Goal: Information Seeking & Learning: Learn about a topic

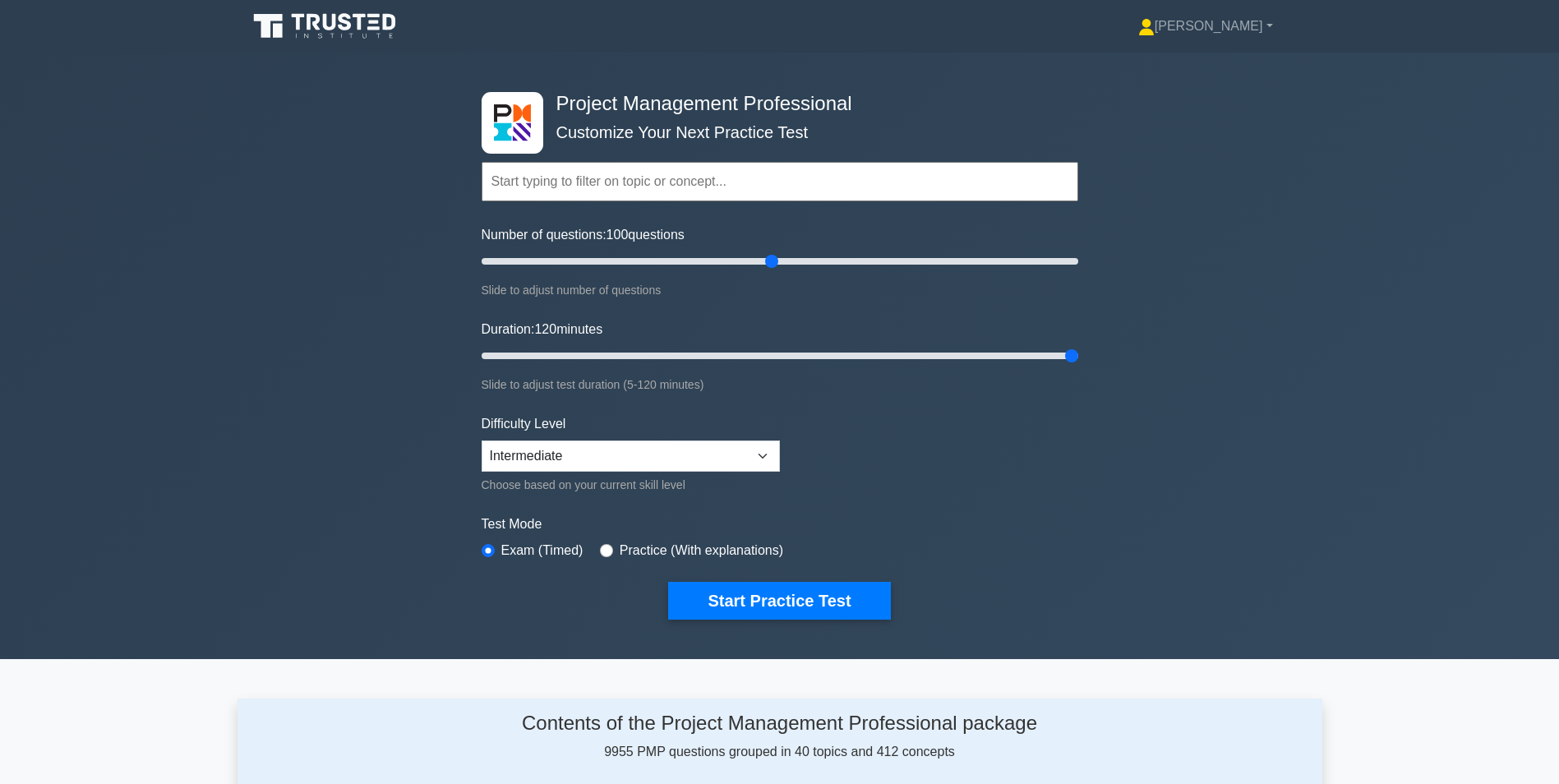
select select "intermediate"
click at [776, 593] on button "Start Practice Test" at bounding box center [778, 600] width 222 height 38
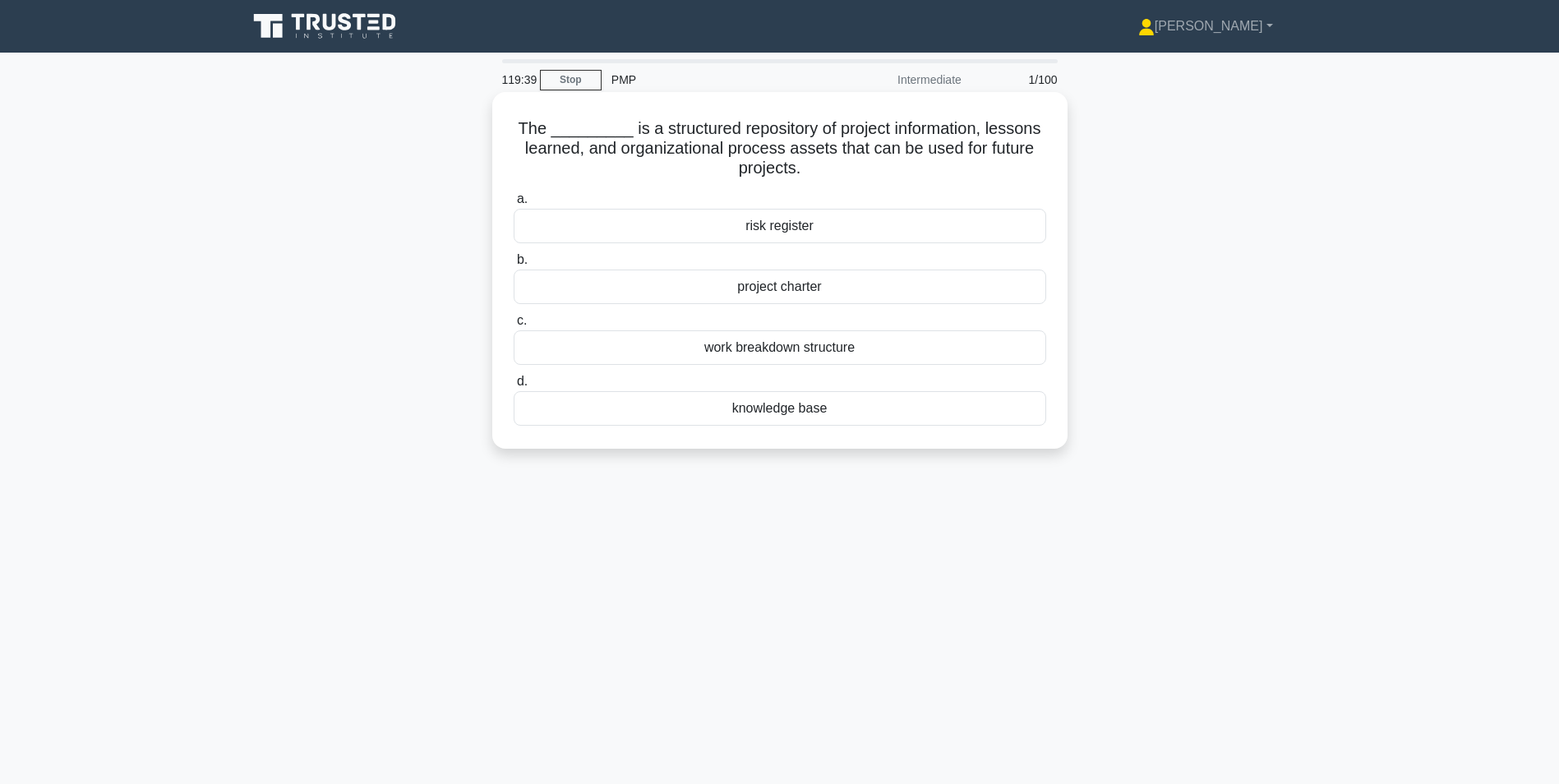
click at [803, 413] on div "knowledge base" at bounding box center [779, 408] width 532 height 34
click at [513, 387] on input "d. knowledge base" at bounding box center [513, 381] width 0 height 10
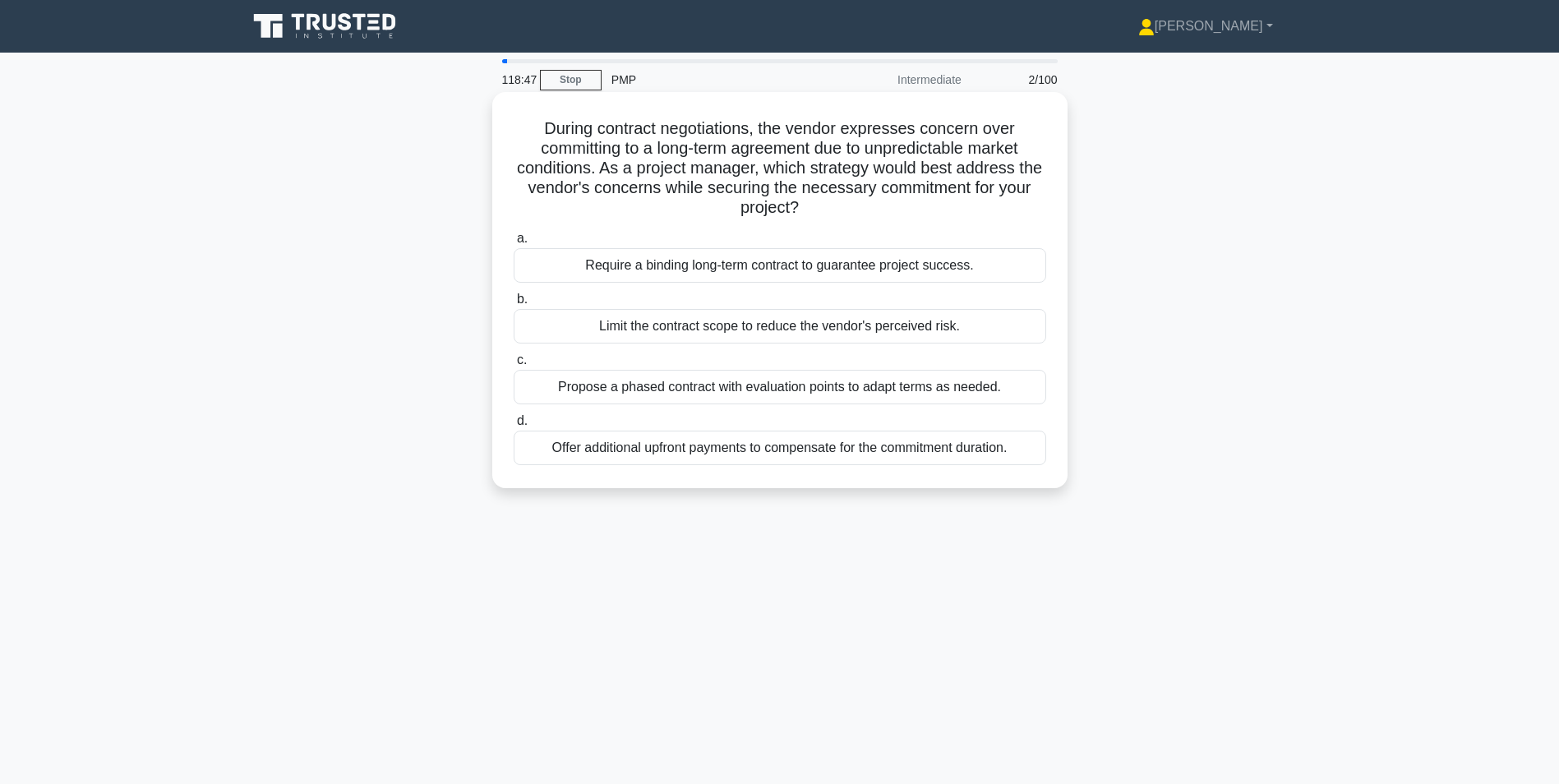
click at [557, 380] on div "Propose a phased contract with evaluation points to adapt terms as needed." at bounding box center [779, 387] width 532 height 34
click at [513, 366] on input "c. Propose a phased contract with evaluation points to adapt terms as needed." at bounding box center [513, 360] width 0 height 10
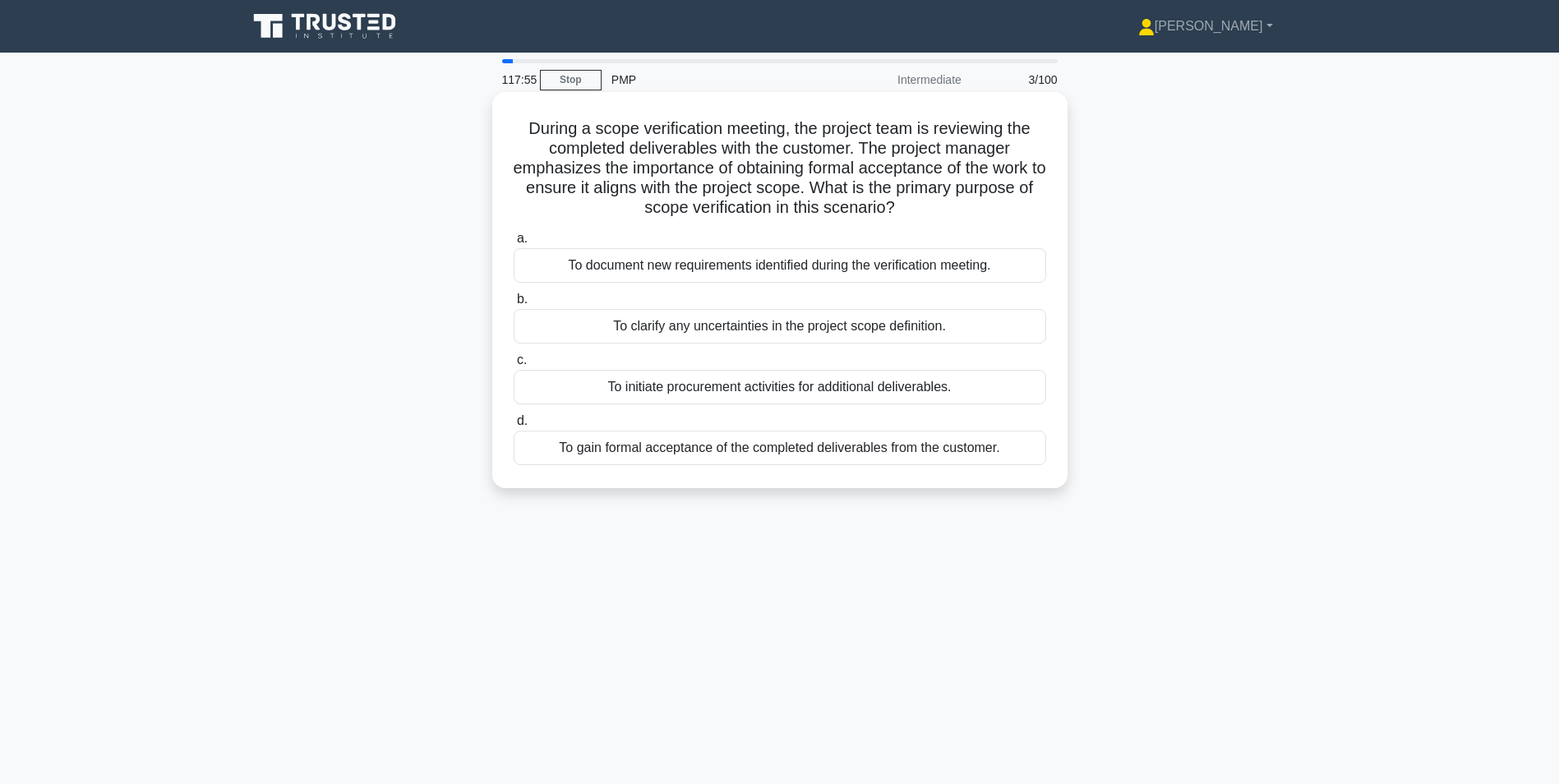
click at [916, 453] on div "To gain formal acceptance of the completed deliverables from the customer." at bounding box center [779, 448] width 532 height 34
click at [513, 426] on input "d. To gain formal acceptance of the completed deliverables from the customer." at bounding box center [513, 421] width 0 height 10
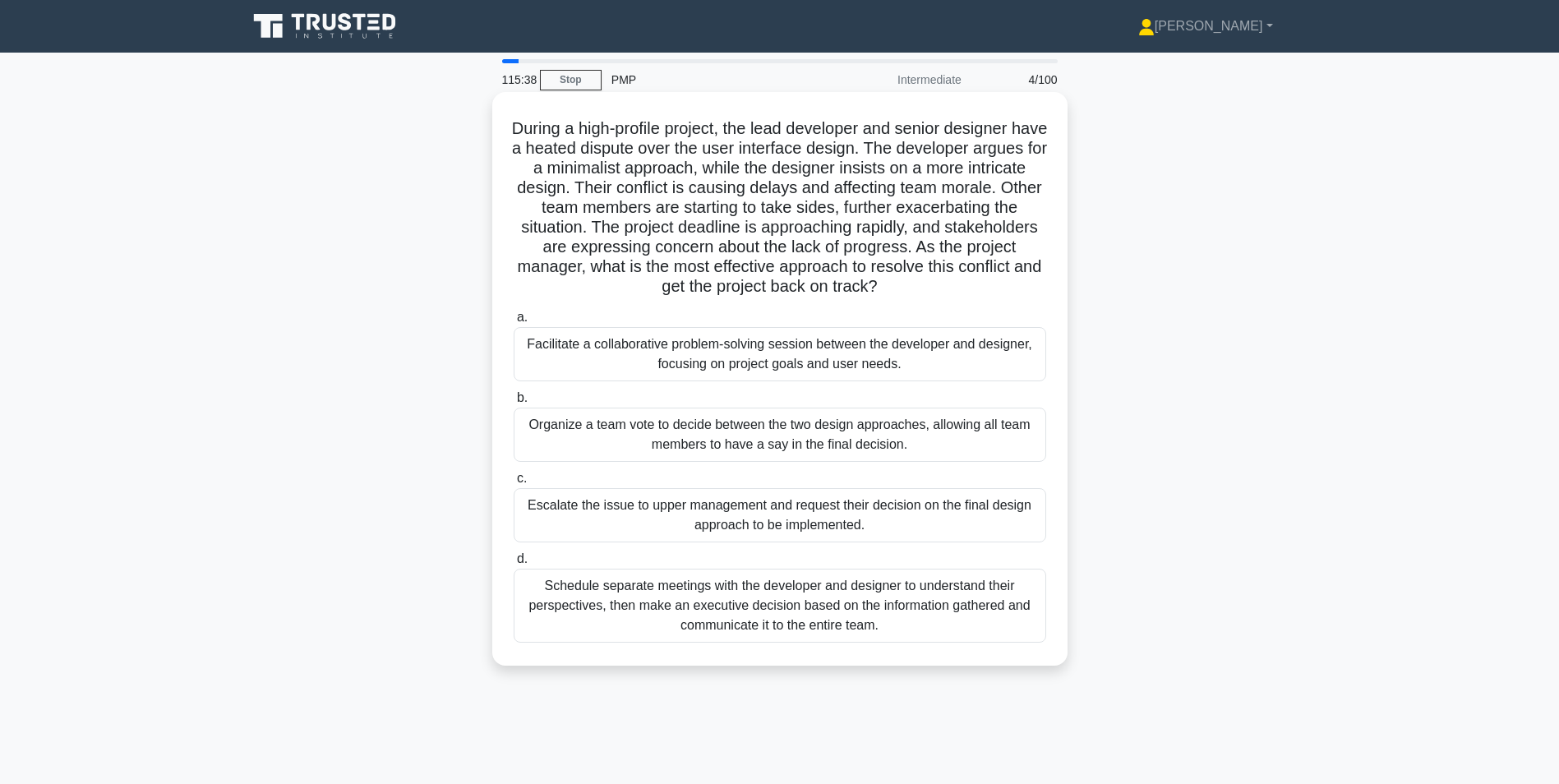
click at [656, 361] on div "Facilitate a collaborative problem-solving session between the developer and de…" at bounding box center [779, 354] width 532 height 54
click at [513, 323] on input "a. Facilitate a collaborative problem-solving session between the developer and…" at bounding box center [513, 317] width 0 height 10
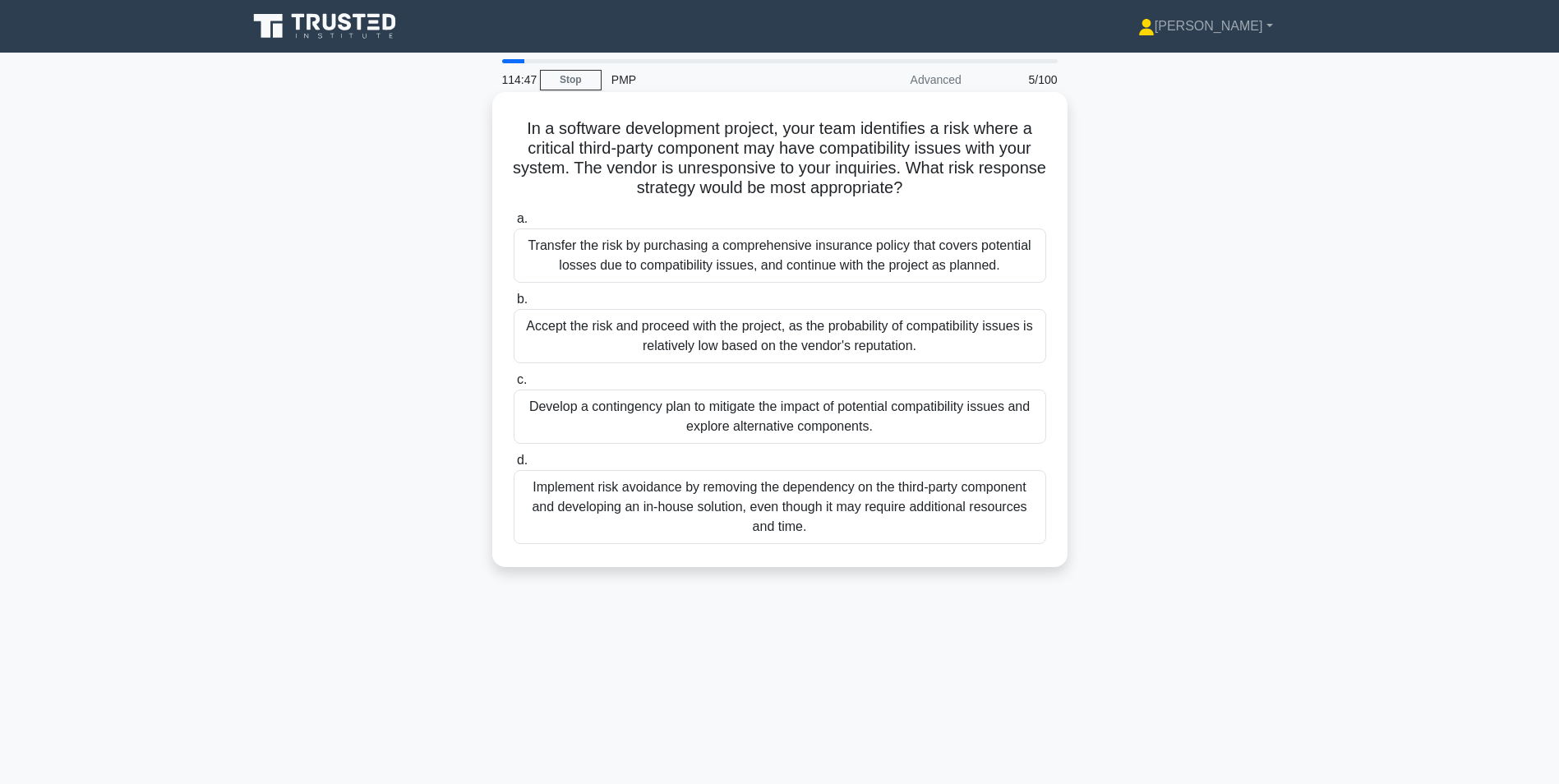
click at [606, 424] on div "Develop a contingency plan to mitigate the impact of potential compatibility is…" at bounding box center [779, 416] width 532 height 54
click at [513, 386] on input "c. Develop a contingency plan to mitigate the impact of potential compatibility…" at bounding box center [513, 379] width 0 height 10
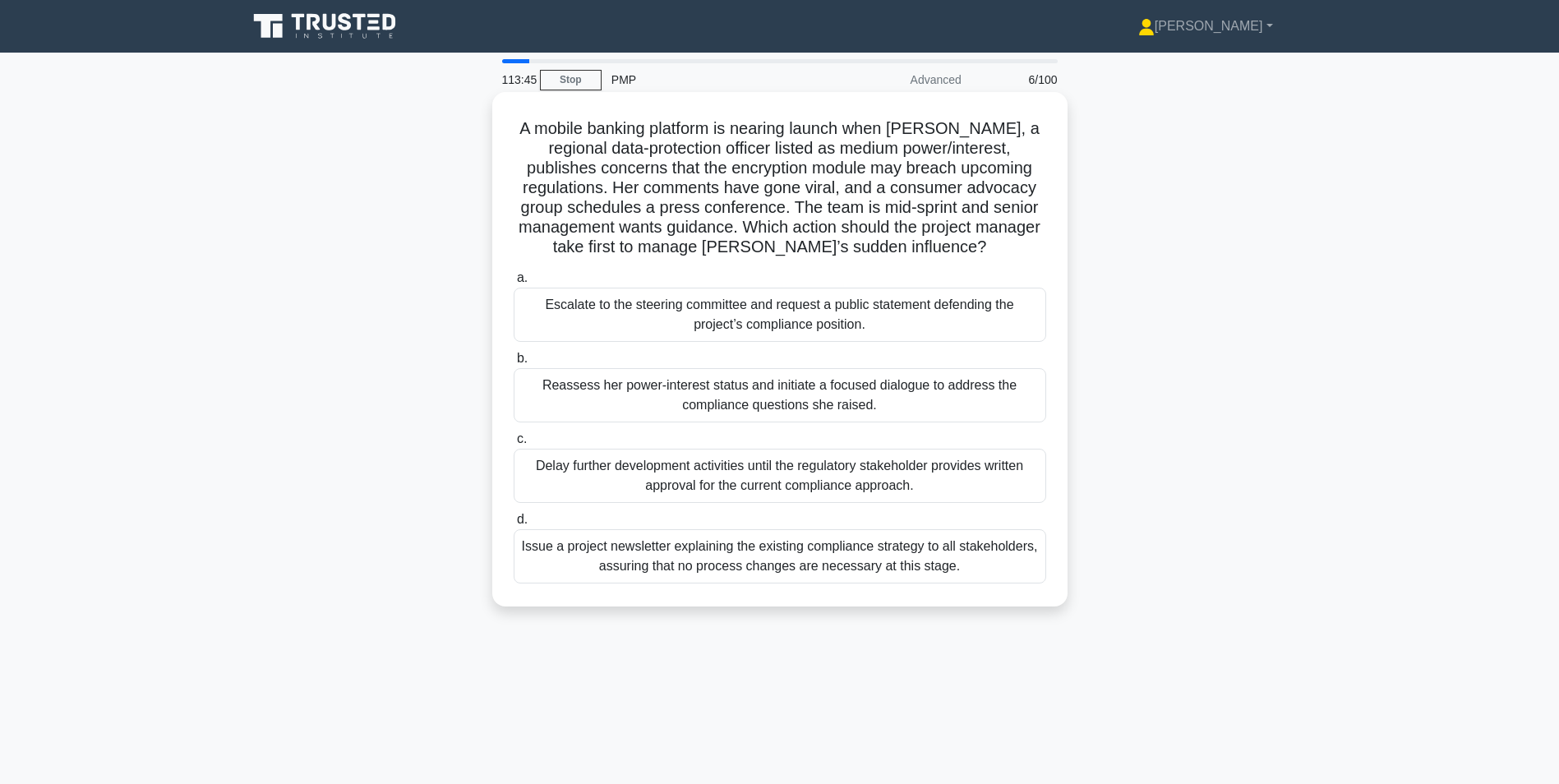
click at [588, 399] on div "Reassess her power-interest status and initiate a focused dialogue to address t…" at bounding box center [779, 395] width 532 height 54
click at [513, 364] on input "b. Reassess her power-interest status and initiate a focused dialogue to addres…" at bounding box center [513, 359] width 0 height 10
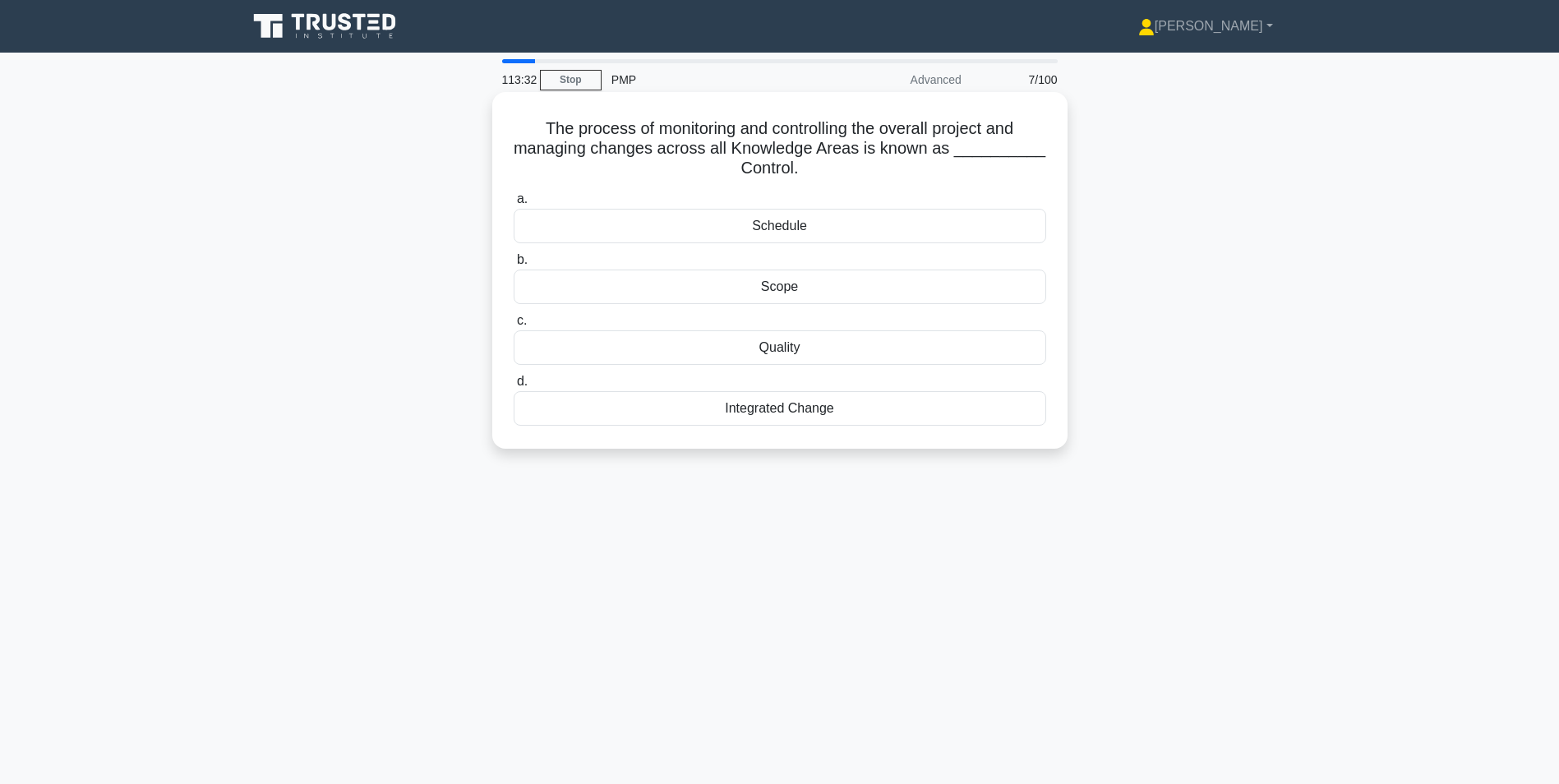
click at [834, 409] on div "Integrated Change" at bounding box center [779, 408] width 532 height 34
click at [513, 387] on input "d. Integrated Change" at bounding box center [513, 381] width 0 height 10
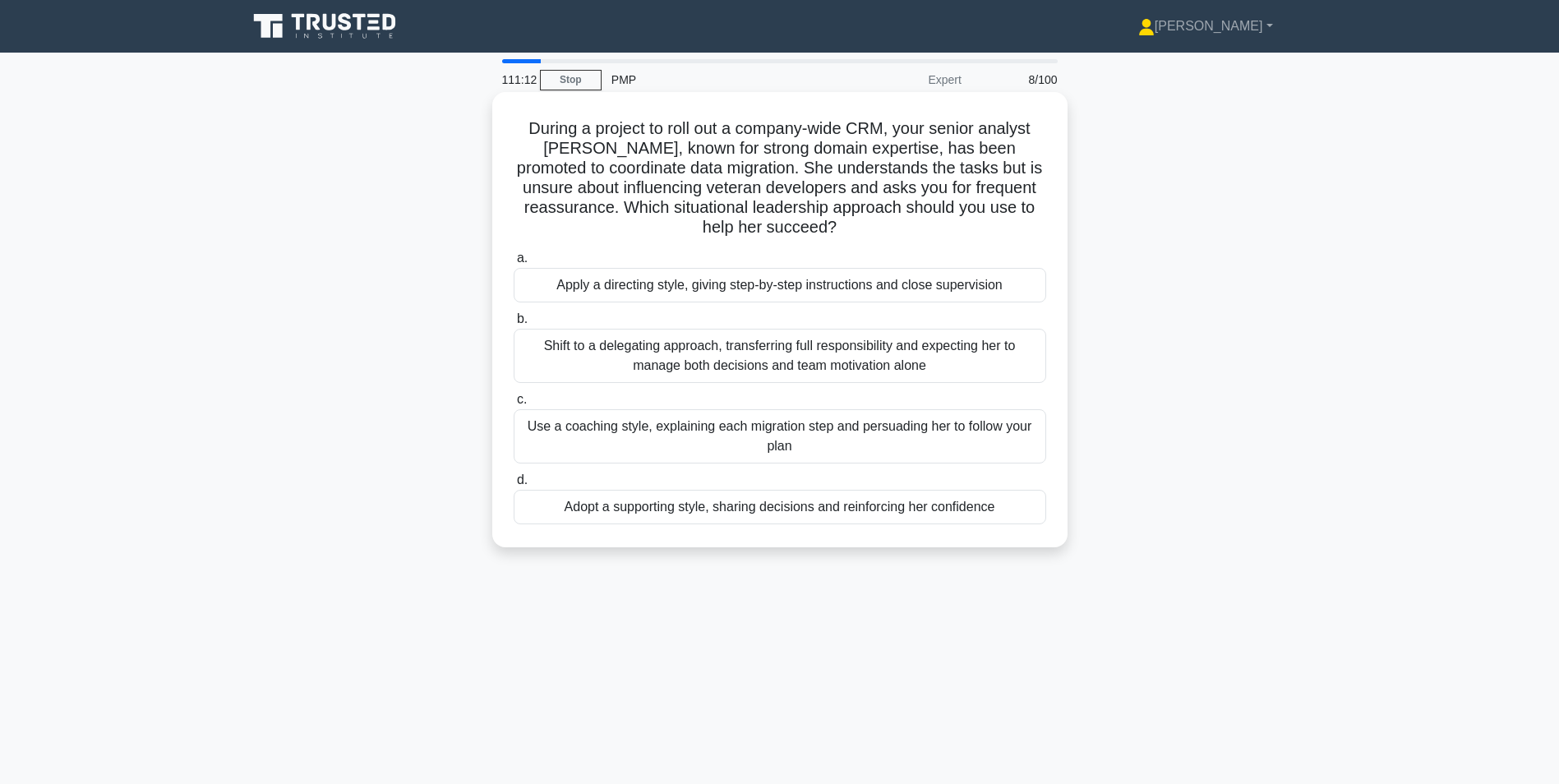
click at [555, 510] on div "Adopt a supporting style, sharing decisions and reinforcing her confidence" at bounding box center [779, 507] width 532 height 34
click at [513, 486] on input "d. Adopt a supporting style, sharing decisions and reinforcing her confidence" at bounding box center [513, 480] width 0 height 10
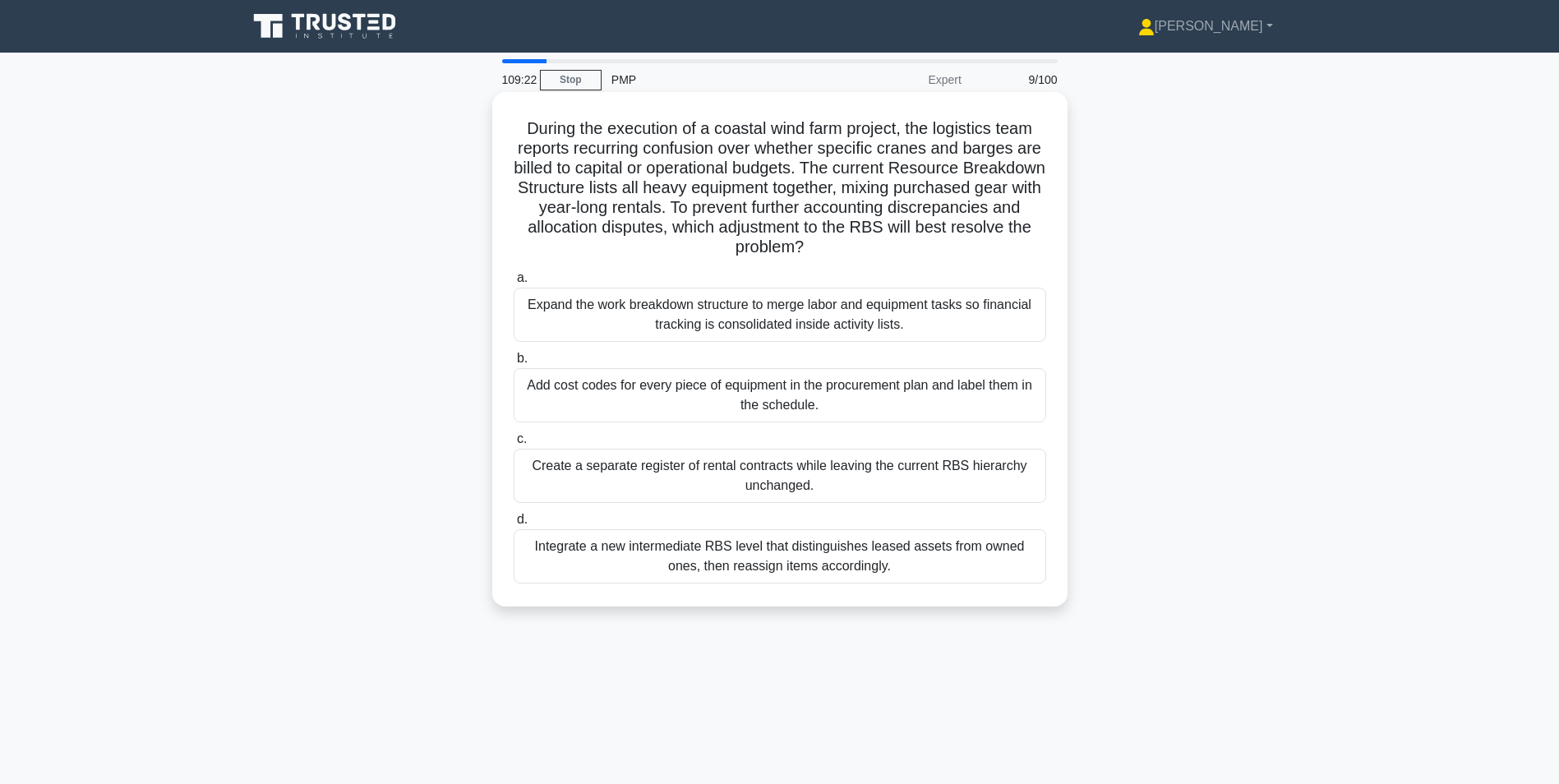
click at [751, 566] on div "Integrate a new intermediate RBS level that distinguishes leased assets from ow…" at bounding box center [779, 555] width 532 height 54
click at [513, 525] on input "d. Integrate a new intermediate RBS level that distinguishes leased assets from…" at bounding box center [513, 519] width 0 height 10
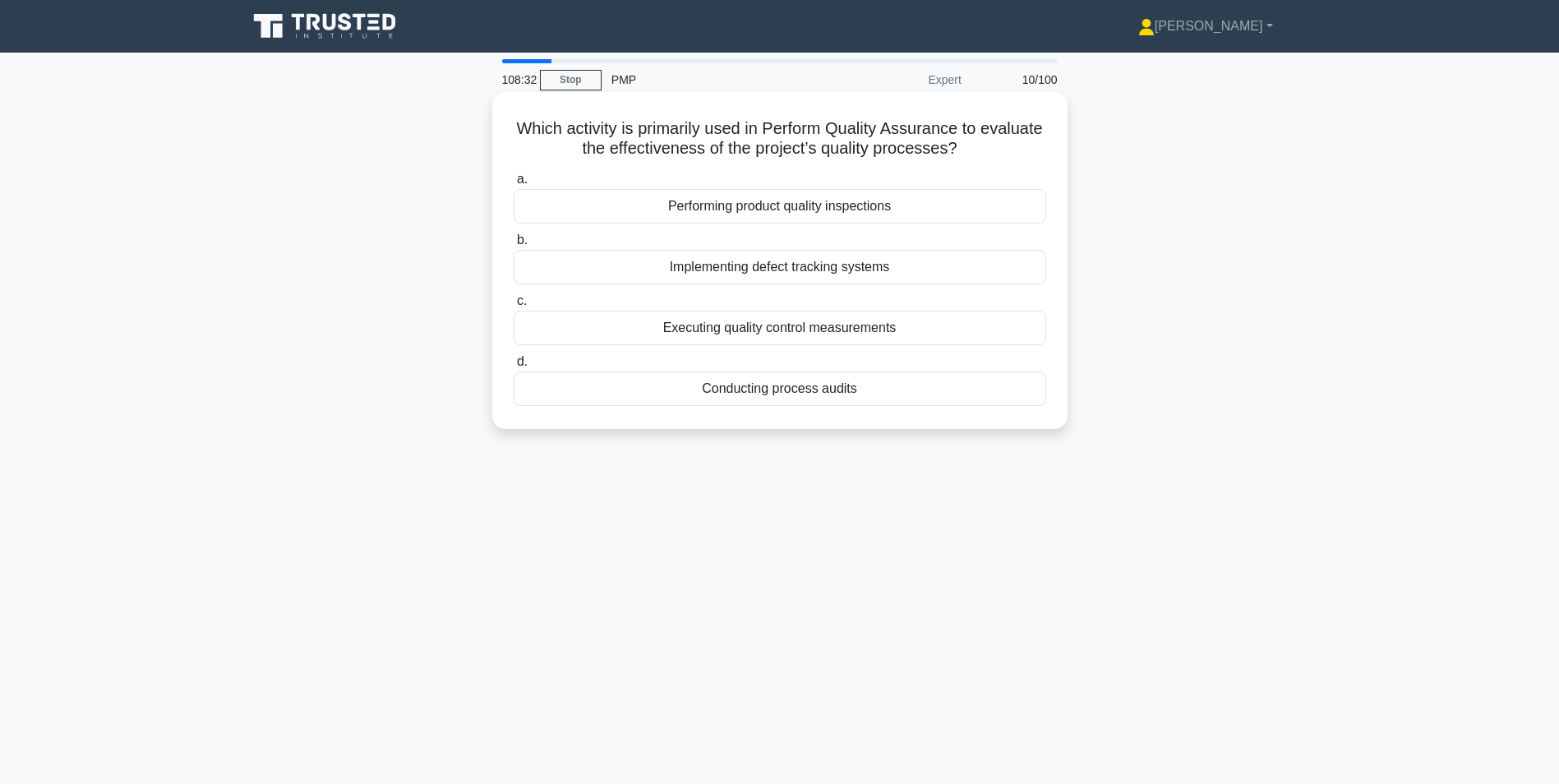
click at [857, 324] on div "Executing quality control measurements" at bounding box center [779, 328] width 532 height 34
click at [513, 306] on input "c. Executing quality control measurements" at bounding box center [513, 301] width 0 height 10
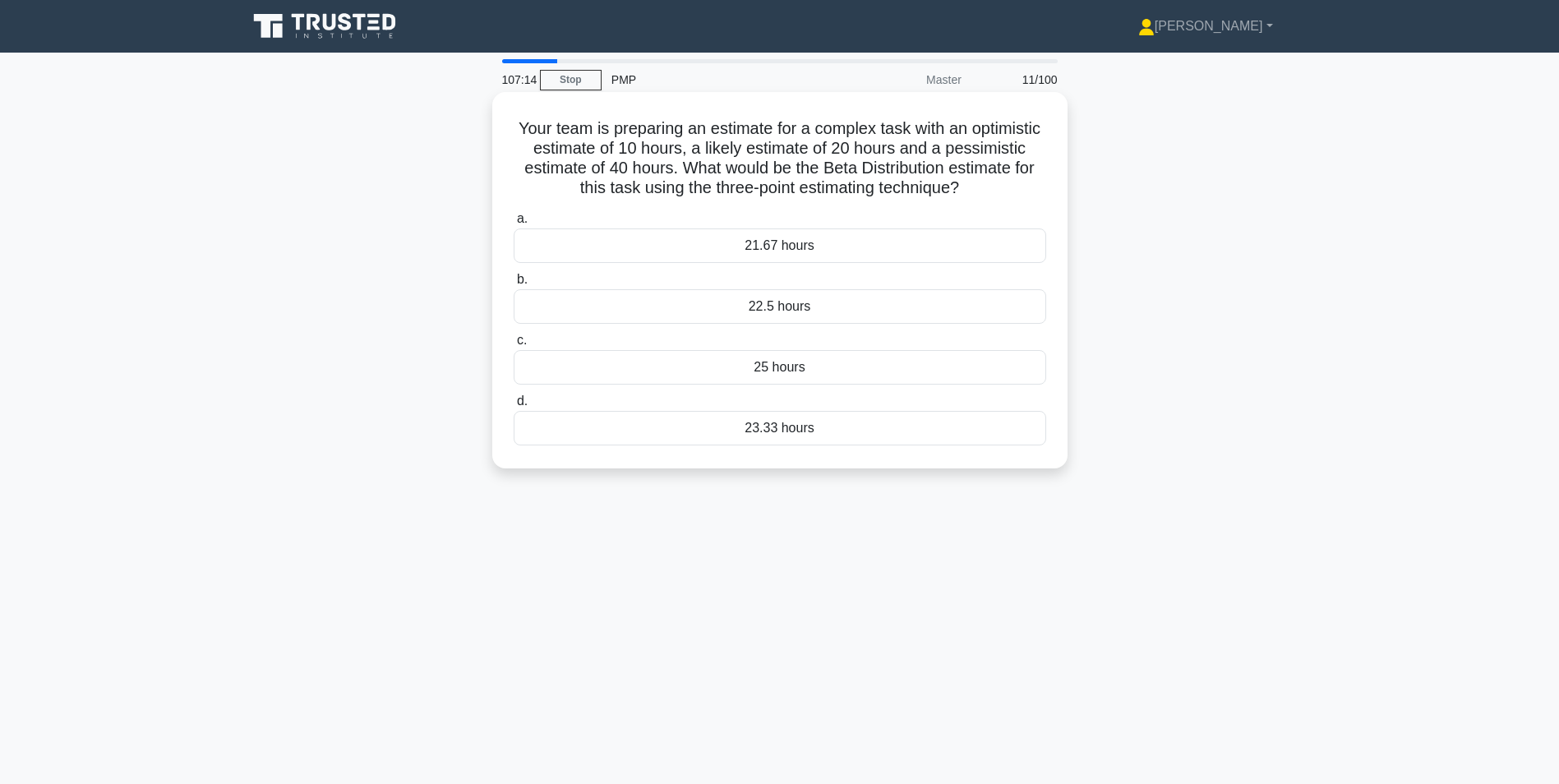
click at [850, 250] on div "21.67 hours" at bounding box center [779, 246] width 532 height 34
click at [513, 224] on input "a. 21.67 hours" at bounding box center [513, 219] width 0 height 10
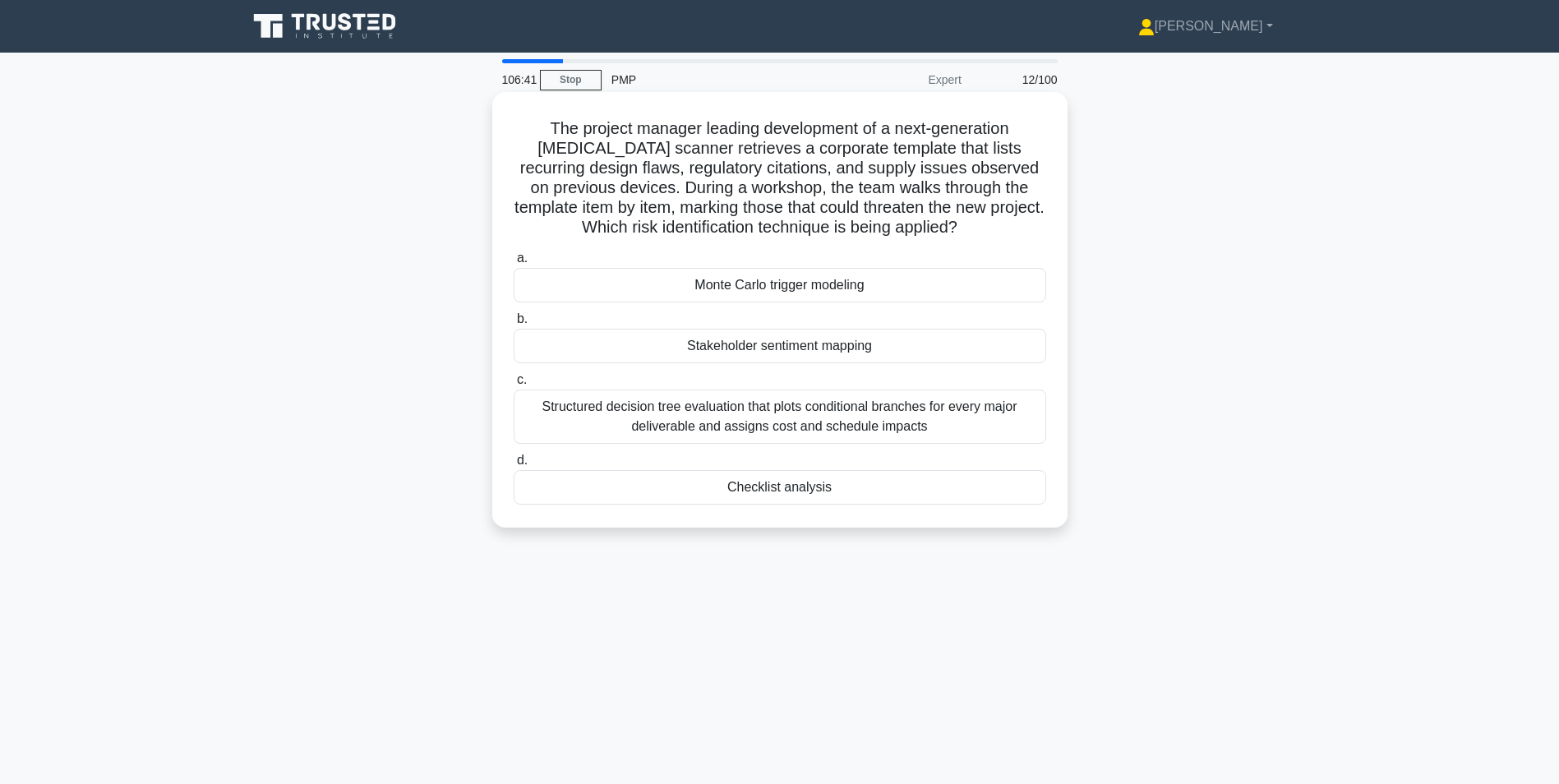
click at [818, 489] on div "Checklist analysis" at bounding box center [779, 487] width 532 height 34
click at [513, 466] on input "d. Checklist analysis" at bounding box center [513, 461] width 0 height 10
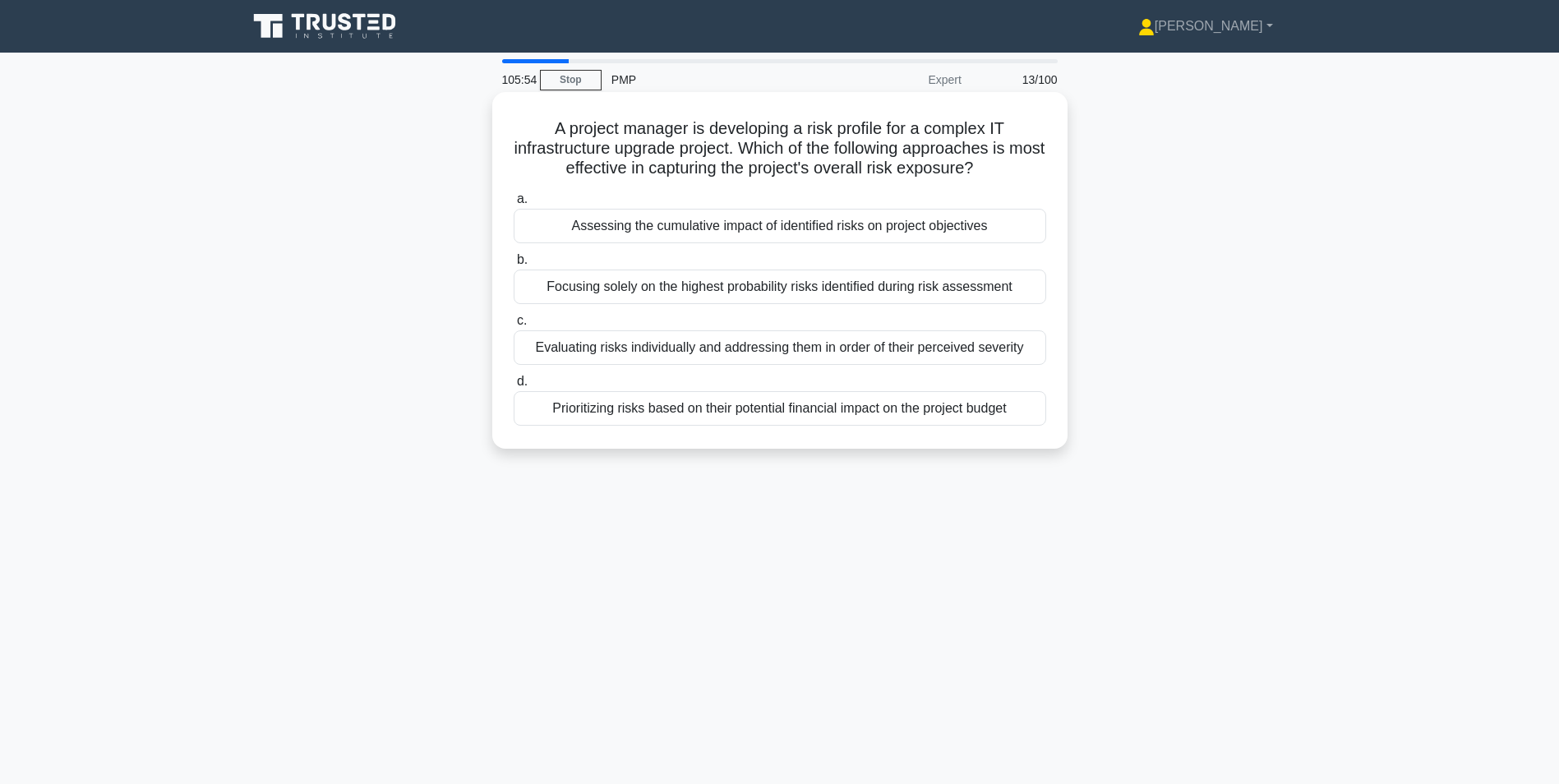
click at [915, 230] on div "Assessing the cumulative impact of identified risks on project objectives" at bounding box center [779, 226] width 532 height 34
click at [513, 204] on input "a. Assessing the cumulative impact of identified risks on project objectives" at bounding box center [513, 199] width 0 height 10
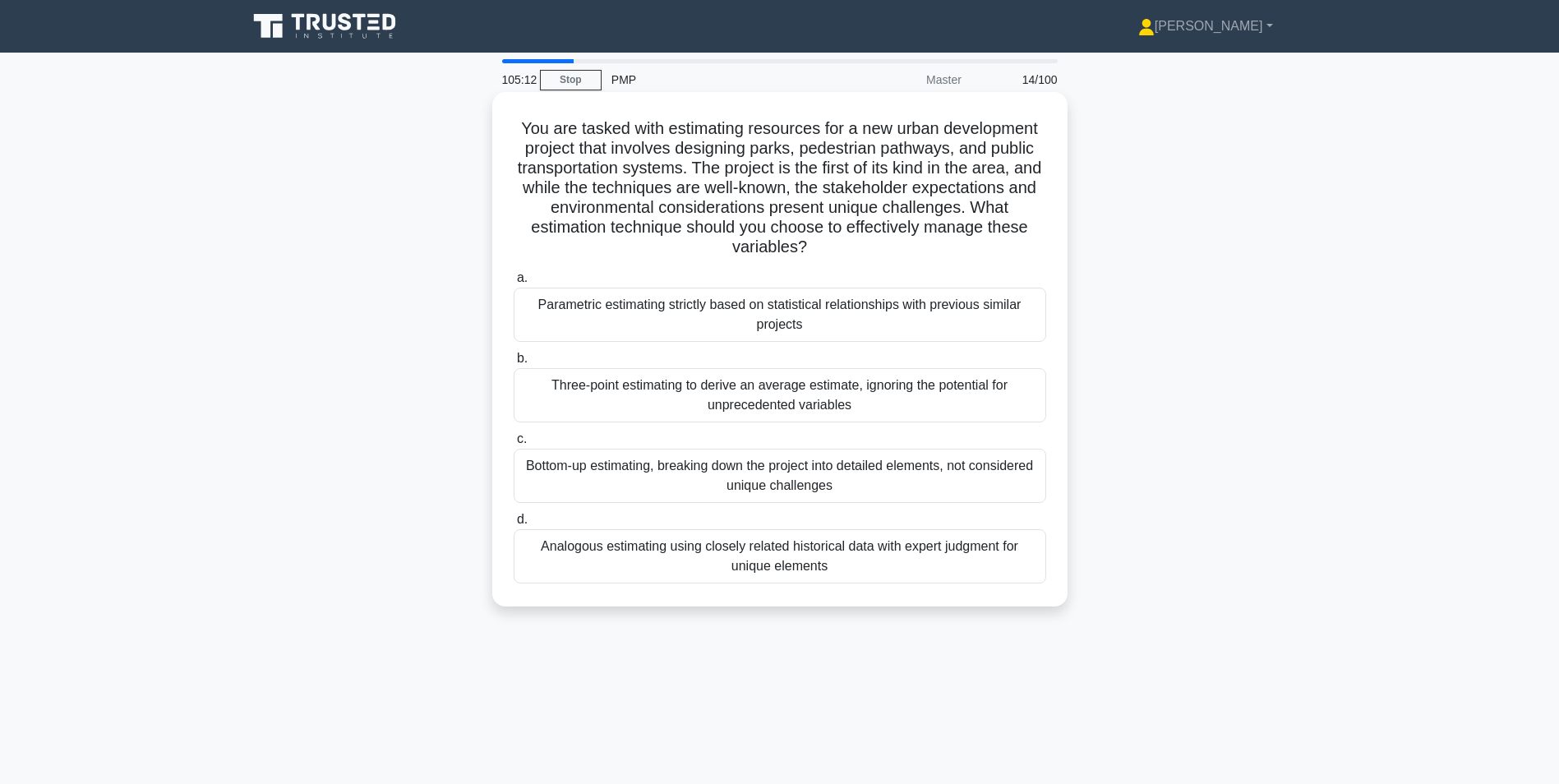
click at [682, 557] on div "Analogous estimating using closely related historical data with expert judgment…" at bounding box center [779, 555] width 532 height 54
click at [513, 525] on input "d. Analogous estimating using closely related historical data with expert judgm…" at bounding box center [513, 519] width 0 height 10
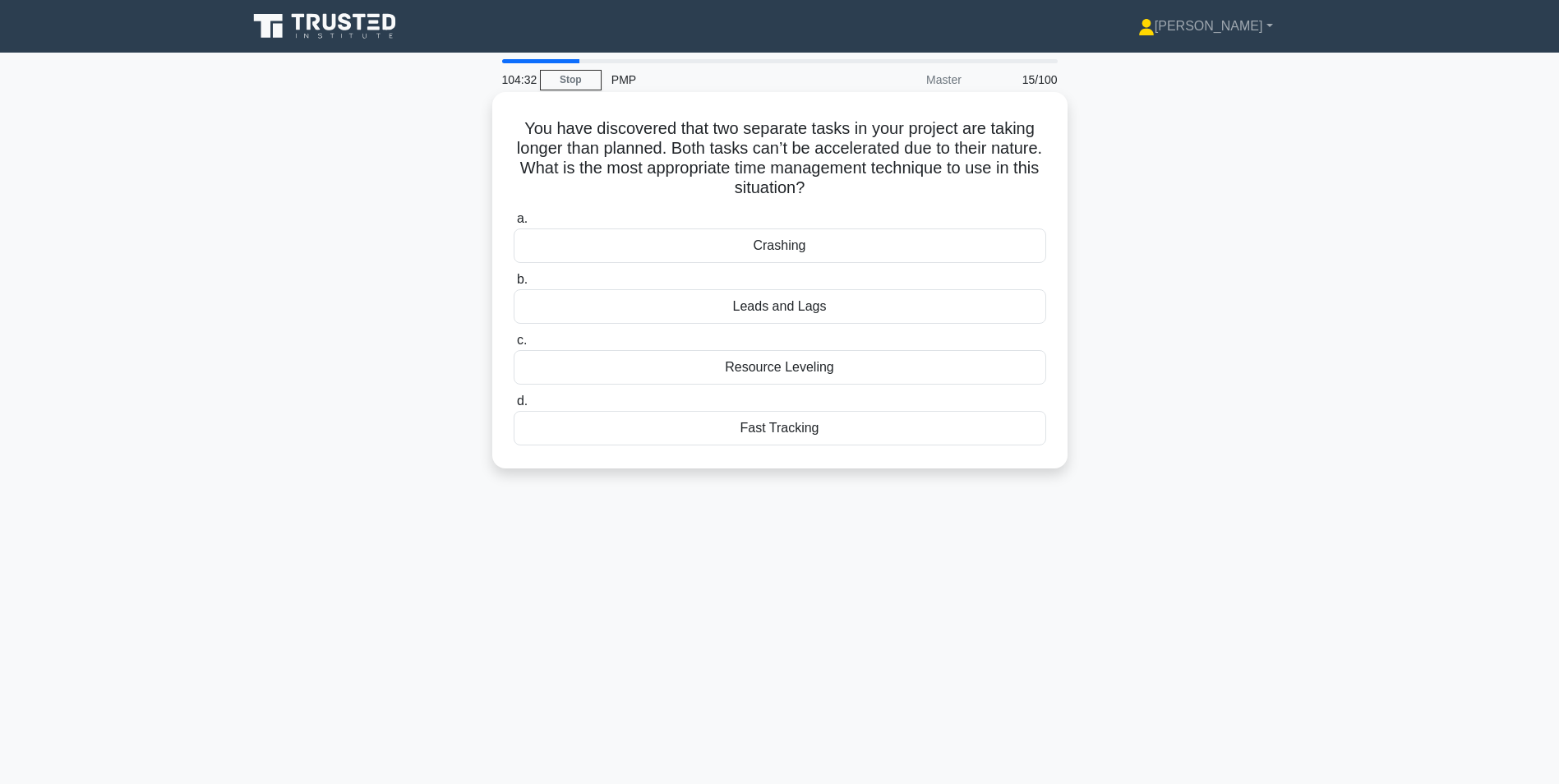
click at [729, 426] on div "Fast Tracking" at bounding box center [779, 428] width 532 height 34
click at [513, 406] on input "d. Fast Tracking" at bounding box center [513, 401] width 0 height 10
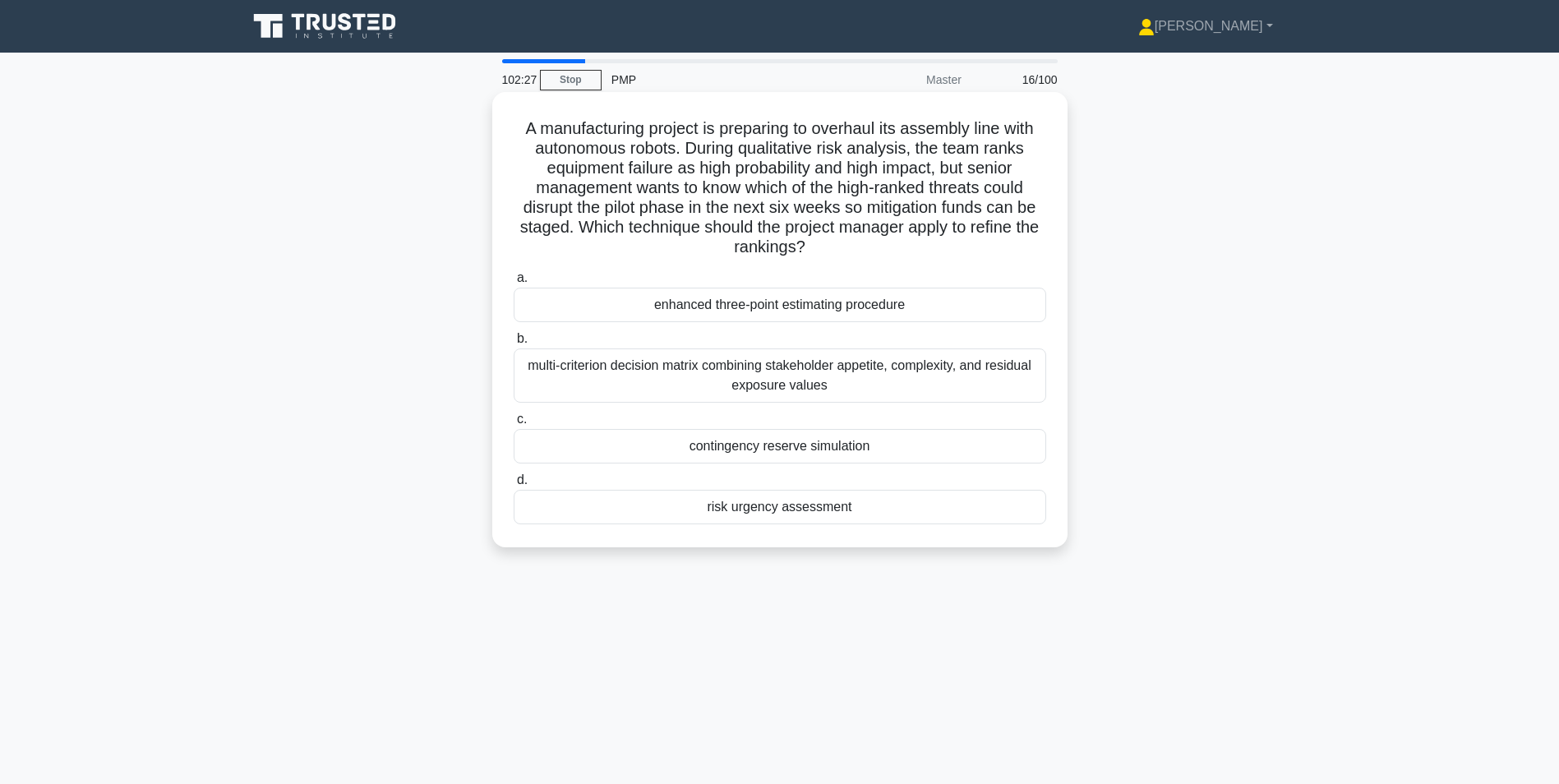
click at [572, 370] on div "multi-criterion decision matrix combining stakeholder appetite, complexity, and…" at bounding box center [779, 375] width 532 height 54
click at [513, 344] on input "b. multi-criterion decision matrix combining stakeholder appetite, complexity, …" at bounding box center [513, 339] width 0 height 10
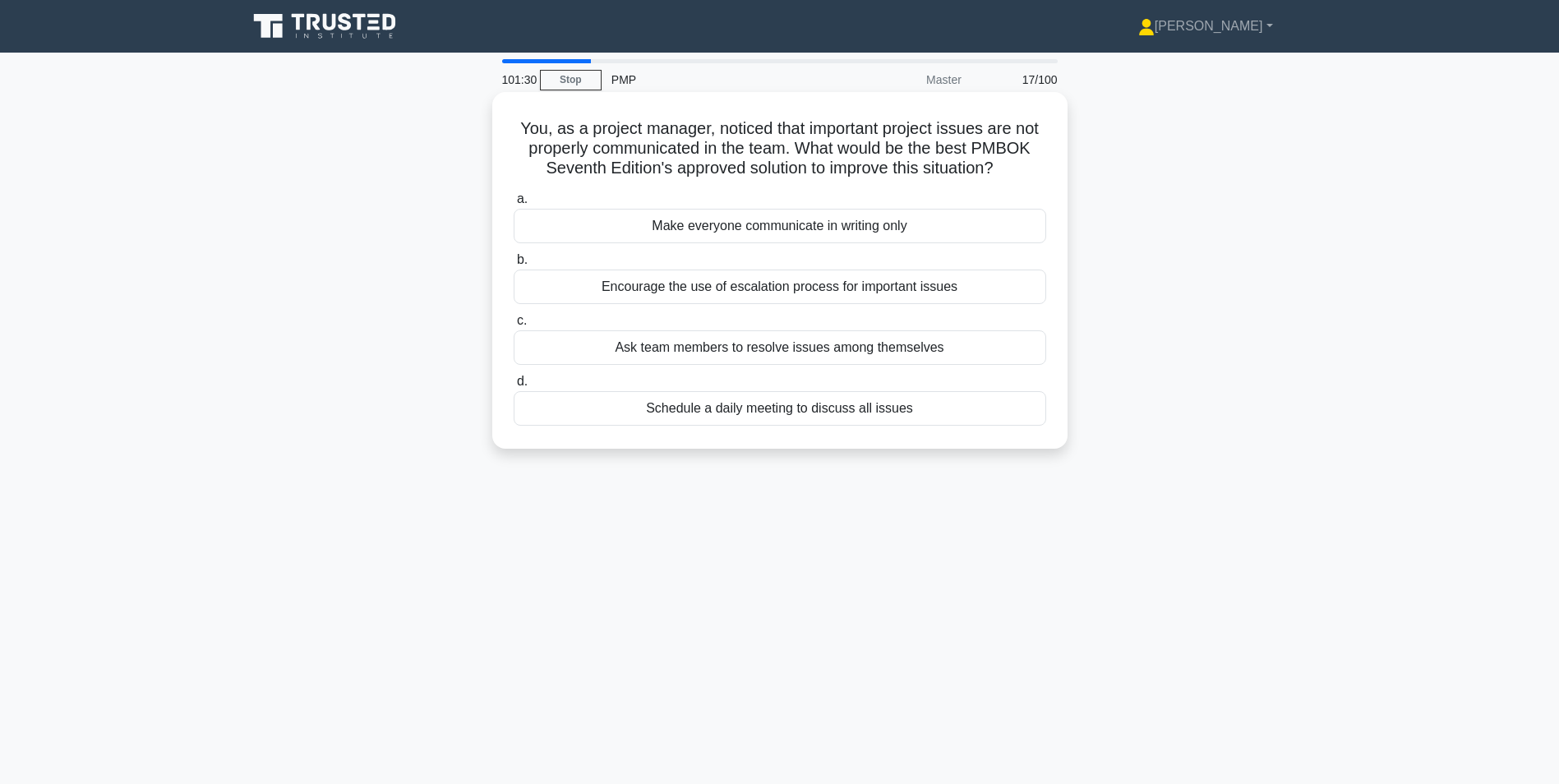
click at [838, 409] on div "Schedule a daily meeting to discuss all issues" at bounding box center [779, 408] width 532 height 34
click at [513, 387] on input "d. Schedule a daily meeting to discuss all issues" at bounding box center [513, 381] width 0 height 10
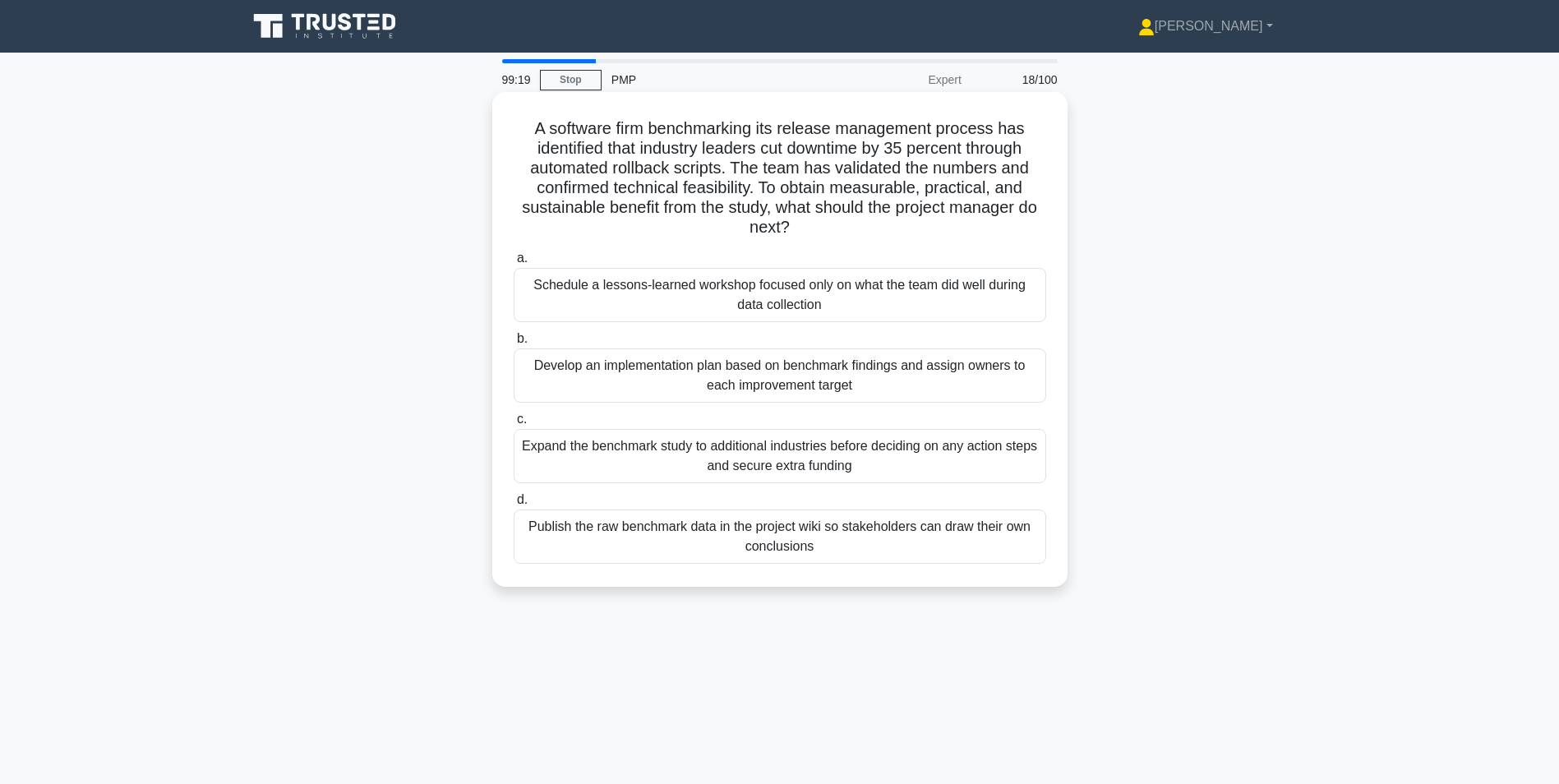
click at [620, 377] on div "Develop an implementation plan based on benchmark findings and assign owners to…" at bounding box center [779, 375] width 532 height 54
click at [513, 344] on input "b. Develop an implementation plan based on benchmark findings and assign owners…" at bounding box center [513, 339] width 0 height 10
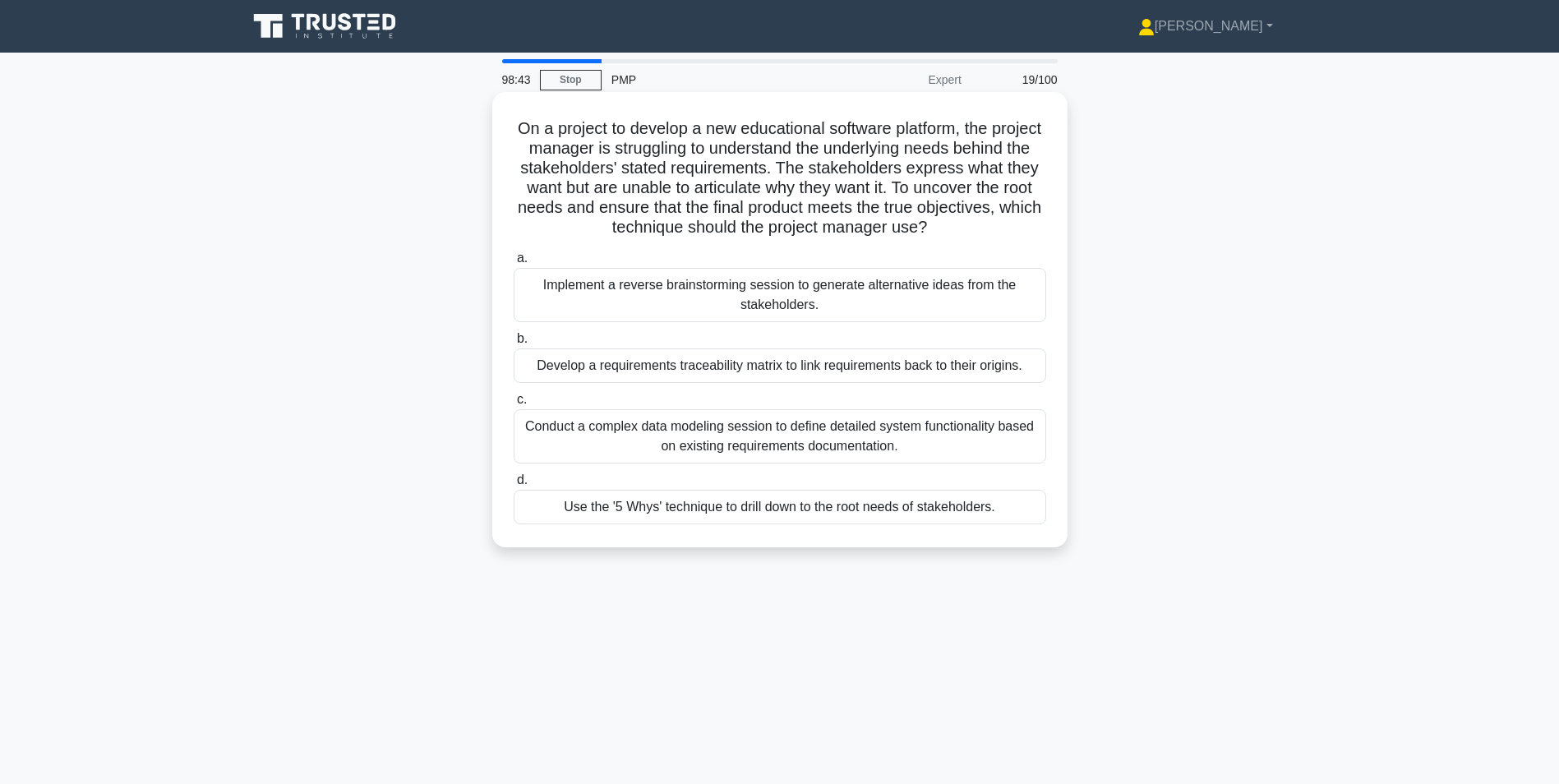
click at [687, 511] on div "Use the '5 Whys' technique to drill down to the root needs of stakeholders." at bounding box center [779, 507] width 532 height 34
click at [513, 486] on input "d. Use the '5 Whys' technique to drill down to the root needs of stakeholders." at bounding box center [513, 480] width 0 height 10
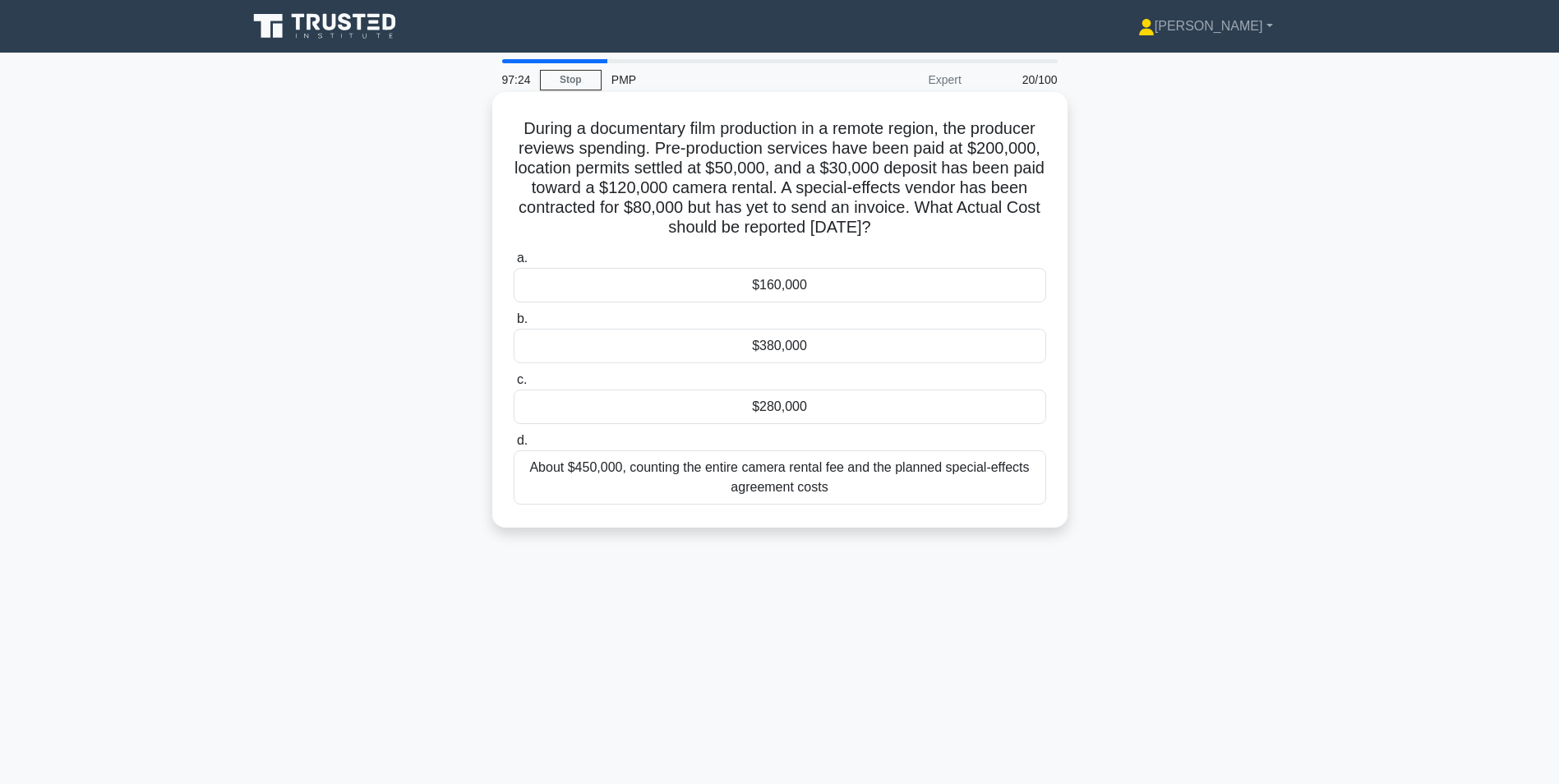
click at [785, 405] on div "$280,000" at bounding box center [779, 406] width 532 height 34
click at [513, 386] on input "c. $280,000" at bounding box center [513, 379] width 0 height 10
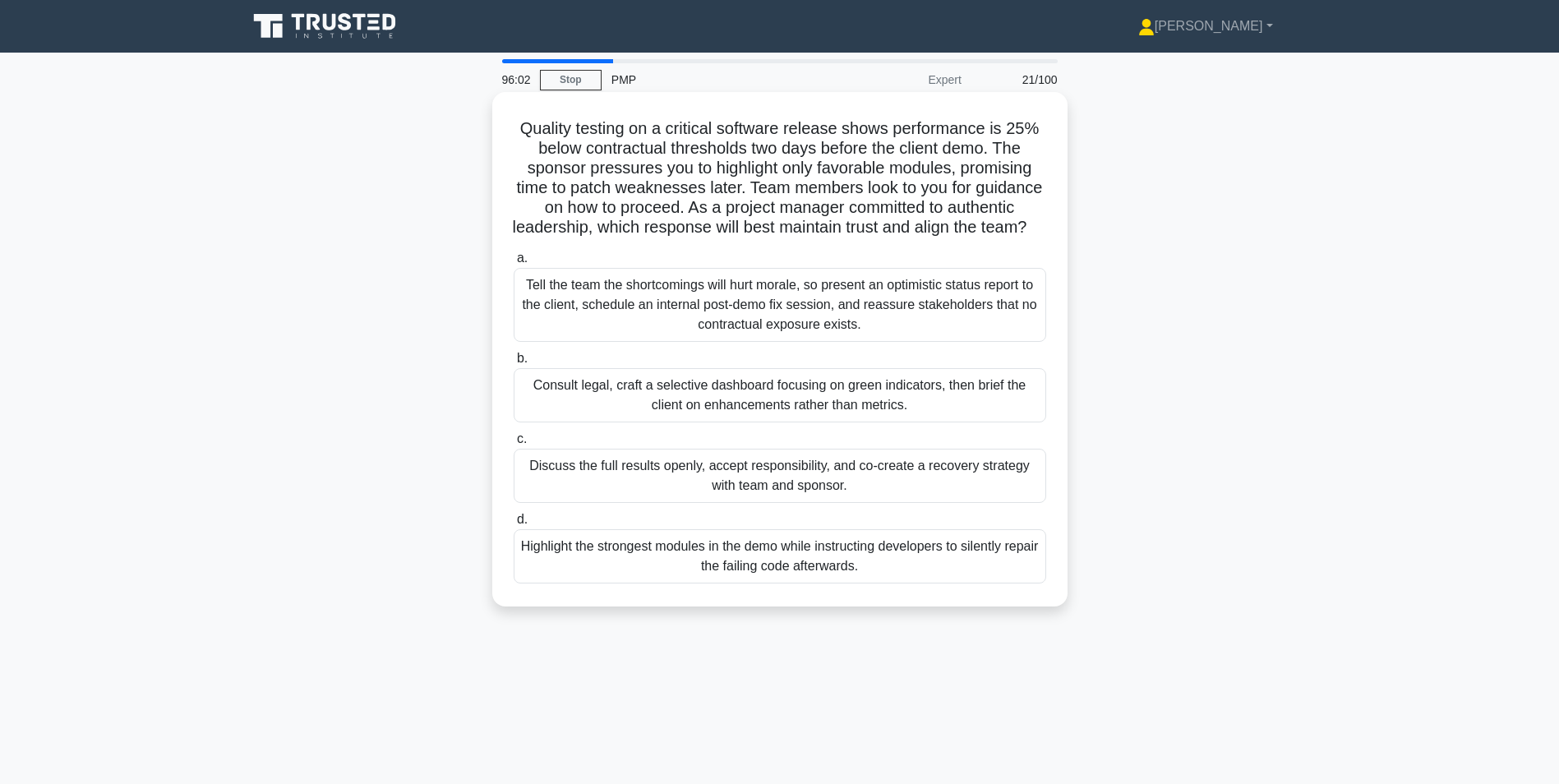
click at [675, 503] on div "Discuss the full results openly, accept responsibility, and co-create a recover…" at bounding box center [779, 475] width 532 height 54
click at [513, 444] on input "c. Discuss the full results openly, accept responsibility, and co-create a reco…" at bounding box center [513, 439] width 0 height 10
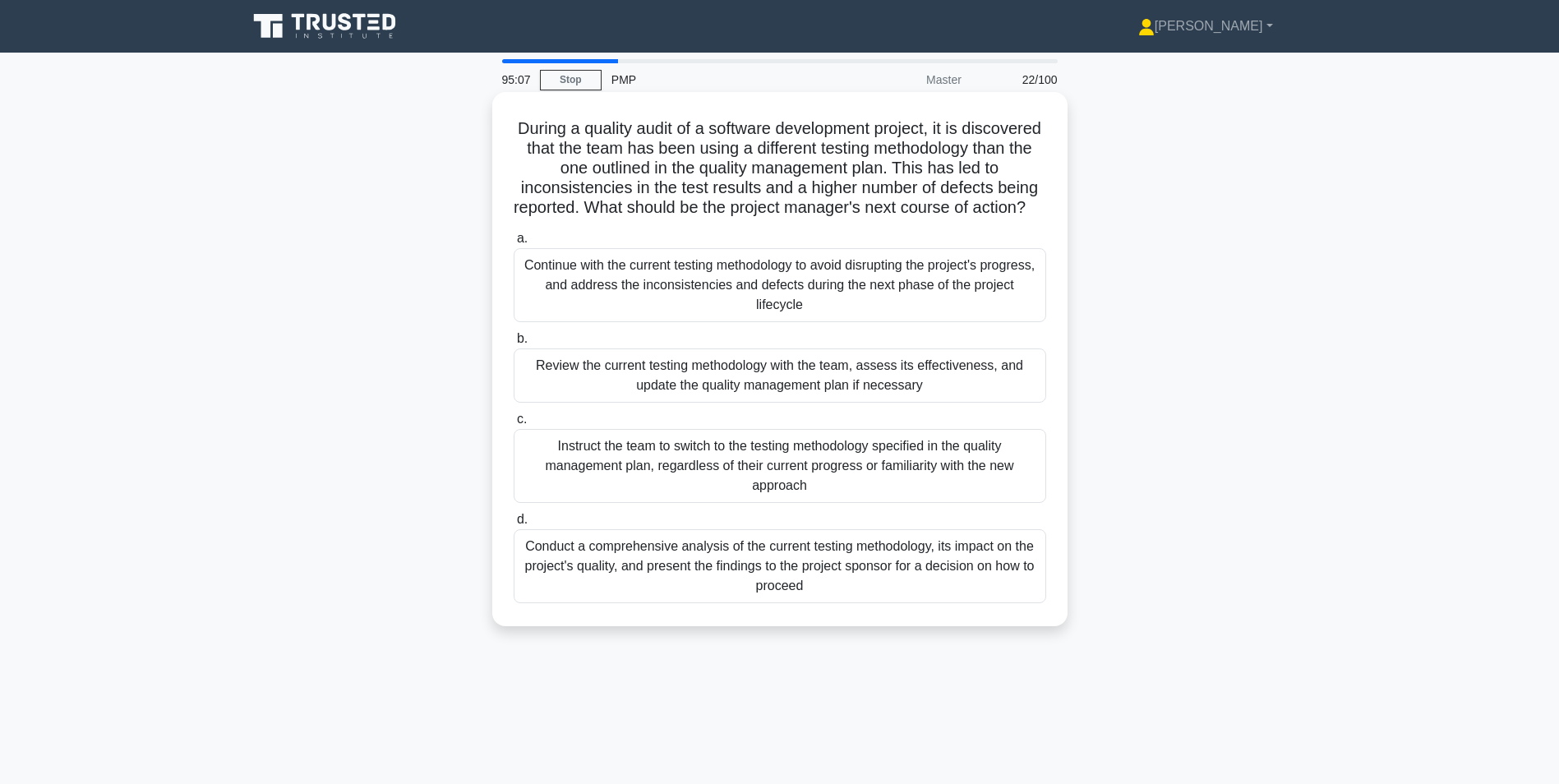
click at [685, 400] on div "Review the current testing methodology with the team, assess its effectiveness,…" at bounding box center [779, 375] width 532 height 54
click at [513, 344] on input "b. Review the current testing methodology with the team, assess its effectivene…" at bounding box center [513, 339] width 0 height 10
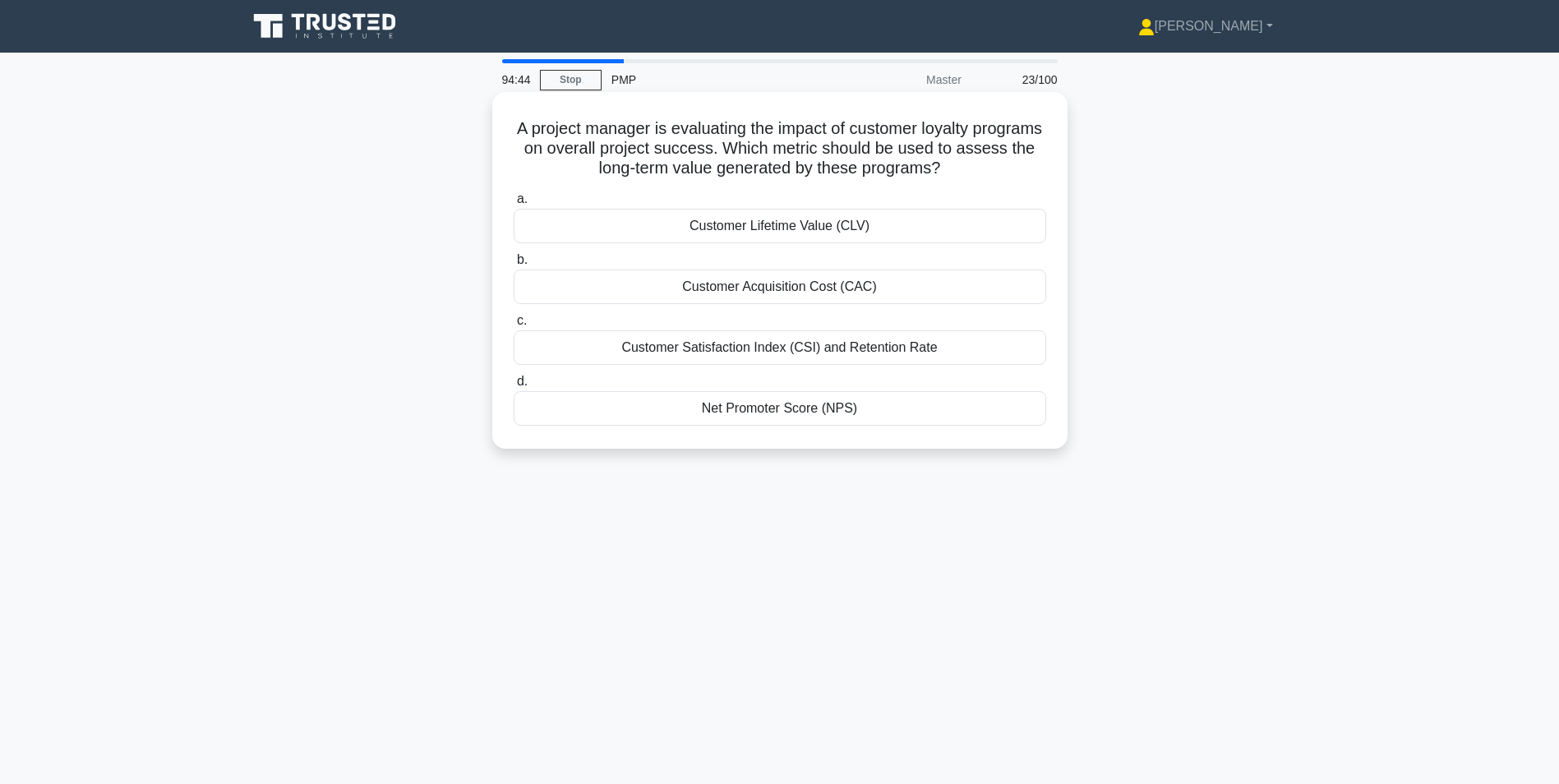
click at [738, 410] on div "Net Promoter Score (NPS)" at bounding box center [779, 408] width 532 height 34
click at [513, 387] on input "d. Net Promoter Score (NPS)" at bounding box center [513, 381] width 0 height 10
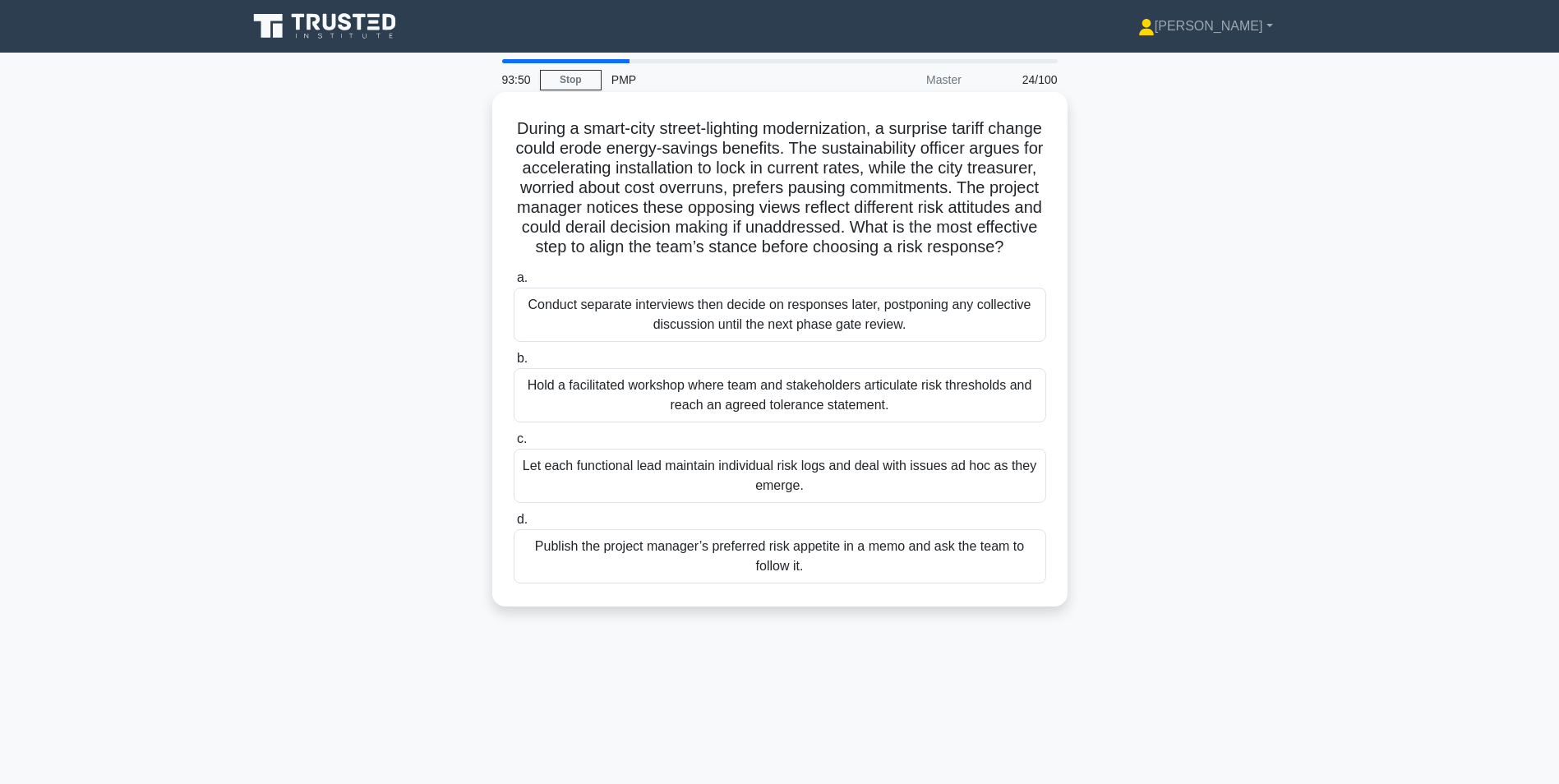
click at [663, 408] on div "Hold a facilitated workshop where team and stakeholders articulate risk thresho…" at bounding box center [779, 395] width 532 height 54
click at [513, 364] on input "b. Hold a facilitated workshop where team and stakeholders articulate risk thre…" at bounding box center [513, 359] width 0 height 10
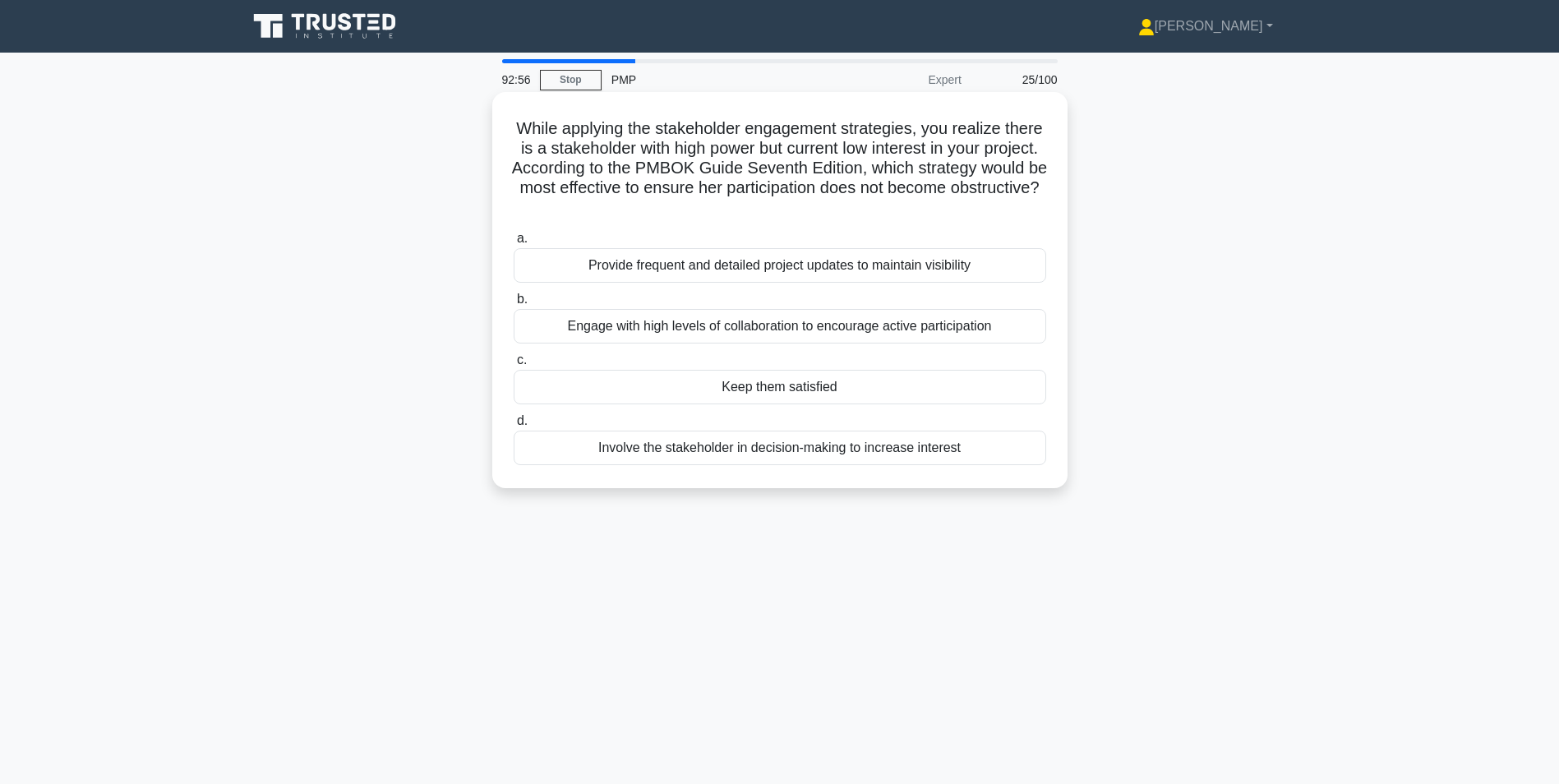
click at [575, 451] on div "Involve the stakeholder in decision-making to increase interest" at bounding box center [779, 448] width 532 height 34
click at [513, 426] on input "d. Involve the stakeholder in decision-making to increase interest" at bounding box center [513, 421] width 0 height 10
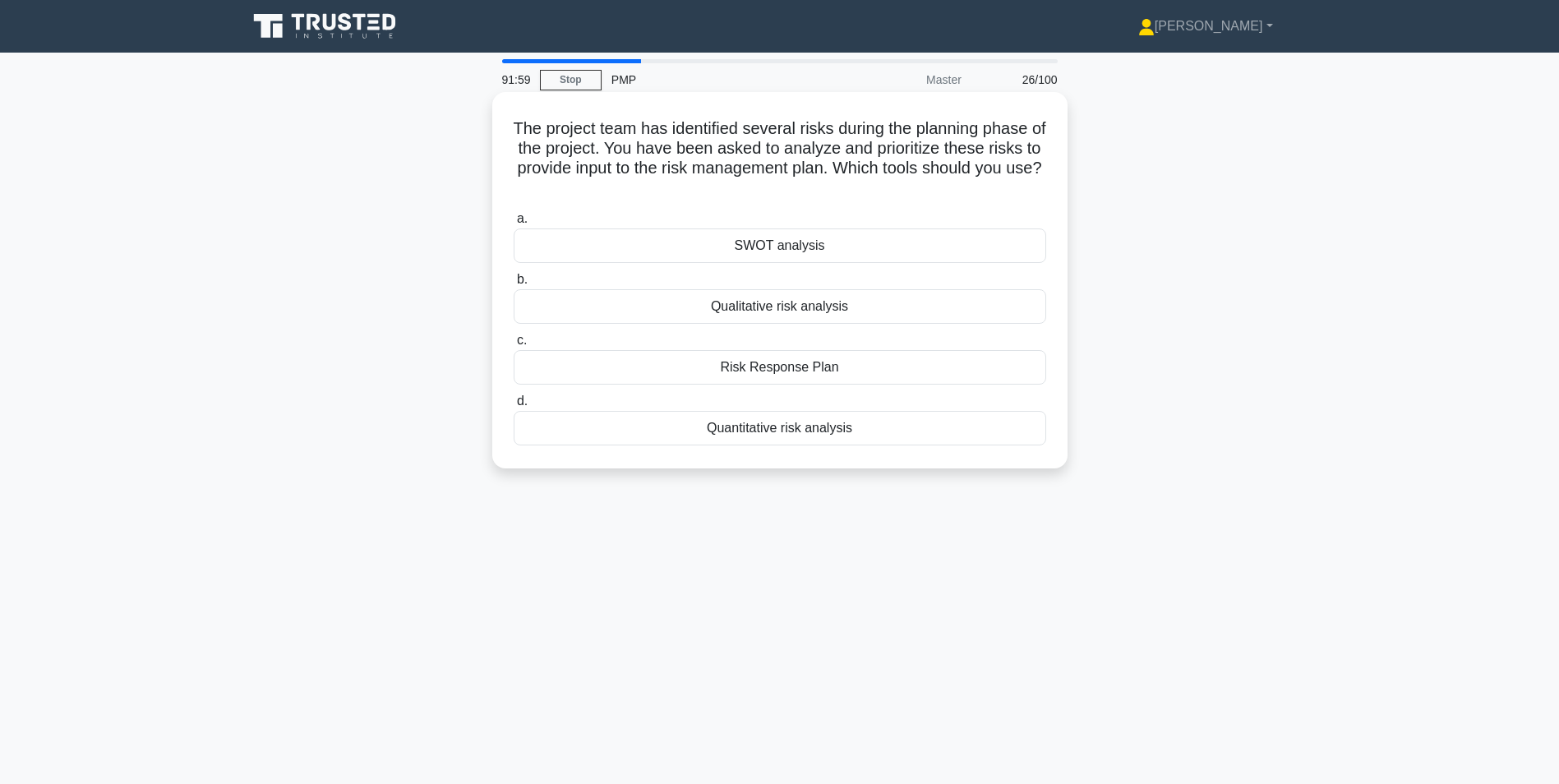
click at [809, 368] on div "Risk Response Plan" at bounding box center [779, 367] width 532 height 34
click at [513, 346] on input "c. Risk Response Plan" at bounding box center [513, 341] width 0 height 10
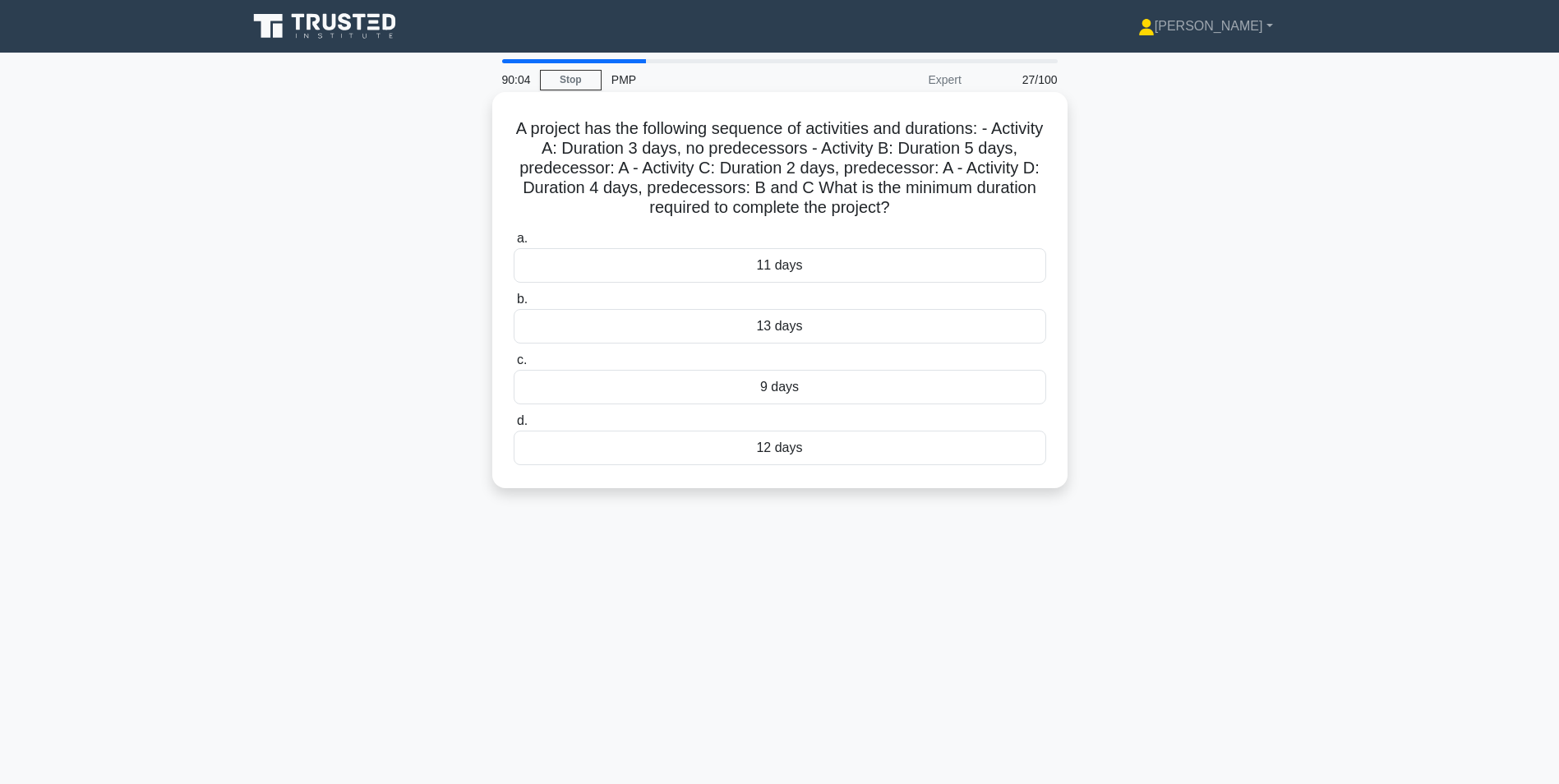
click at [834, 380] on div "9 days" at bounding box center [779, 387] width 532 height 34
click at [513, 366] on input "c. 9 days" at bounding box center [513, 360] width 0 height 10
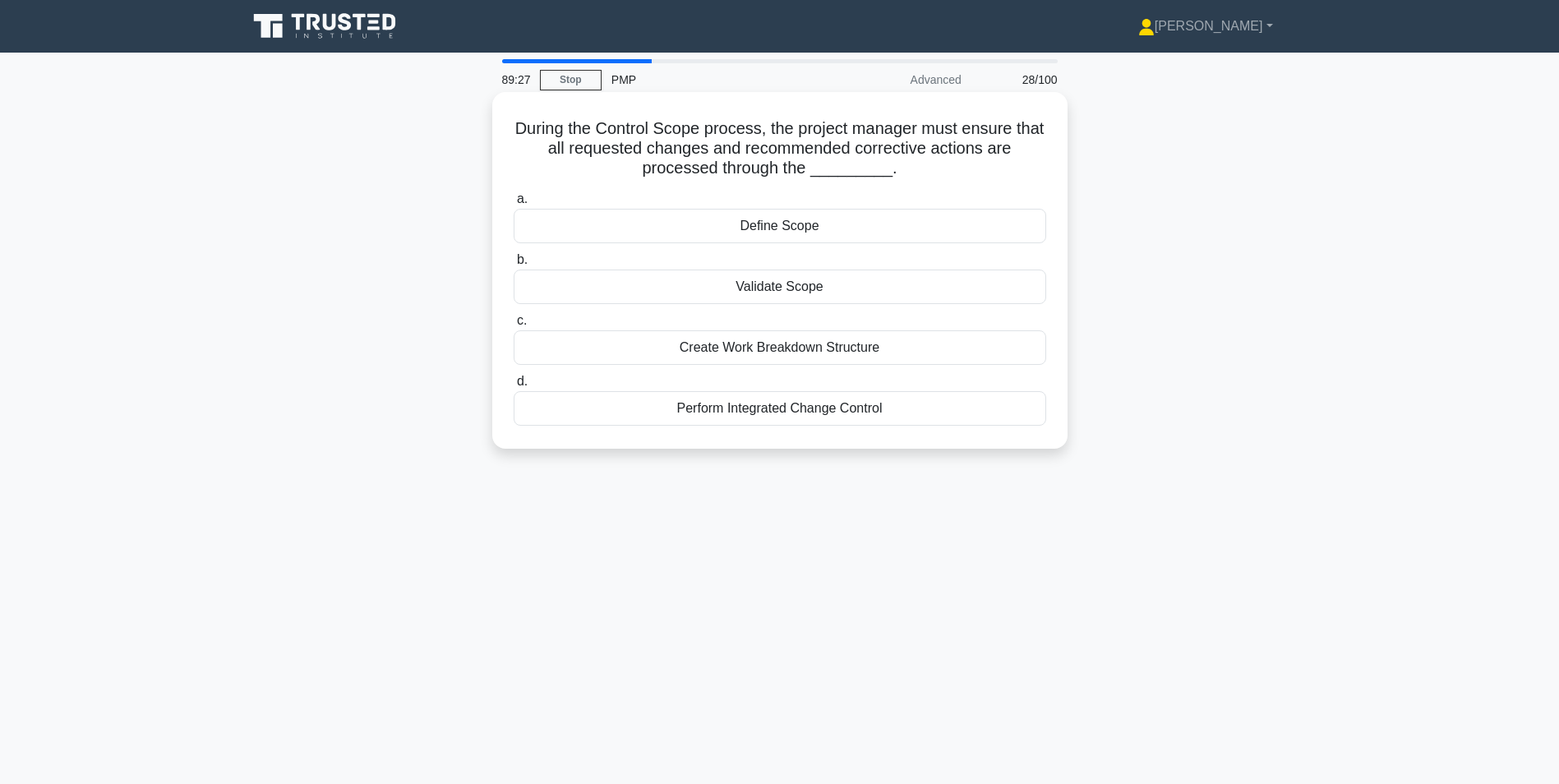
click at [780, 415] on div "Perform Integrated Change Control" at bounding box center [779, 408] width 532 height 34
click at [513, 387] on input "d. Perform Integrated Change Control" at bounding box center [513, 381] width 0 height 10
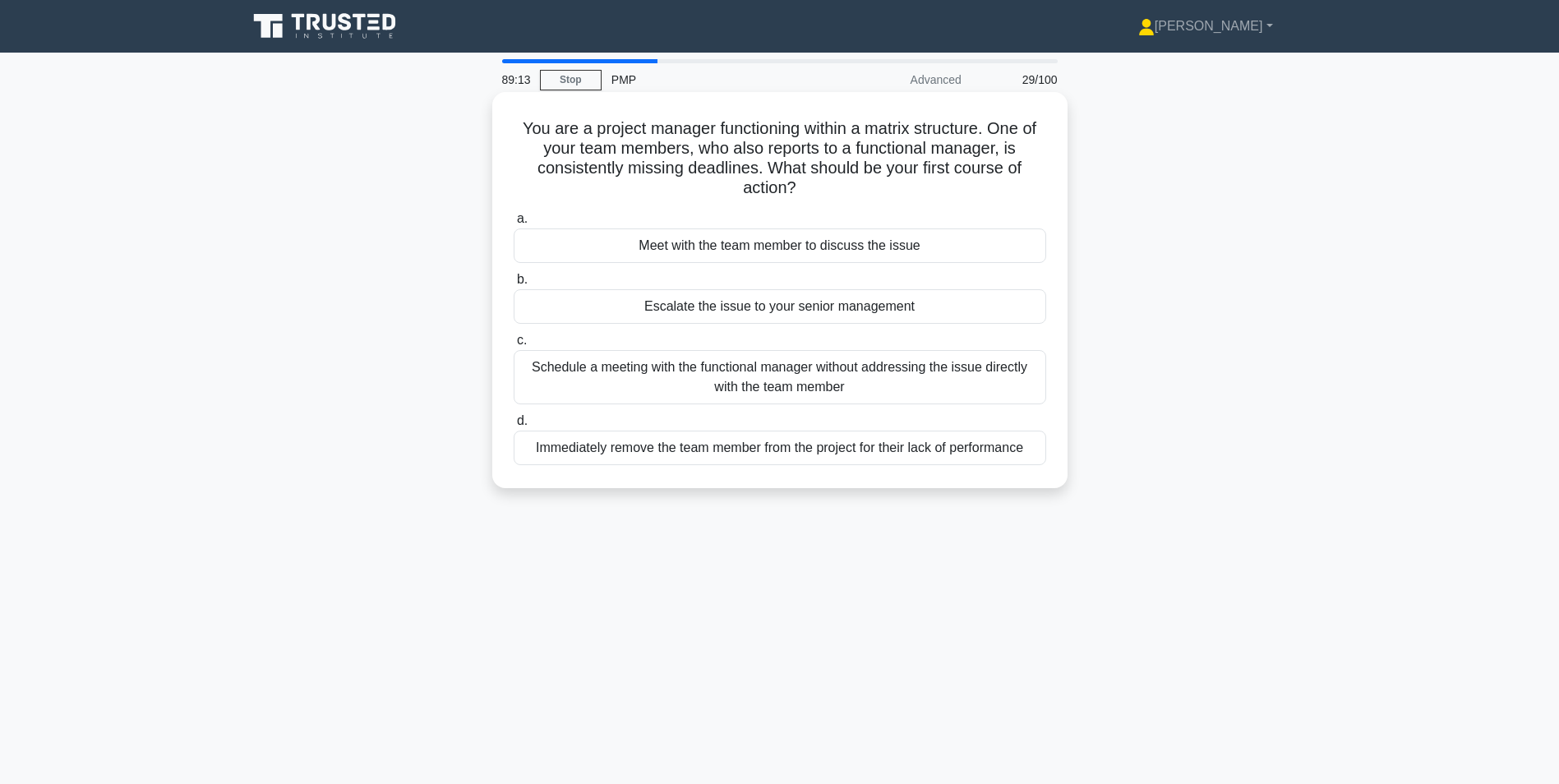
click at [730, 246] on div "Meet with the team member to discuss the issue" at bounding box center [779, 246] width 532 height 34
click at [513, 224] on input "a. Meet with the team member to discuss the issue" at bounding box center [513, 219] width 0 height 10
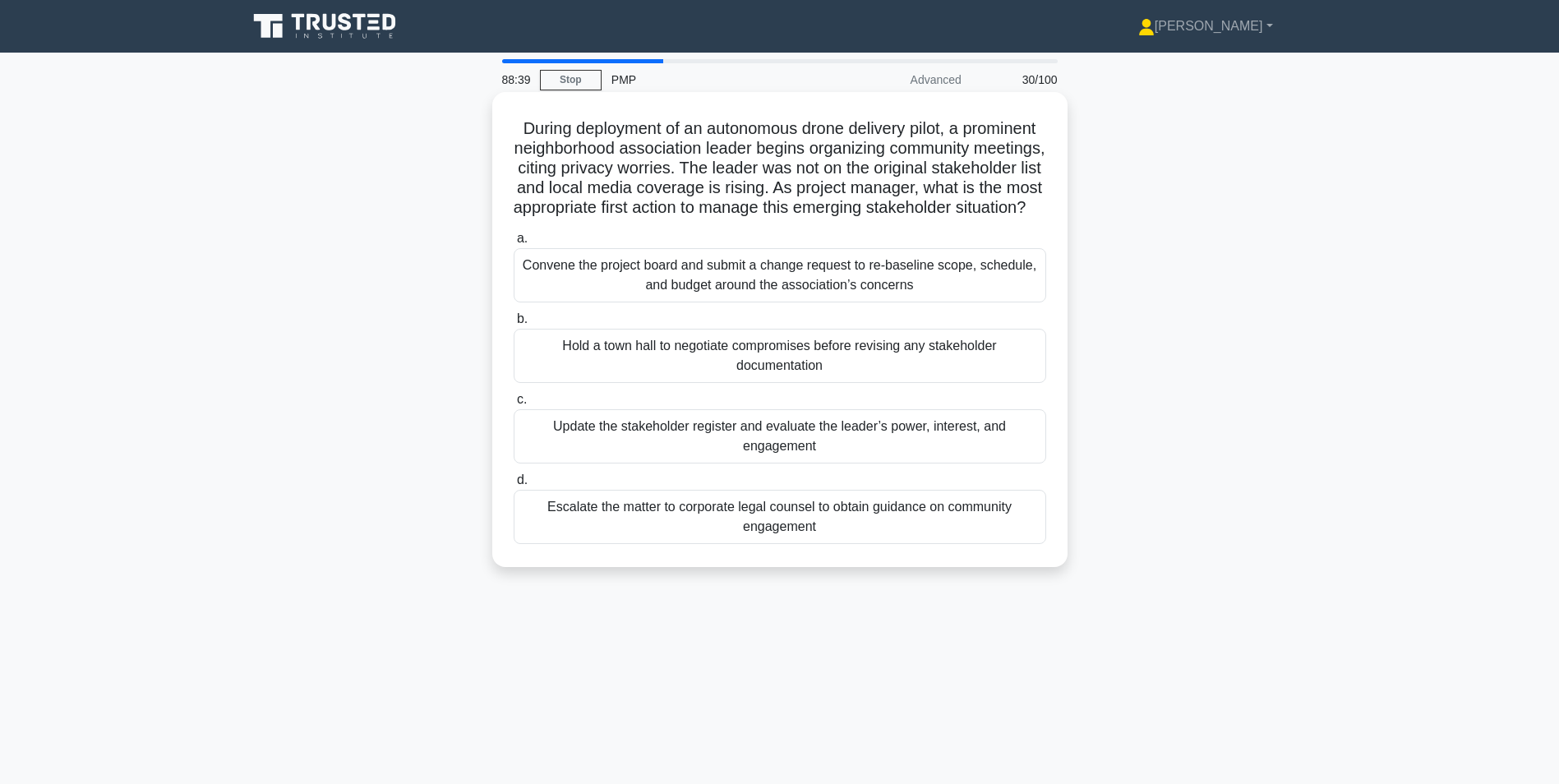
click at [640, 461] on div "Update the stakeholder register and evaluate the leader’s power, interest, and …" at bounding box center [779, 436] width 532 height 54
click at [513, 405] on input "c. Update the stakeholder register and evaluate the leader’s power, interest, a…" at bounding box center [513, 399] width 0 height 10
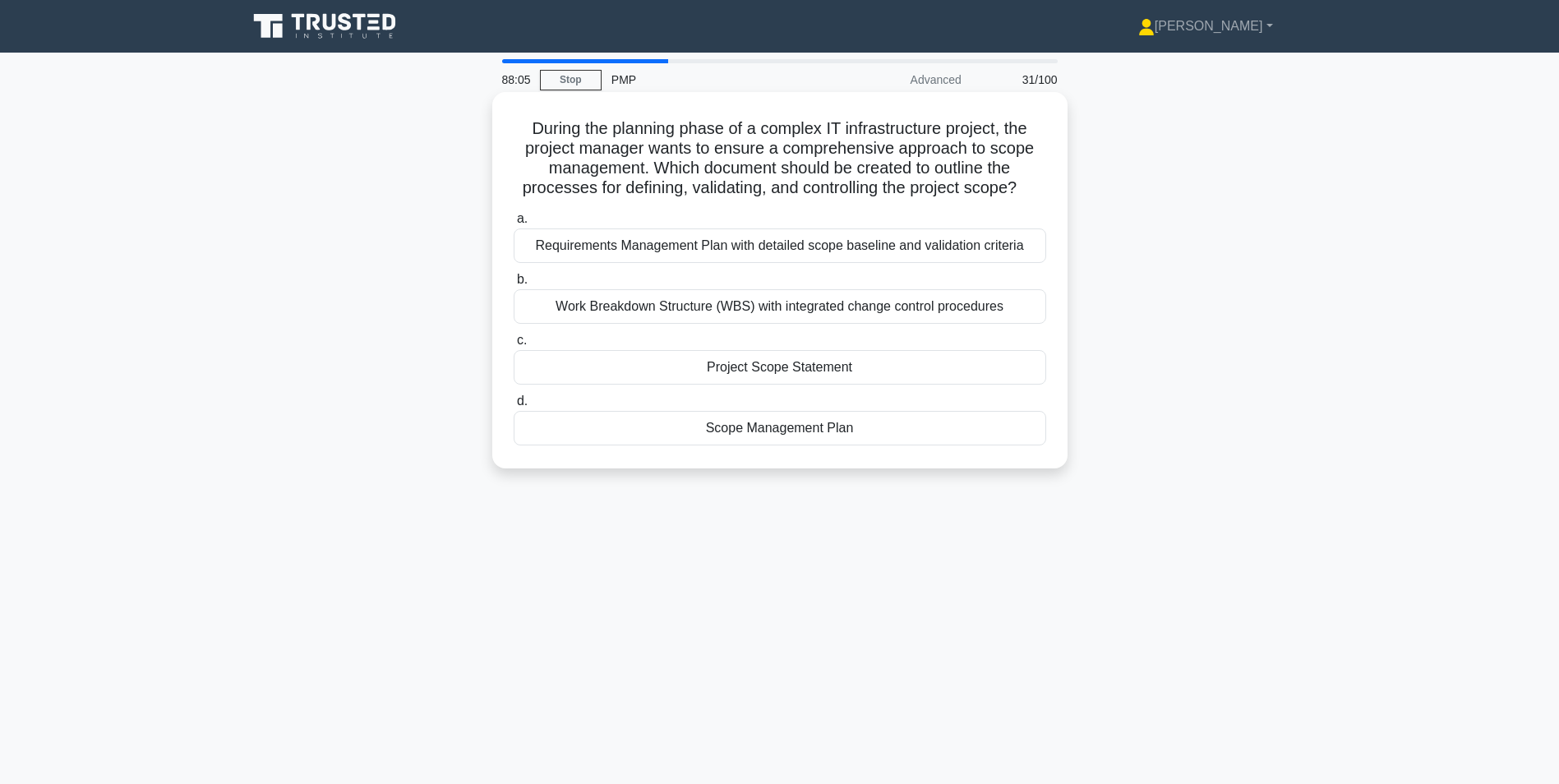
click at [733, 429] on div "Scope Management Plan" at bounding box center [779, 428] width 532 height 34
click at [513, 406] on input "d. Scope Management Plan" at bounding box center [513, 401] width 0 height 10
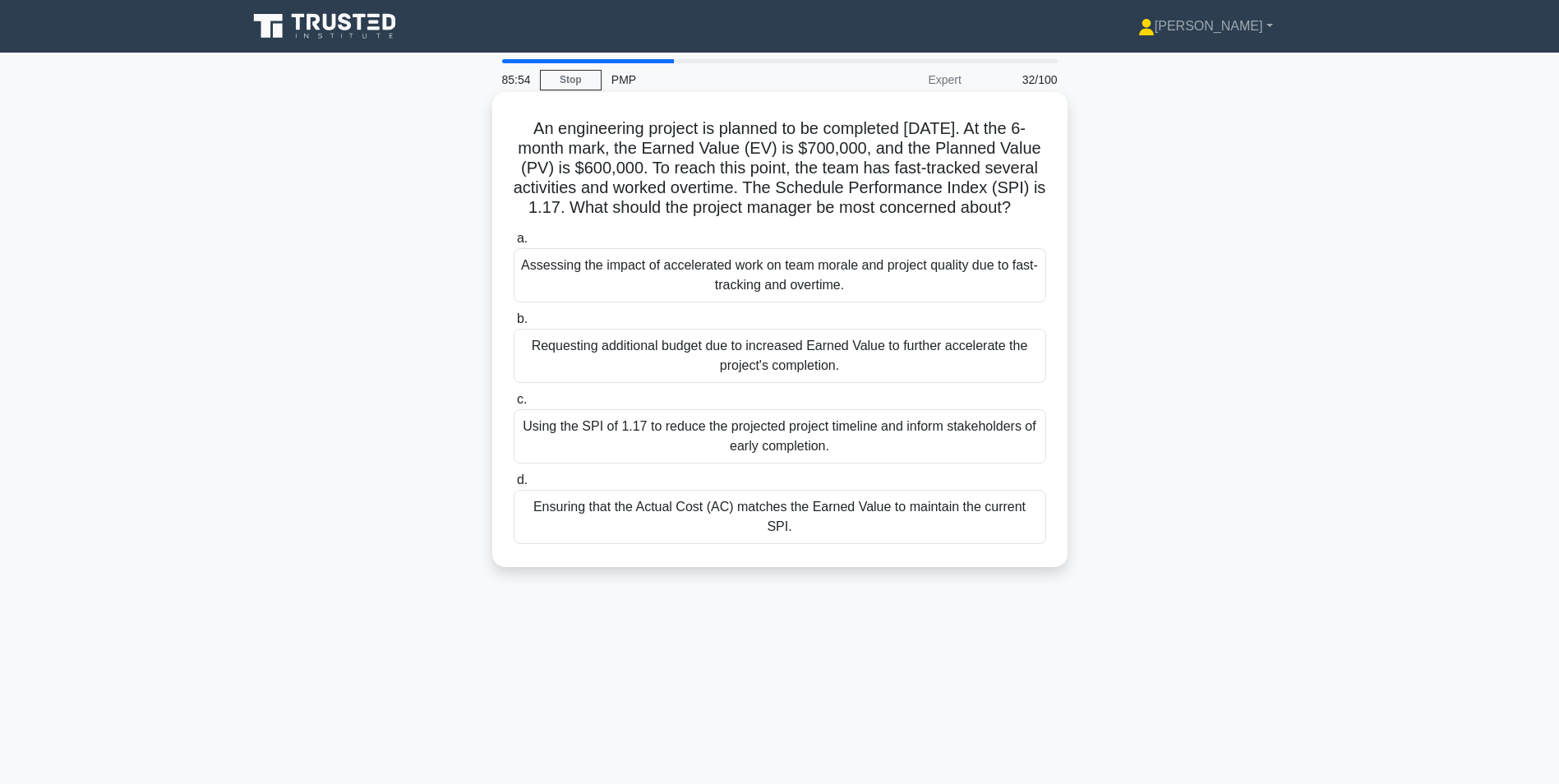
click at [676, 303] on div "Assessing the impact of accelerated work on team morale and project quality due…" at bounding box center [779, 275] width 532 height 54
click at [513, 244] on input "a. Assessing the impact of accelerated work on team morale and project quality …" at bounding box center [513, 238] width 0 height 10
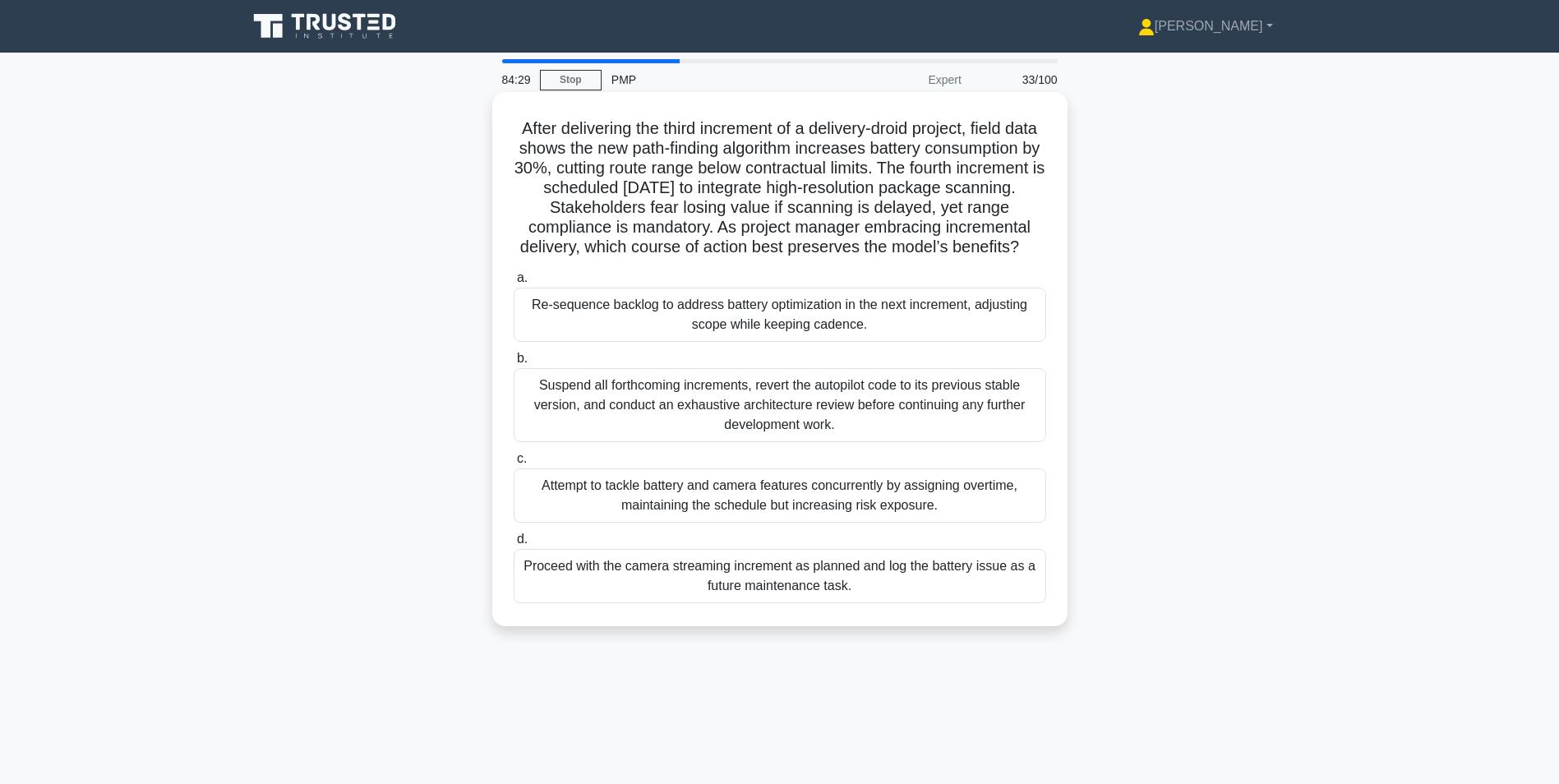
click at [749, 340] on div "Re-sequence backlog to address battery optimization in the next increment, adju…" at bounding box center [779, 314] width 532 height 54
click at [513, 284] on input "a. Re-sequence backlog to address battery optimization in the next increment, a…" at bounding box center [513, 278] width 0 height 10
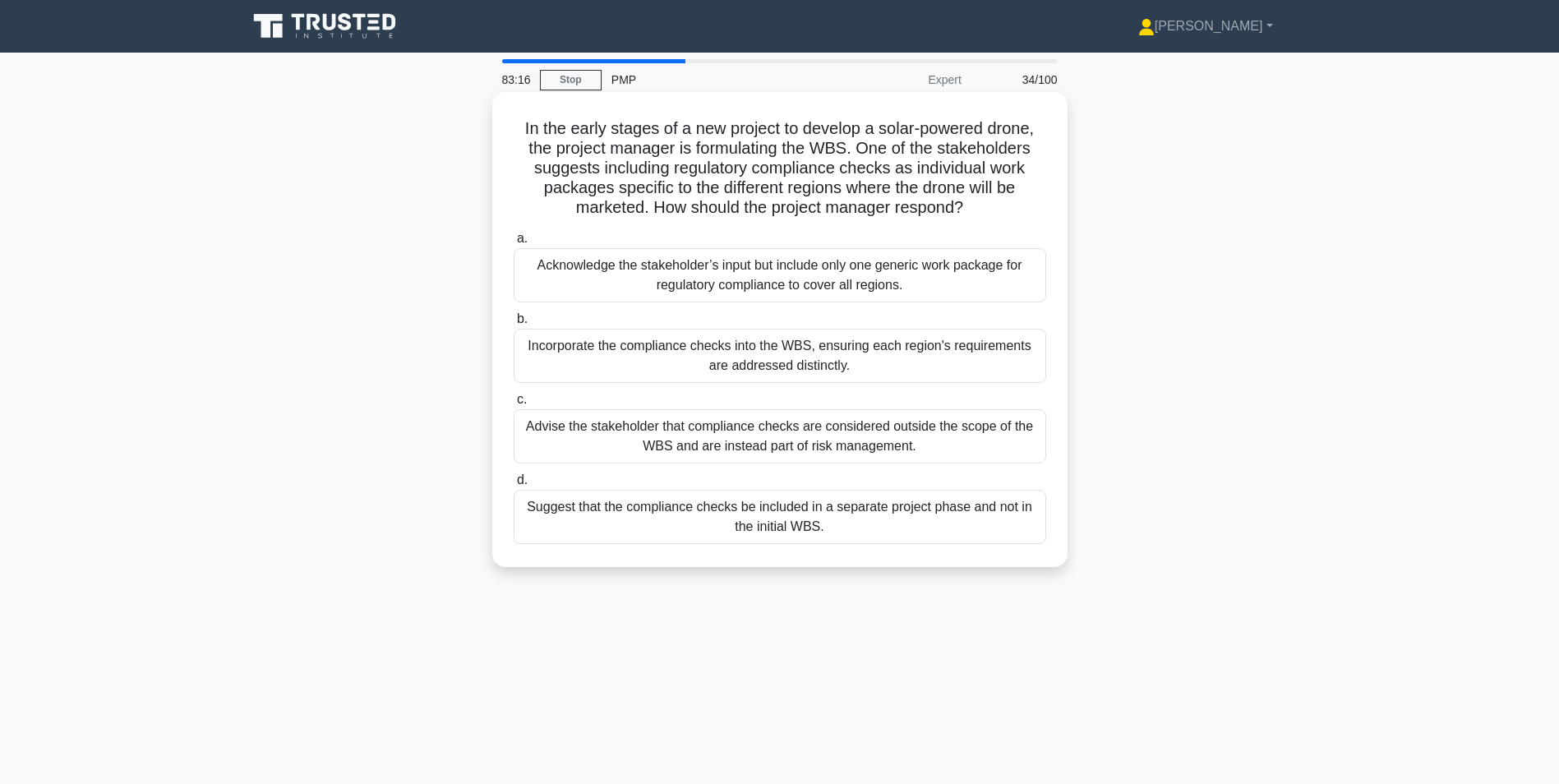
click at [916, 361] on div "Incorporate the compliance checks into the WBS, ensuring each region's requirem…" at bounding box center [779, 355] width 532 height 54
click at [513, 324] on input "b. Incorporate the compliance checks into the WBS, ensuring each region's requi…" at bounding box center [513, 319] width 0 height 10
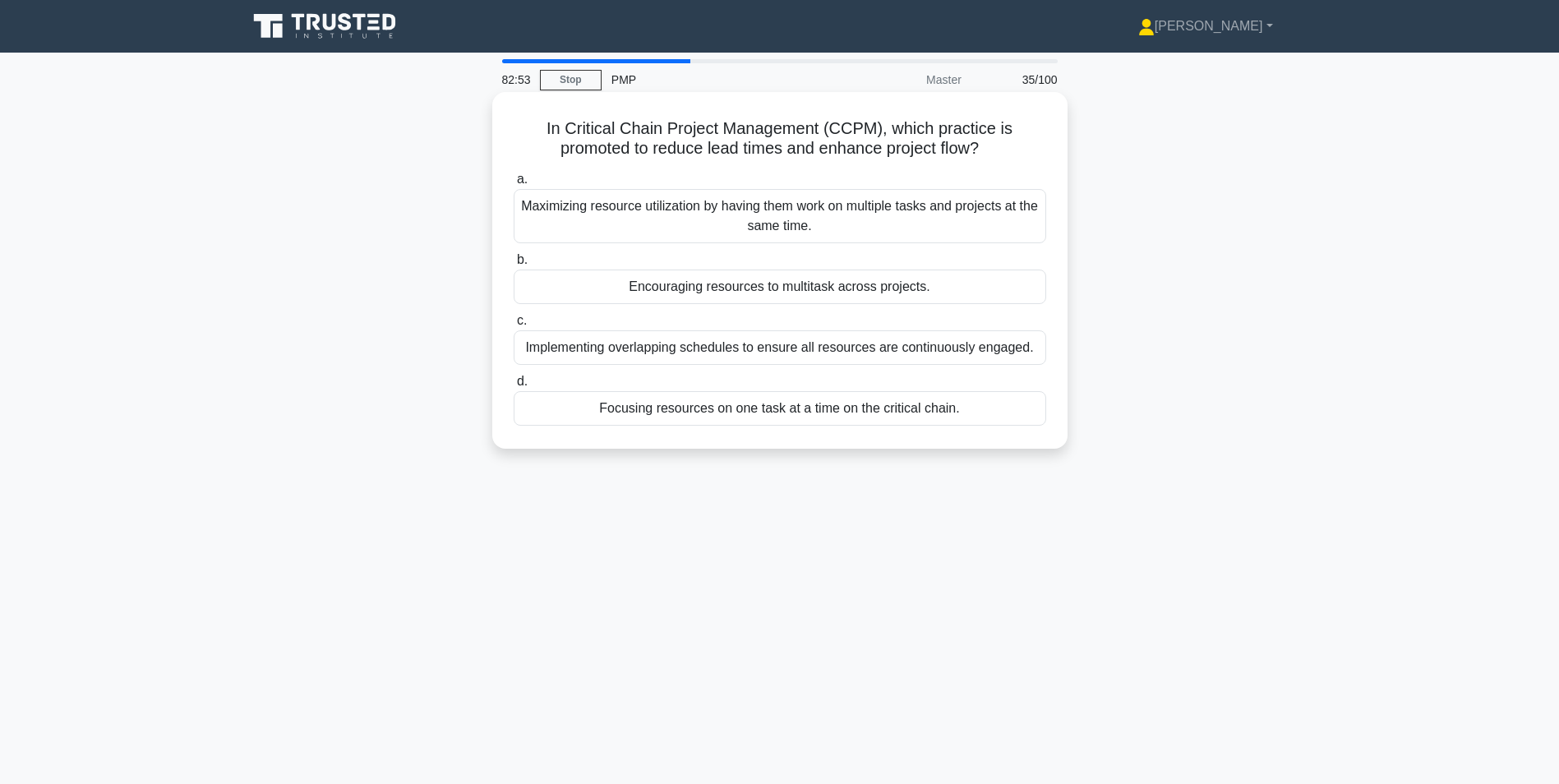
click at [561, 346] on div "Implementing overlapping schedules to ensure all resources are continuously eng…" at bounding box center [779, 348] width 532 height 34
click at [513, 326] on input "c. Implementing overlapping schedules to ensure all resources are continuously …" at bounding box center [513, 321] width 0 height 10
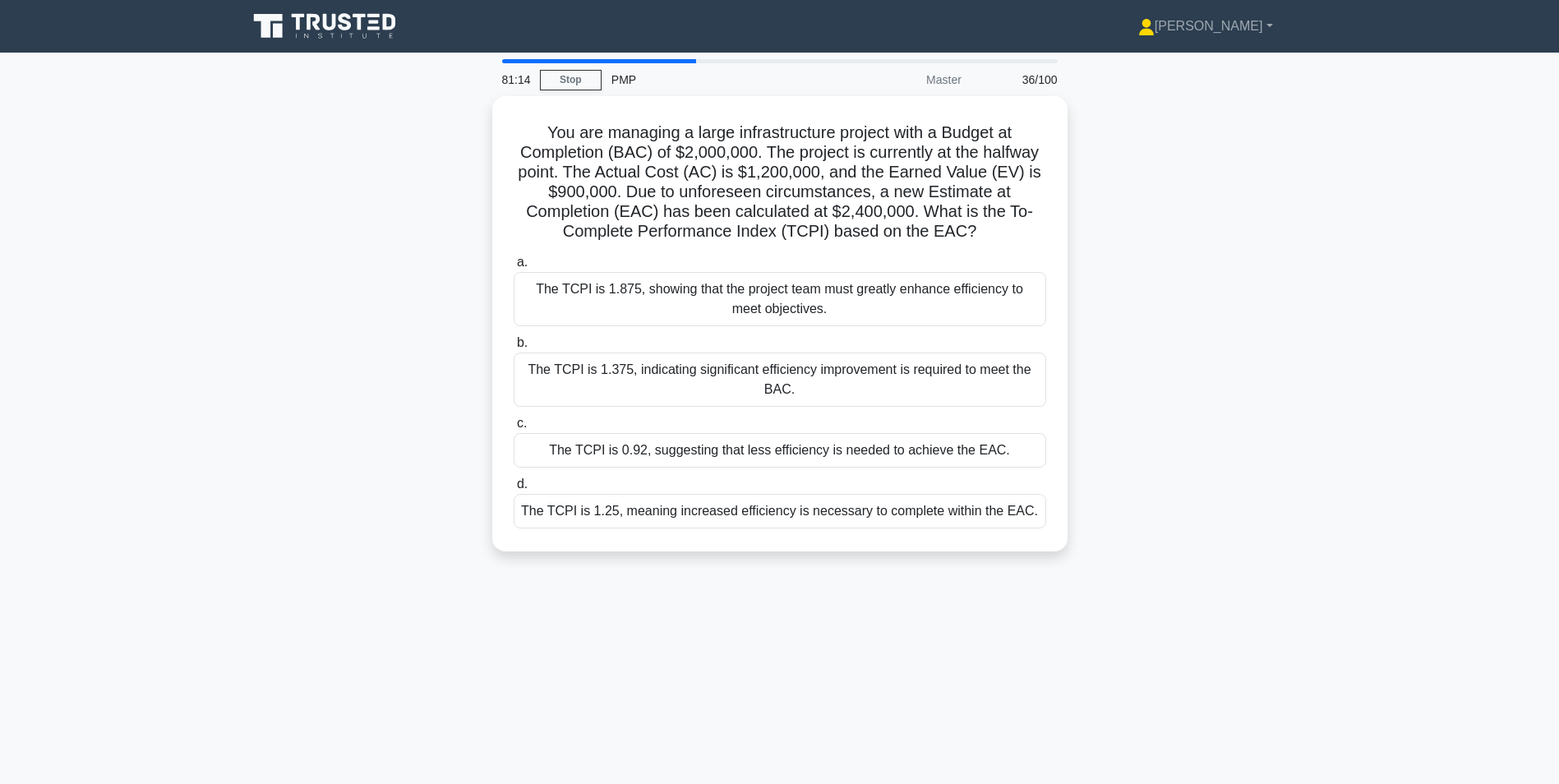
drag, startPoint x: 681, startPoint y: 505, endPoint x: 1013, endPoint y: 467, distance: 334.2
click at [680, 505] on div "The TCPI is 1.25, meaning increased efficiency is necessary to complete within …" at bounding box center [779, 511] width 532 height 34
click at [513, 490] on input "d. The TCPI is 1.25, meaning increased efficiency is necessary to complete with…" at bounding box center [513, 484] width 0 height 10
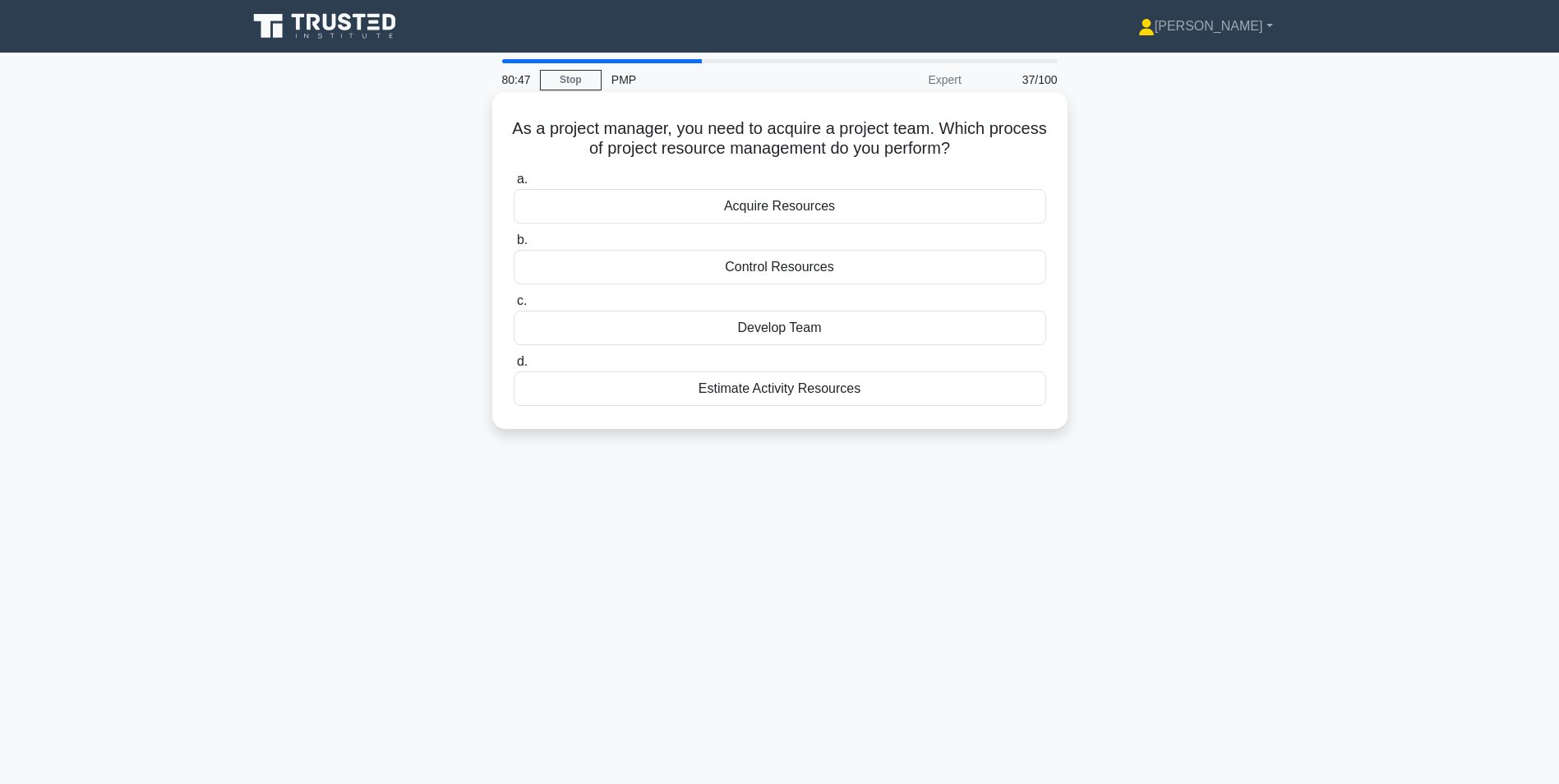
click at [799, 210] on div "Acquire Resources" at bounding box center [779, 206] width 532 height 34
click at [513, 185] on input "a. Acquire Resources" at bounding box center [513, 179] width 0 height 10
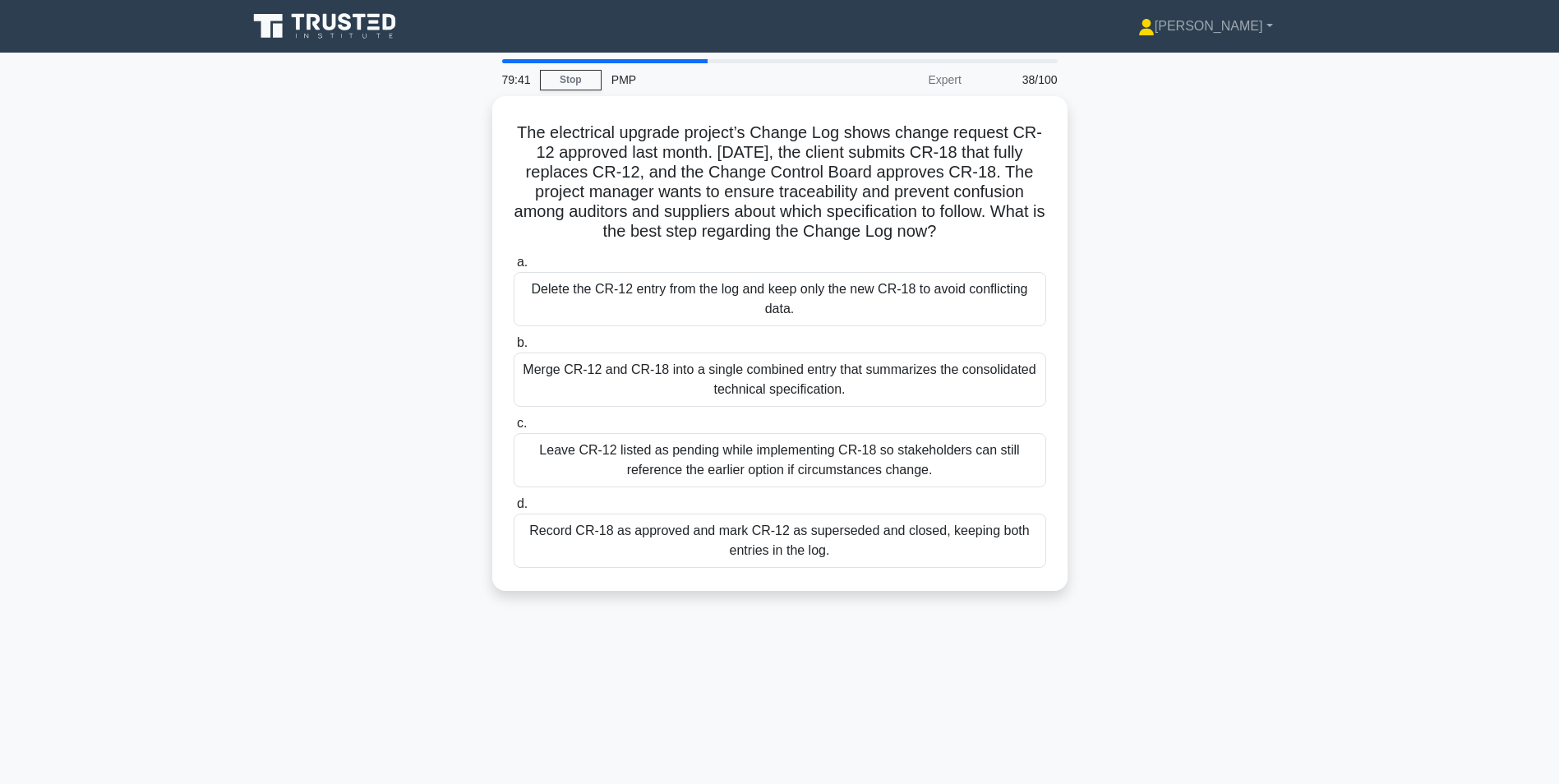
click at [591, 536] on div "Record CR-18 as approved and mark CR-12 as superseded and closed, keeping both …" at bounding box center [779, 540] width 532 height 54
click at [513, 510] on input "d. Record CR-18 as approved and mark CR-12 as superseded and closed, keeping bo…" at bounding box center [513, 504] width 0 height 10
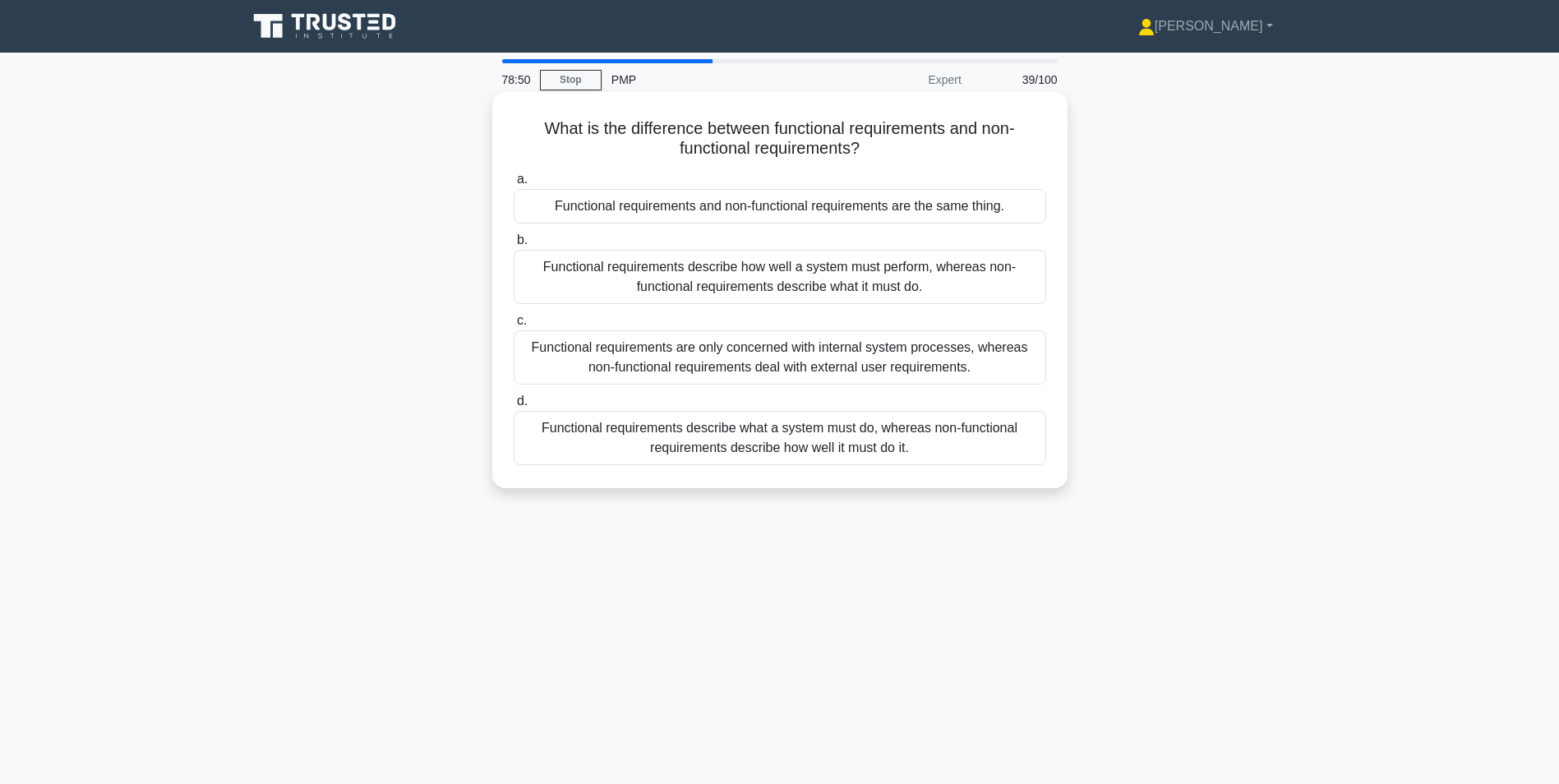
click at [852, 426] on div "Functional requirements describe what a system must do, whereas non-functional …" at bounding box center [779, 437] width 532 height 54
click at [513, 406] on input "d. Functional requirements describe what a system must do, whereas non-function…" at bounding box center [513, 401] width 0 height 10
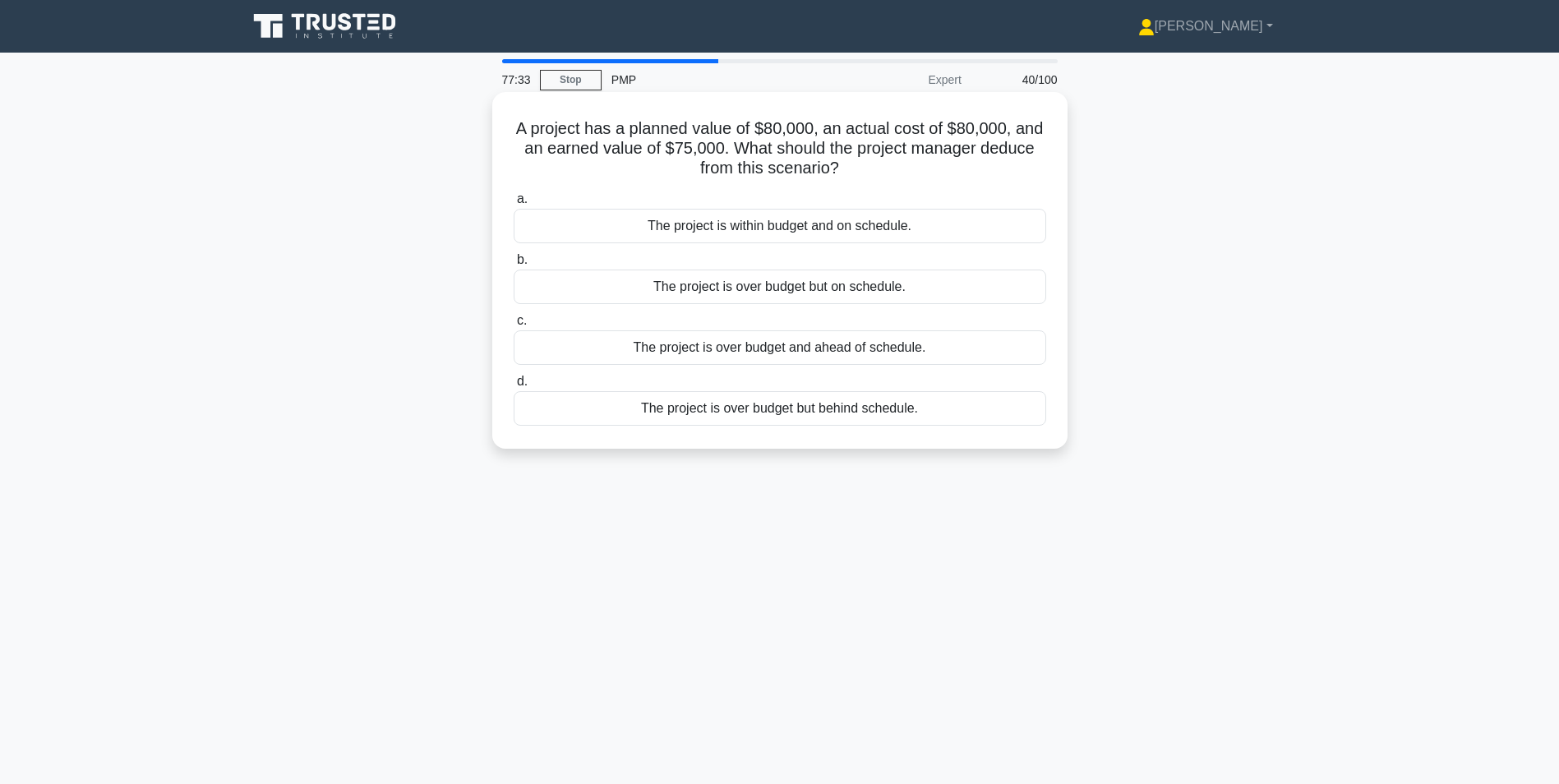
click at [687, 413] on div "The project is over budget but behind schedule." at bounding box center [779, 408] width 532 height 34
click at [513, 387] on input "d. The project is over budget but behind schedule." at bounding box center [513, 381] width 0 height 10
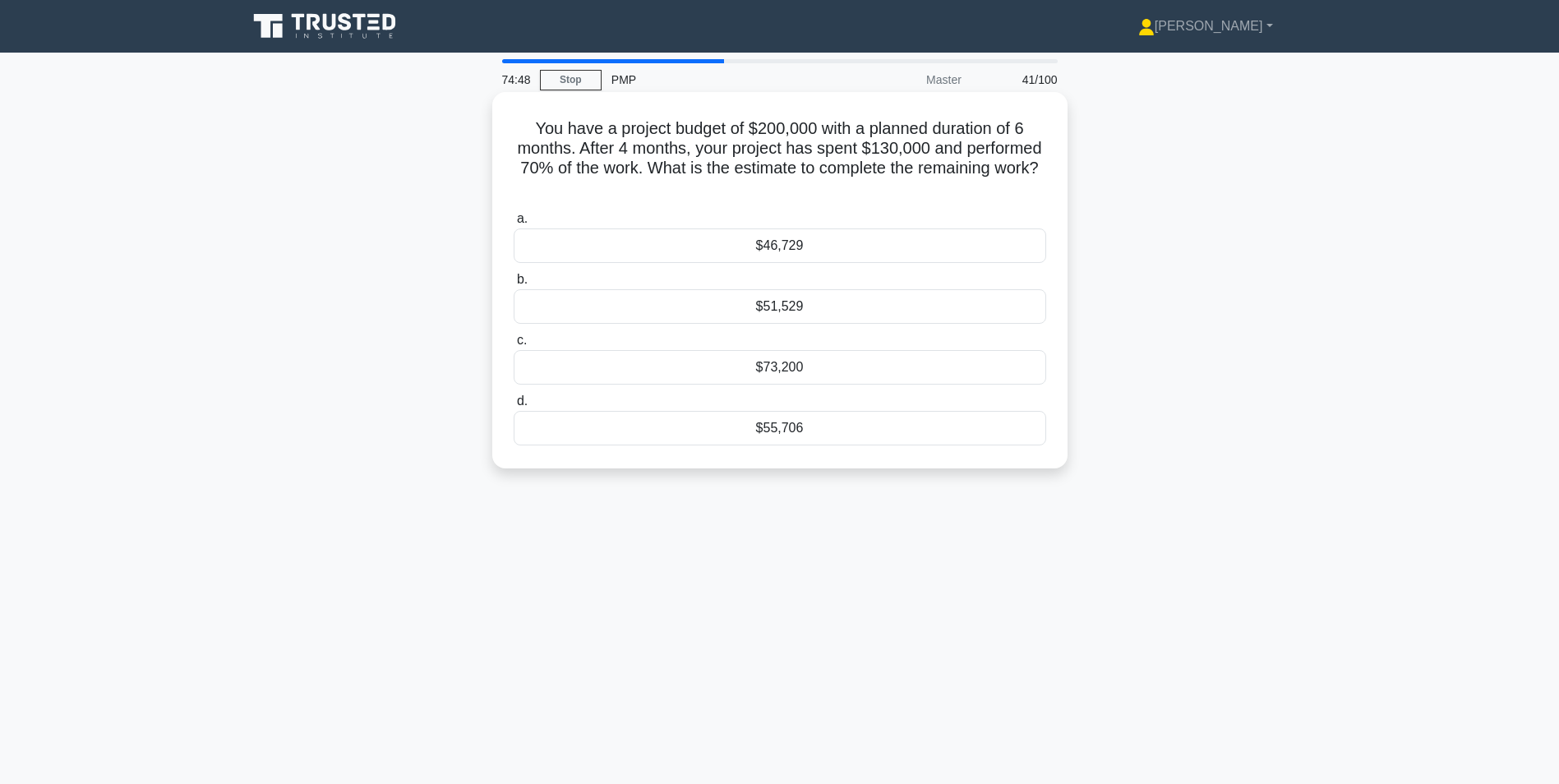
click at [637, 436] on div "$55,706" at bounding box center [779, 428] width 532 height 34
click at [513, 406] on input "d. $55,706" at bounding box center [513, 401] width 0 height 10
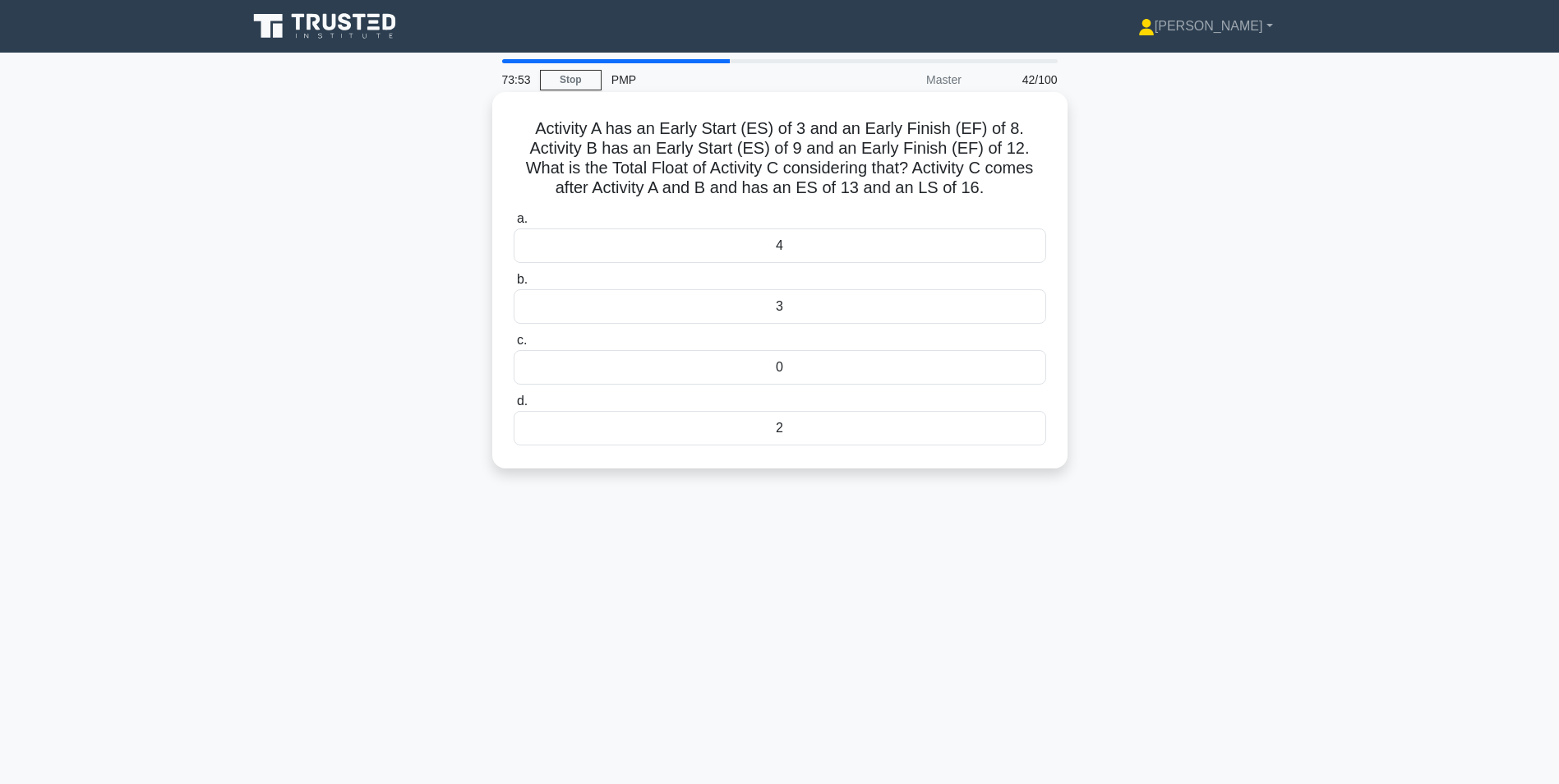
click at [827, 317] on div "3" at bounding box center [779, 306] width 532 height 34
click at [513, 285] on input "b. 3" at bounding box center [513, 279] width 0 height 10
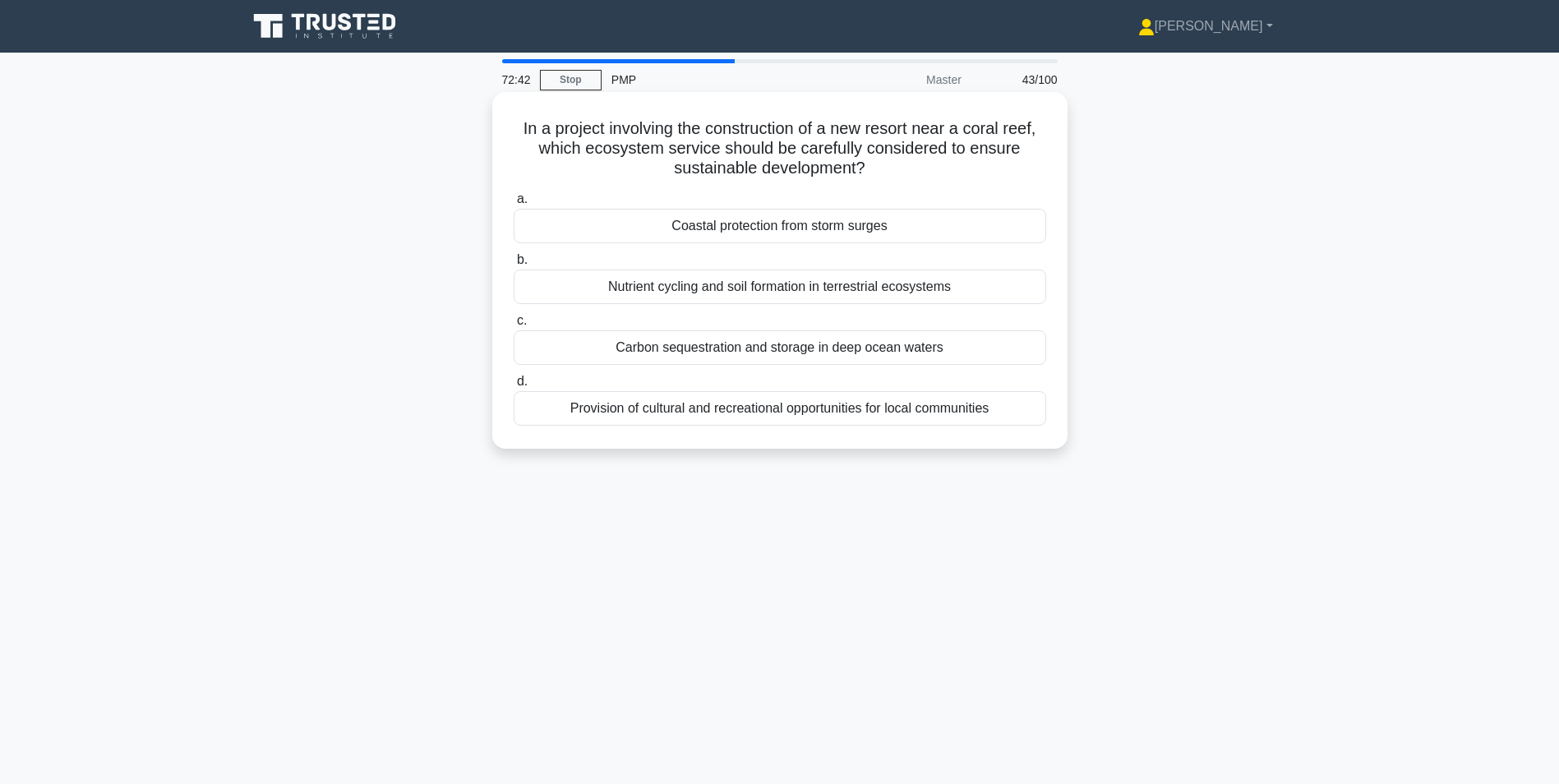
click at [867, 292] on div "Nutrient cycling and soil formation in terrestrial ecosystems" at bounding box center [779, 286] width 532 height 34
click at [513, 266] on input "b. Nutrient cycling and soil formation in terrestrial ecosystems" at bounding box center [513, 260] width 0 height 10
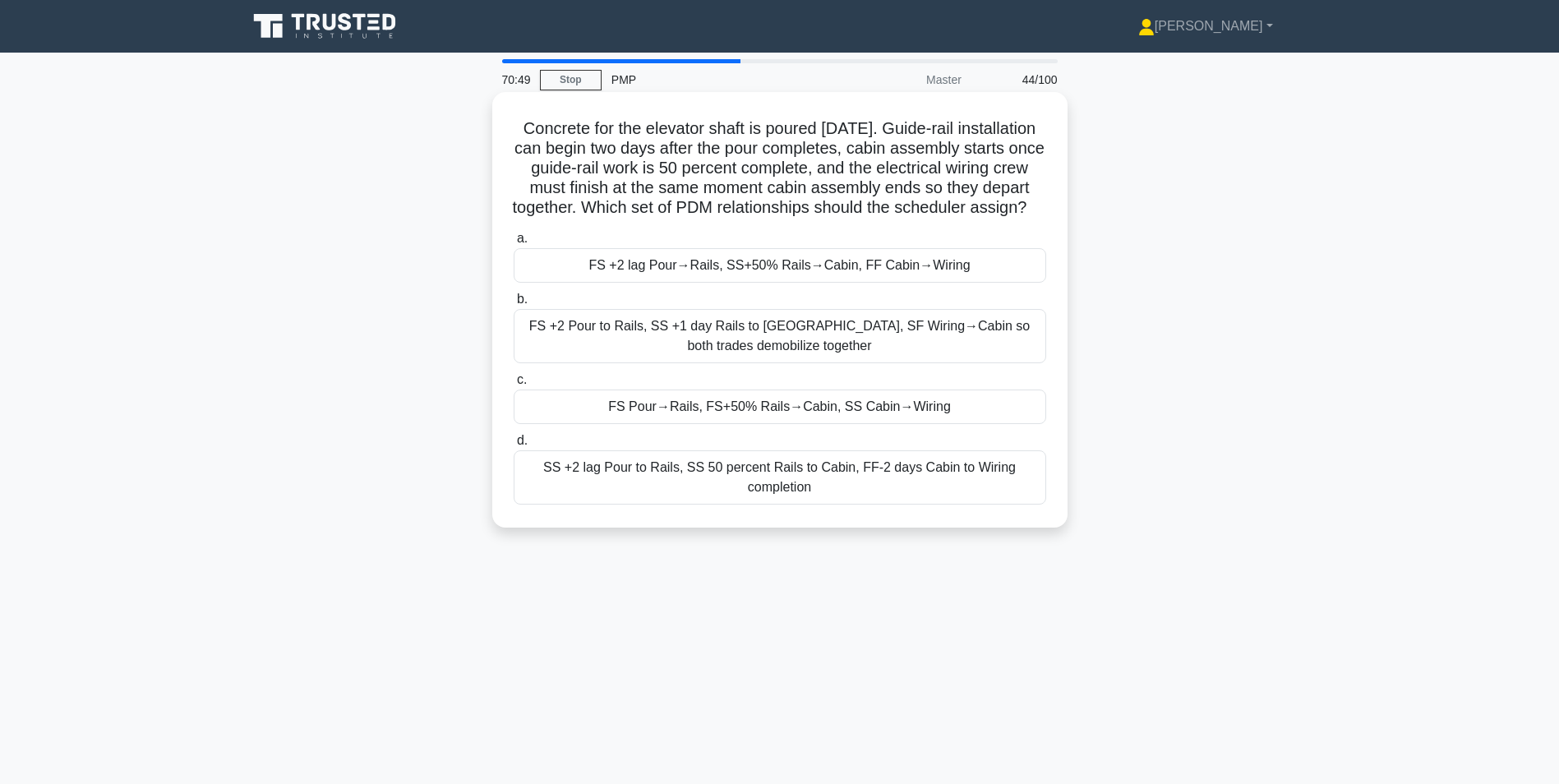
click at [676, 283] on div "FS +2 lag Pour→Rails, SS+50% Rails→Cabin, FF Cabin→Wiring" at bounding box center [779, 266] width 532 height 34
click at [513, 244] on input "a. FS +2 lag Pour→Rails, SS+50% Rails→Cabin, FF Cabin→Wiring" at bounding box center [513, 238] width 0 height 10
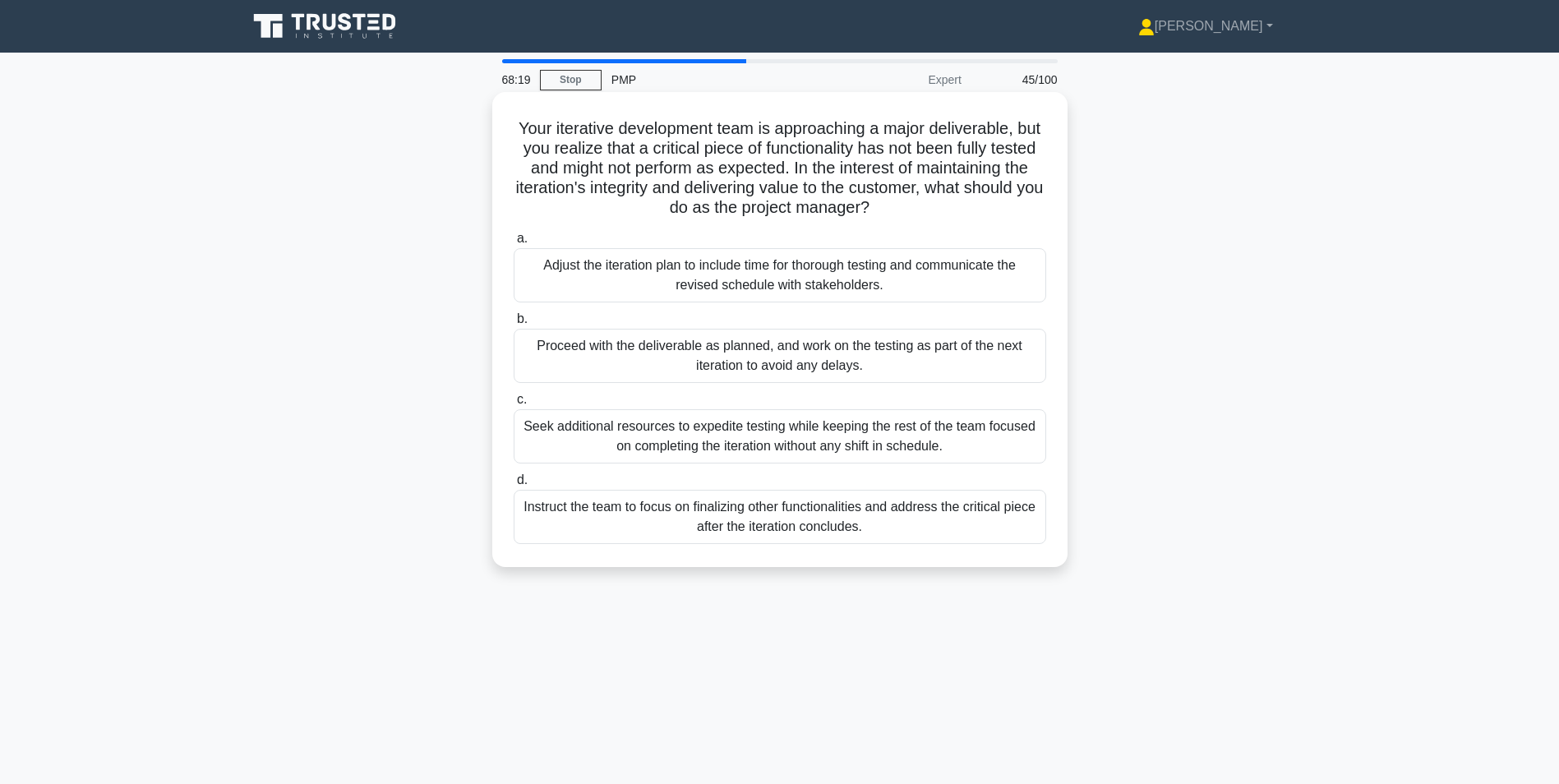
click at [565, 433] on div "Seek additional resources to expedite testing while keeping the rest of the tea…" at bounding box center [779, 436] width 532 height 54
click at [513, 405] on input "c. Seek additional resources to expedite testing while keeping the rest of the …" at bounding box center [513, 399] width 0 height 10
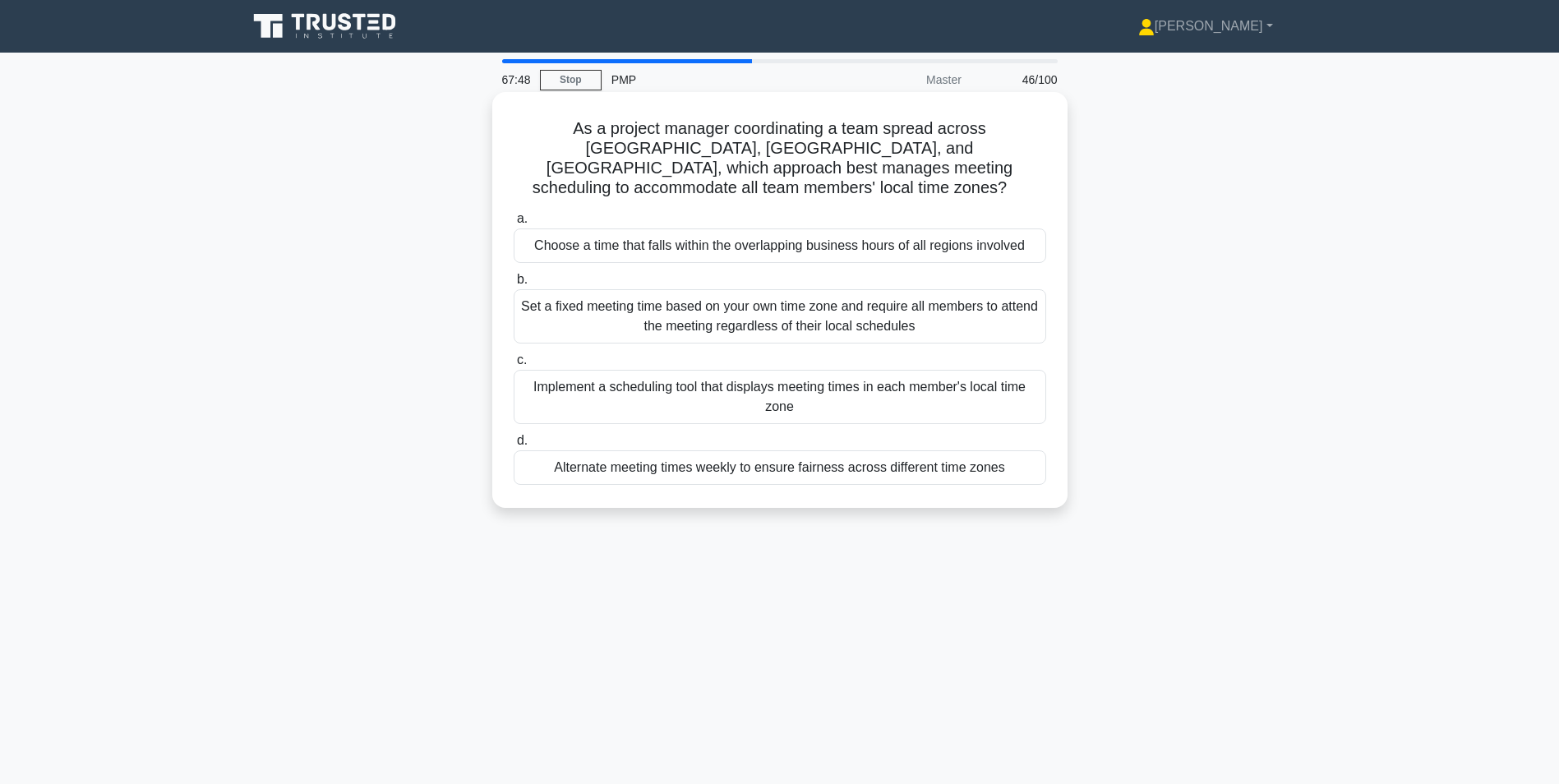
click at [588, 229] on div "Choose a time that falls within the overlapping business hours of all regions i…" at bounding box center [779, 246] width 532 height 34
click at [513, 219] on input "a. Choose a time that falls within the overlapping business hours of all region…" at bounding box center [513, 219] width 0 height 10
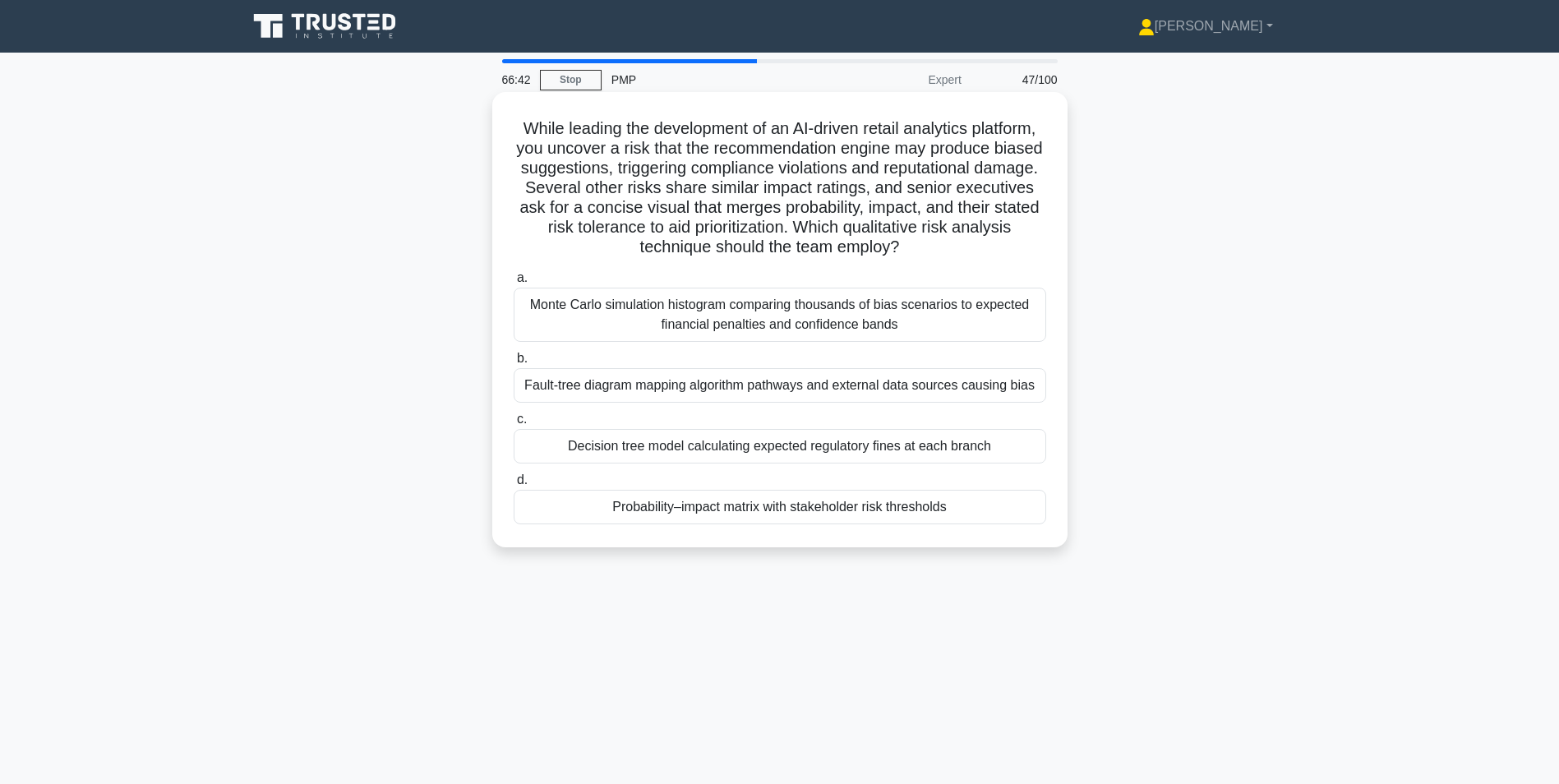
click at [802, 504] on div "Probability–impact matrix with stakeholder risk thresholds" at bounding box center [779, 507] width 532 height 34
click at [513, 486] on input "d. Probability–impact matrix with stakeholder risk thresholds" at bounding box center [513, 480] width 0 height 10
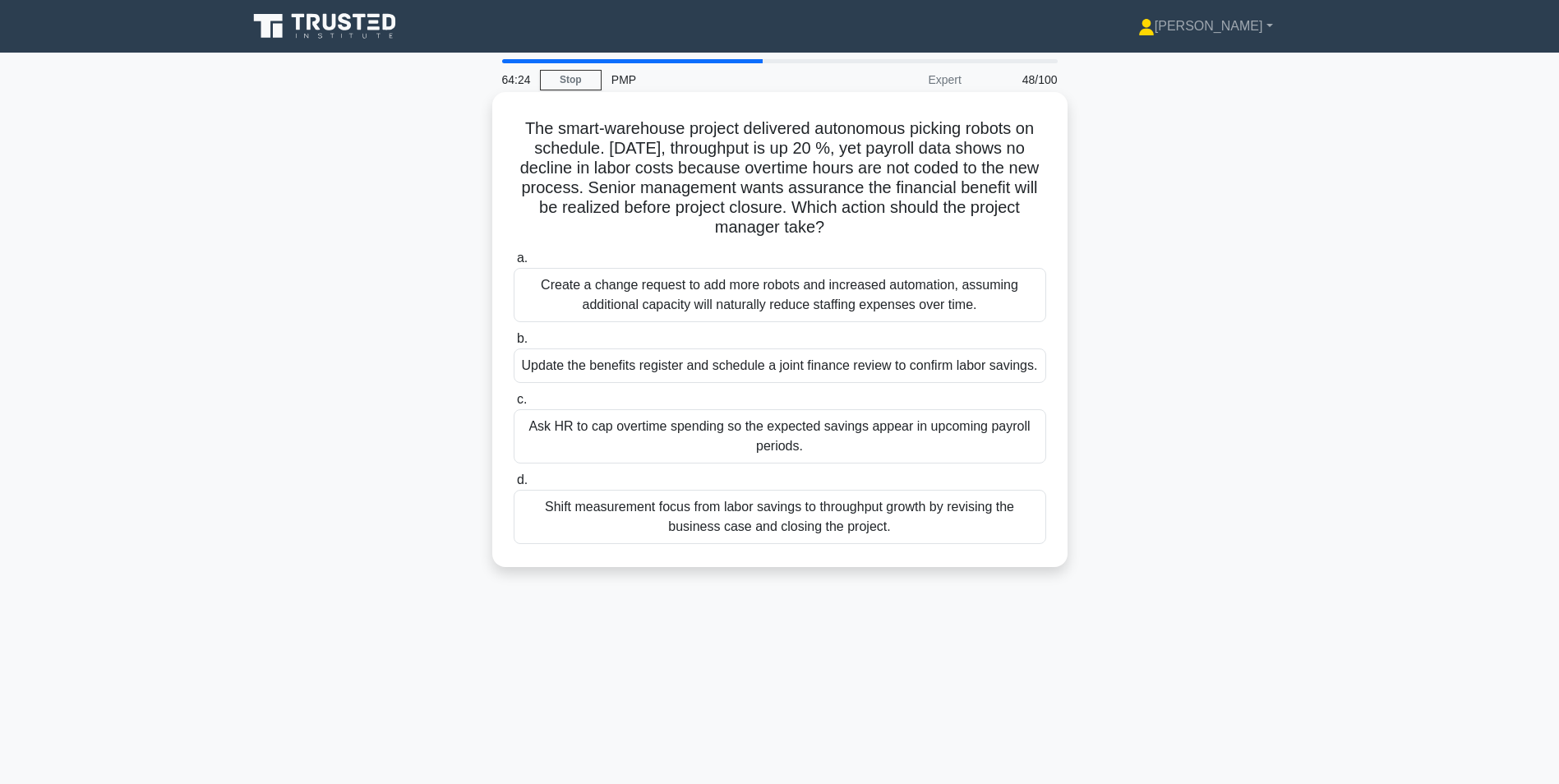
click at [748, 370] on div "Update the benefits register and schedule a joint finance review to confirm lab…" at bounding box center [779, 366] width 532 height 34
click at [513, 344] on input "b. Update the benefits register and schedule a joint finance review to confirm …" at bounding box center [513, 339] width 0 height 10
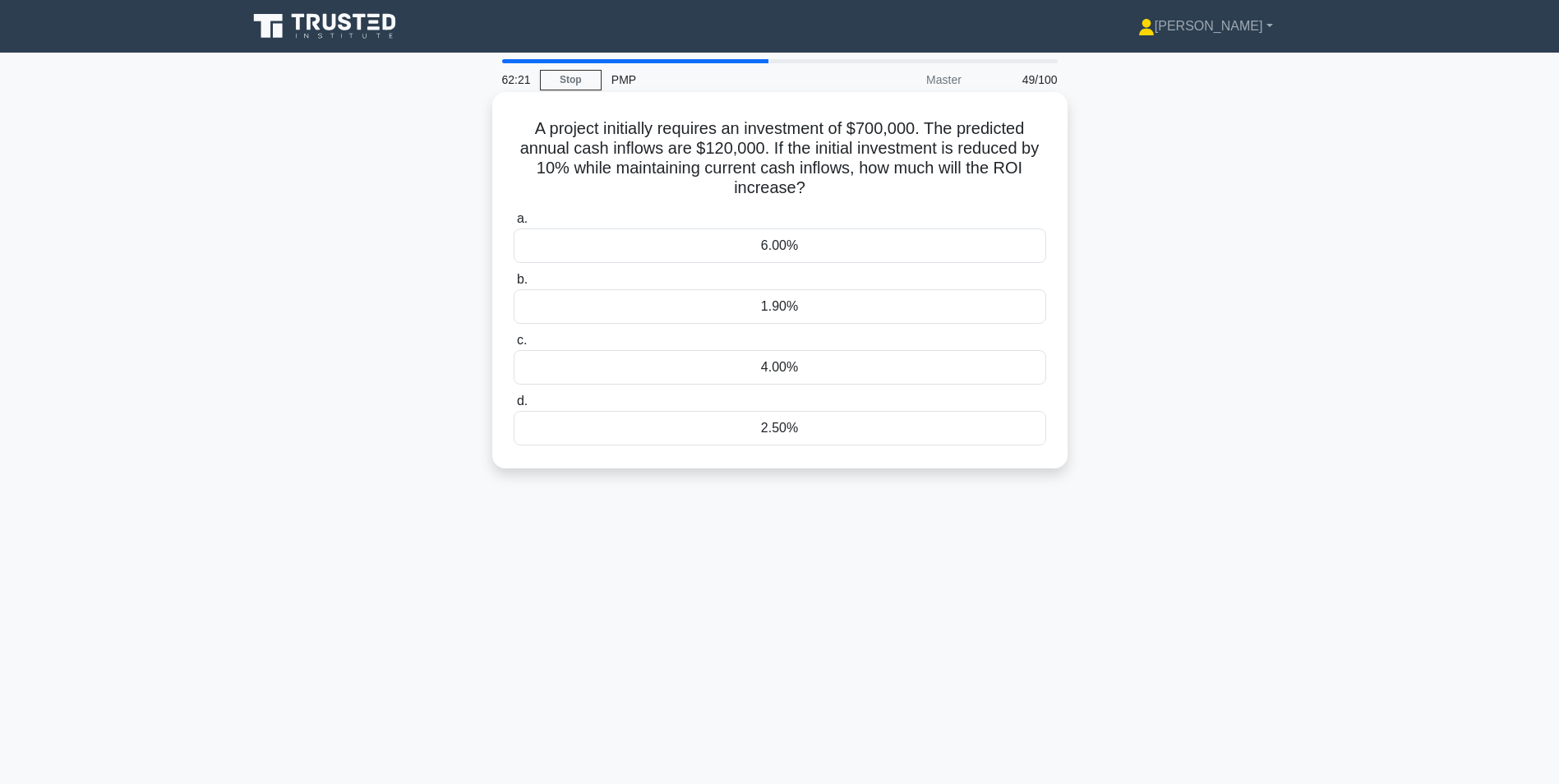
click at [760, 296] on div "1.90%" at bounding box center [779, 306] width 532 height 34
click at [513, 285] on input "b. 1.90%" at bounding box center [513, 279] width 0 height 10
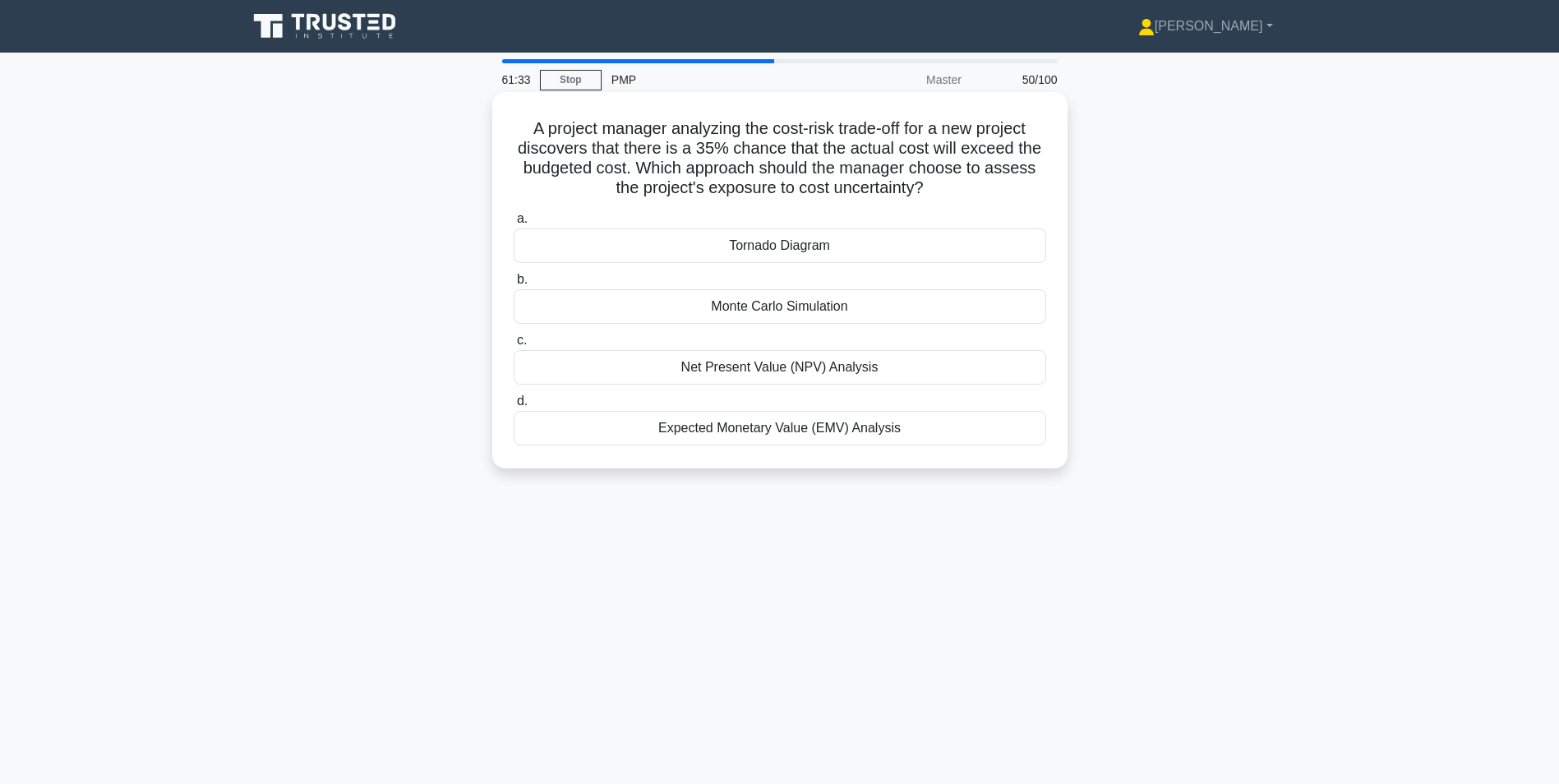
click at [869, 305] on div "Monte Carlo Simulation" at bounding box center [779, 306] width 532 height 34
click at [513, 285] on input "b. Monte Carlo Simulation" at bounding box center [513, 279] width 0 height 10
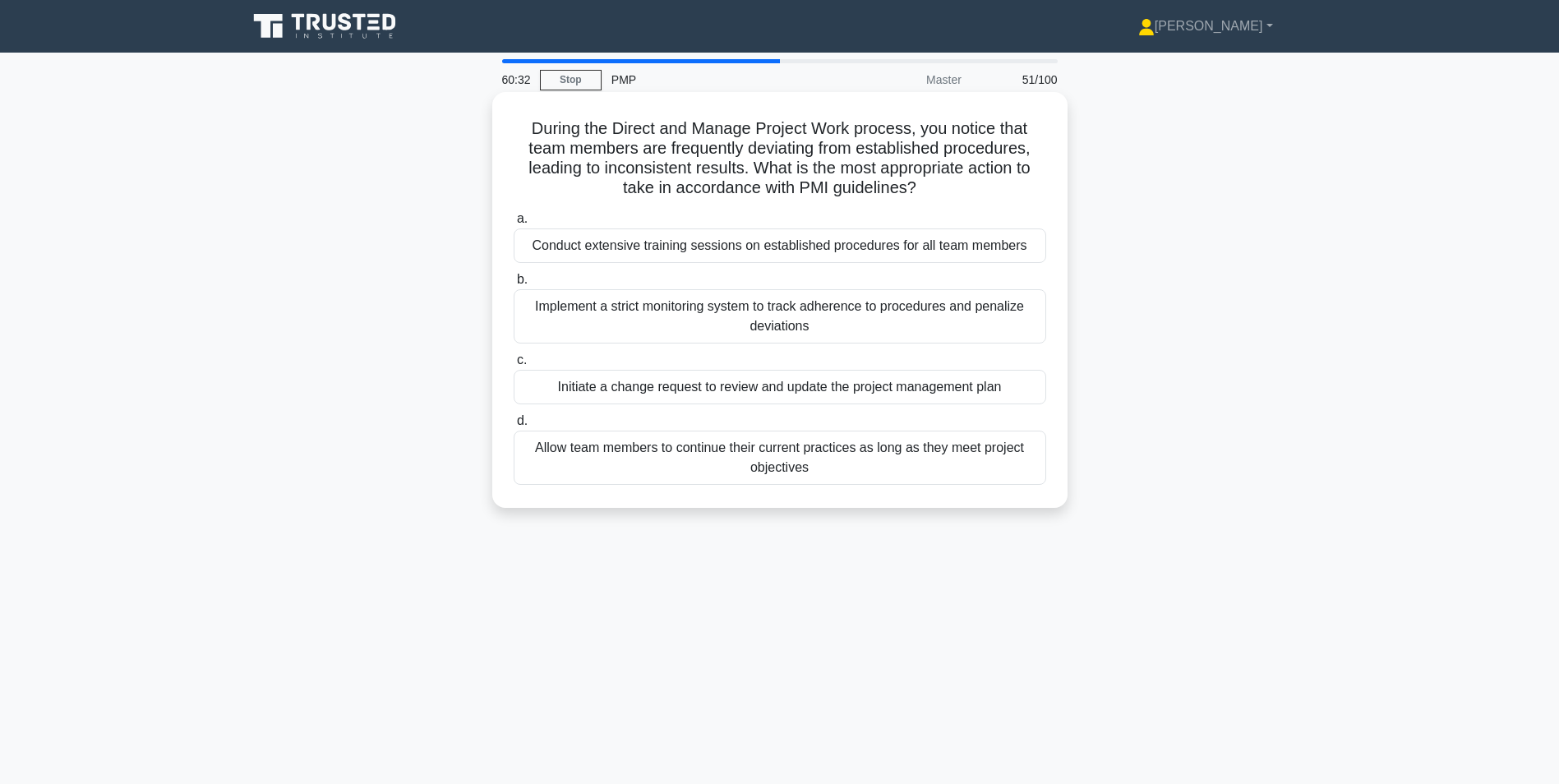
click at [703, 242] on div "Conduct extensive training sessions on established procedures for all team memb…" at bounding box center [779, 246] width 532 height 34
click at [513, 224] on input "a. Conduct extensive training sessions on established procedures for all team m…" at bounding box center [513, 219] width 0 height 10
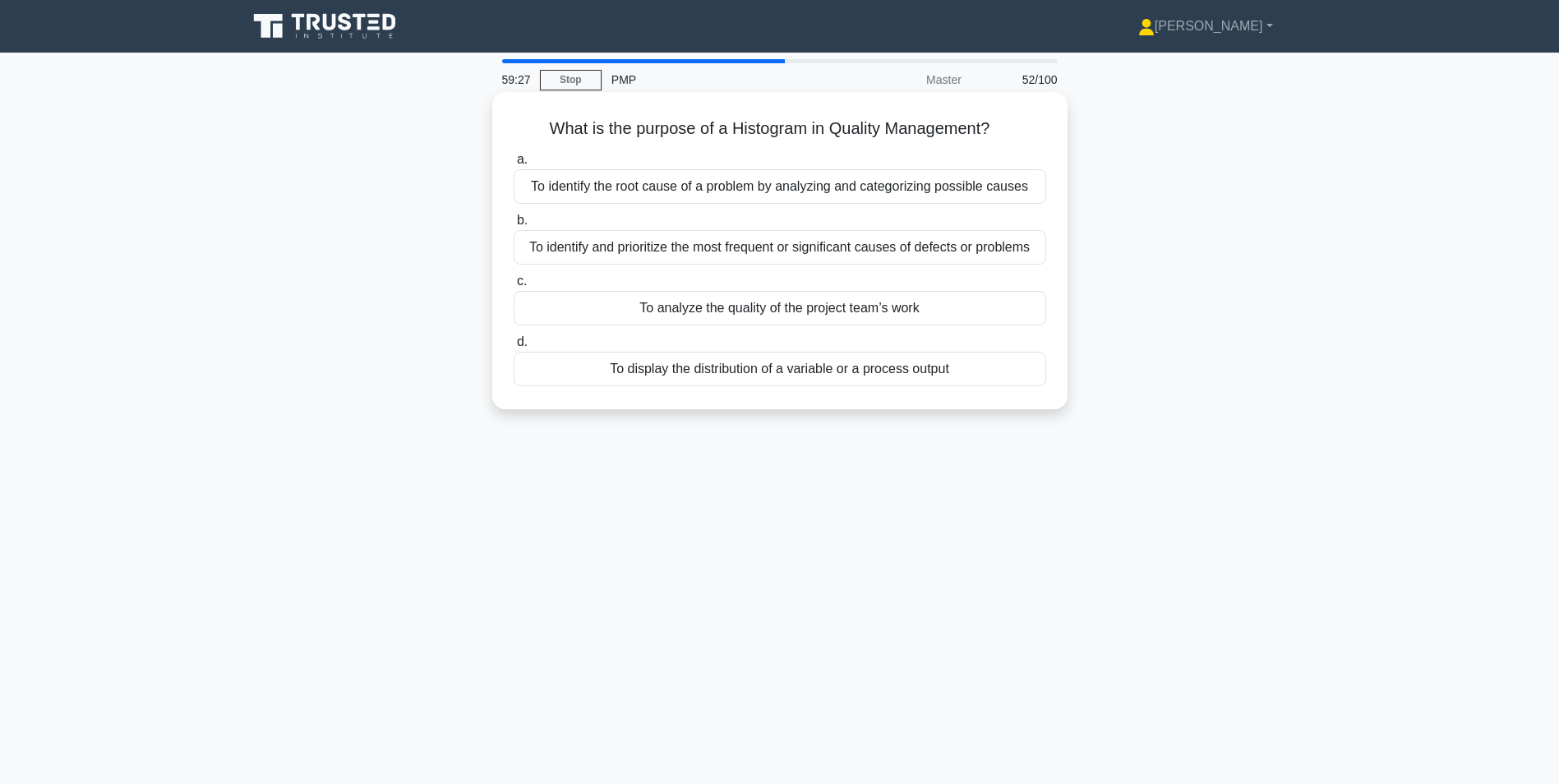
click at [664, 242] on div "To identify and prioritize the most frequent or significant causes of defects o…" at bounding box center [779, 248] width 532 height 34
click at [513, 226] on input "b. To identify and prioritize the most frequent or significant causes of defect…" at bounding box center [513, 221] width 0 height 10
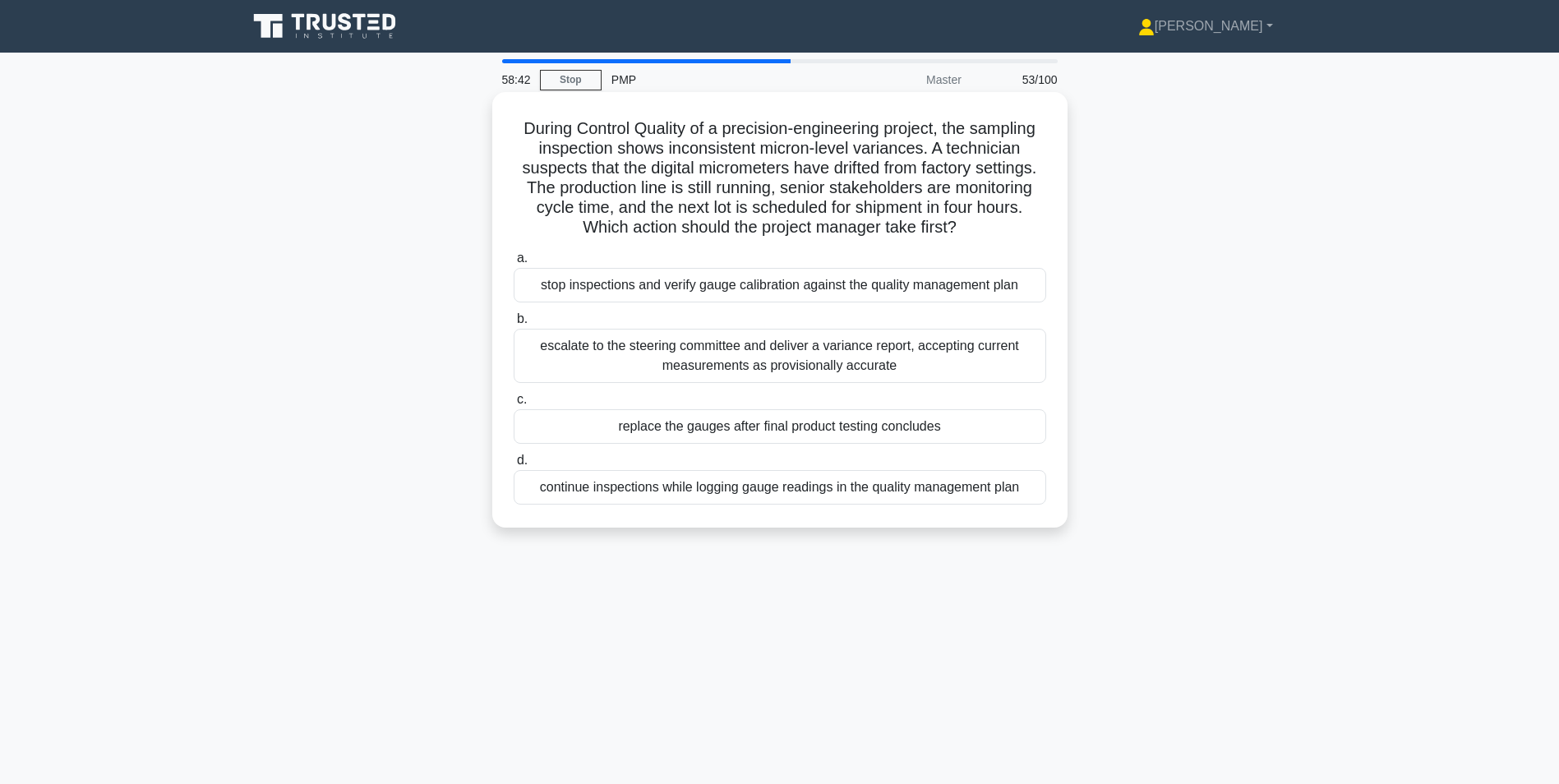
click at [669, 285] on div "stop inspections and verify gauge calibration against the quality management pl…" at bounding box center [779, 285] width 532 height 34
click at [513, 264] on input "a. stop inspections and verify gauge calibration against the quality management…" at bounding box center [513, 258] width 0 height 10
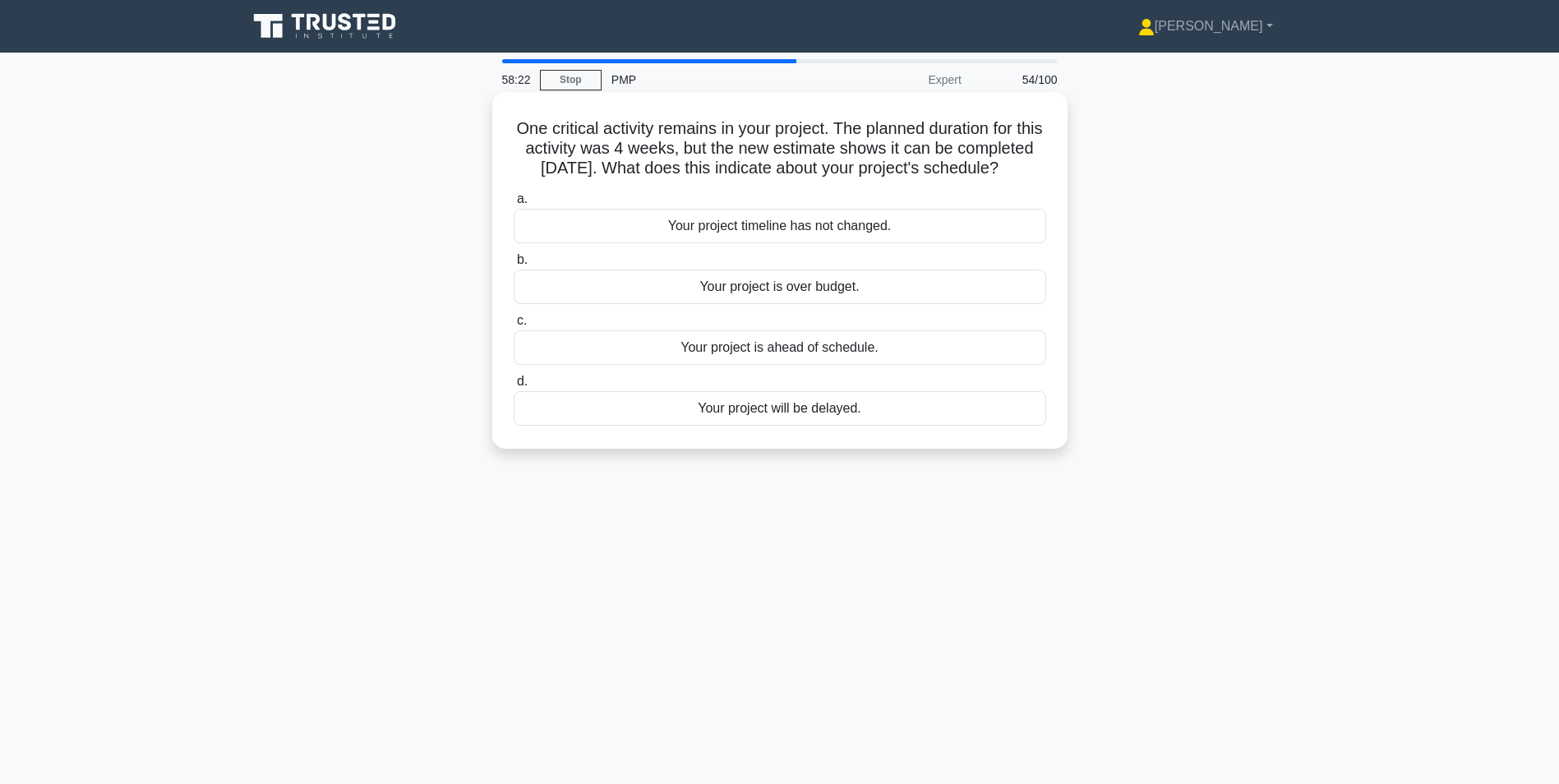
click at [852, 365] on div "Your project is ahead of schedule." at bounding box center [779, 348] width 532 height 34
click at [632, 365] on div "Your project is ahead of schedule." at bounding box center [779, 348] width 532 height 34
click at [513, 326] on input "c. Your project is ahead of schedule." at bounding box center [513, 321] width 0 height 10
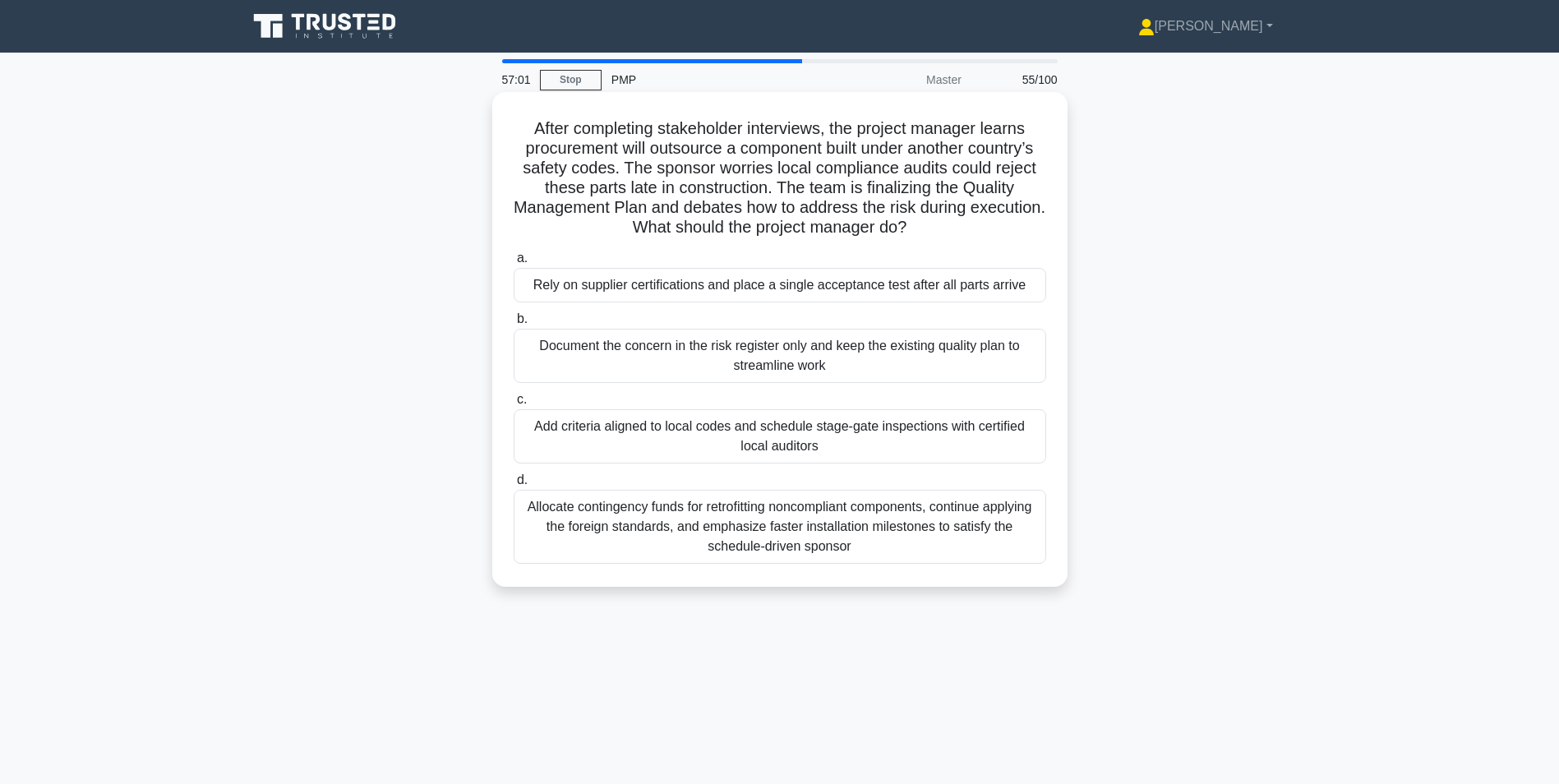
click at [552, 439] on div "Add criteria aligned to local codes and schedule stage-gate inspections with ce…" at bounding box center [779, 436] width 532 height 54
click at [513, 405] on input "c. Add criteria aligned to local codes and schedule stage-gate inspections with…" at bounding box center [513, 399] width 0 height 10
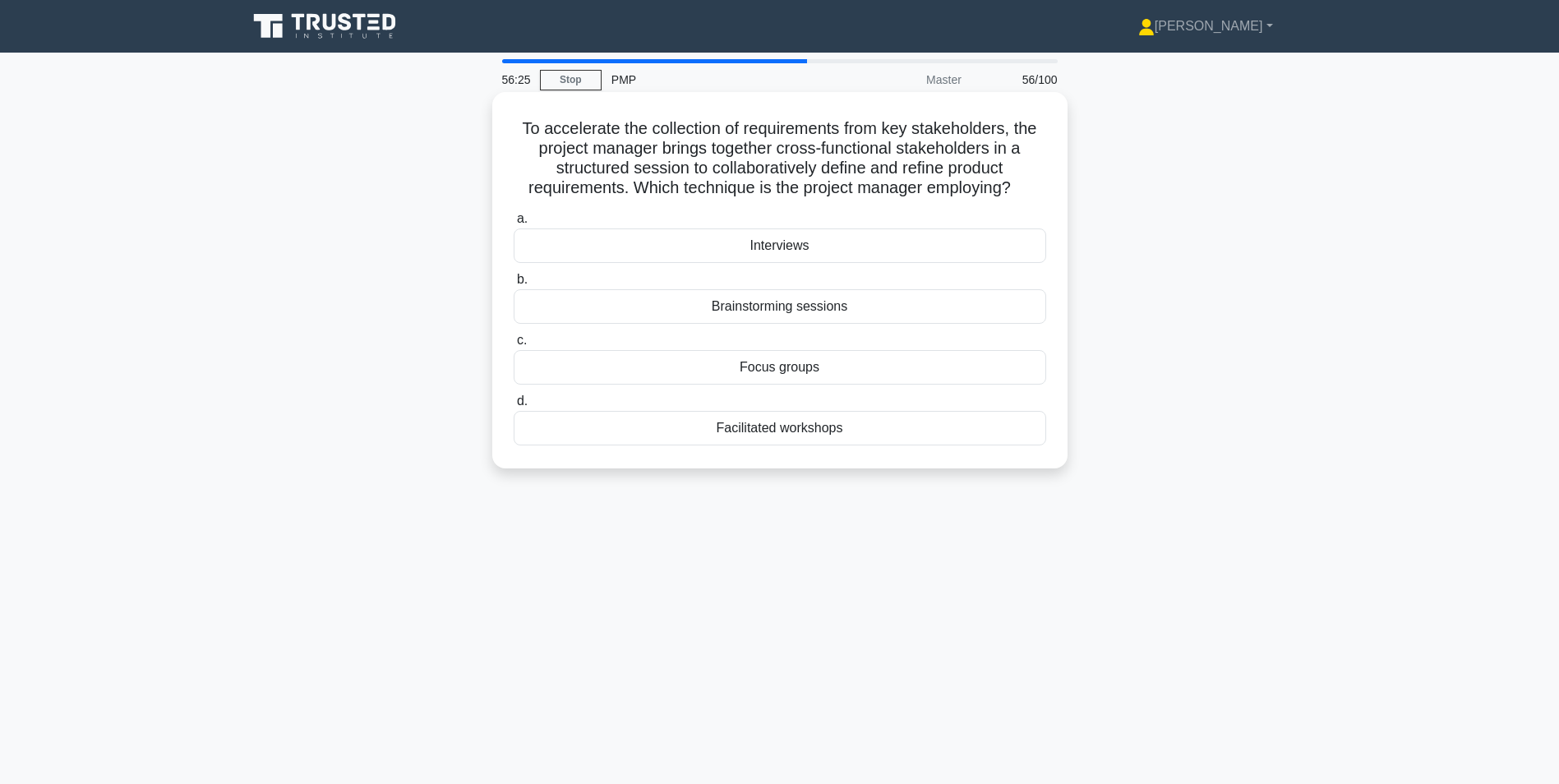
click at [814, 426] on div "Facilitated workshops" at bounding box center [779, 428] width 532 height 34
click at [513, 406] on input "d. Facilitated workshops" at bounding box center [513, 401] width 0 height 10
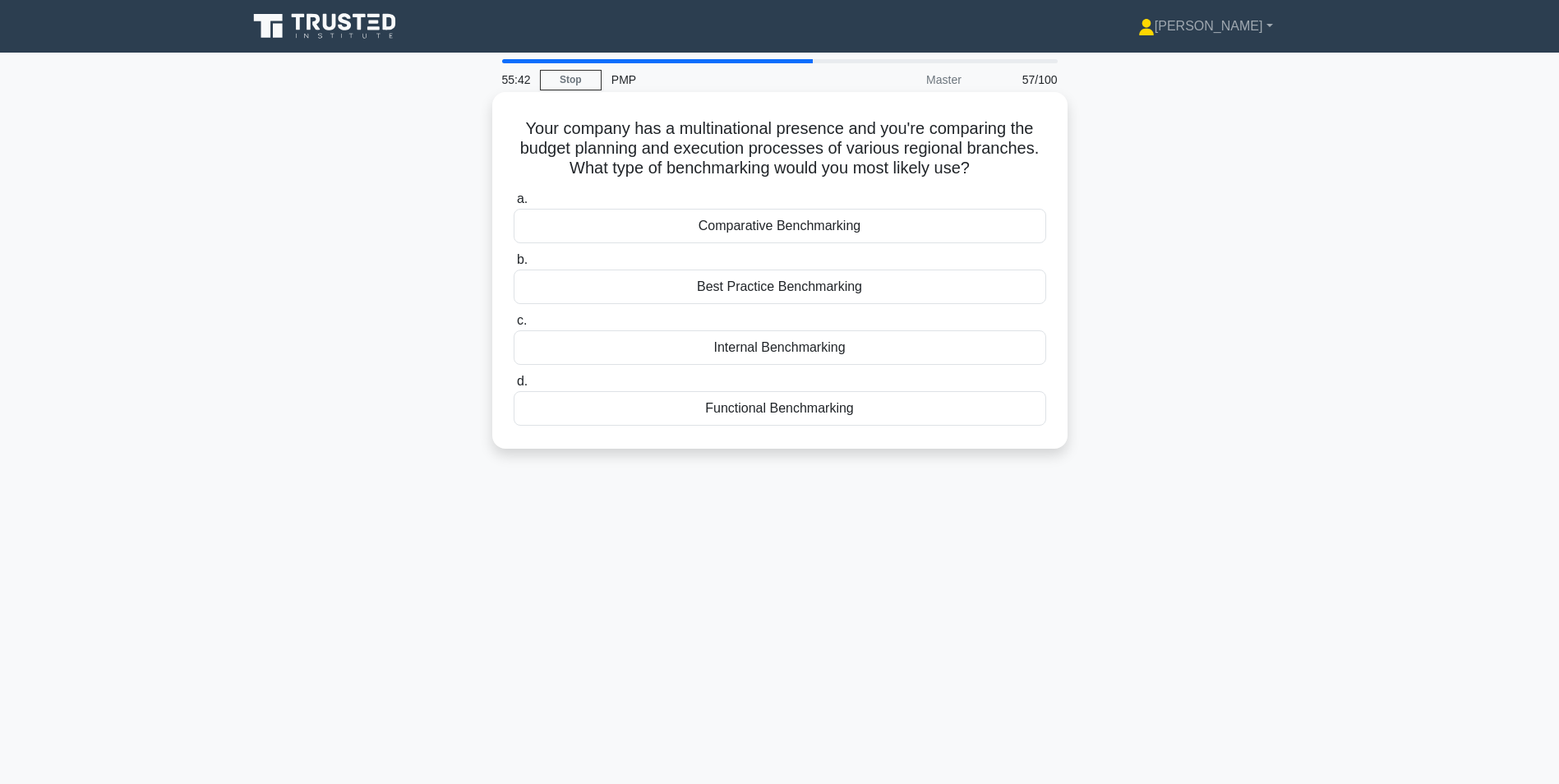
click at [738, 231] on div "Comparative Benchmarking" at bounding box center [779, 226] width 532 height 34
click at [513, 204] on input "a. Comparative Benchmarking" at bounding box center [513, 199] width 0 height 10
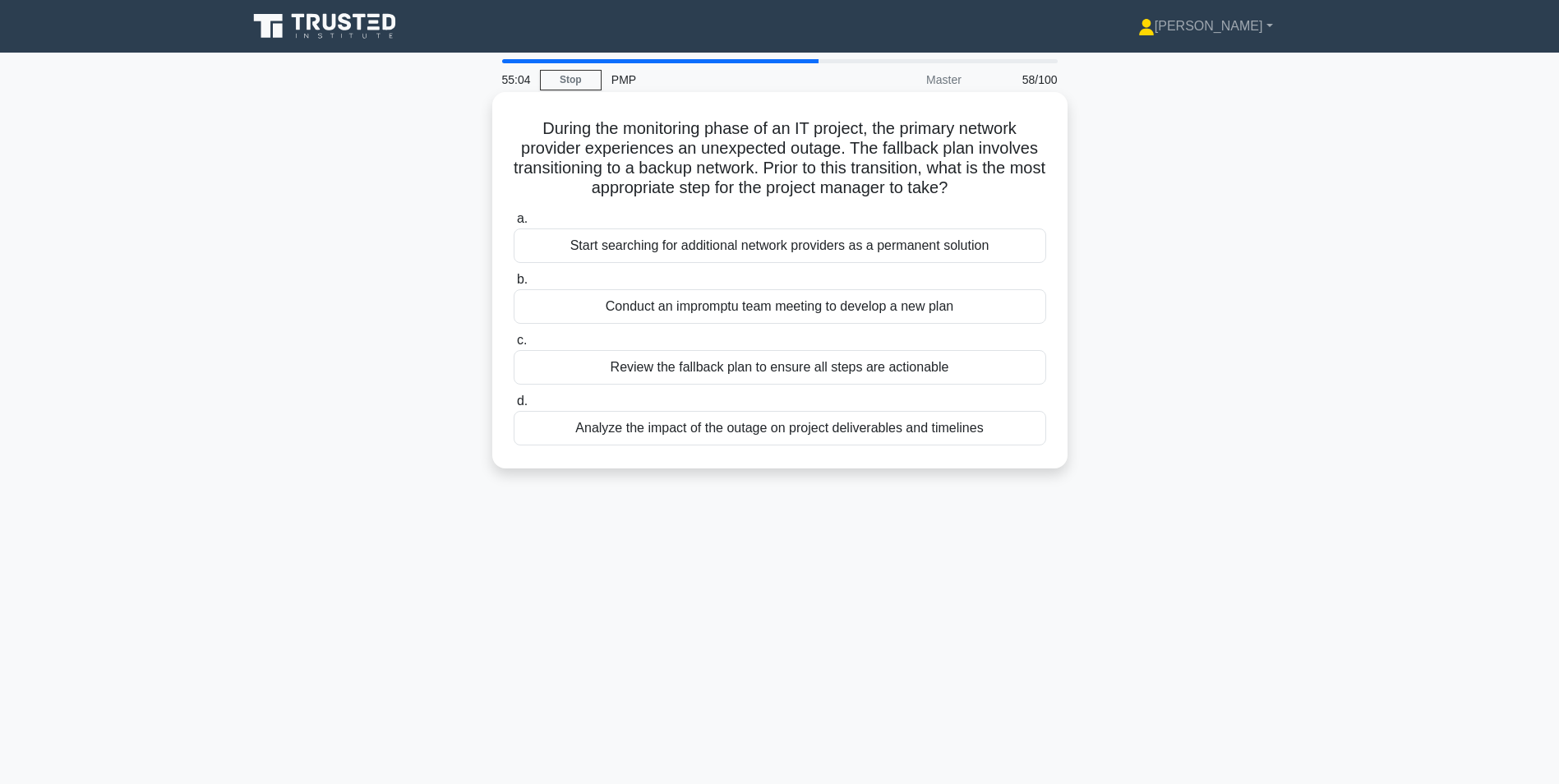
click at [836, 423] on div "Analyze the impact of the outage on project deliverables and timelines" at bounding box center [779, 428] width 532 height 34
click at [513, 406] on input "d. Analyze the impact of the outage on project deliverables and timelines" at bounding box center [513, 401] width 0 height 10
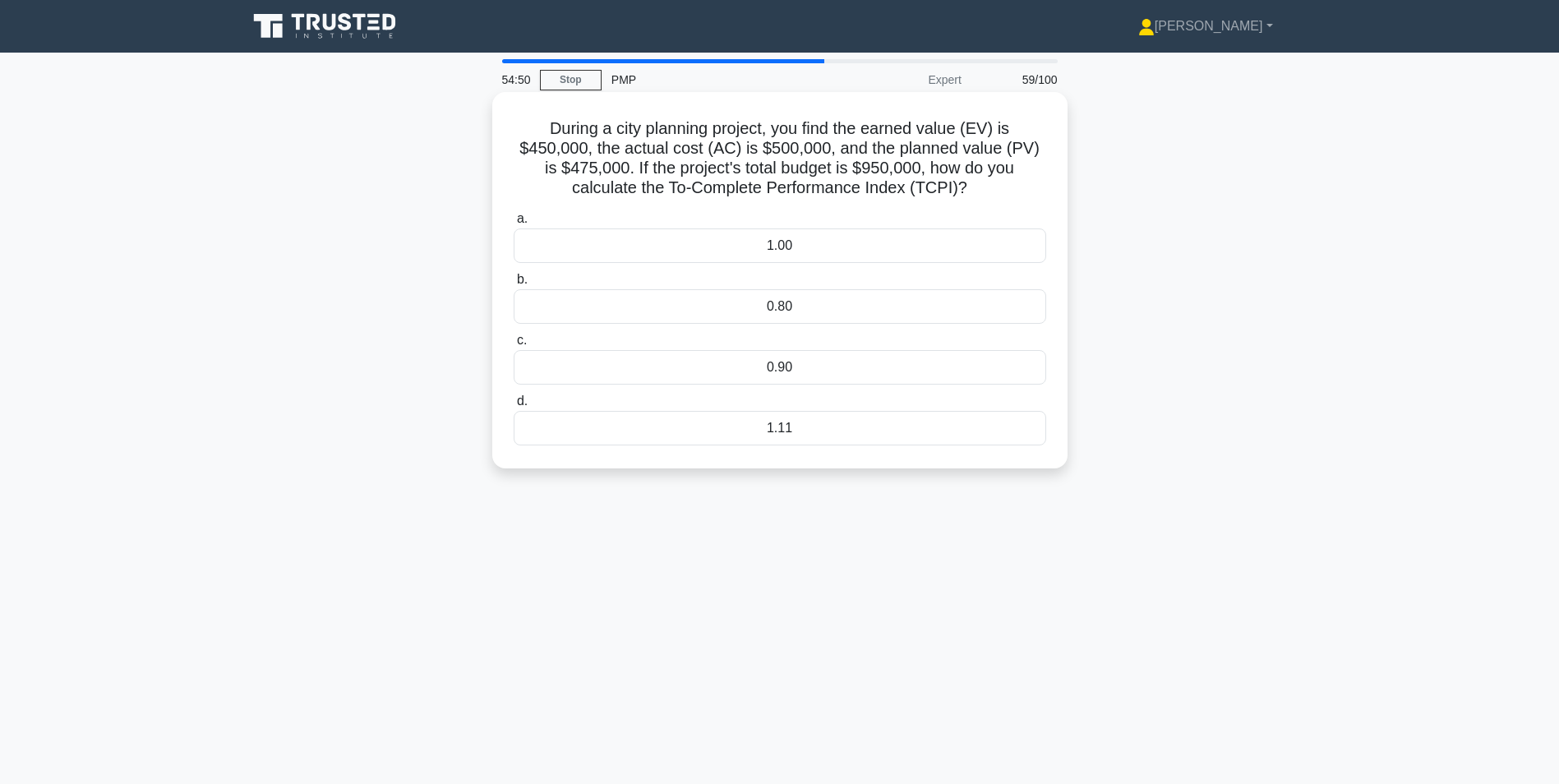
click at [825, 250] on div "1.00" at bounding box center [779, 246] width 532 height 34
click at [513, 224] on input "a. 1.00" at bounding box center [513, 219] width 0 height 10
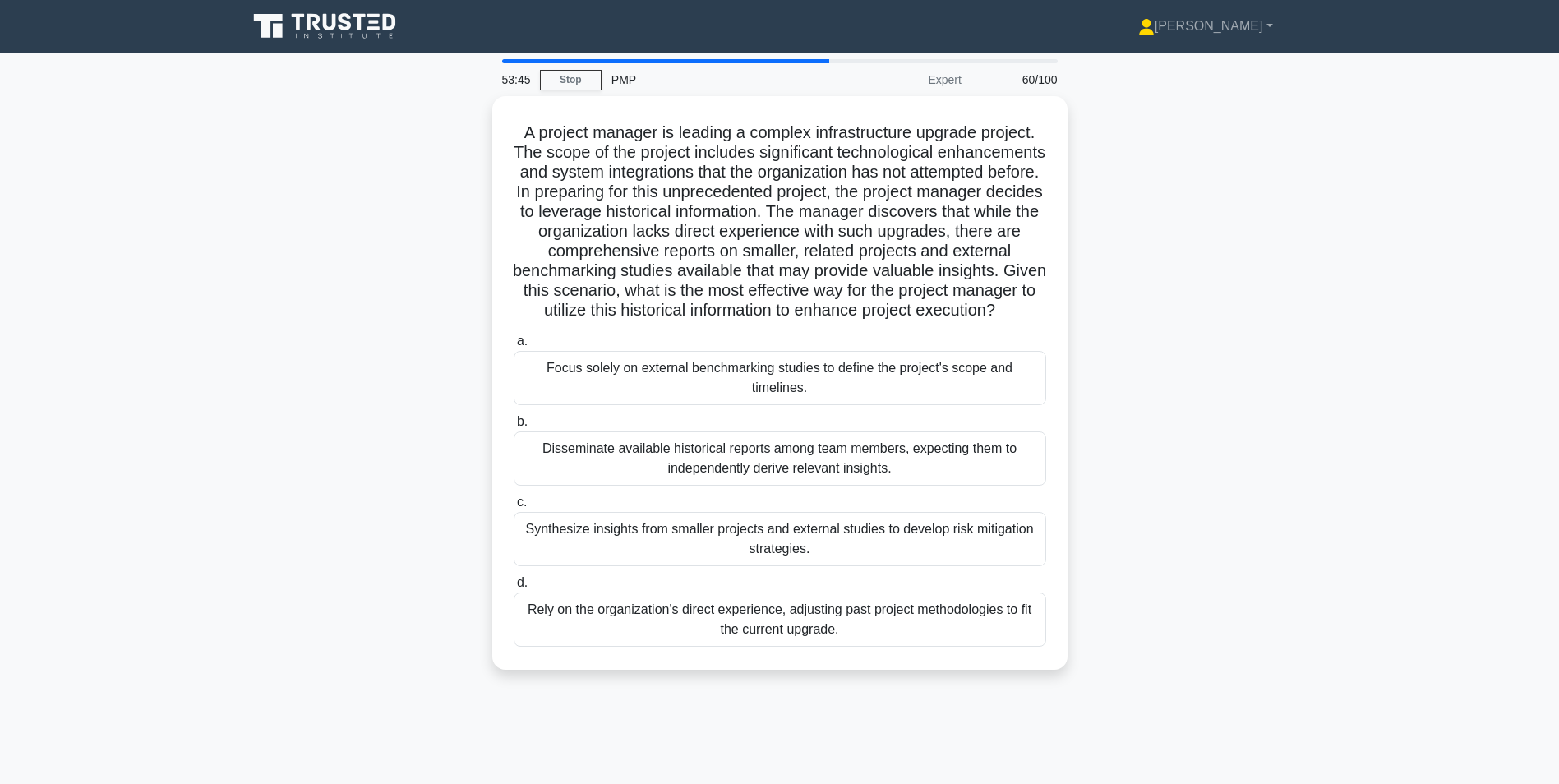
click at [633, 551] on div "Synthesize insights from smaller projects and external studies to develop risk …" at bounding box center [779, 538] width 532 height 54
click at [513, 508] on input "c. Synthesize insights from smaller projects and external studies to develop ri…" at bounding box center [513, 502] width 0 height 10
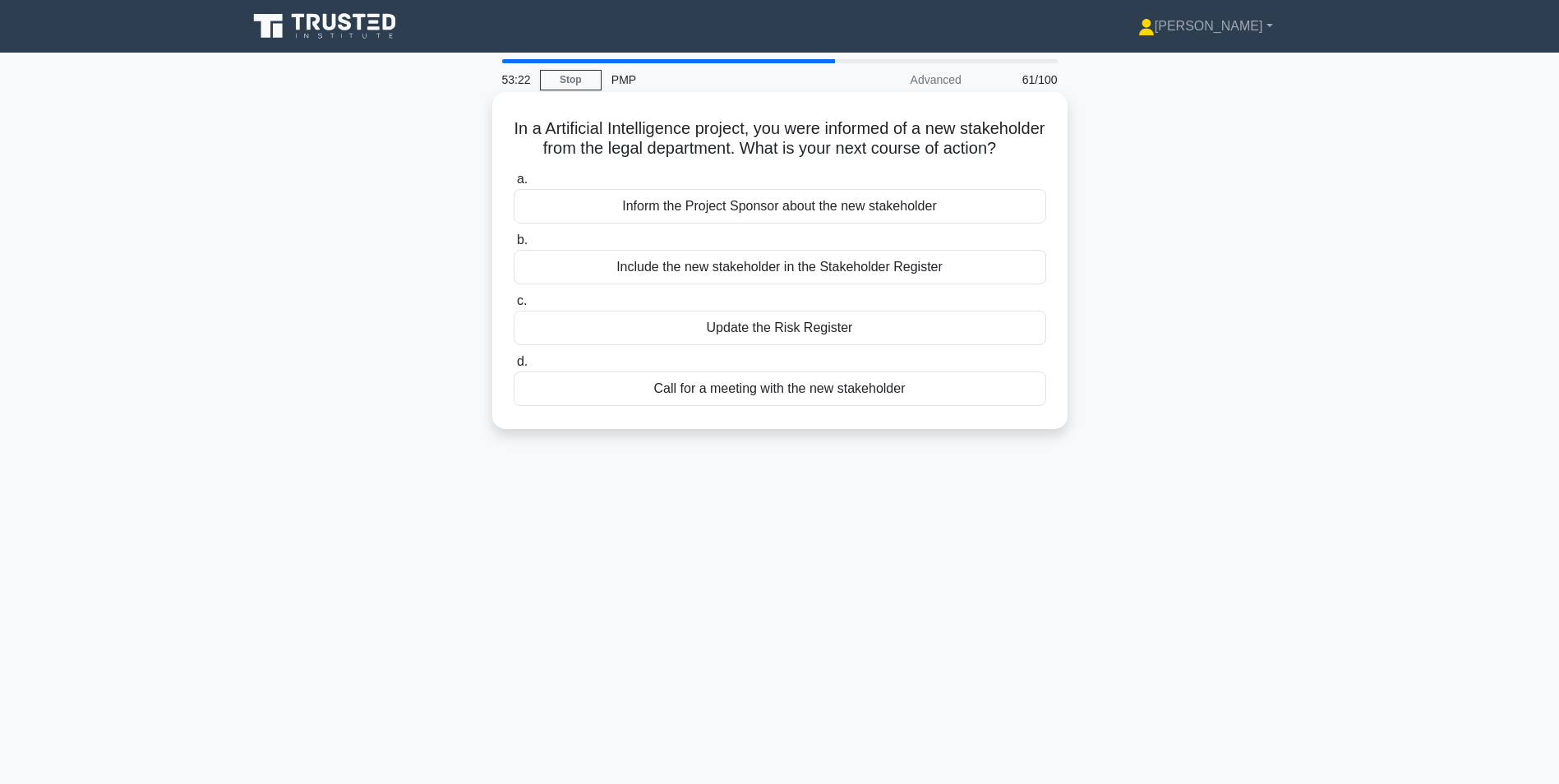
click at [662, 285] on div "Include the new stakeholder in the Stakeholder Register" at bounding box center [779, 267] width 532 height 34
click at [513, 246] on input "b. Include the new stakeholder in the Stakeholder Register" at bounding box center [513, 240] width 0 height 10
click at [852, 210] on div "Project charter" at bounding box center [779, 206] width 532 height 34
click at [513, 185] on input "a. Project charter" at bounding box center [513, 179] width 0 height 10
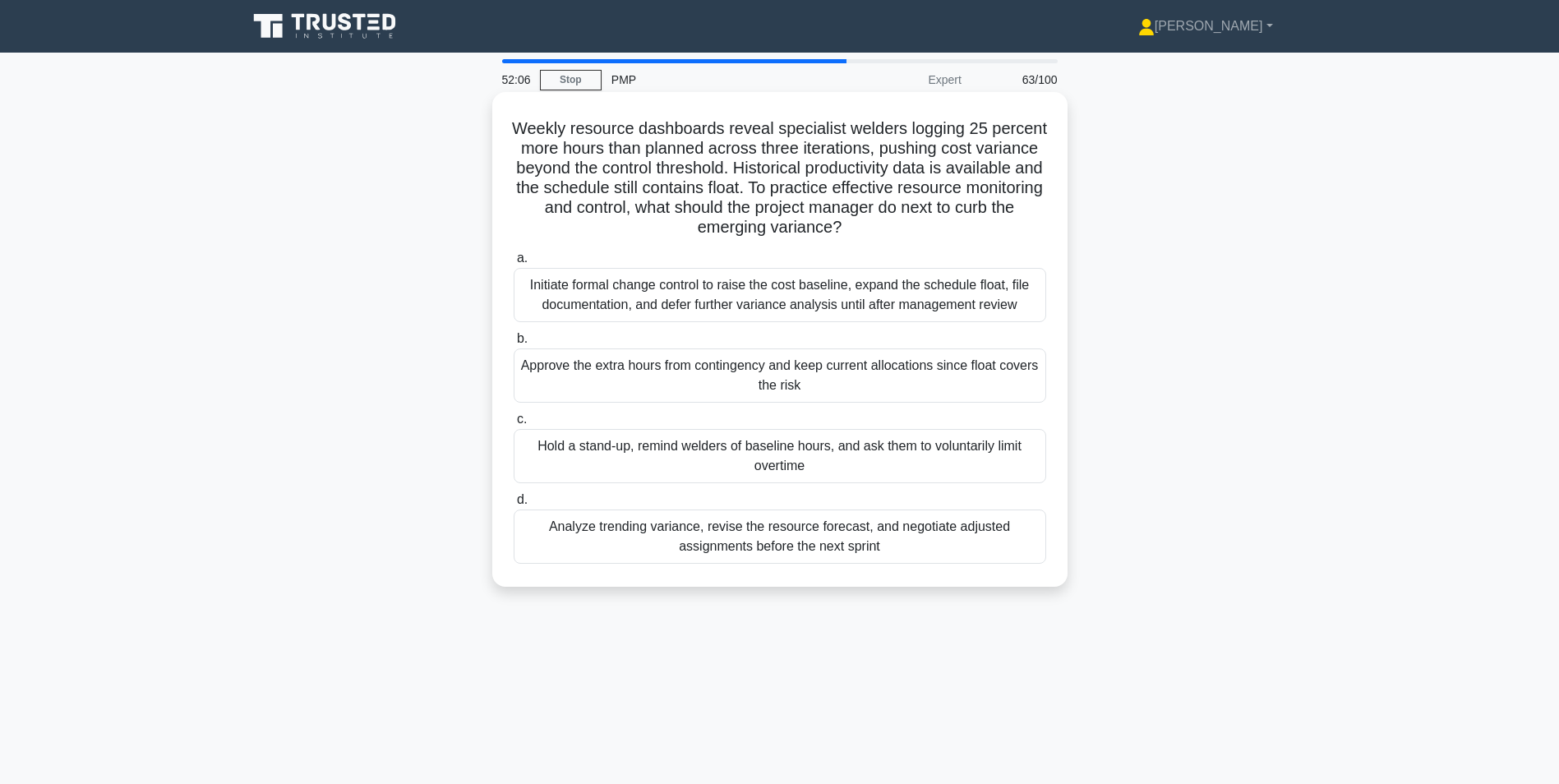
click at [798, 529] on div "Analyze trending variance, revise the resource forecast, and negotiate adjusted…" at bounding box center [779, 536] width 532 height 54
click at [513, 505] on input "d. Analyze trending variance, revise the resource forecast, and negotiate adjus…" at bounding box center [513, 499] width 0 height 10
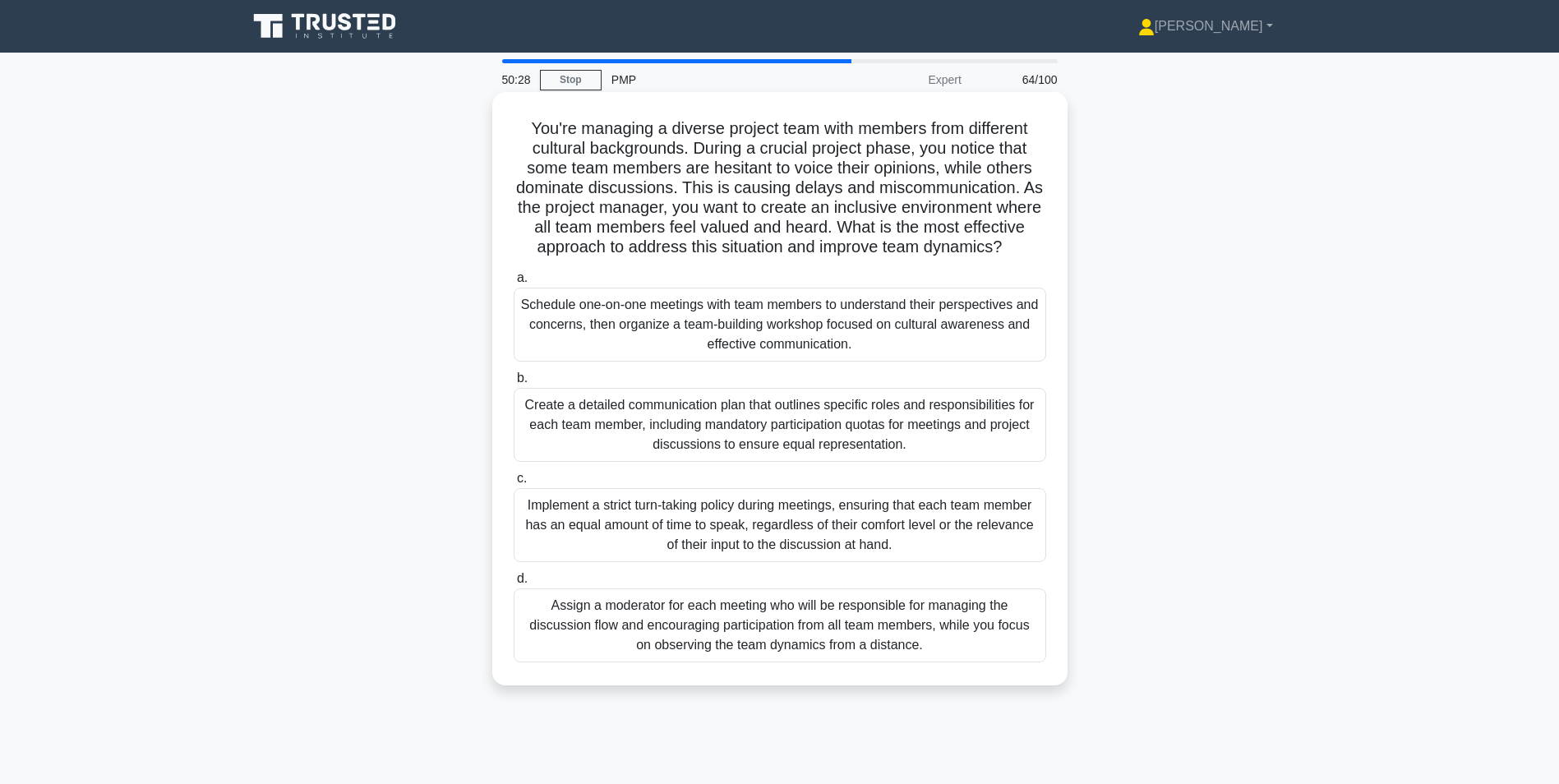
click at [655, 354] on div "Schedule one-on-one meetings with team members to understand their perspectives…" at bounding box center [779, 324] width 532 height 74
click at [551, 341] on div "Schedule one-on-one meetings with team members to understand their perspectives…" at bounding box center [779, 324] width 532 height 74
click at [513, 284] on input "a. Schedule one-on-one meetings with team members to understand their perspecti…" at bounding box center [513, 278] width 0 height 10
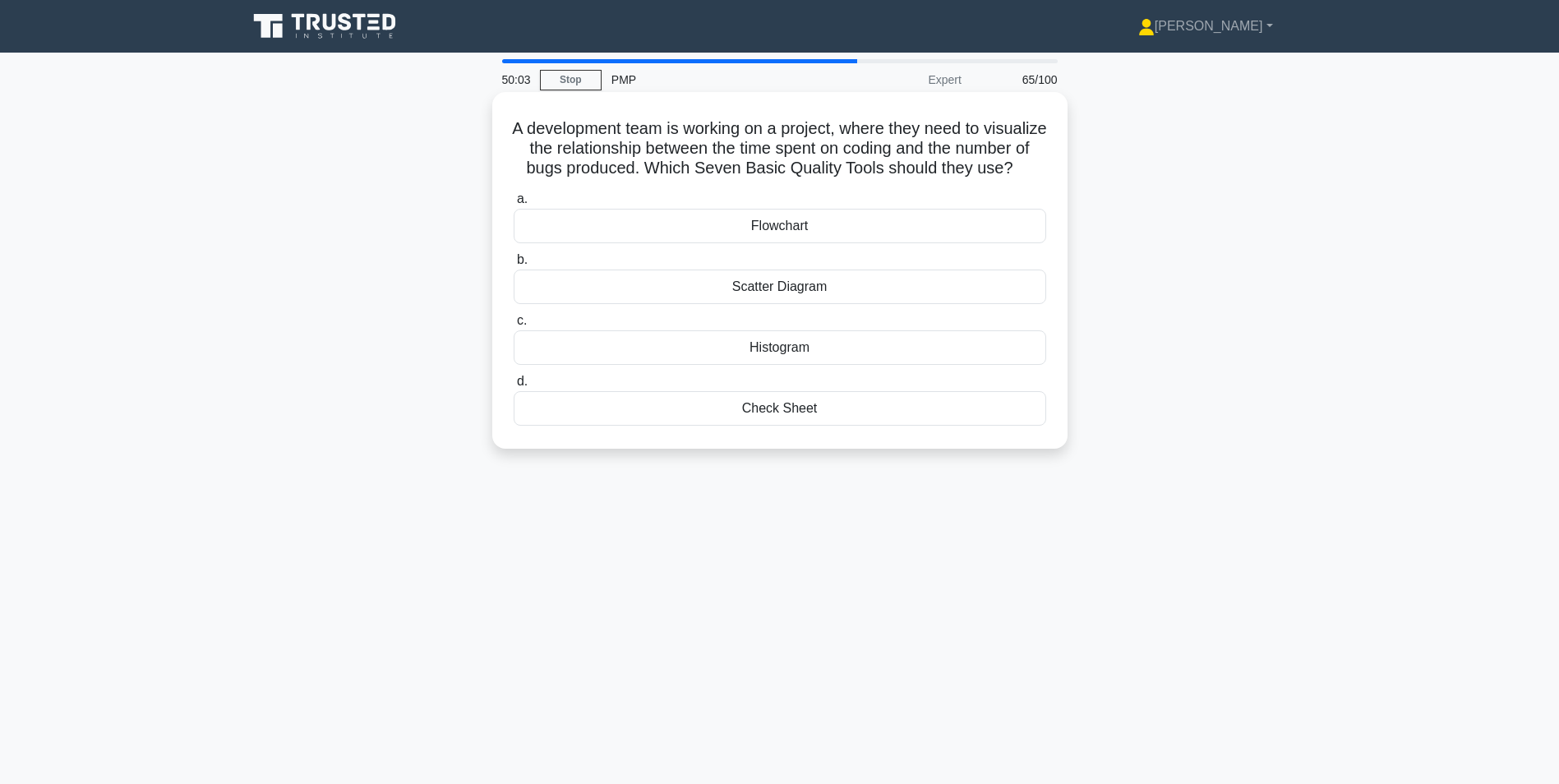
click at [764, 304] on div "Scatter Diagram" at bounding box center [779, 286] width 532 height 34
click at [513, 266] on input "b. Scatter Diagram" at bounding box center [513, 260] width 0 height 10
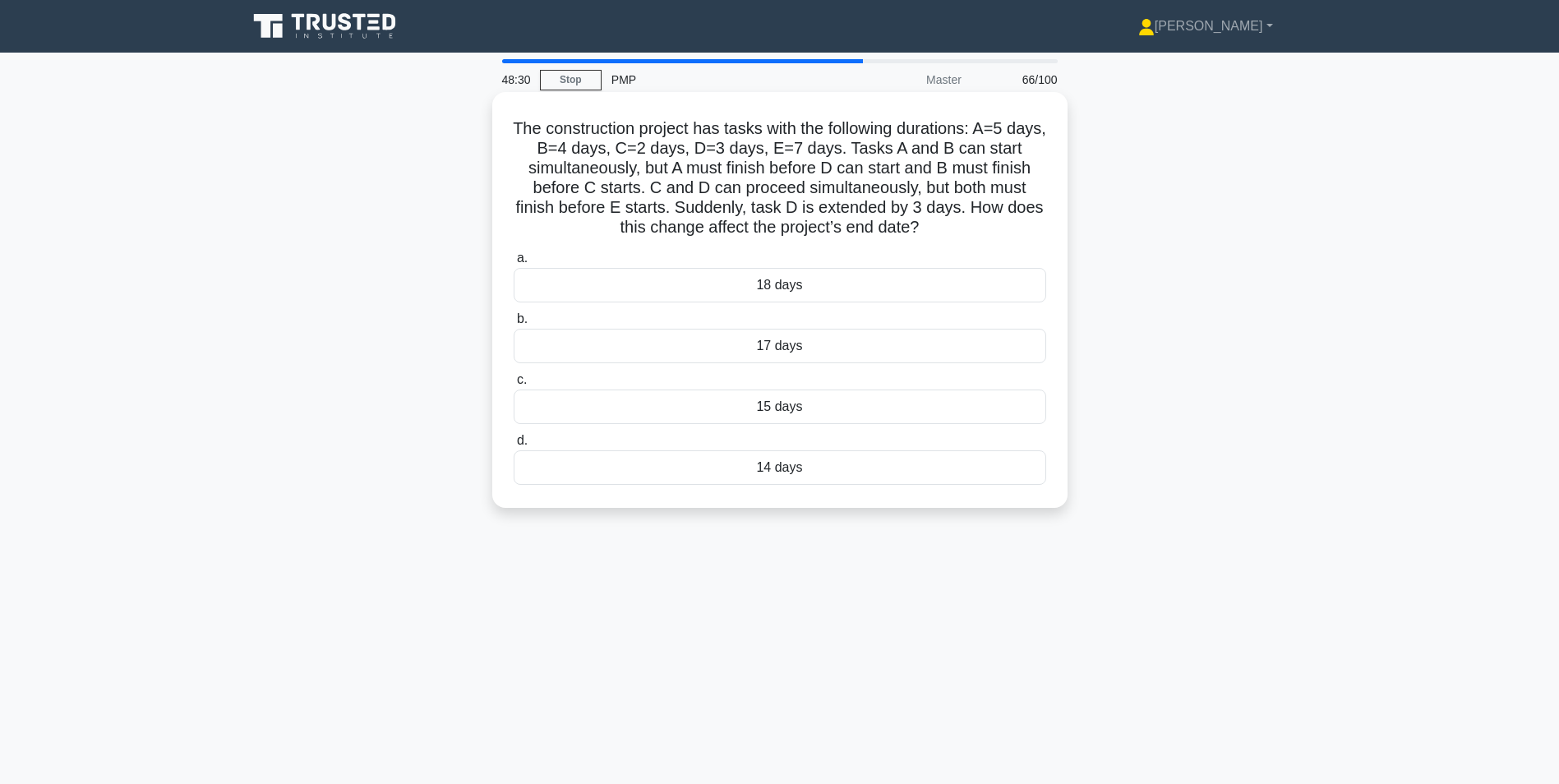
click at [847, 289] on div "18 days" at bounding box center [779, 285] width 532 height 34
click at [513, 264] on input "a. 18 days" at bounding box center [513, 258] width 0 height 10
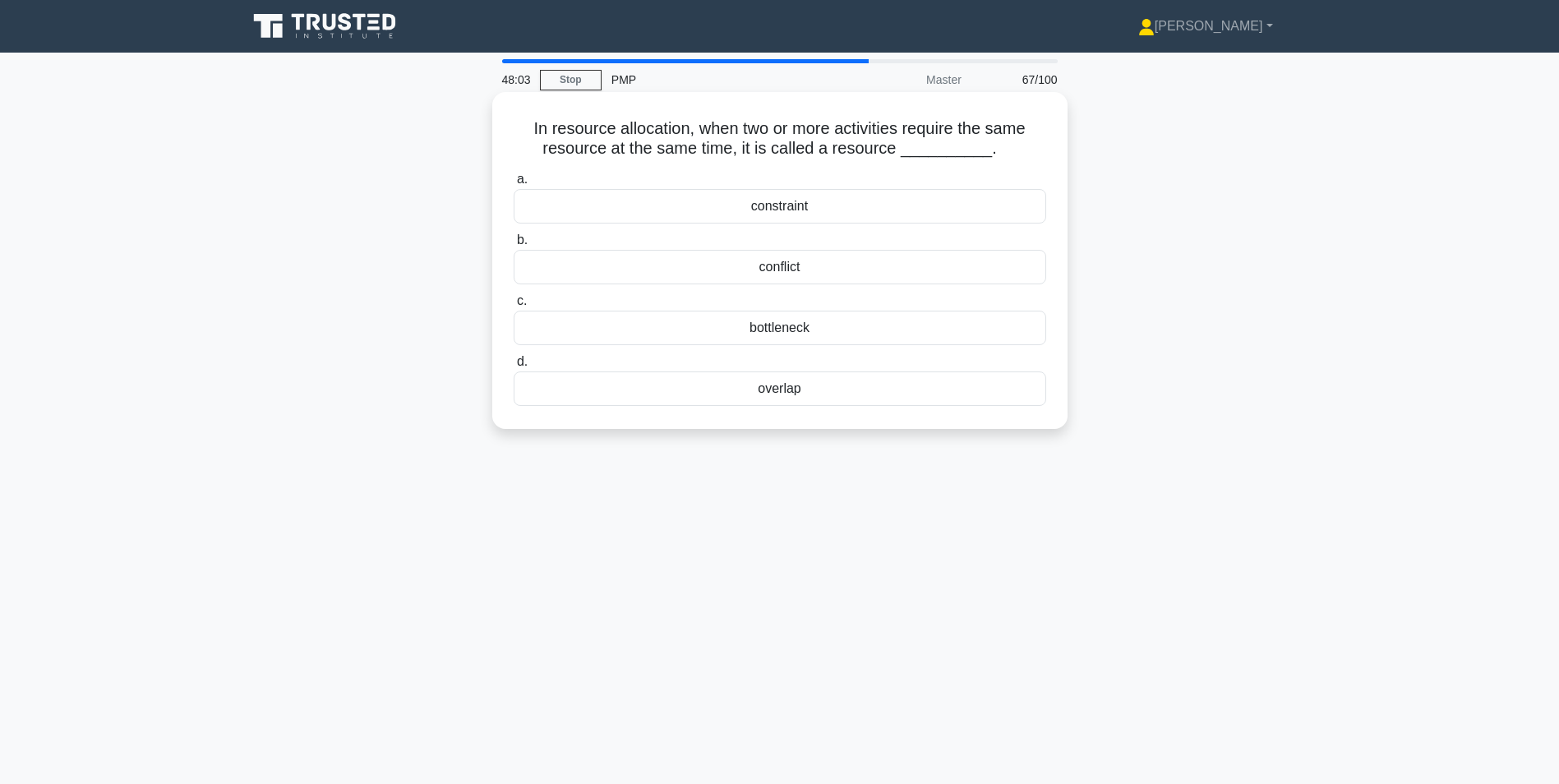
click at [814, 397] on div "overlap" at bounding box center [779, 389] width 532 height 34
click at [513, 367] on input "d. overlap" at bounding box center [513, 361] width 0 height 10
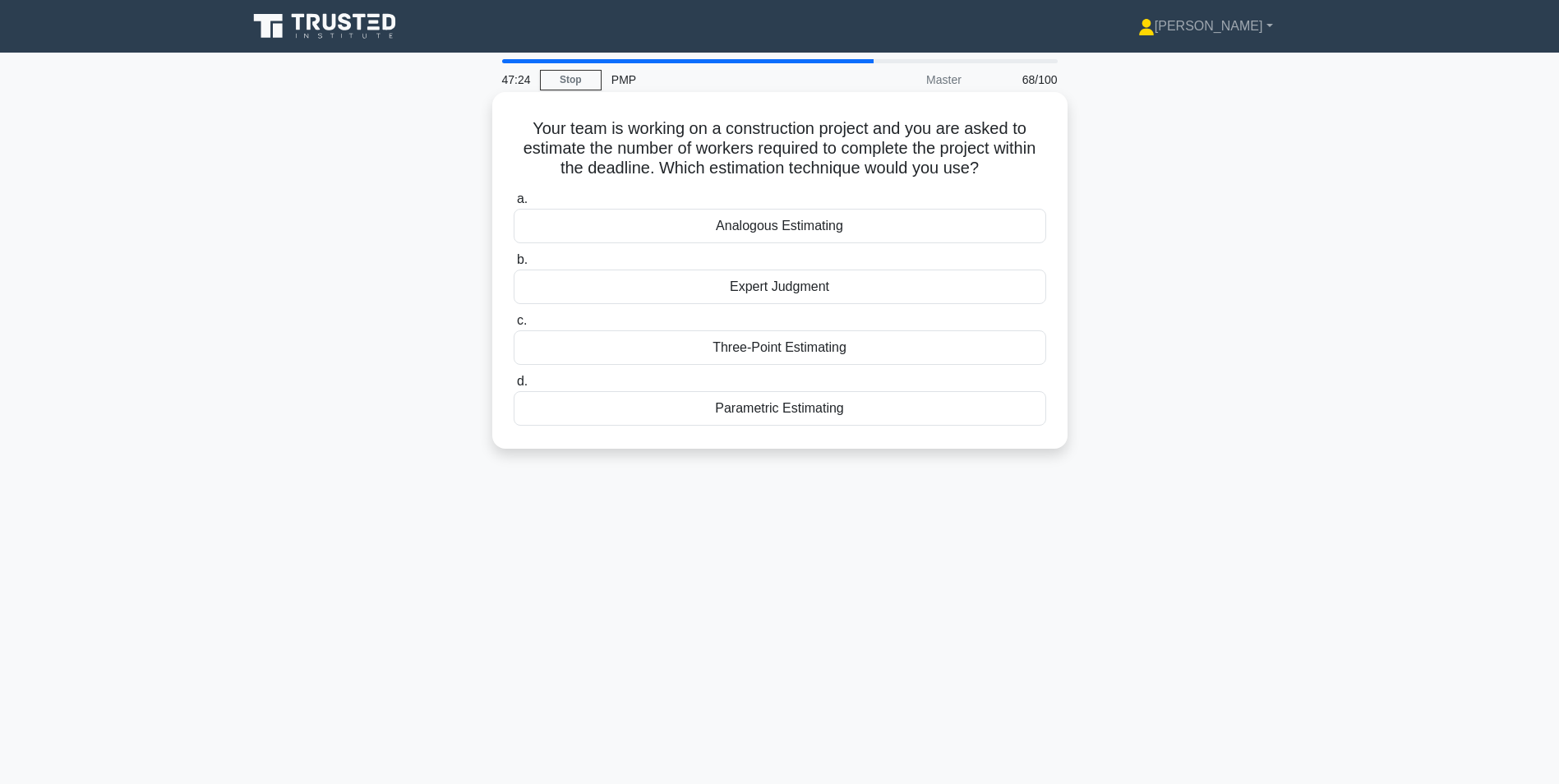
click at [835, 284] on div "Expert Judgment" at bounding box center [779, 286] width 532 height 34
click at [513, 266] on input "b. Expert Judgment" at bounding box center [513, 260] width 0 height 10
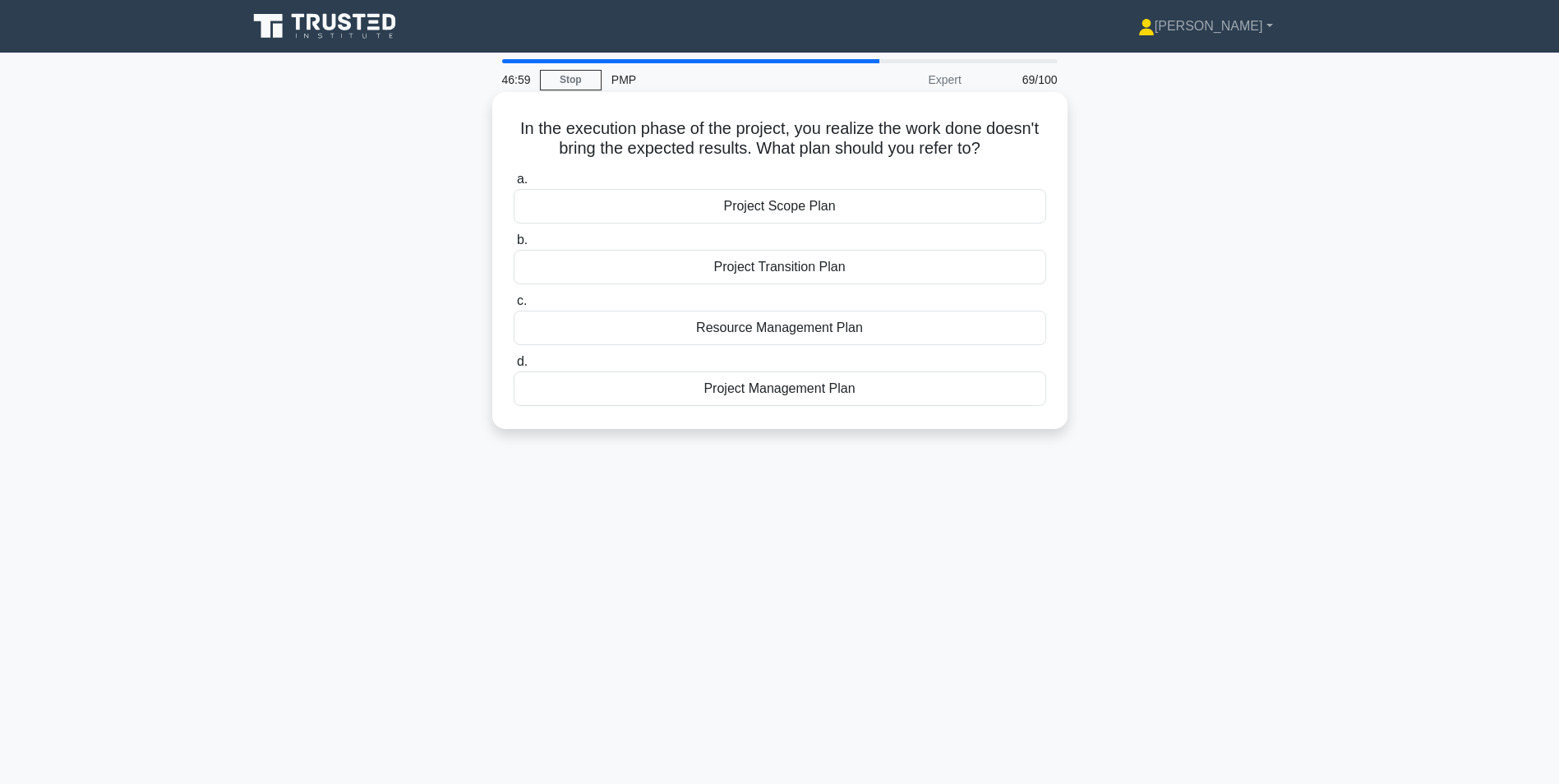
click at [827, 400] on div "Project Management Plan" at bounding box center [779, 389] width 532 height 34
click at [513, 367] on input "d. Project Management Plan" at bounding box center [513, 361] width 0 height 10
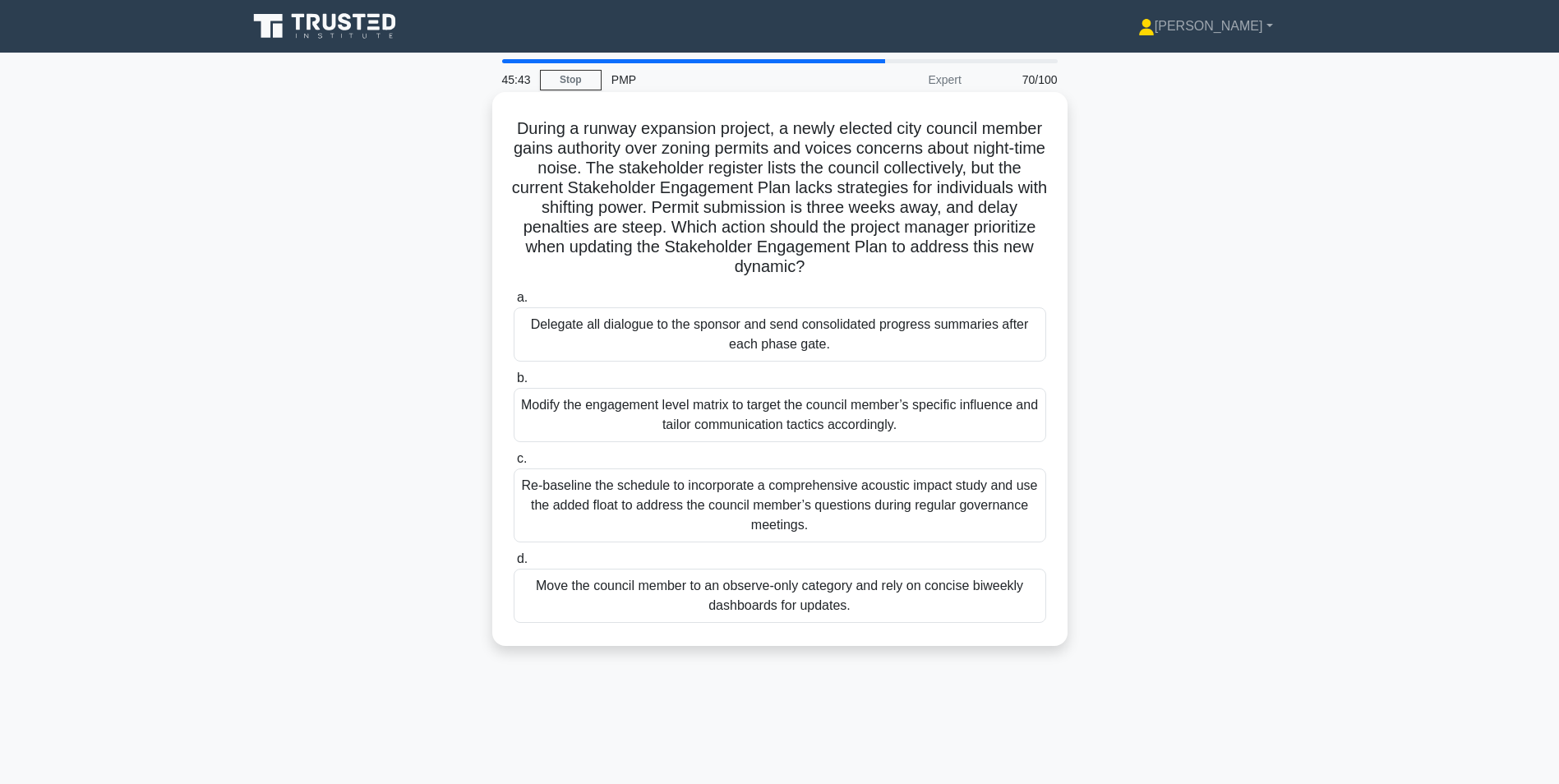
click at [840, 423] on div "Modify the engagement level matrix to target the council member’s specific infl…" at bounding box center [779, 415] width 532 height 54
click at [513, 384] on input "b. Modify the engagement level matrix to target the council member’s specific i…" at bounding box center [513, 378] width 0 height 10
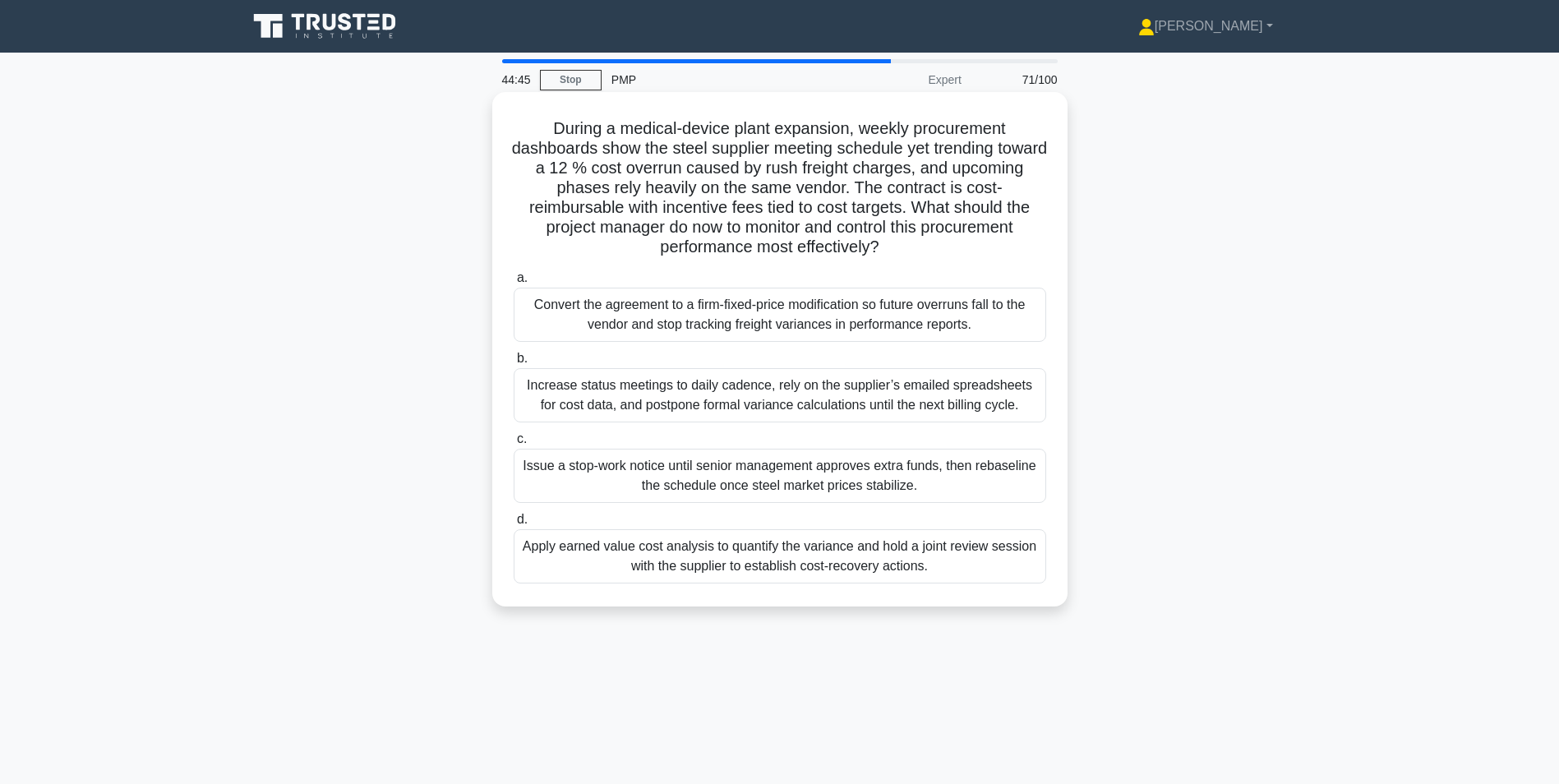
click at [640, 559] on div "Apply earned value cost analysis to quantify the variance and hold a joint revi…" at bounding box center [779, 555] width 532 height 54
click at [513, 525] on input "d. Apply earned value cost analysis to quantify the variance and hold a joint r…" at bounding box center [513, 519] width 0 height 10
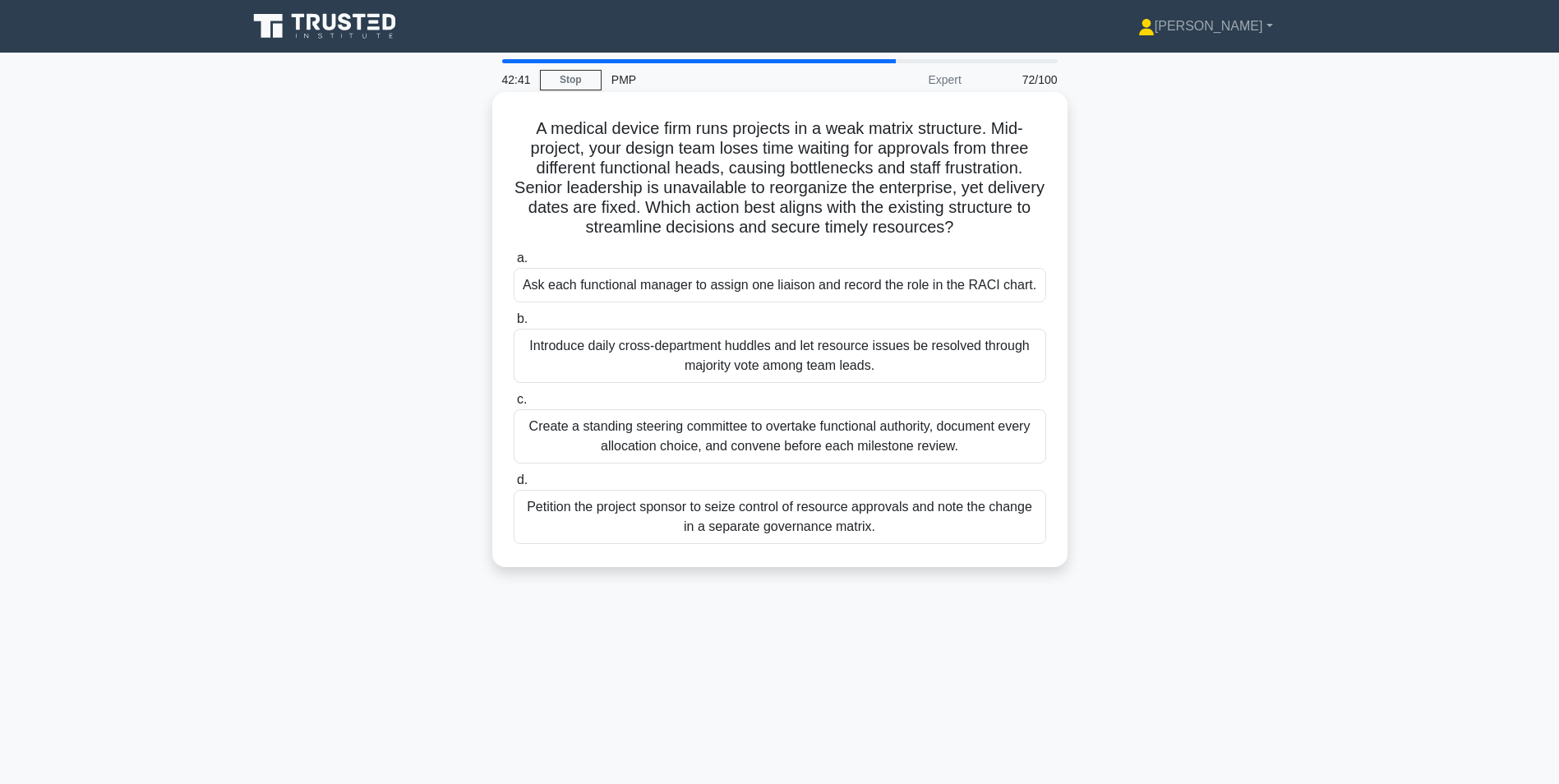
click at [663, 524] on div "Petition the project sponsor to seize control of resource approvals and note th…" at bounding box center [779, 517] width 532 height 54
click at [513, 486] on input "d. Petition the project sponsor to seize control of resource approvals and note…" at bounding box center [513, 480] width 0 height 10
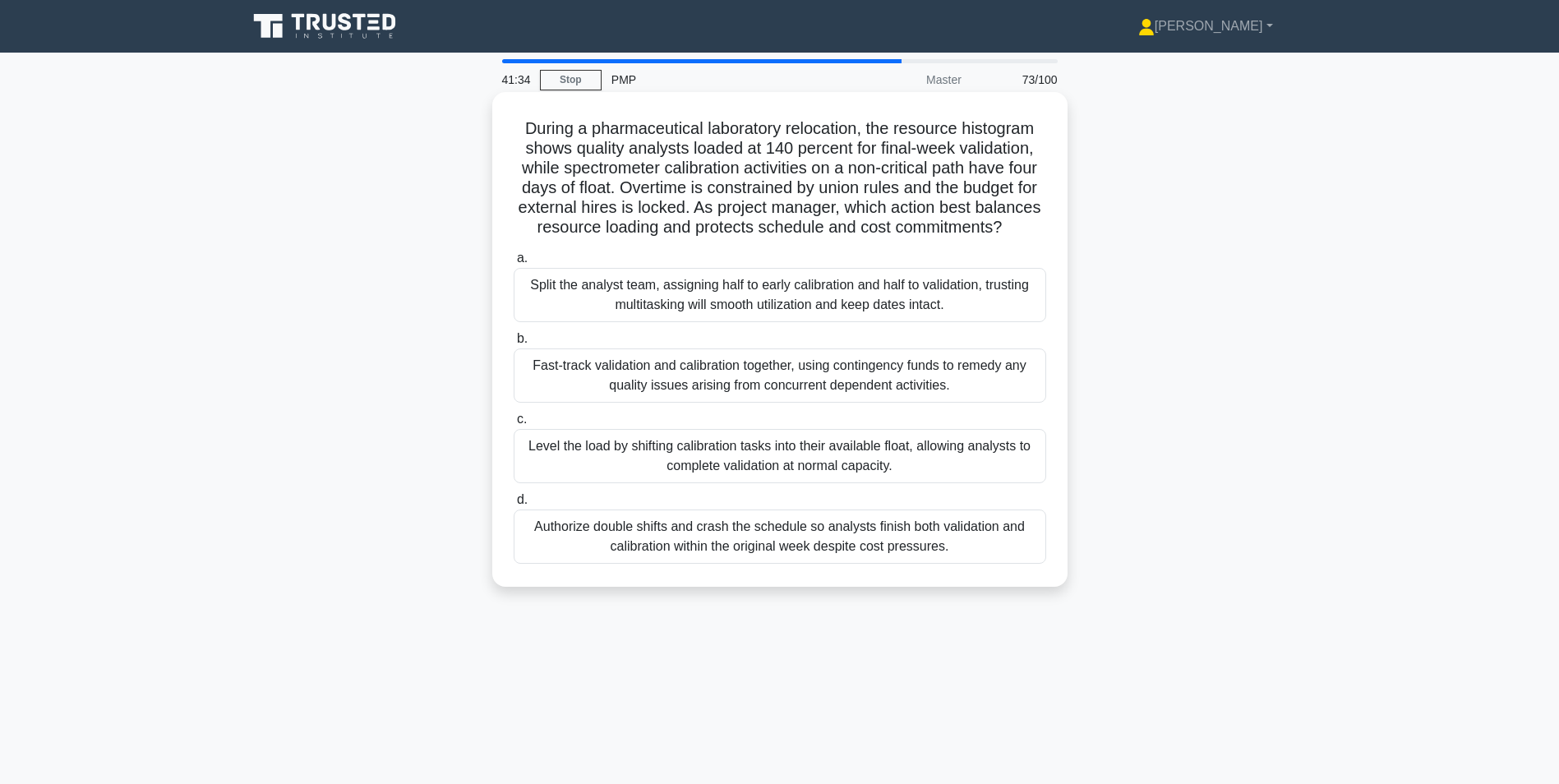
click at [811, 477] on div "Level the load by shifting calibration tasks into their available float, allowi…" at bounding box center [779, 455] width 532 height 54
click at [513, 424] on input "c. Level the load by shifting calibration tasks into their available float, all…" at bounding box center [513, 419] width 0 height 10
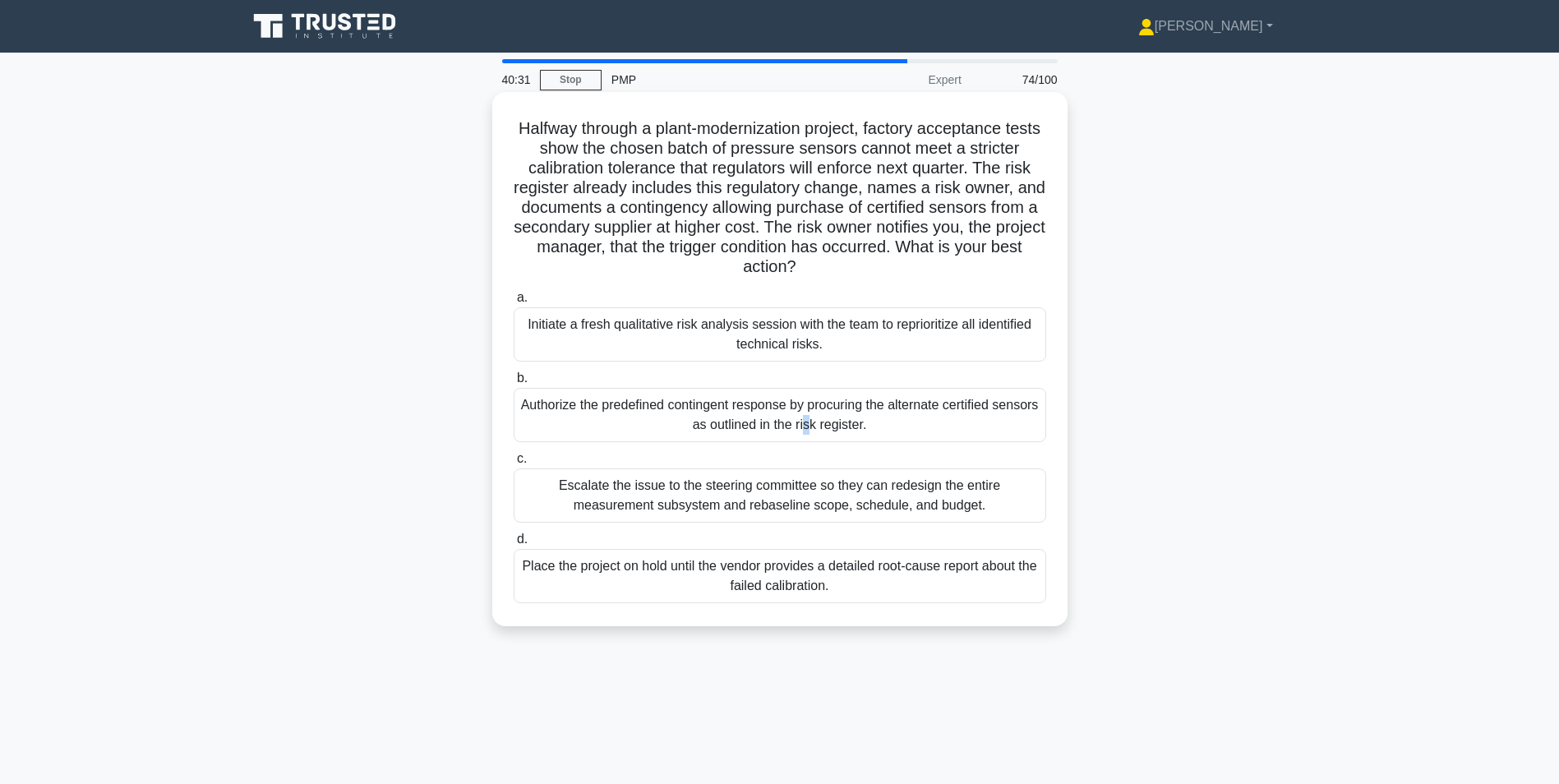
click at [546, 412] on div "Authorize the predefined contingent response by procuring the alternate certifi…" at bounding box center [779, 415] width 532 height 54
click at [677, 412] on div "Authorize the predefined contingent response by procuring the alternate certifi…" at bounding box center [779, 415] width 532 height 54
click at [513, 384] on input "b. Authorize the predefined contingent response by procuring the alternate cert…" at bounding box center [513, 378] width 0 height 10
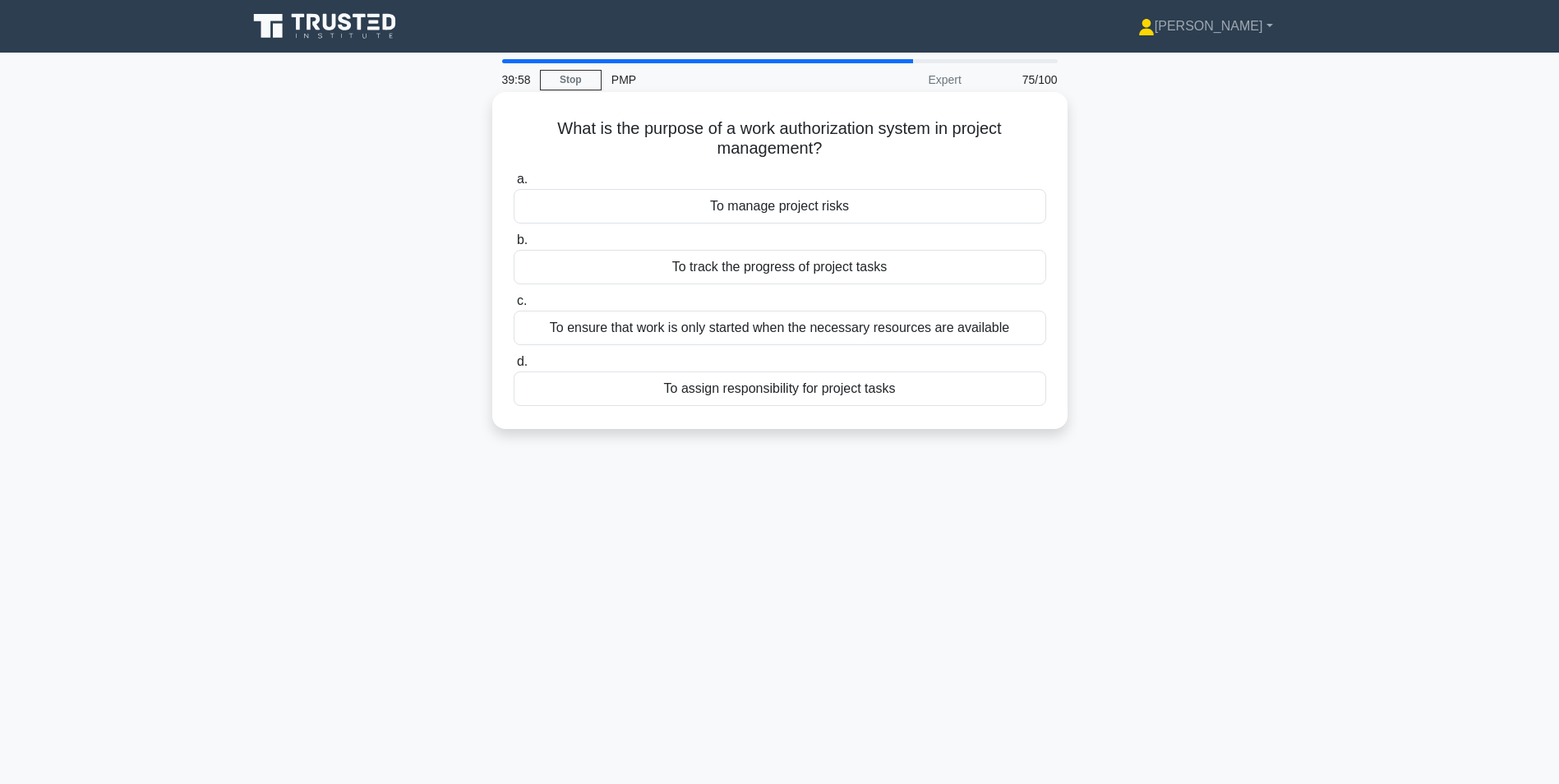
click at [903, 330] on div "To ensure that work is only started when the necessary resources are available" at bounding box center [779, 328] width 532 height 34
click at [513, 306] on input "c. To ensure that work is only started when the necessary resources are availab…" at bounding box center [513, 301] width 0 height 10
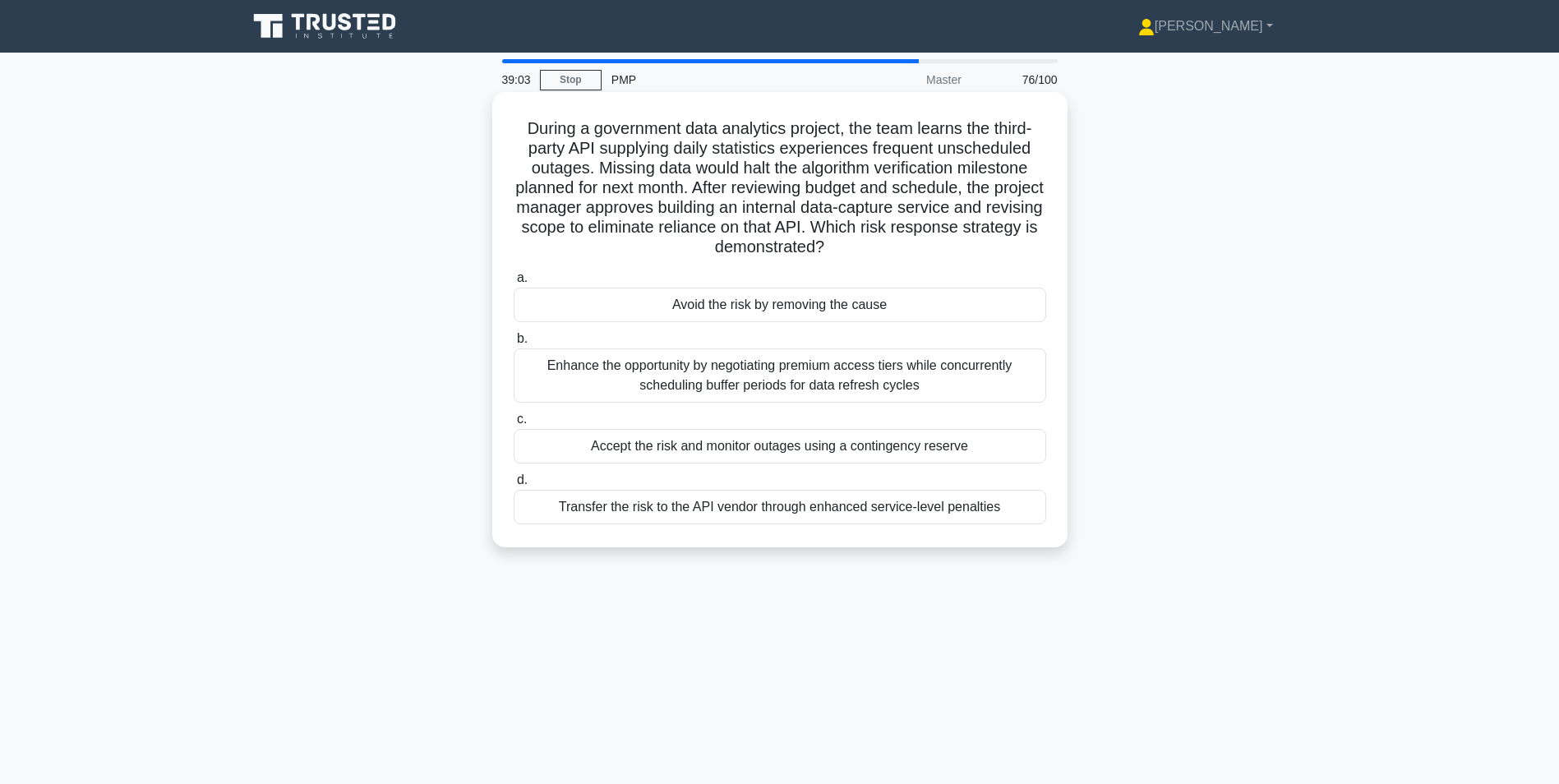
click at [605, 302] on div "Avoid the risk by removing the cause" at bounding box center [779, 304] width 532 height 34
click at [513, 284] on input "a. Avoid the risk by removing the cause" at bounding box center [513, 278] width 0 height 10
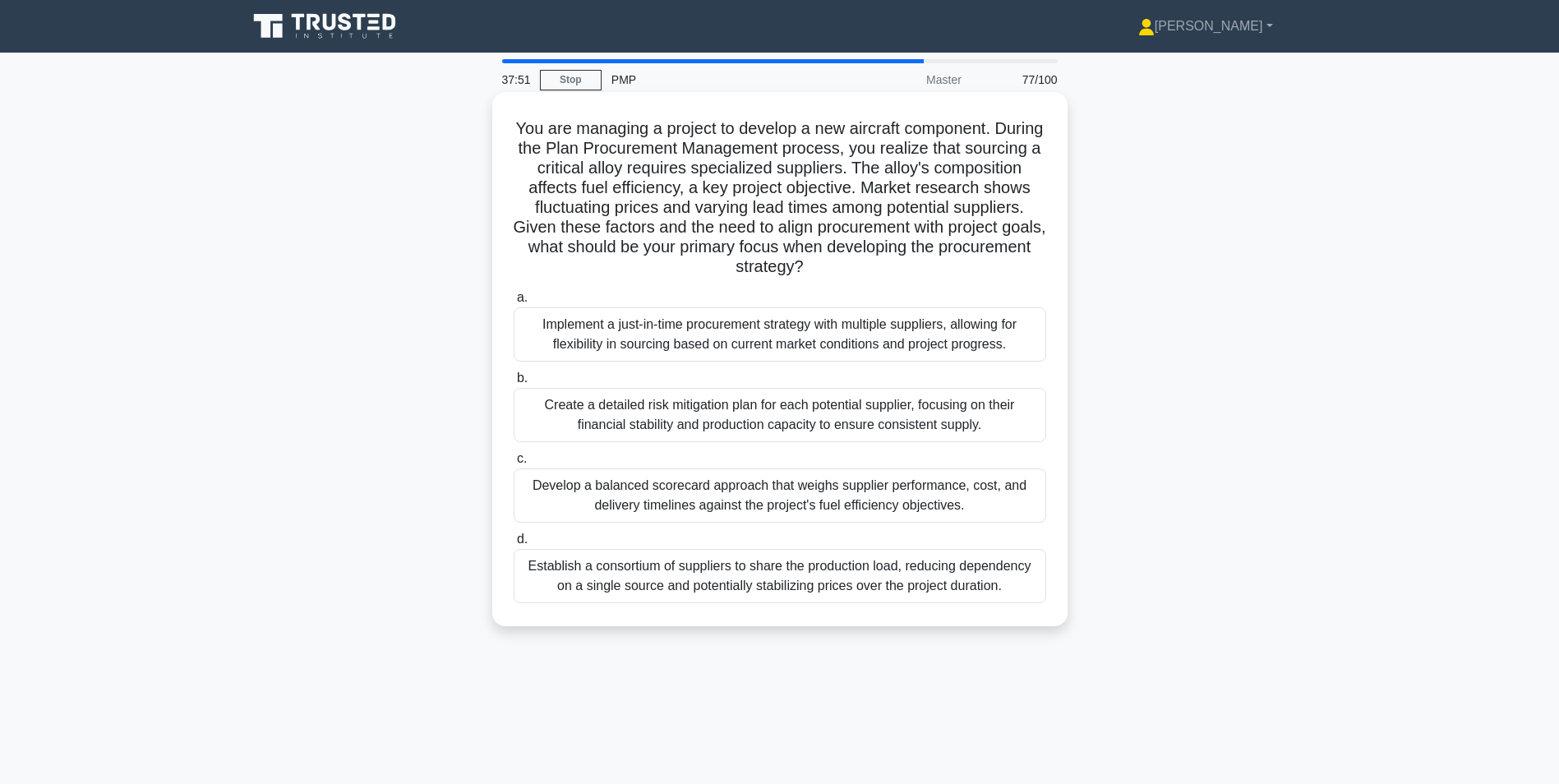
click at [531, 493] on div "Develop a balanced scorecard approach that weighs supplier performance, cost, a…" at bounding box center [779, 495] width 532 height 54
click at [513, 464] on input "c. Develop a balanced scorecard approach that weighs supplier performance, cost…" at bounding box center [513, 459] width 0 height 10
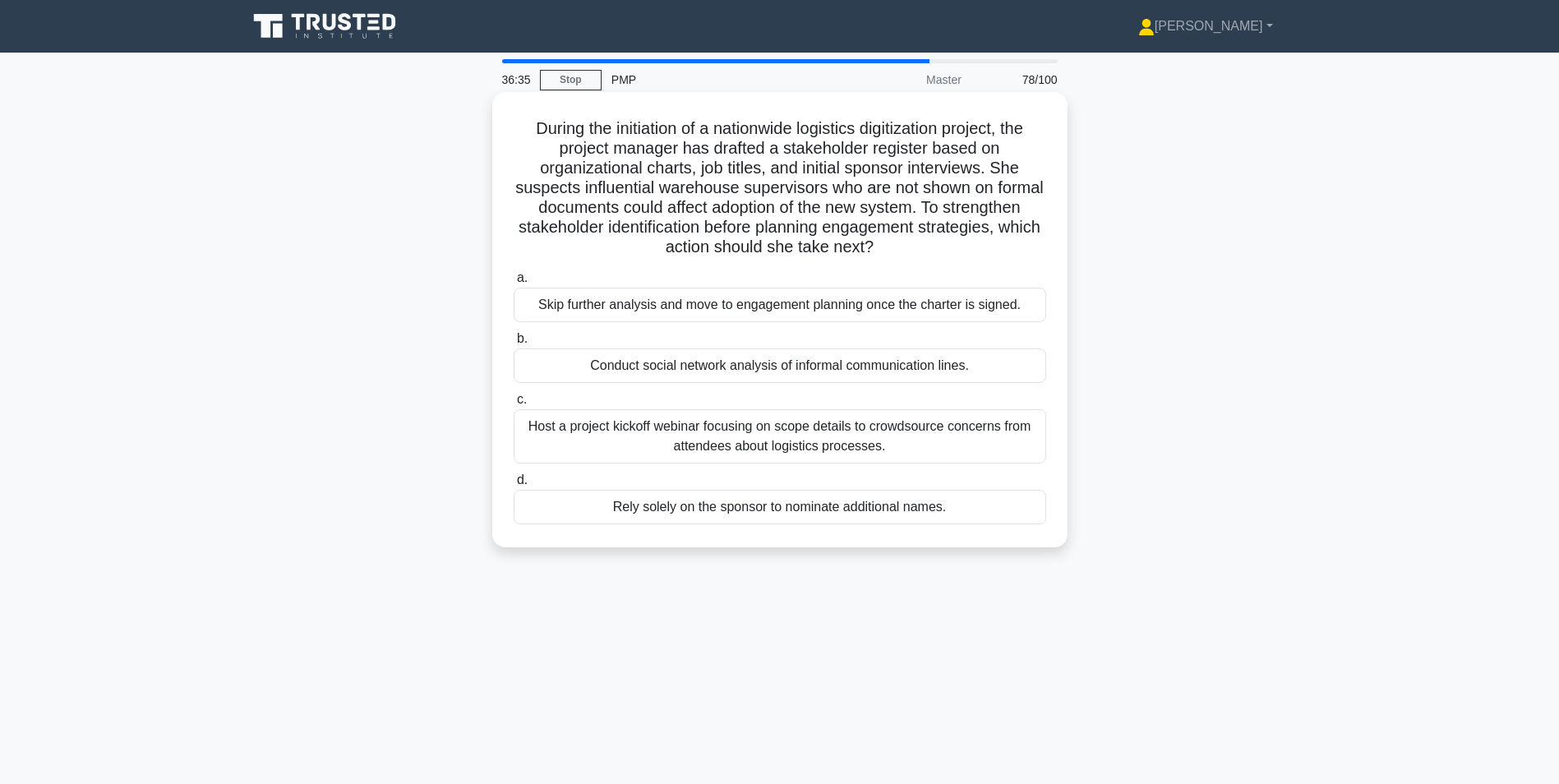
click at [600, 371] on div "Conduct social network analysis of informal communication lines." at bounding box center [779, 366] width 532 height 34
click at [513, 344] on input "b. Conduct social network analysis of informal communication lines." at bounding box center [513, 339] width 0 height 10
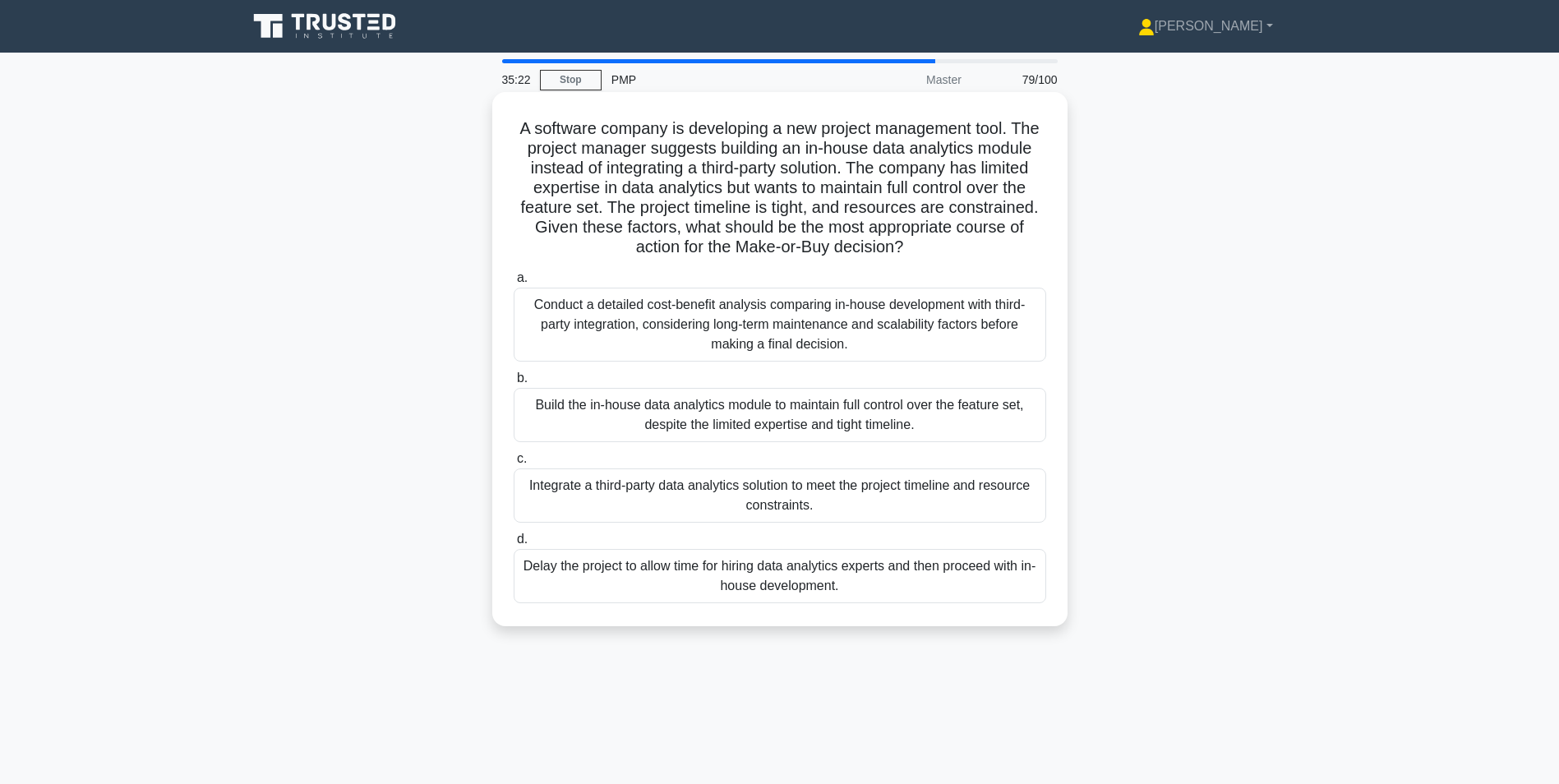
click at [853, 317] on div "Conduct a detailed cost-benefit analysis comparing in-house development with th…" at bounding box center [779, 324] width 532 height 74
click at [513, 284] on input "a. Conduct a detailed cost-benefit analysis comparing in-house development with…" at bounding box center [513, 278] width 0 height 10
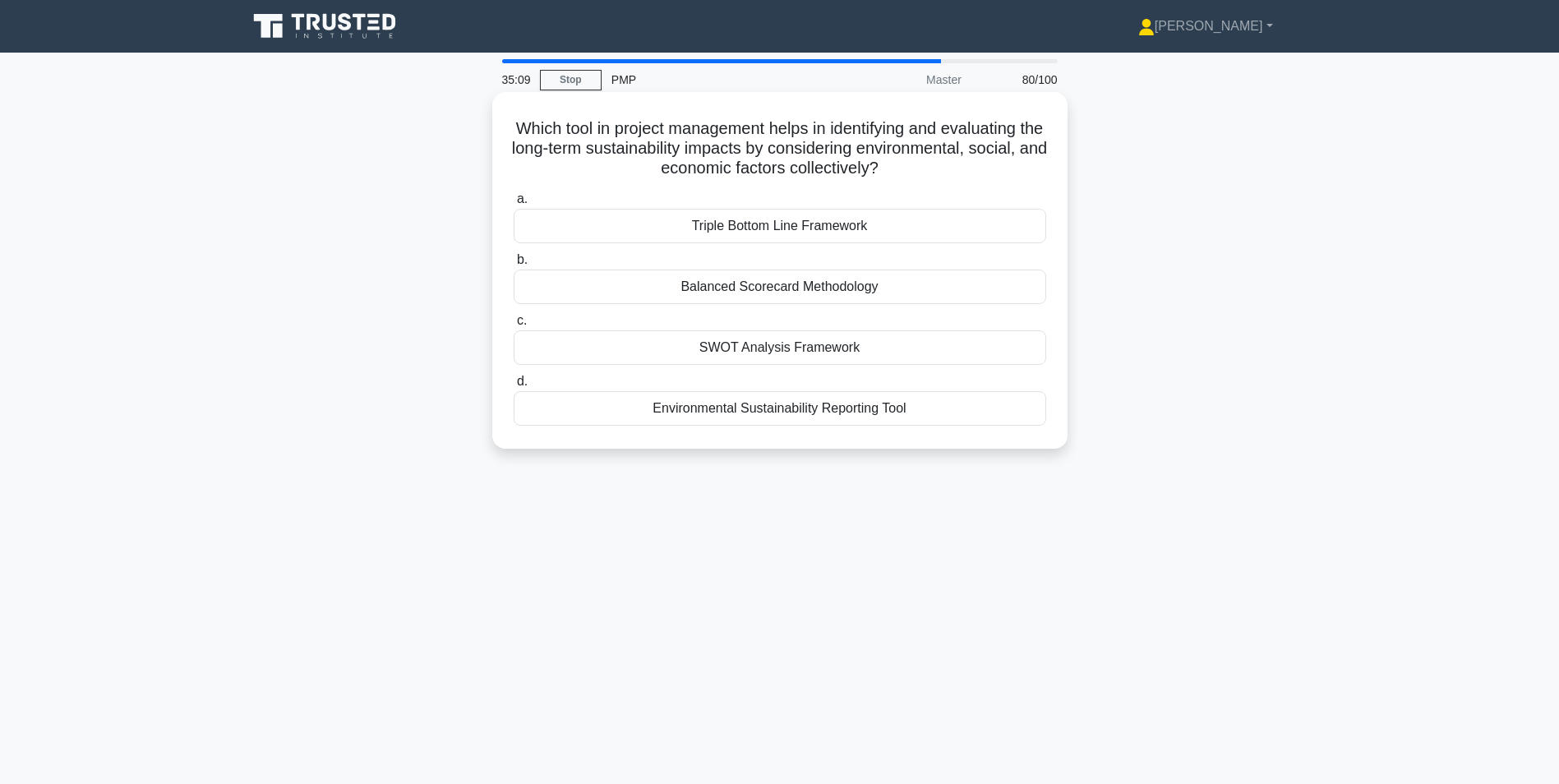
click at [955, 406] on div "Environmental Sustainability Reporting Tool" at bounding box center [779, 408] width 532 height 34
click at [513, 387] on input "d. Environmental Sustainability Reporting Tool" at bounding box center [513, 381] width 0 height 10
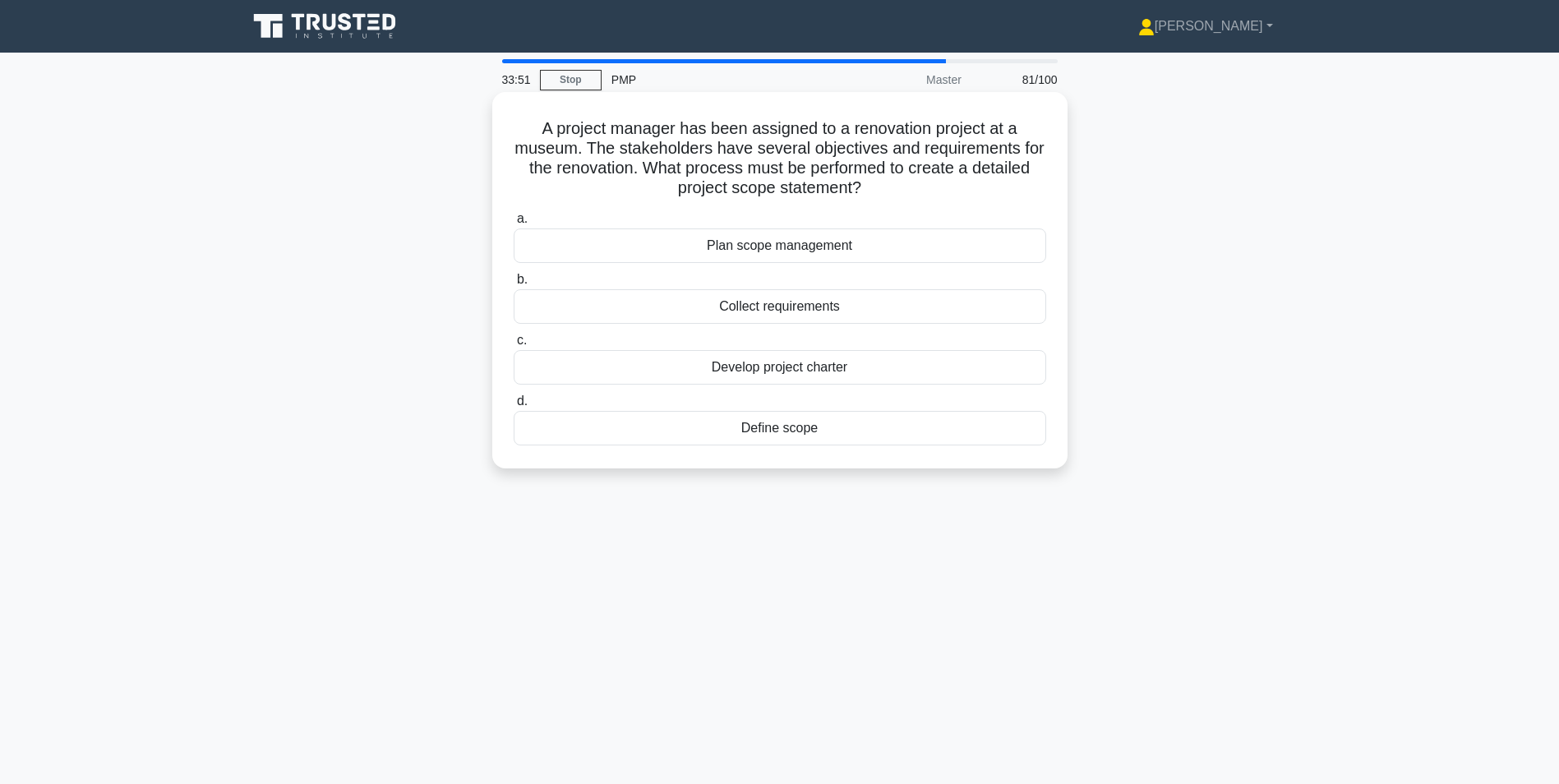
click at [837, 429] on div "Define scope" at bounding box center [779, 428] width 532 height 34
click at [513, 406] on input "d. Define scope" at bounding box center [513, 401] width 0 height 10
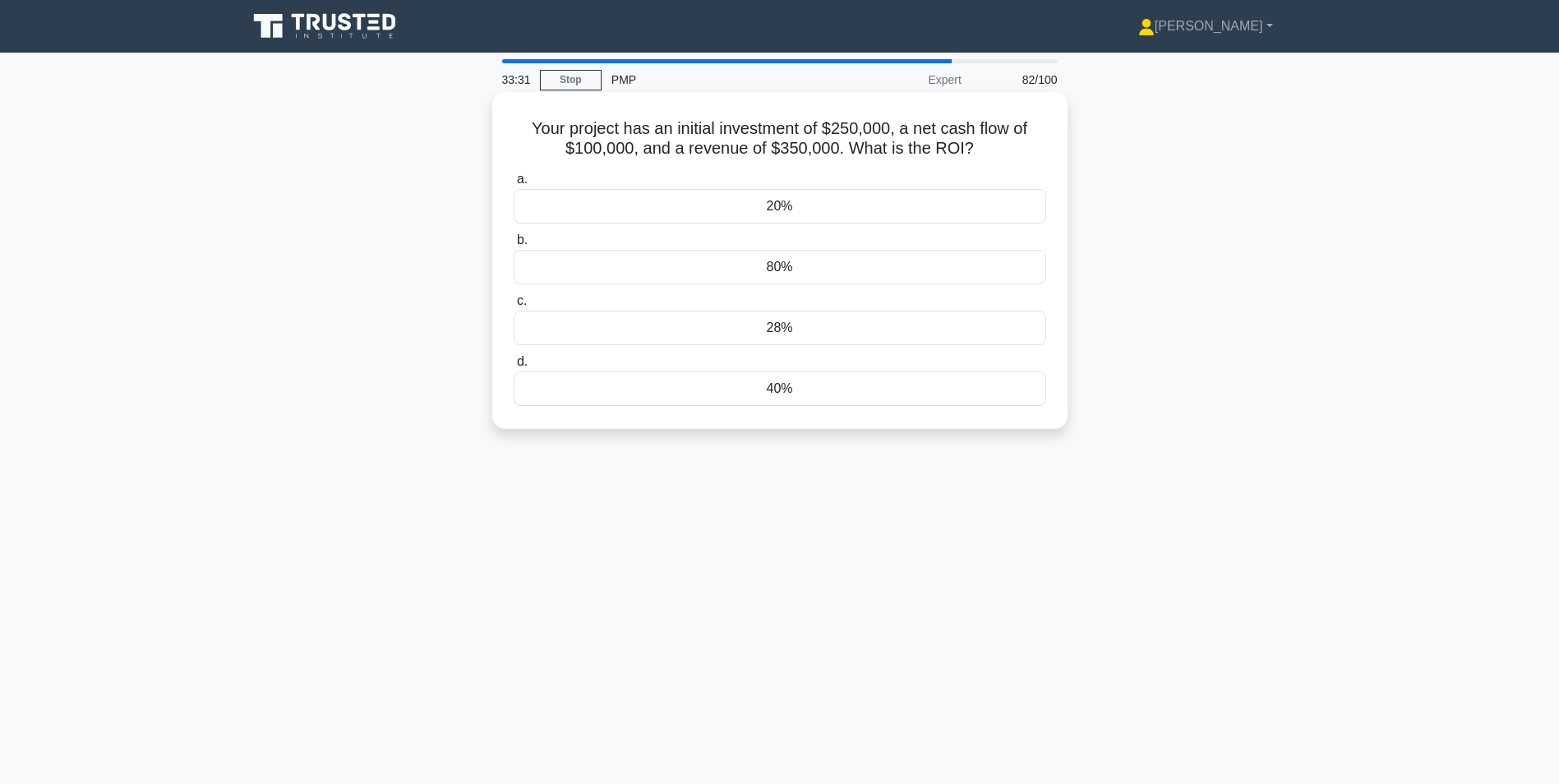
click at [866, 206] on div "20%" at bounding box center [779, 206] width 532 height 34
click at [513, 185] on input "a. 20%" at bounding box center [513, 179] width 0 height 10
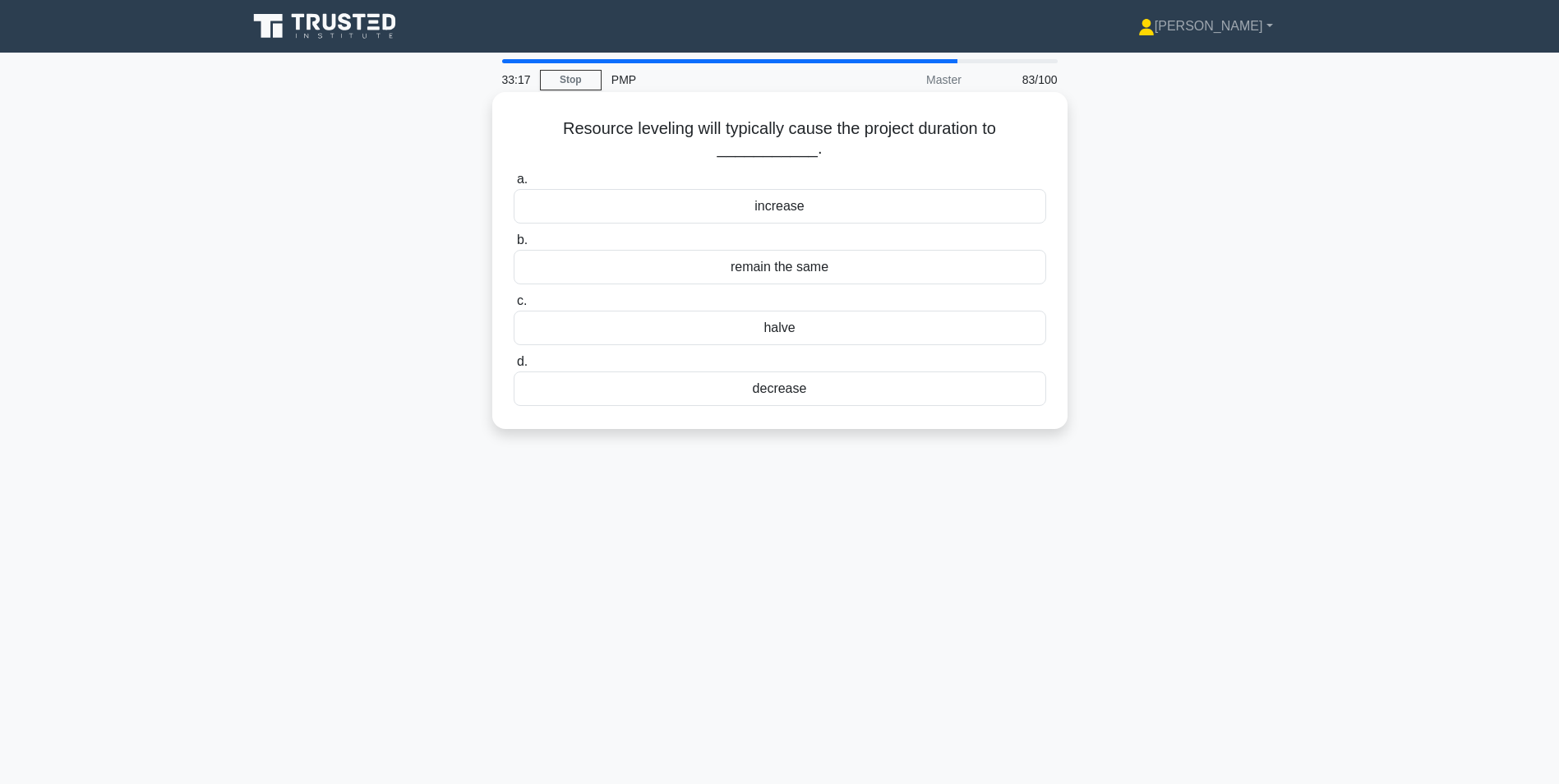
click at [839, 267] on div "remain the same" at bounding box center [779, 267] width 532 height 34
click at [513, 246] on input "b. remain the same" at bounding box center [513, 240] width 0 height 10
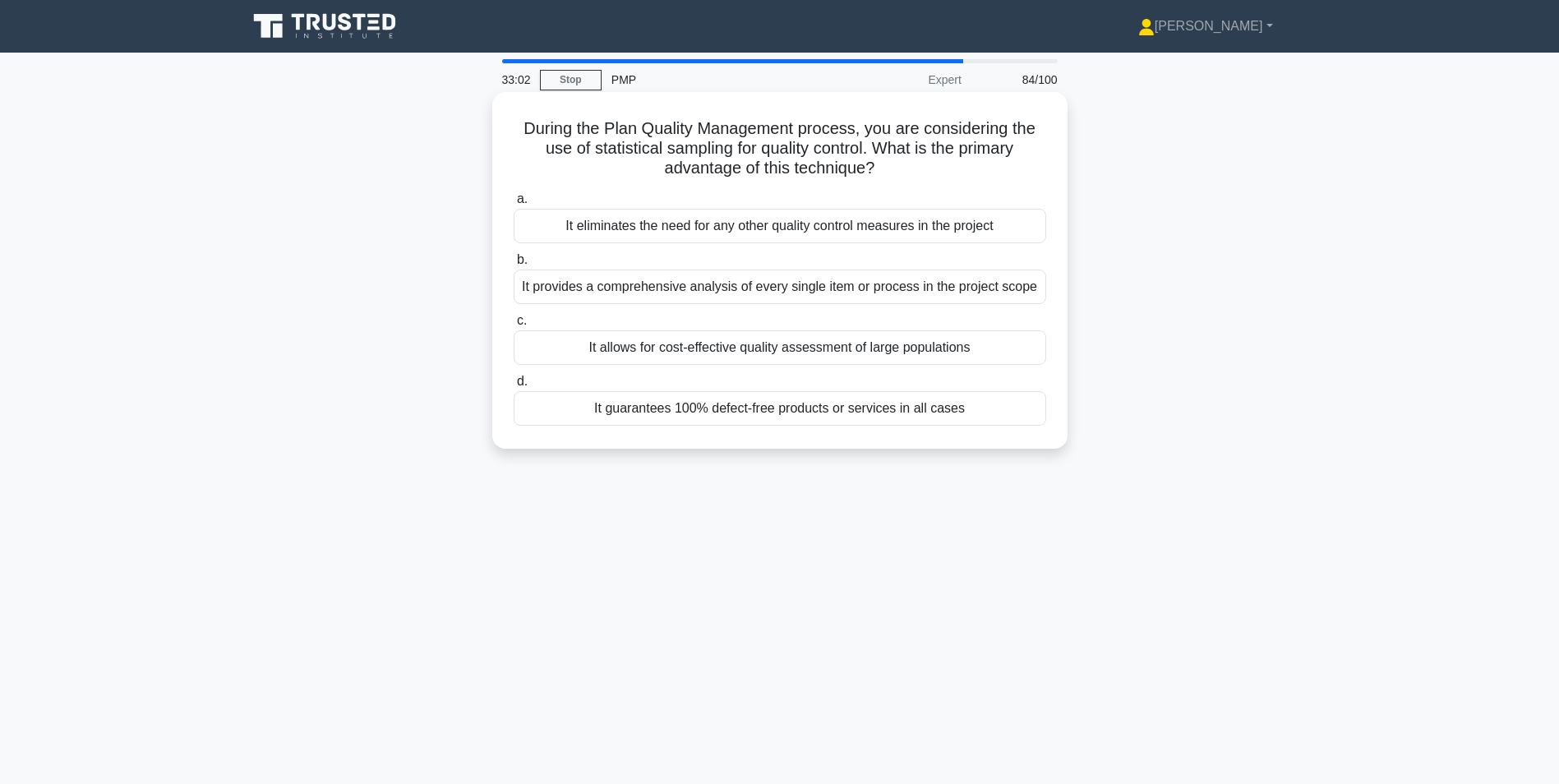
click at [971, 350] on div "It allows for cost-effective quality assessment of large populations" at bounding box center [779, 348] width 532 height 34
click at [513, 326] on input "c. It allows for cost-effective quality assessment of large populations" at bounding box center [513, 321] width 0 height 10
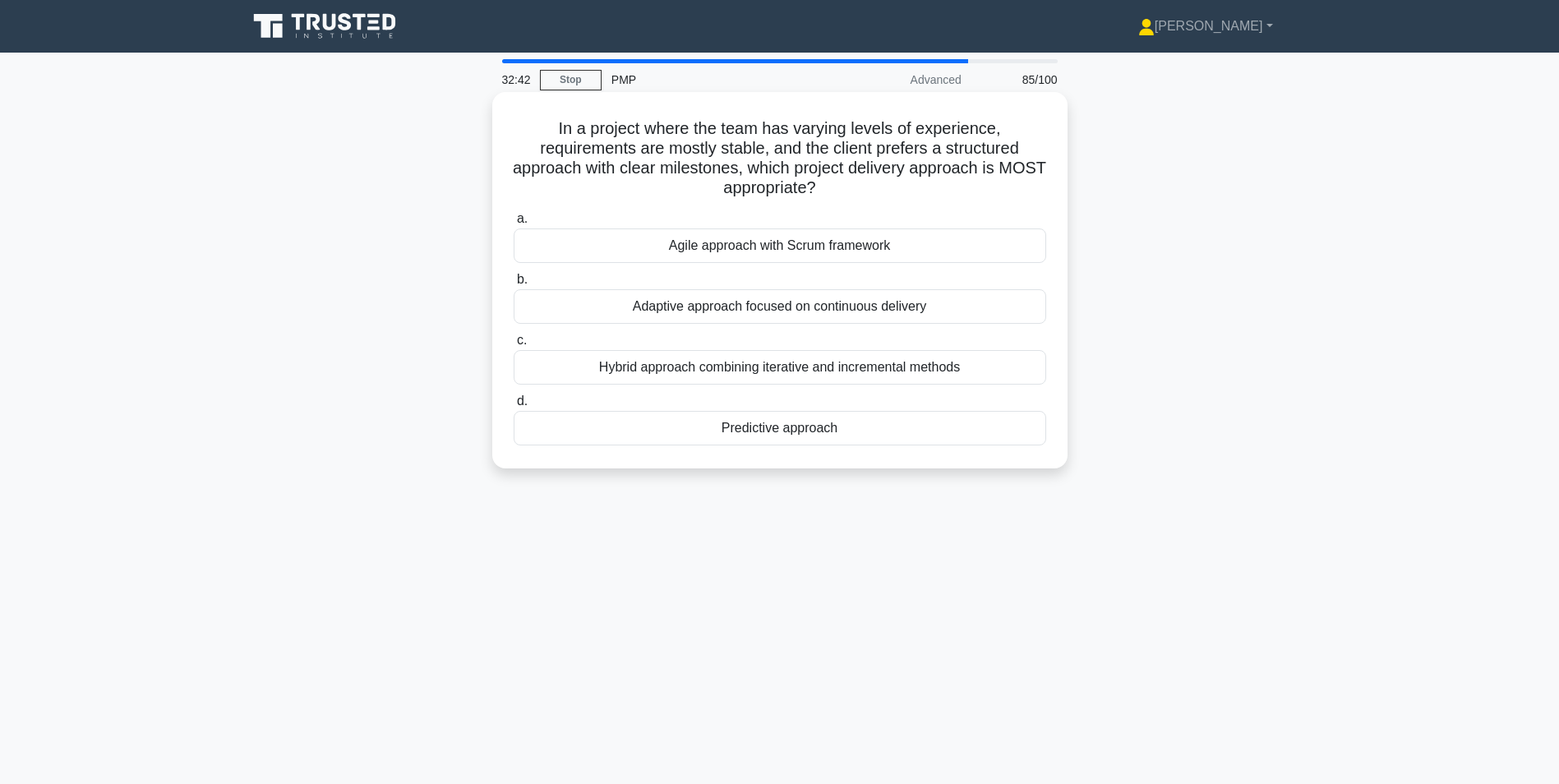
click at [771, 431] on div "Predictive approach" at bounding box center [779, 428] width 532 height 34
click at [513, 406] on input "d. Predictive approach" at bounding box center [513, 401] width 0 height 10
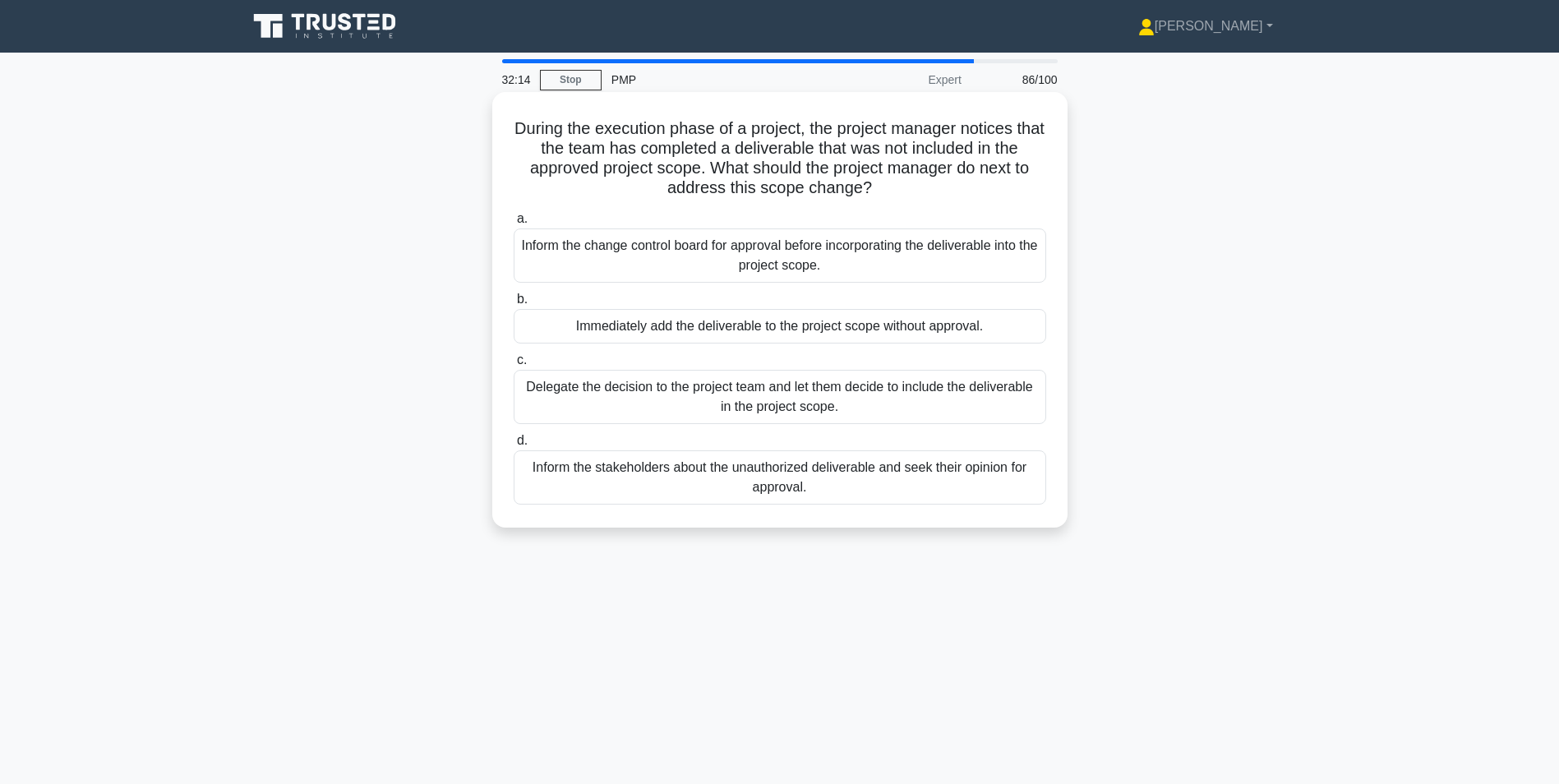
click at [826, 260] on div "Inform the change control board for approval before incorporating the deliverab…" at bounding box center [779, 255] width 532 height 54
click at [513, 224] on input "a. Inform the change control board for approval before incorporating the delive…" at bounding box center [513, 219] width 0 height 10
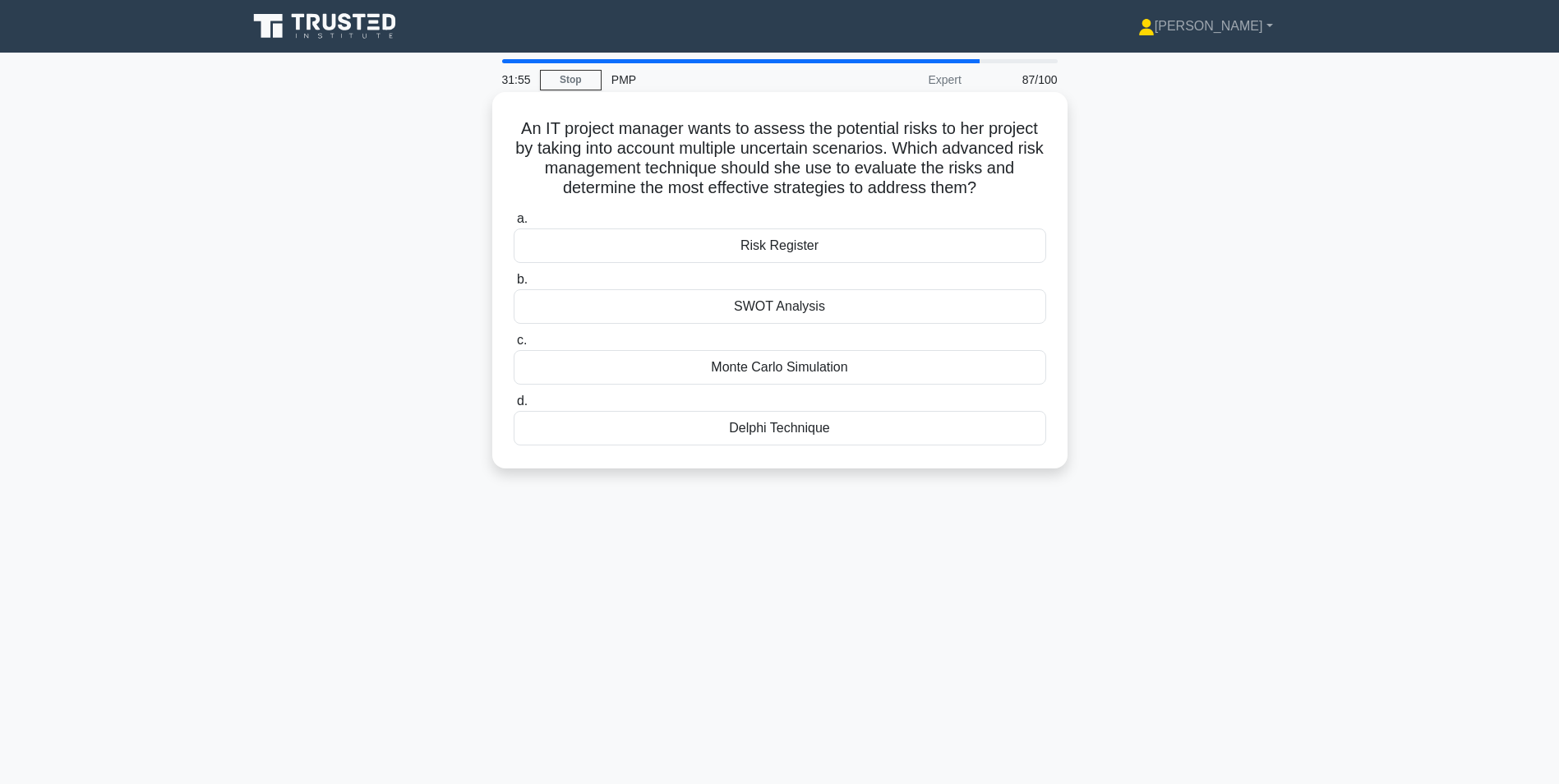
click at [839, 436] on div "Delphi Technique" at bounding box center [779, 428] width 532 height 34
click at [513, 406] on input "d. Delphi Technique" at bounding box center [513, 401] width 0 height 10
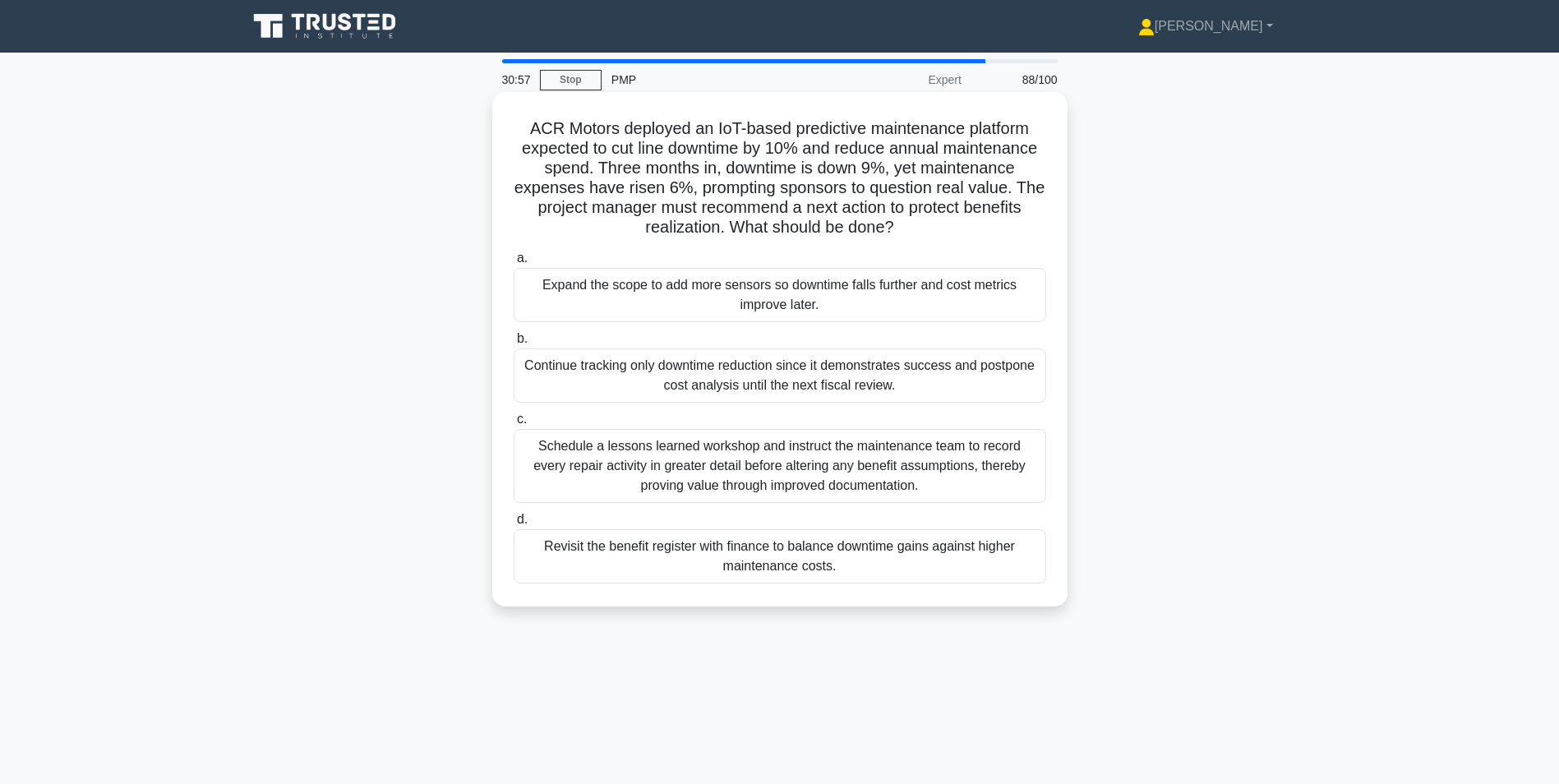
click at [600, 457] on div "Schedule a lessons learned workshop and instruct the maintenance team to record…" at bounding box center [779, 466] width 532 height 74
click at [513, 424] on input "c. Schedule a lessons learned workshop and instruct the maintenance team to rec…" at bounding box center [513, 419] width 0 height 10
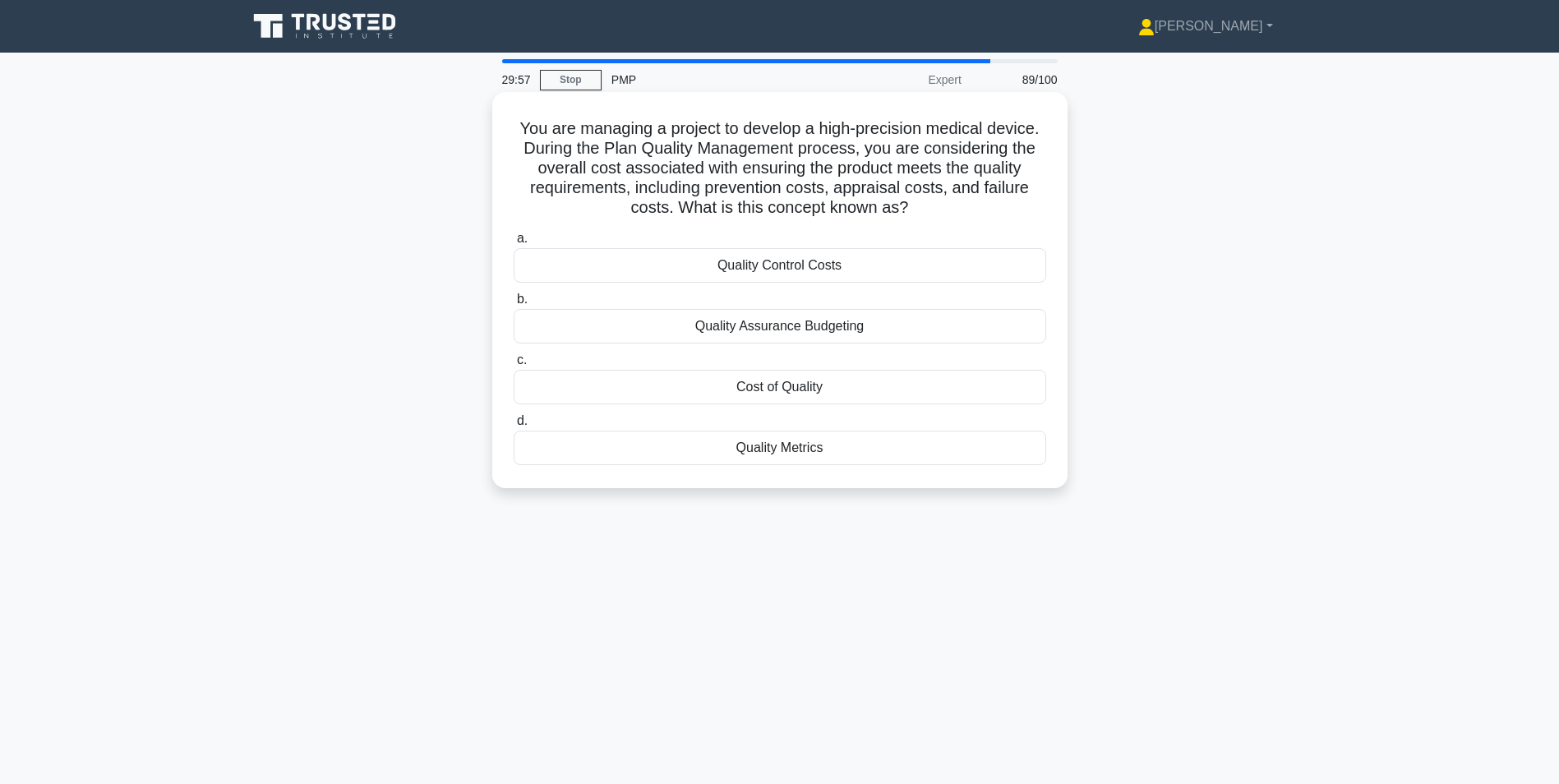
click at [762, 269] on div "Quality Control Costs" at bounding box center [779, 266] width 532 height 34
click at [513, 244] on input "a. Quality Control Costs" at bounding box center [513, 238] width 0 height 10
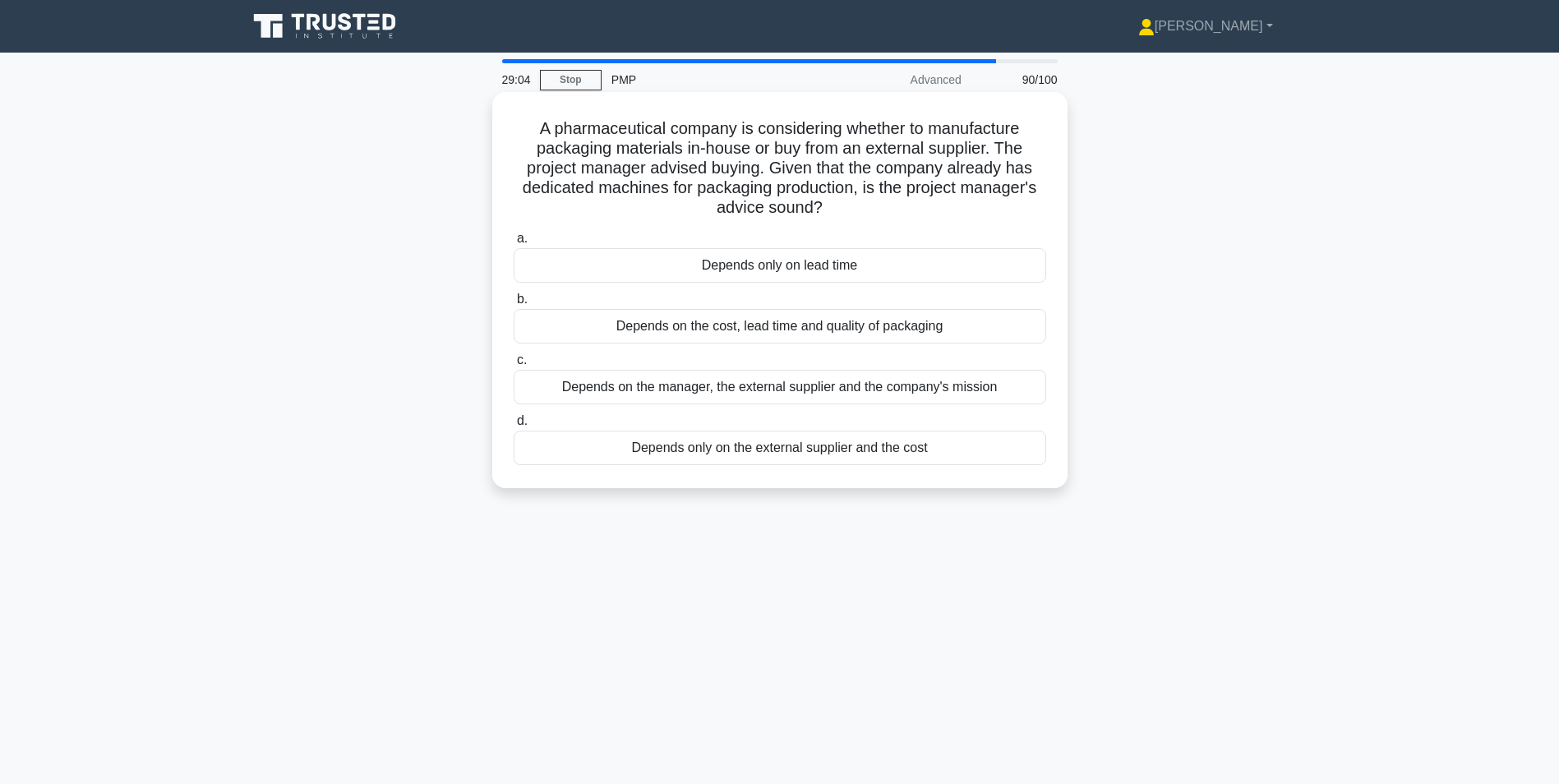
click at [820, 320] on div "Depends on the cost, lead time and quality of packaging" at bounding box center [779, 326] width 532 height 34
click at [513, 304] on input "b. Depends on the cost, lead time and quality of packaging" at bounding box center [513, 299] width 0 height 10
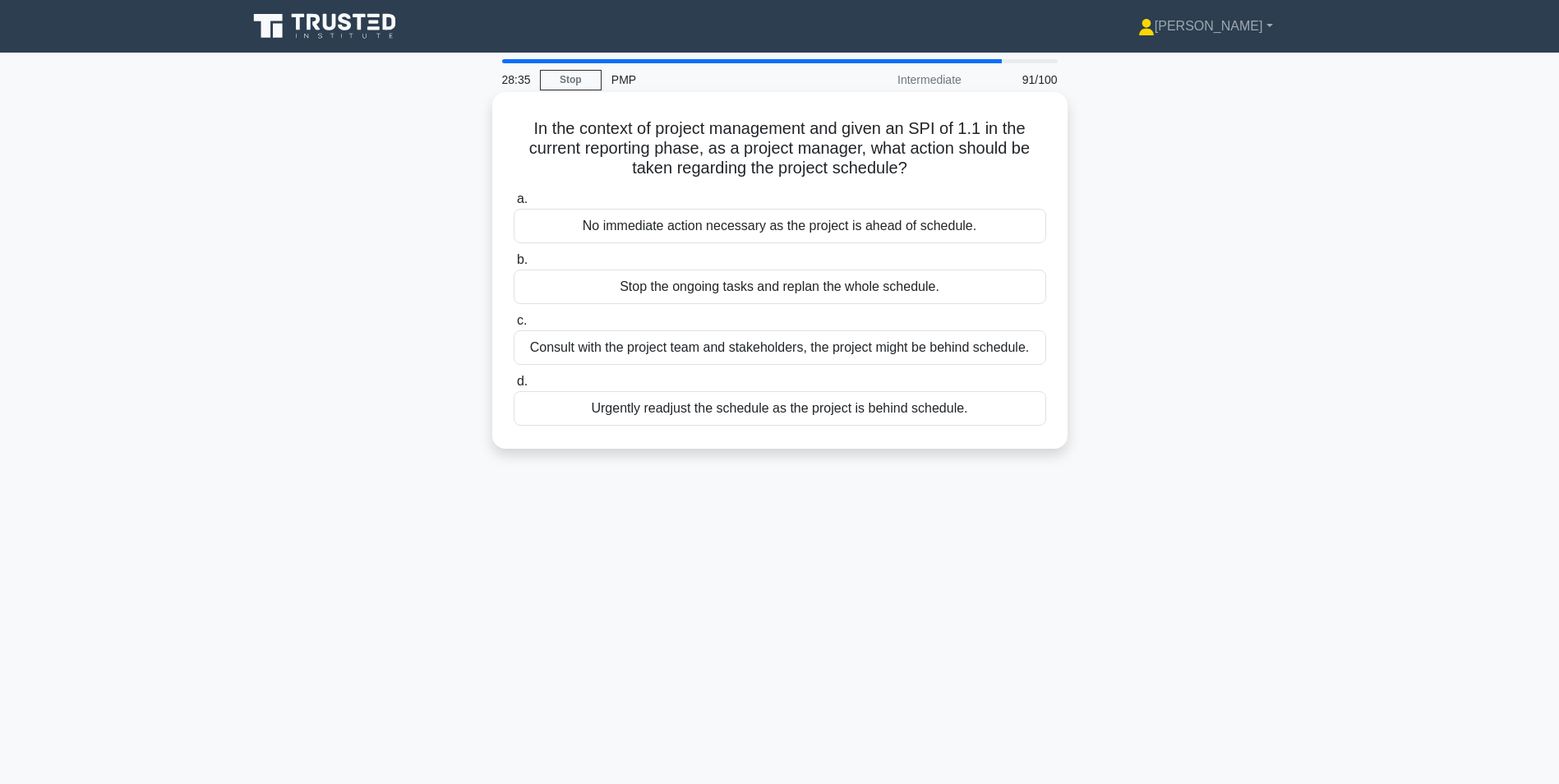
click at [739, 231] on div "No immediate action necessary as the project is ahead of schedule." at bounding box center [779, 226] width 532 height 34
click at [513, 204] on input "a. No immediate action necessary as the project is ahead of schedule." at bounding box center [513, 199] width 0 height 10
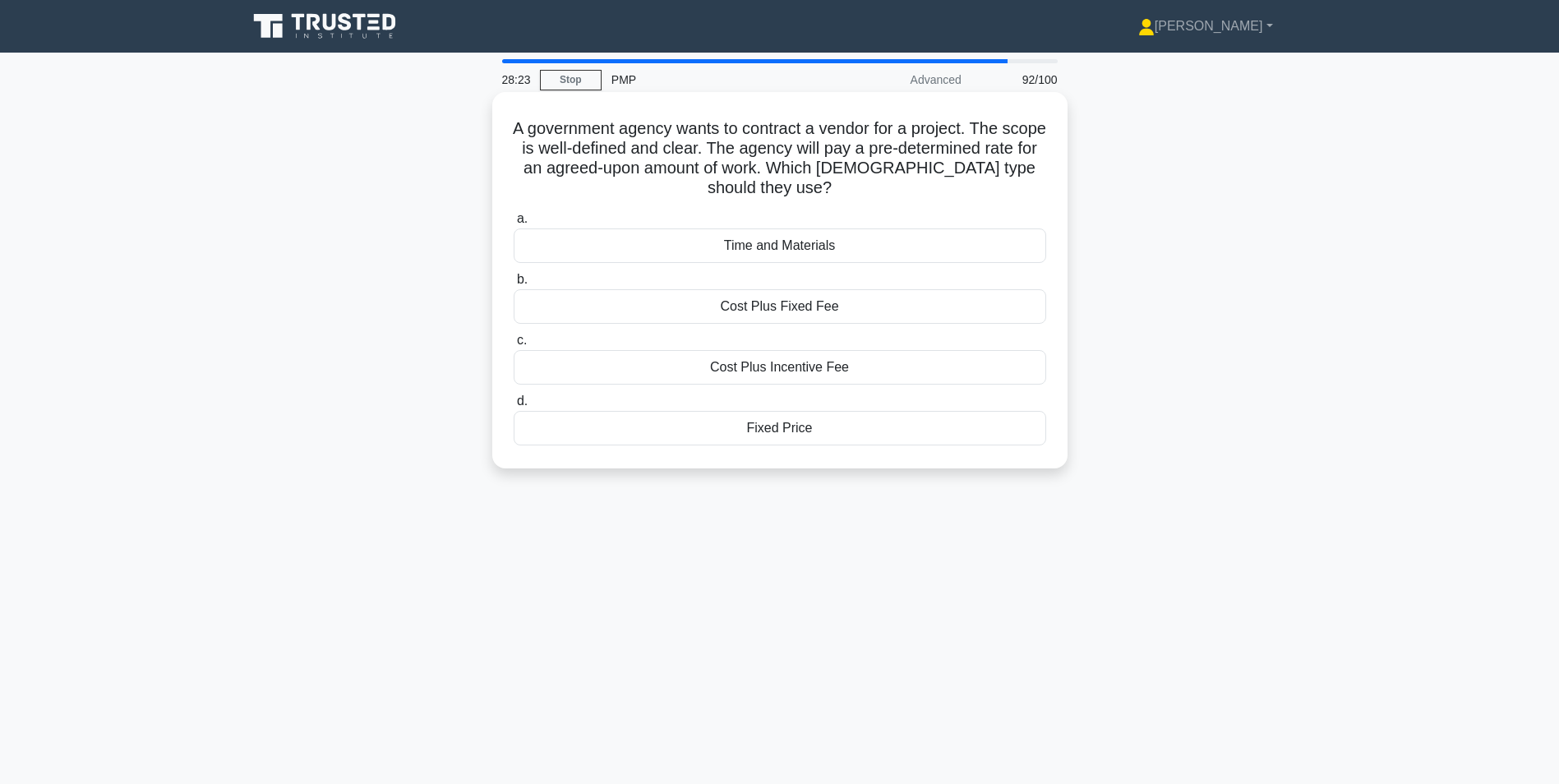
click at [793, 412] on div "Fixed Price" at bounding box center [779, 428] width 532 height 34
click at [513, 406] on input "d. Fixed Price" at bounding box center [513, 401] width 0 height 10
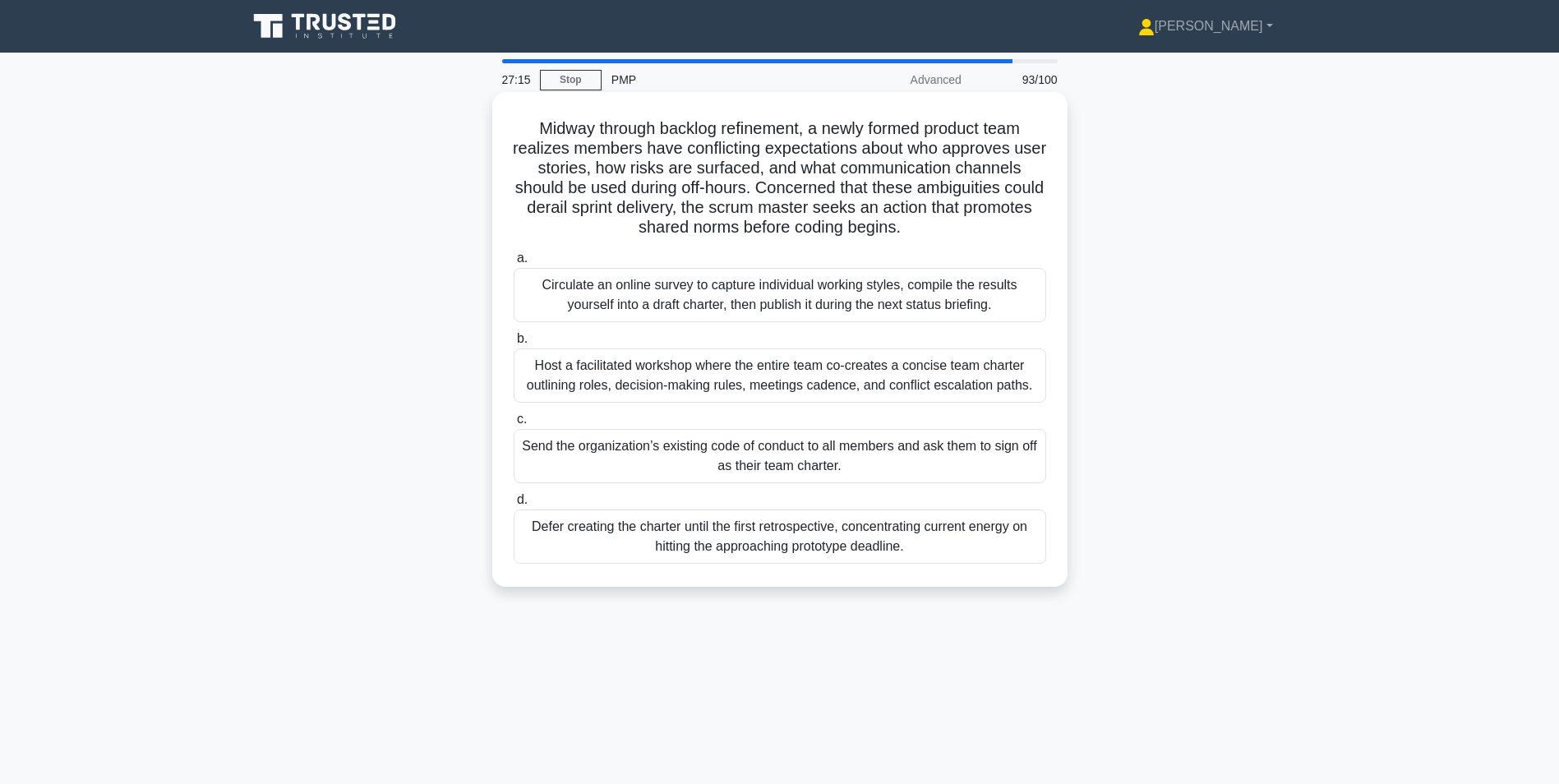
click at [632, 362] on div "Host a facilitated workshop where the entire team co-creates a concise team cha…" at bounding box center [779, 375] width 532 height 54
click at [513, 344] on input "b. Host a facilitated workshop where the entire team co-creates a concise team …" at bounding box center [513, 339] width 0 height 10
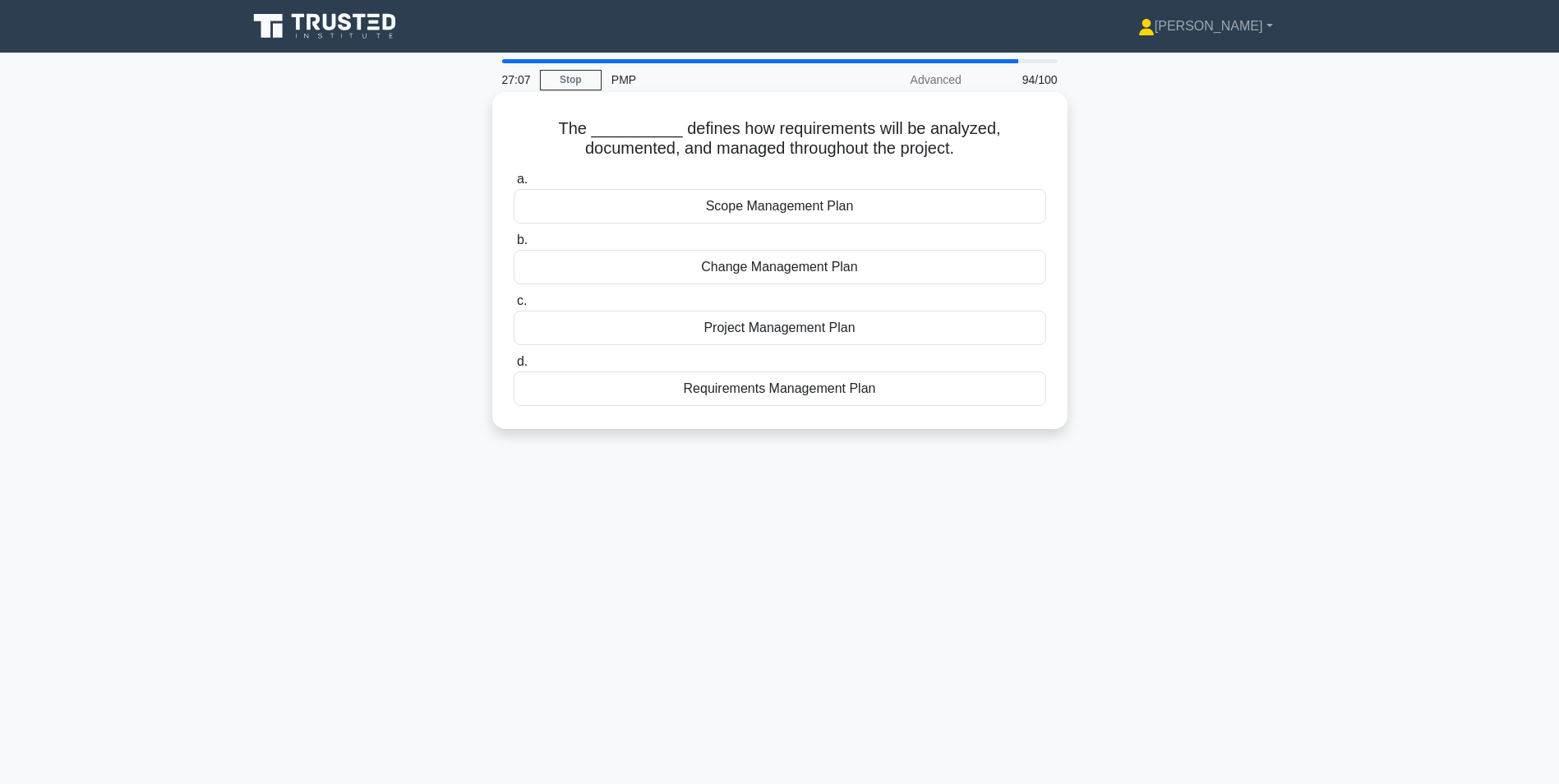
click at [786, 393] on div "Requirements Management Plan" at bounding box center [779, 389] width 532 height 34
click at [513, 367] on input "d. Requirements Management Plan" at bounding box center [513, 361] width 0 height 10
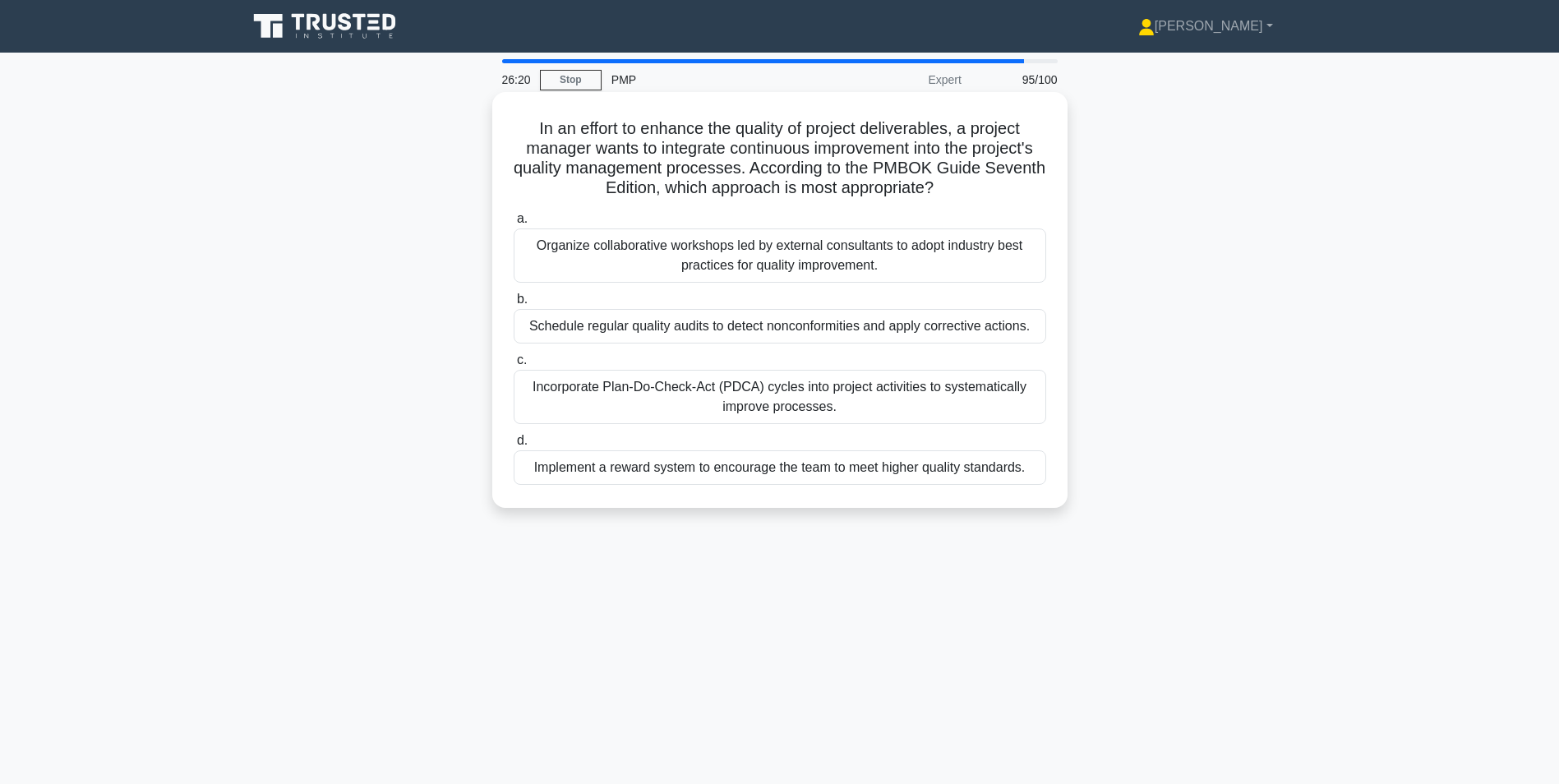
click at [867, 398] on div "Incorporate Plan-Do-Check-Act (PDCA) cycles into project activities to systemat…" at bounding box center [779, 397] width 532 height 54
click at [513, 366] on input "c. Incorporate Plan-Do-Check-Act (PDCA) cycles into project activities to syste…" at bounding box center [513, 360] width 0 height 10
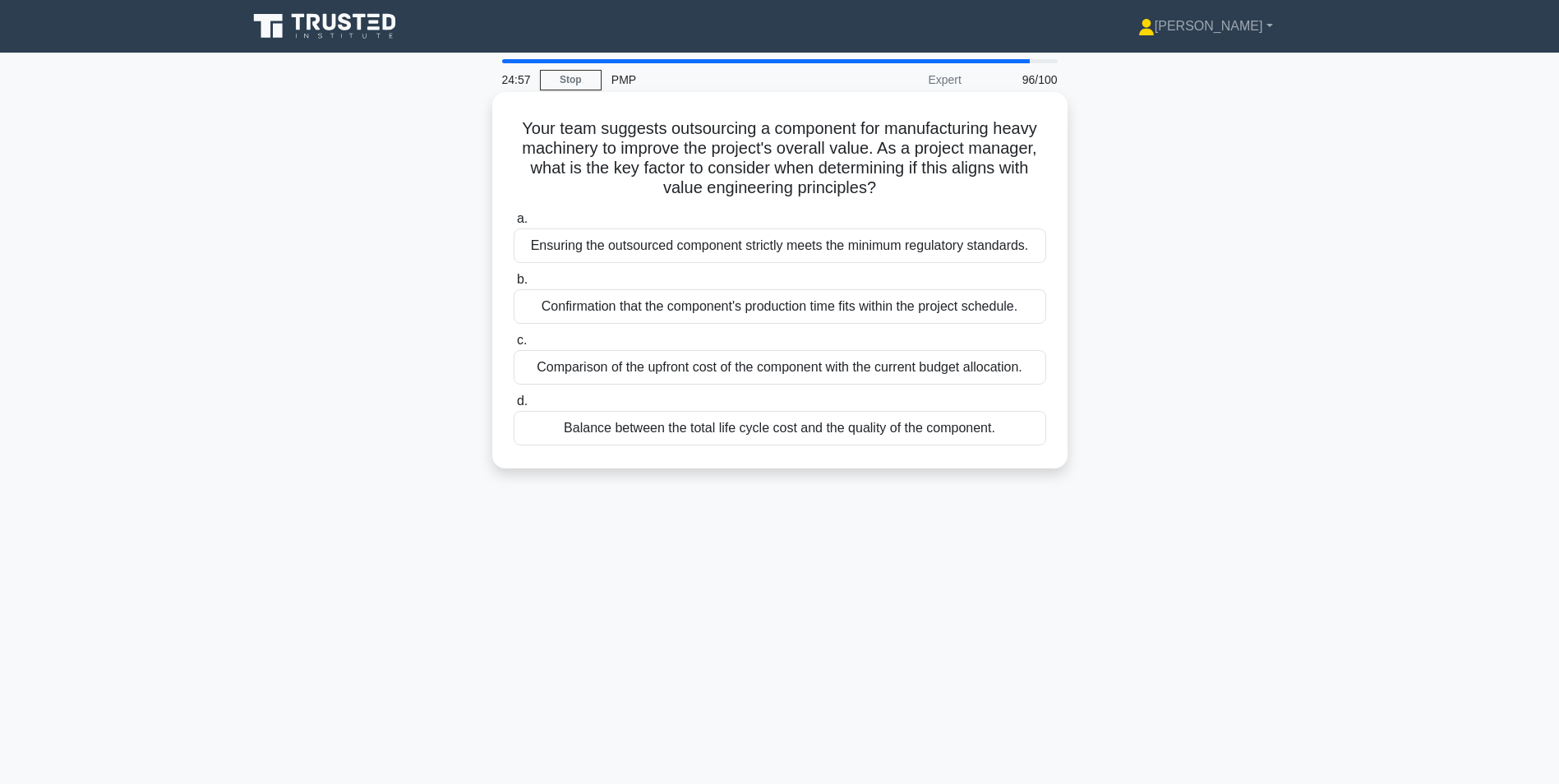
click at [611, 420] on div "Balance between the total life cycle cost and the quality of the component." at bounding box center [779, 428] width 532 height 34
click at [513, 406] on input "d. Balance between the total life cycle cost and the quality of the component." at bounding box center [513, 401] width 0 height 10
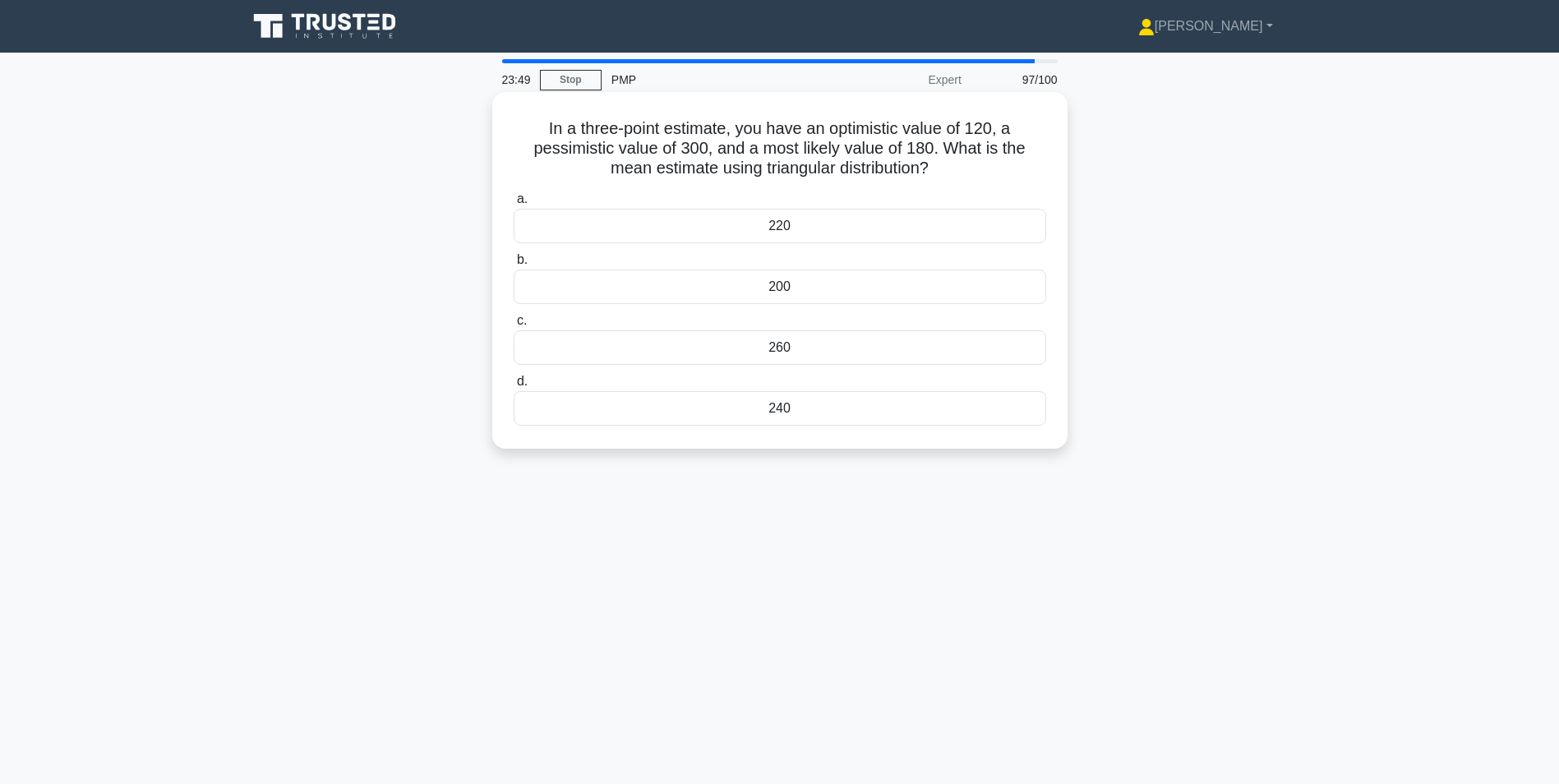
click at [784, 281] on div "200" at bounding box center [779, 286] width 532 height 34
click at [513, 266] on input "b. 200" at bounding box center [513, 260] width 0 height 10
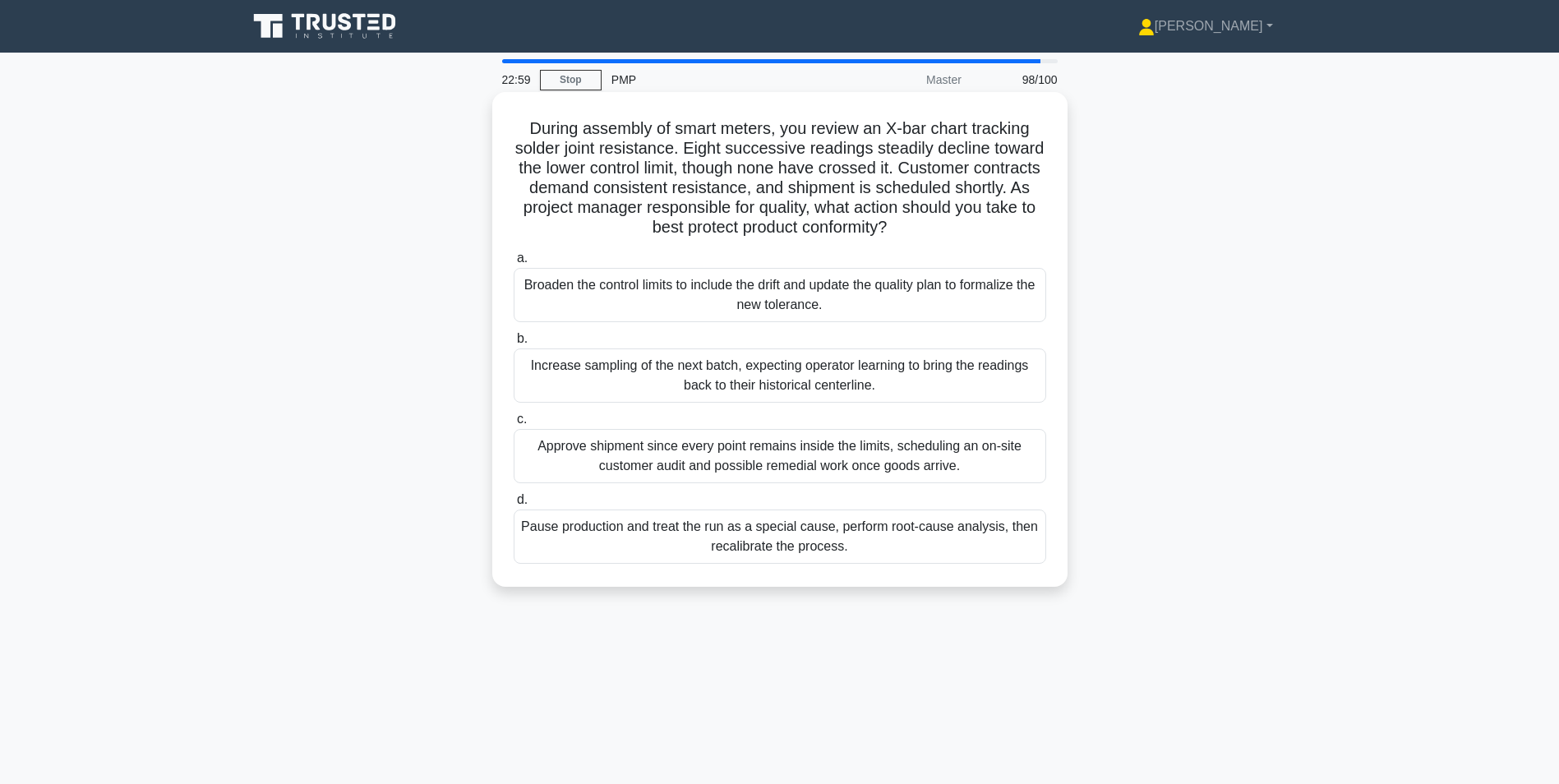
click at [580, 462] on div "Approve shipment since every point remains inside the limits, scheduling an on-…" at bounding box center [779, 455] width 532 height 54
click at [513, 424] on input "c. Approve shipment since every point remains inside the limits, scheduling an …" at bounding box center [513, 419] width 0 height 10
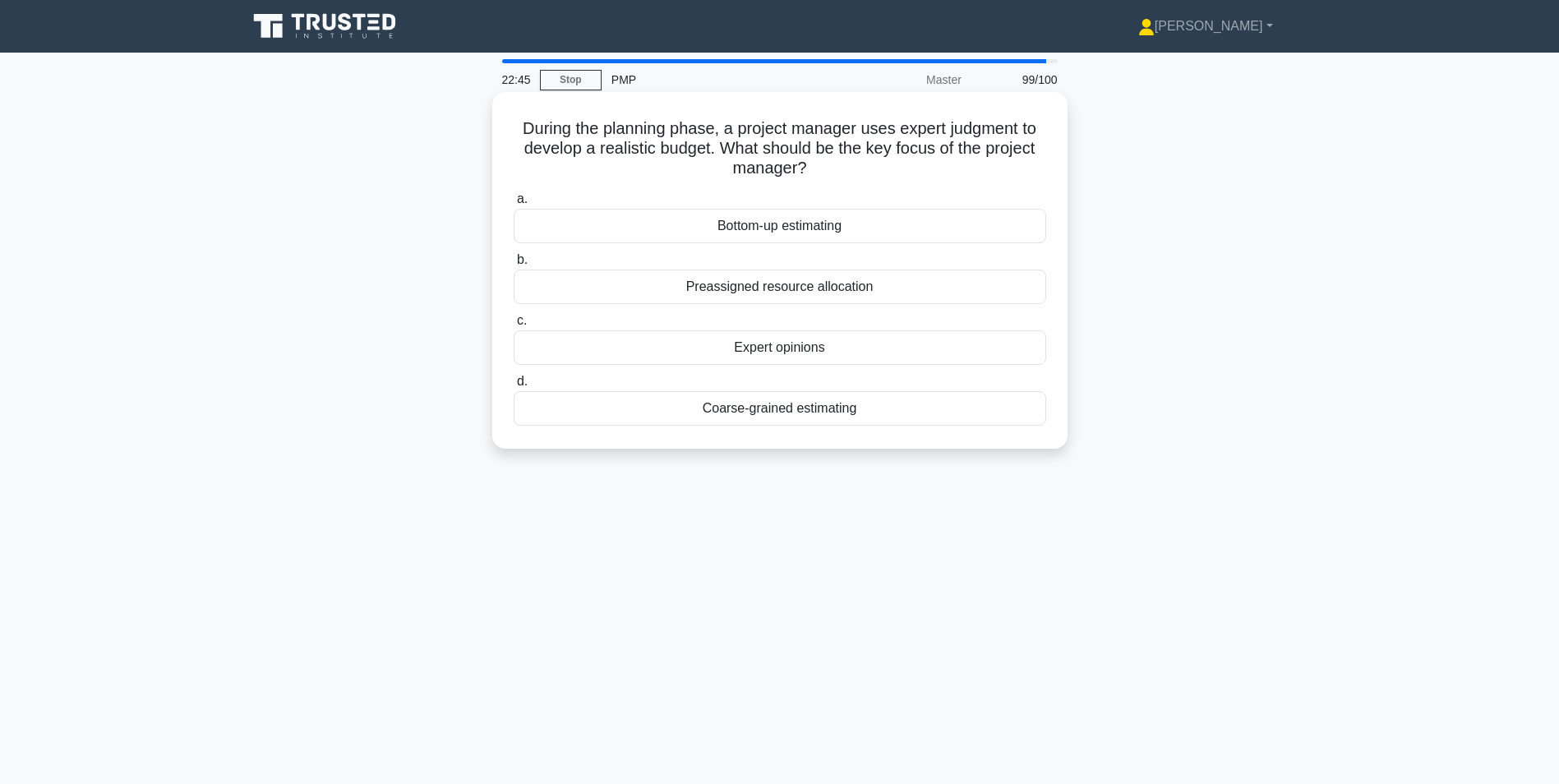
click at [797, 349] on div "Expert opinions" at bounding box center [779, 348] width 532 height 34
click at [513, 326] on input "c. Expert opinions" at bounding box center [513, 321] width 0 height 10
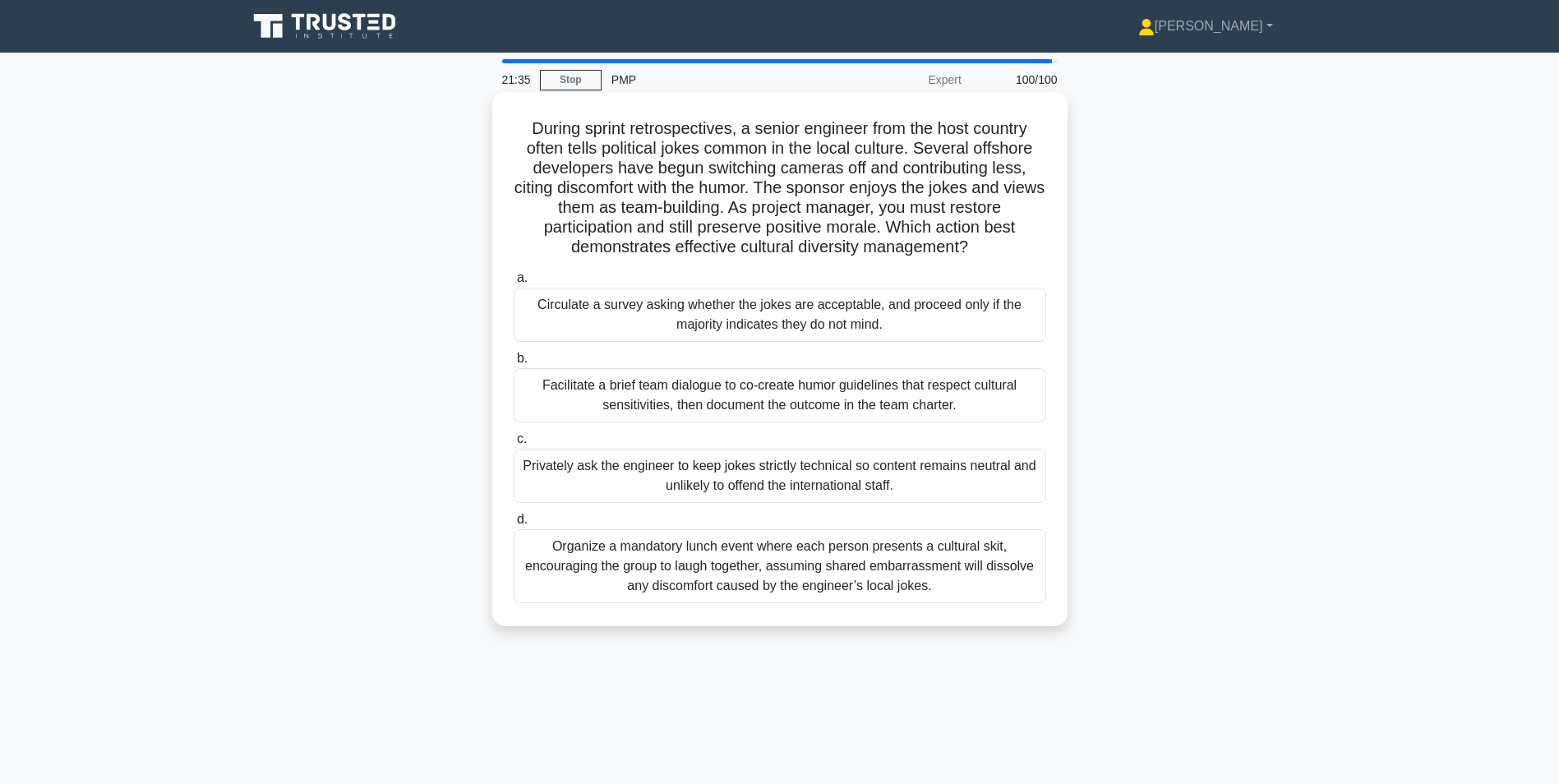
click at [615, 480] on div "Privately ask the engineer to keep jokes strictly technical so content remains …" at bounding box center [779, 475] width 532 height 54
click at [513, 444] on input "c. Privately ask the engineer to keep jokes strictly technical so content remai…" at bounding box center [513, 439] width 0 height 10
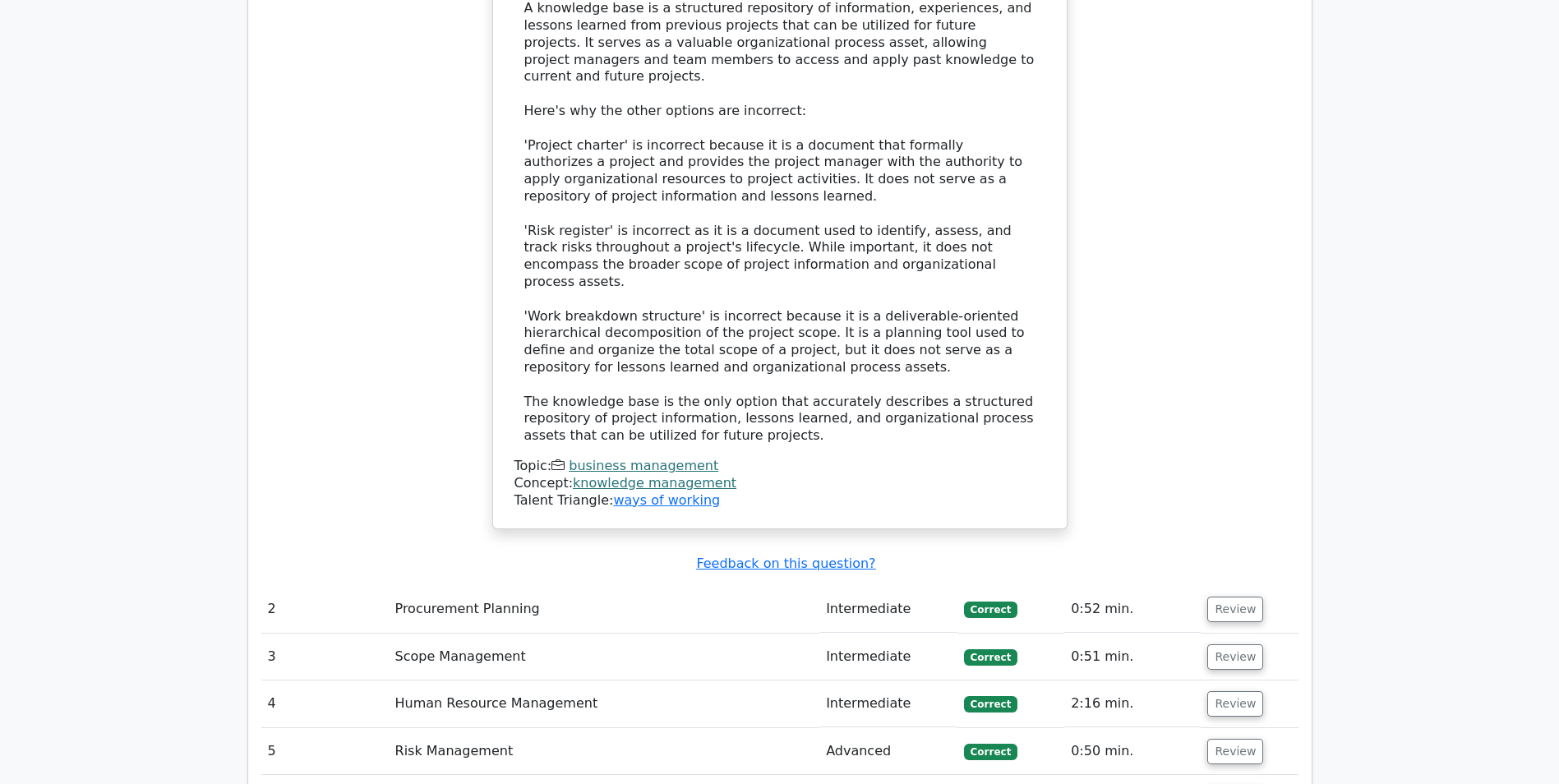
scroll to position [3039, 0]
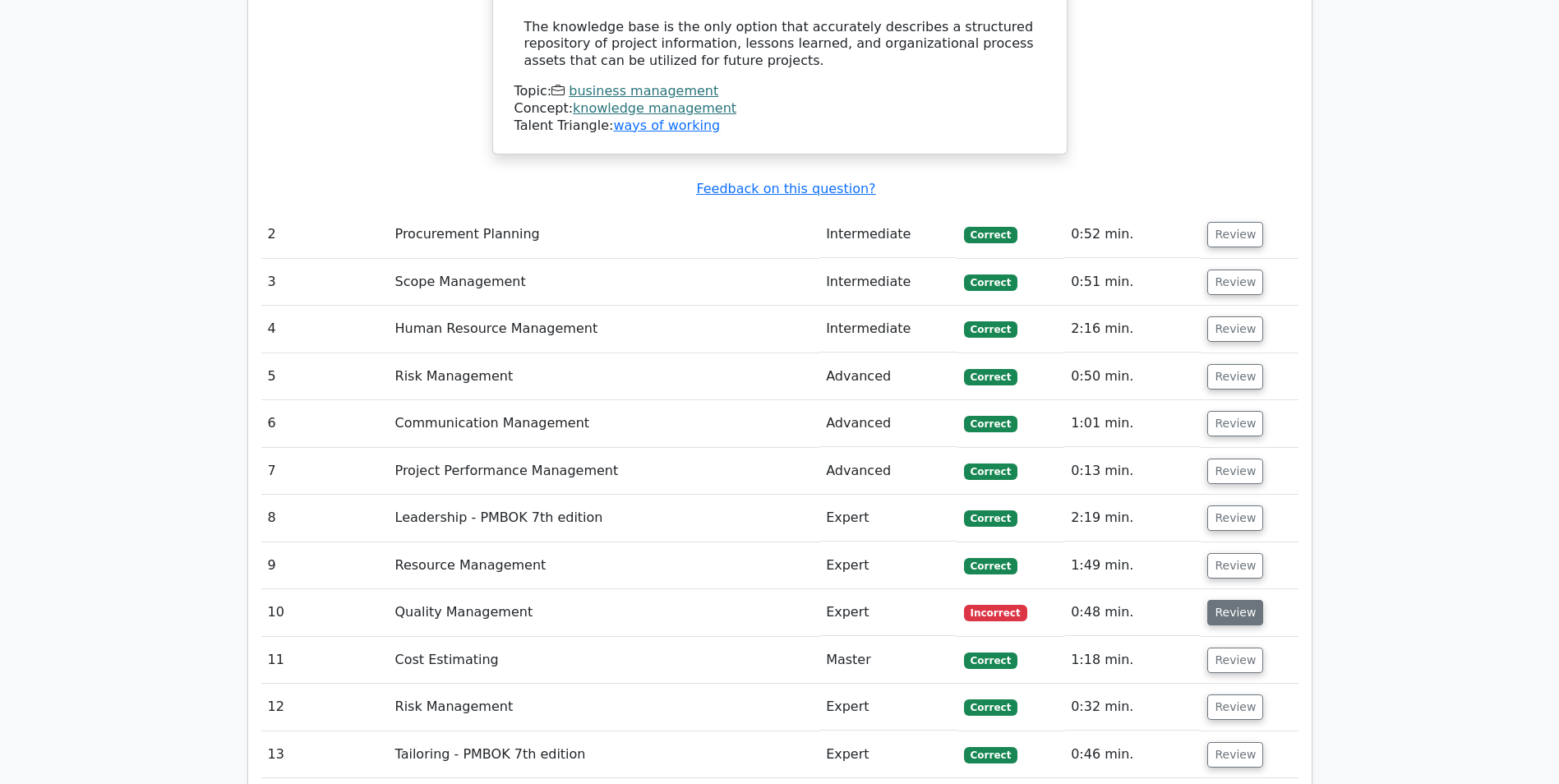
click at [1247, 599] on button "Review" at bounding box center [1235, 612] width 56 height 26
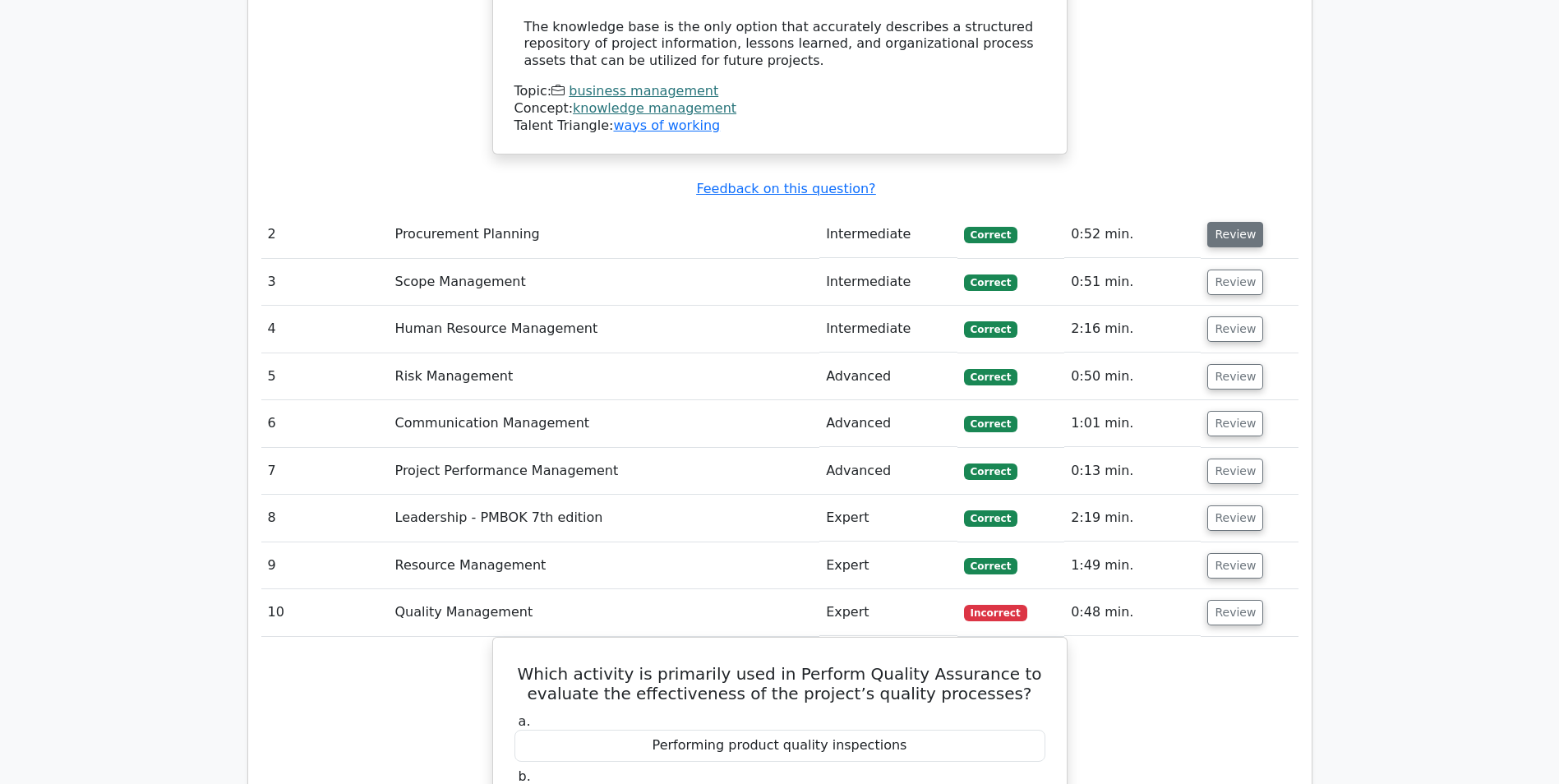
click at [1234, 222] on button "Review" at bounding box center [1235, 235] width 56 height 26
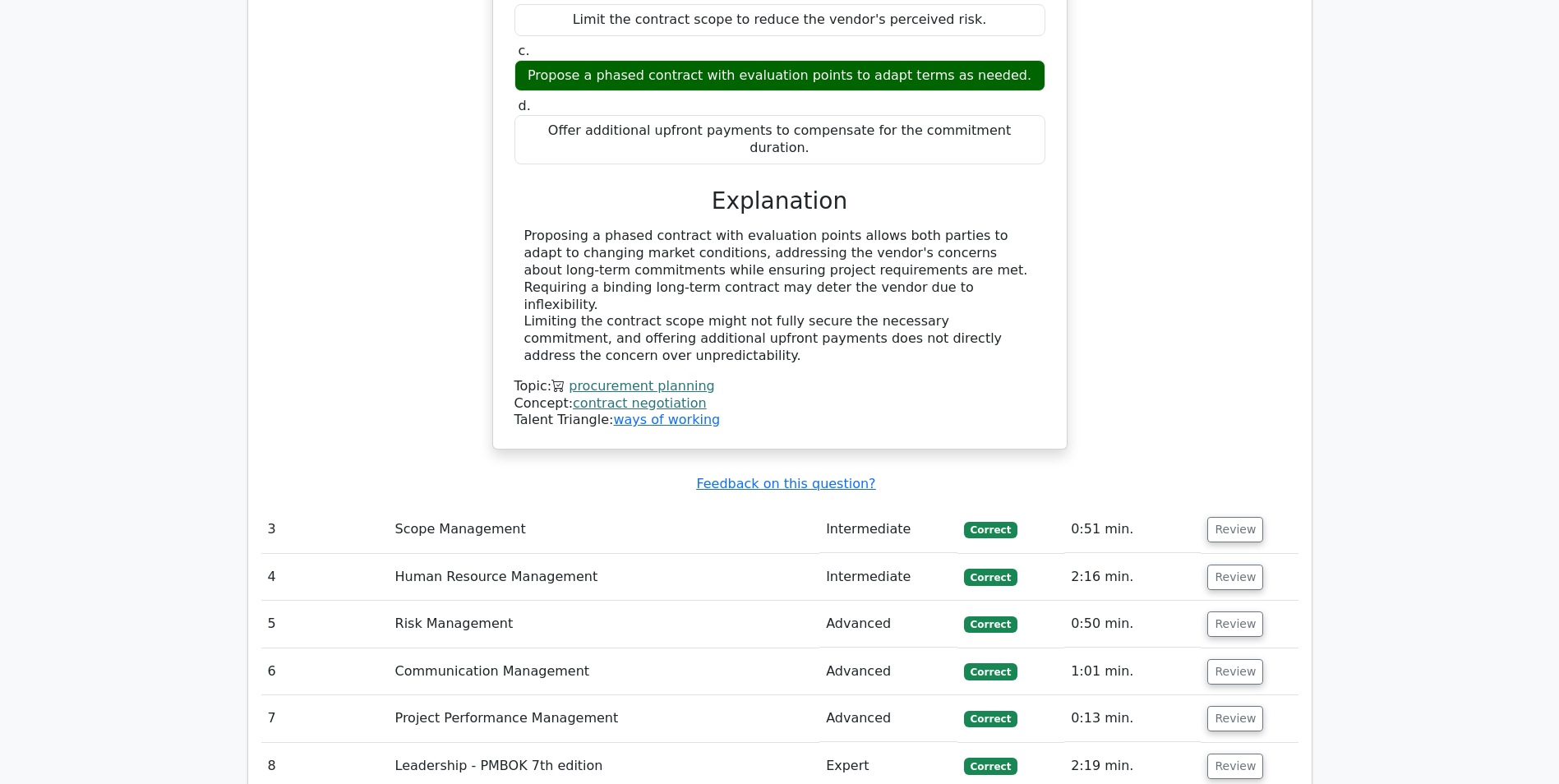
scroll to position [3615, 0]
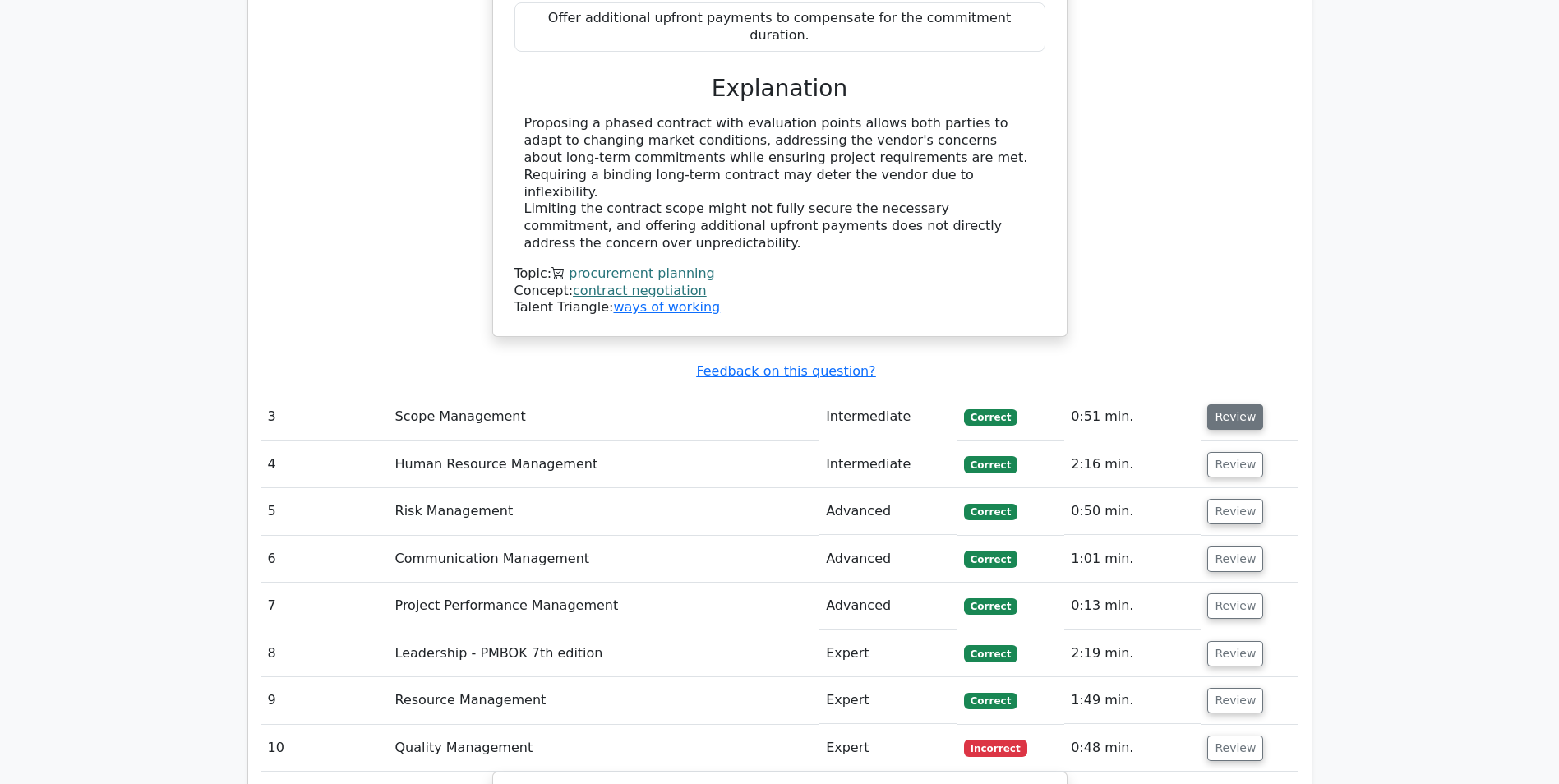
click at [1243, 405] on button "Review" at bounding box center [1235, 417] width 56 height 26
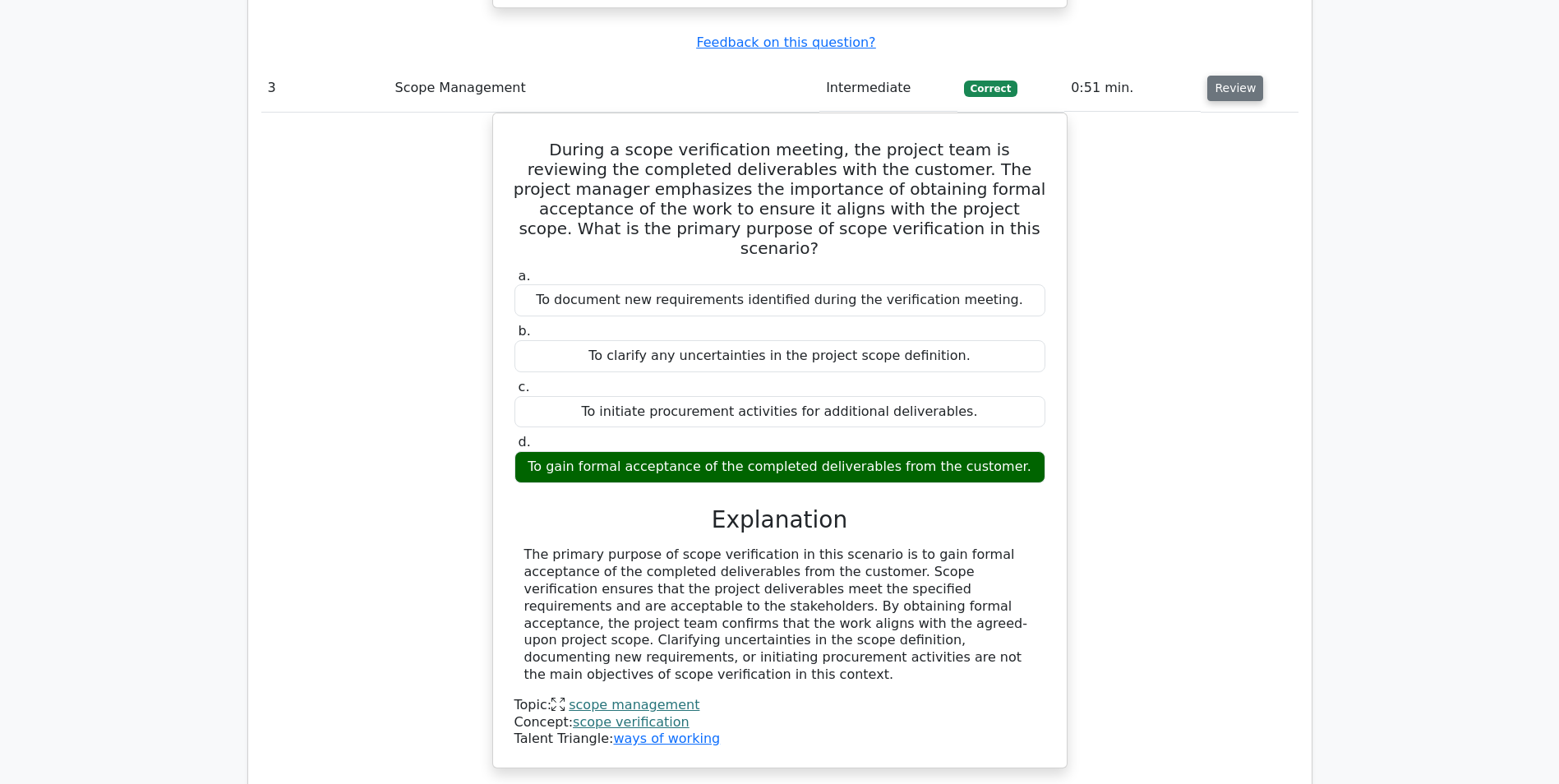
scroll to position [4272, 0]
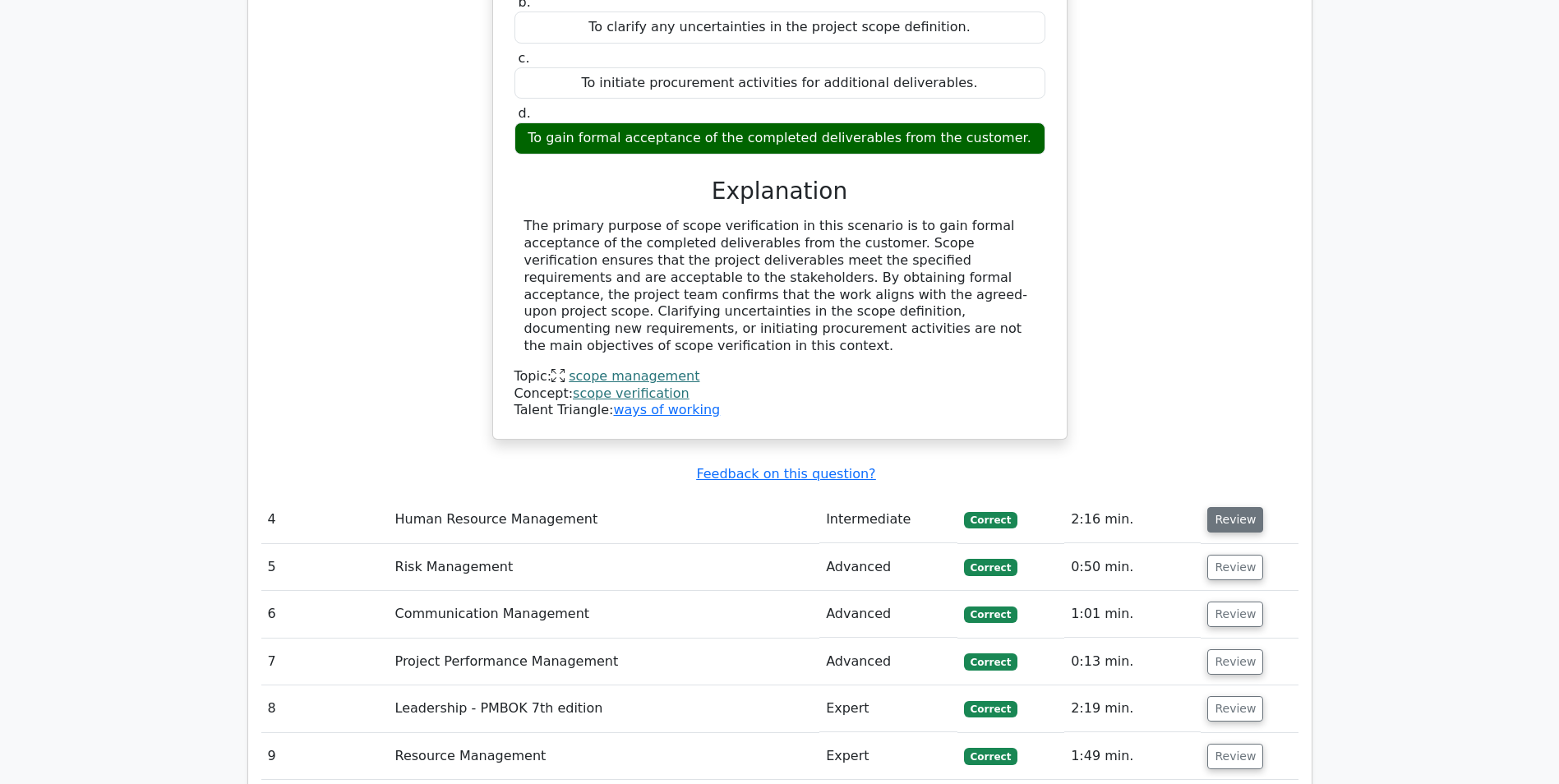
click at [1243, 507] on button "Review" at bounding box center [1235, 520] width 56 height 26
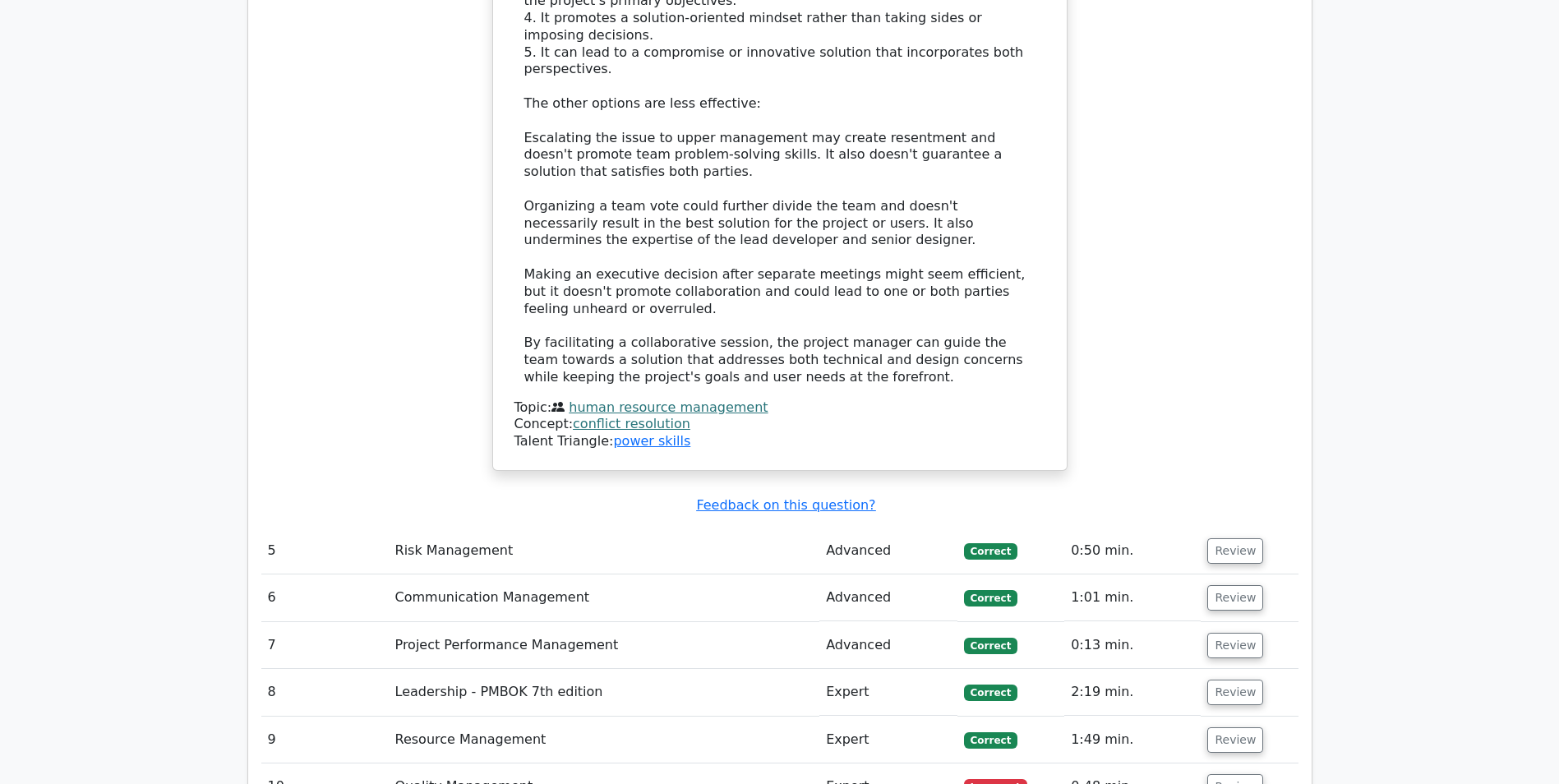
scroll to position [5668, 0]
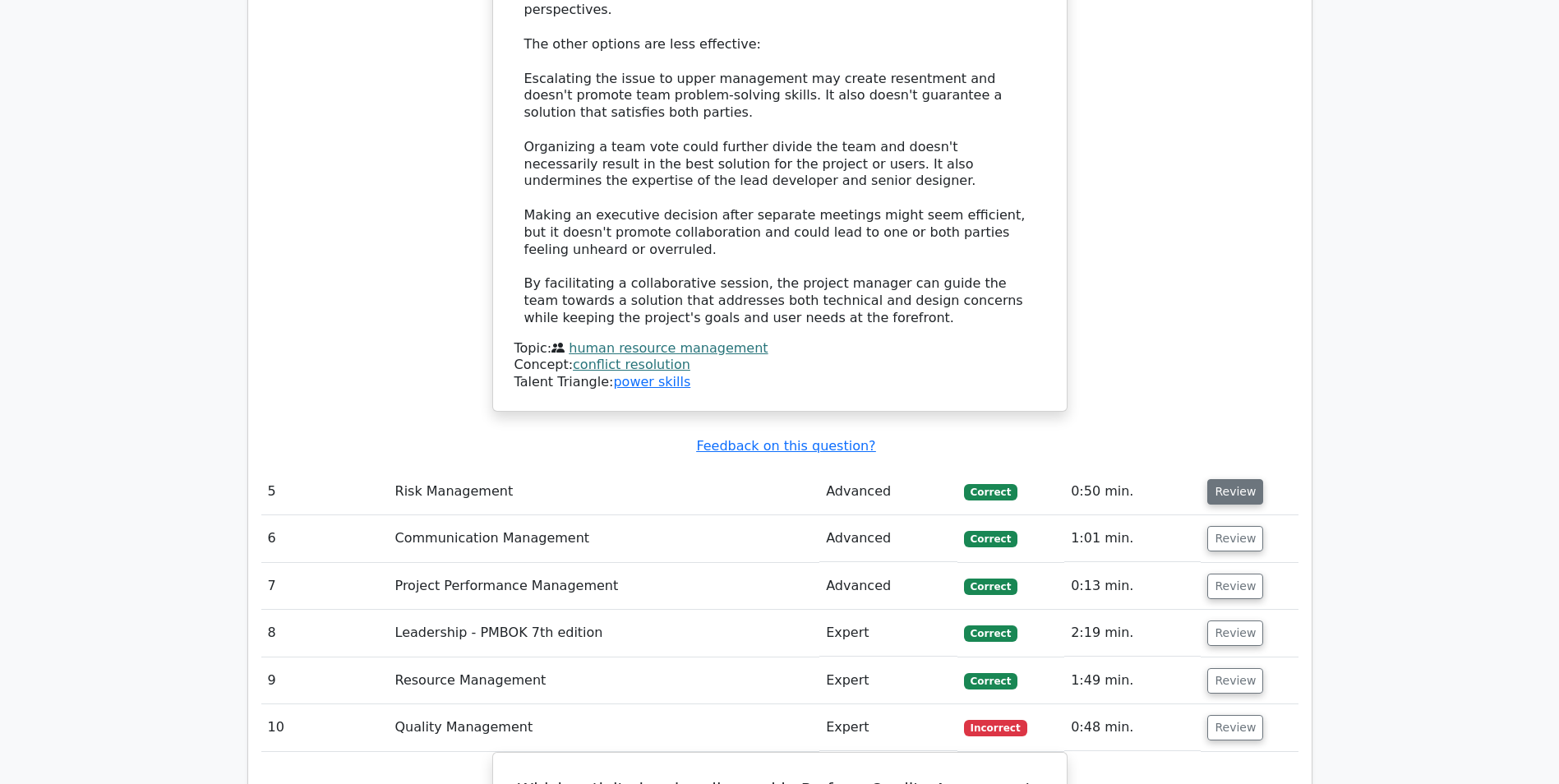
click at [1228, 479] on button "Review" at bounding box center [1235, 492] width 56 height 26
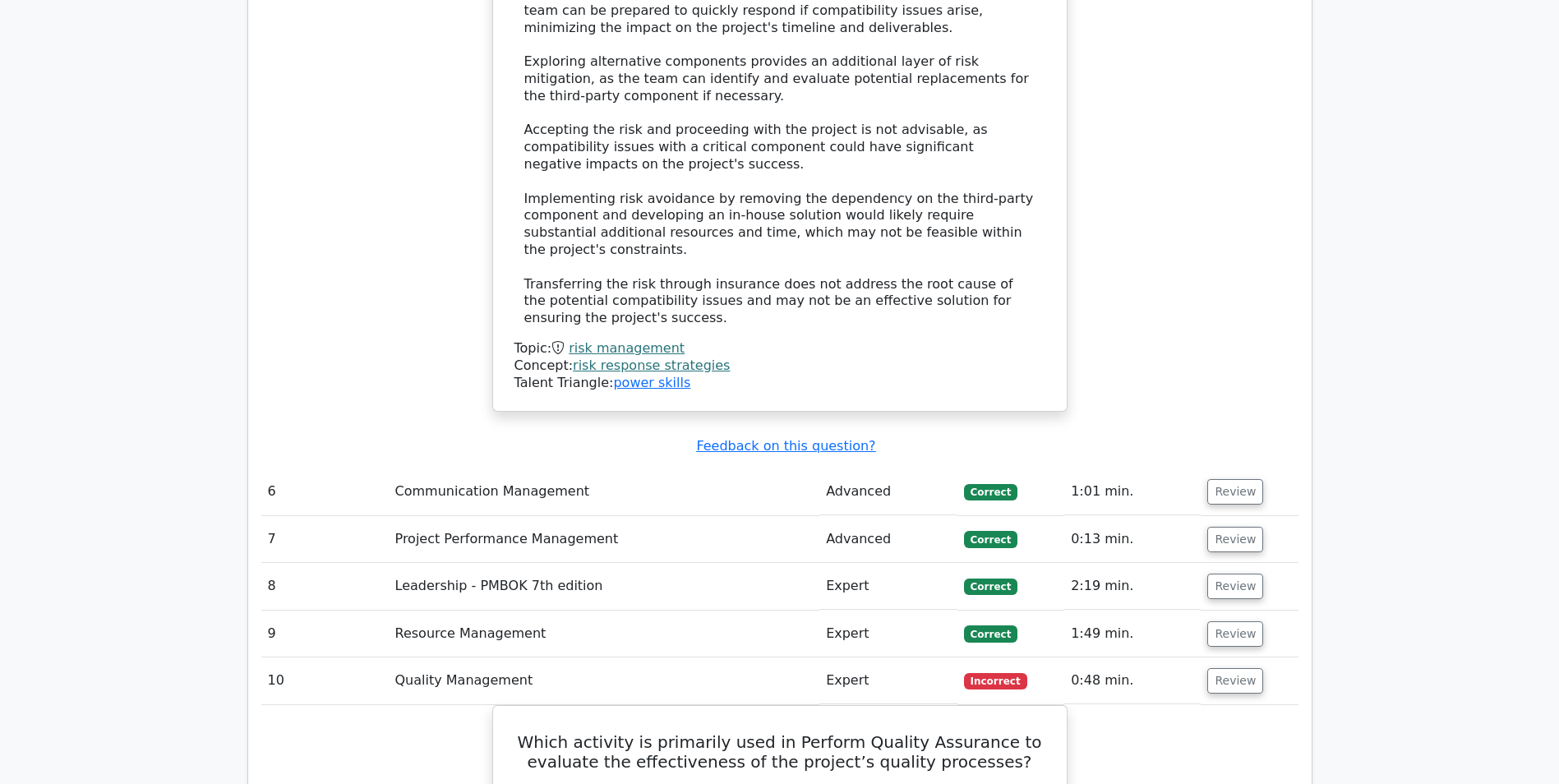
scroll to position [6901, 0]
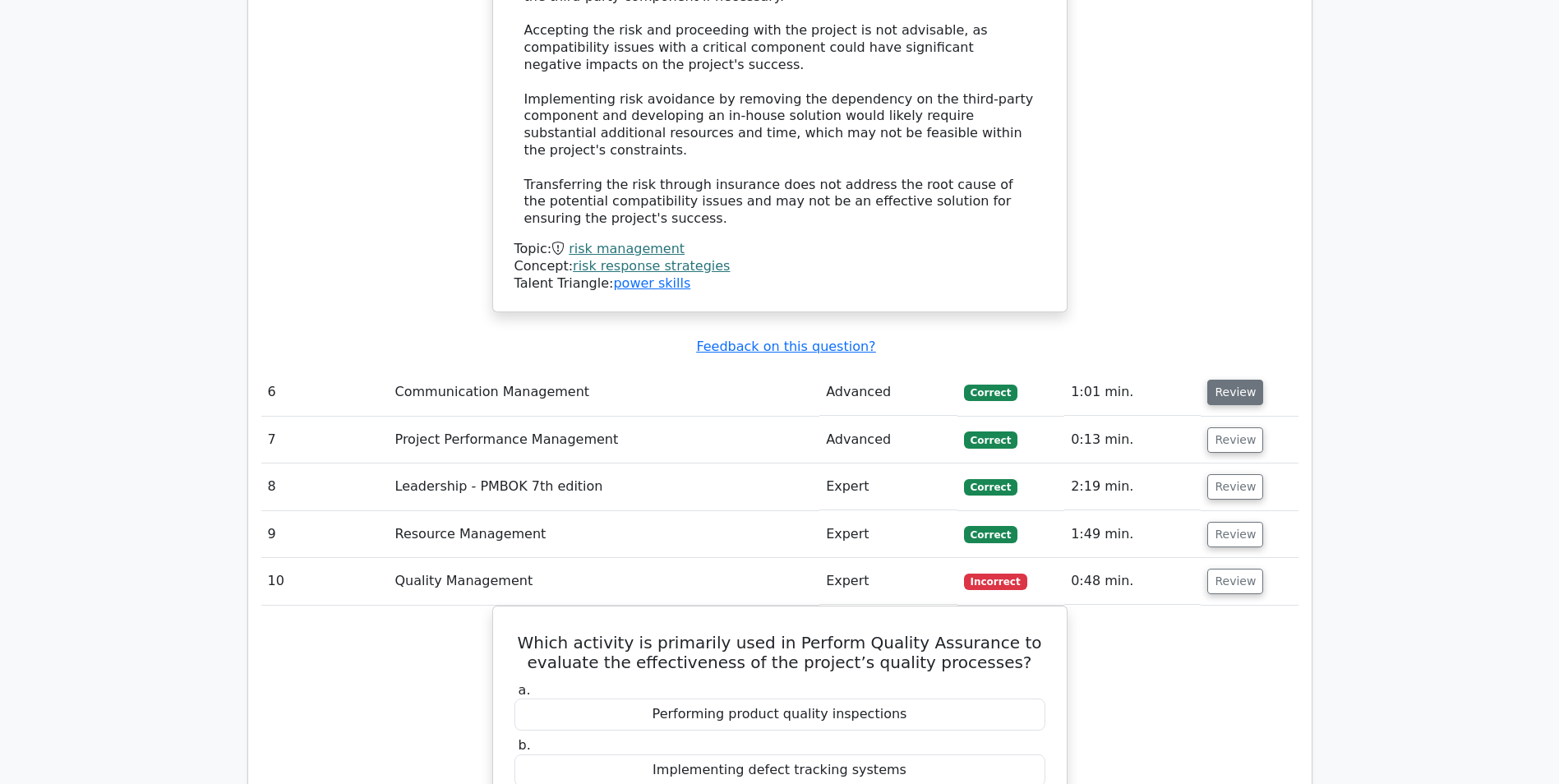
click at [1225, 379] on button "Review" at bounding box center [1235, 392] width 56 height 26
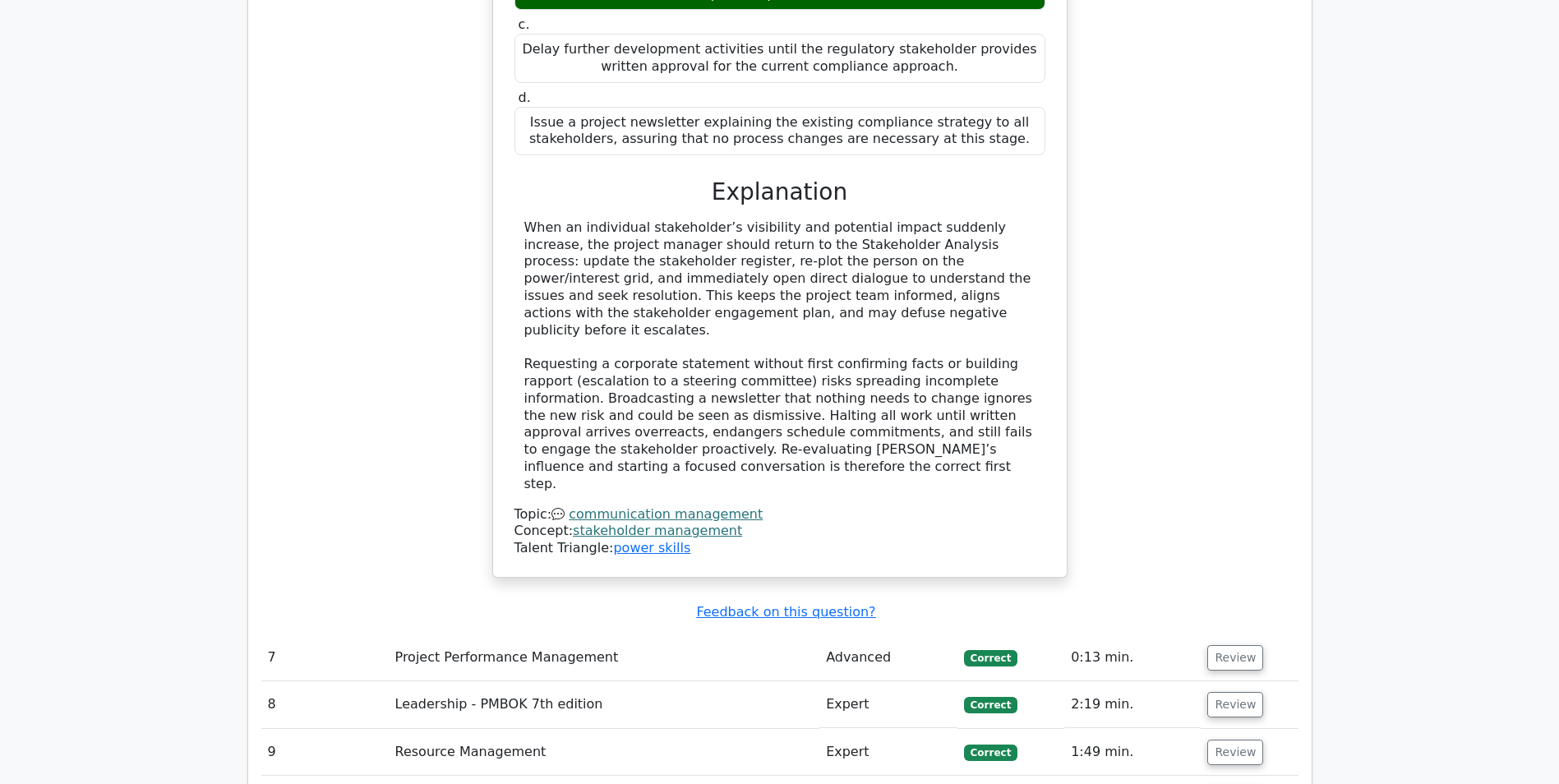
scroll to position [7804, 0]
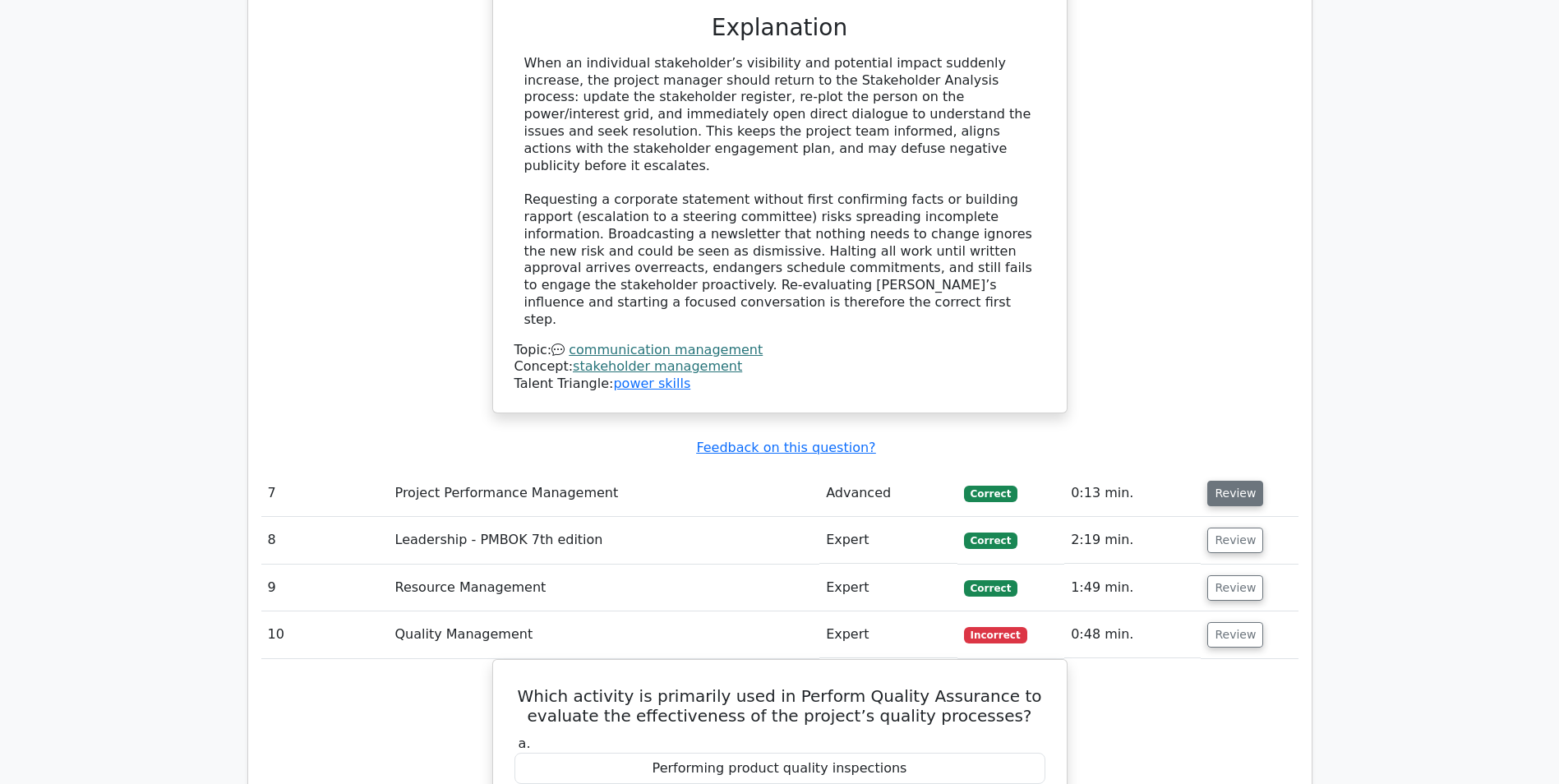
click at [1223, 480] on button "Review" at bounding box center [1235, 493] width 56 height 26
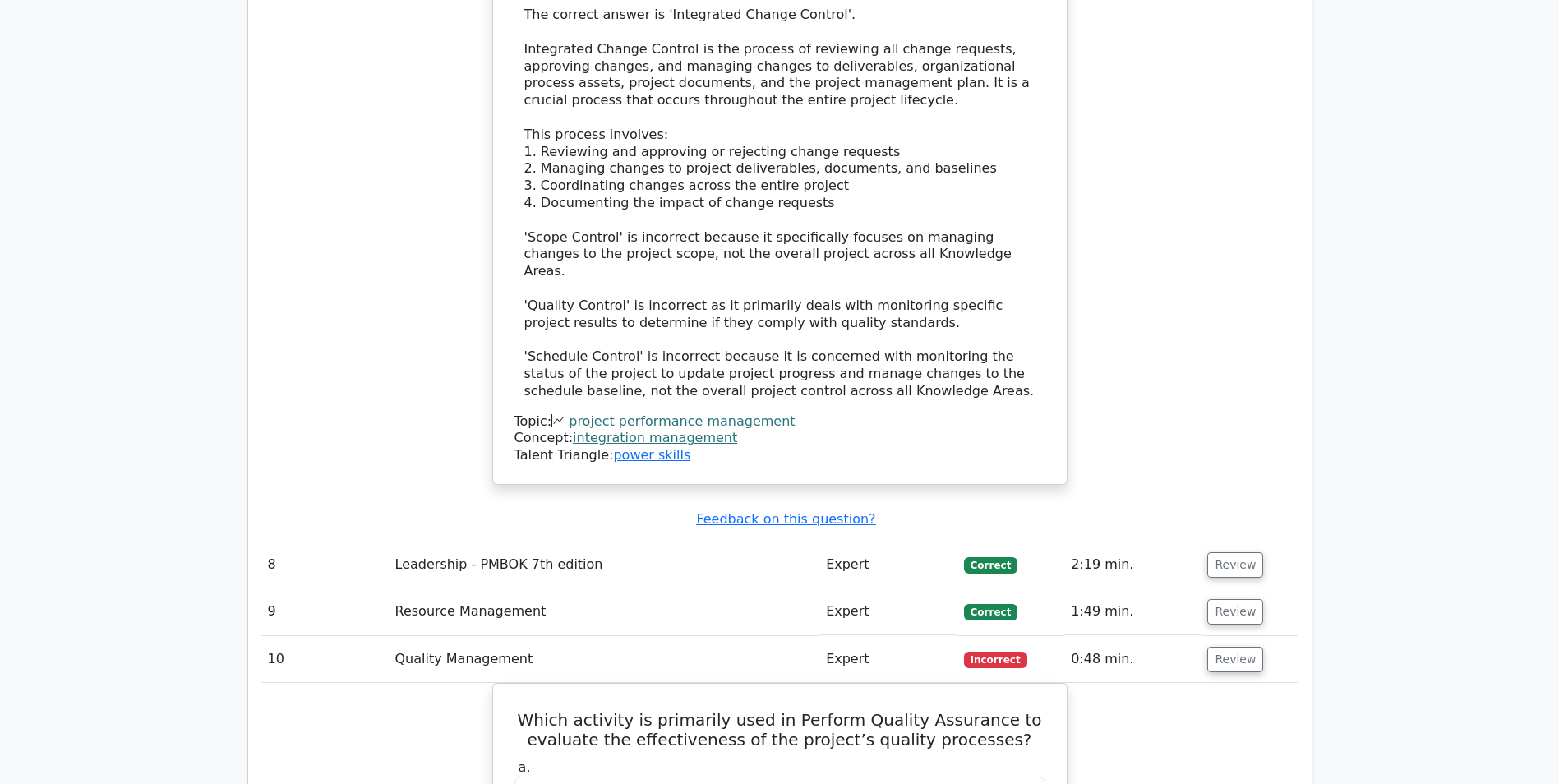
scroll to position [8708, 0]
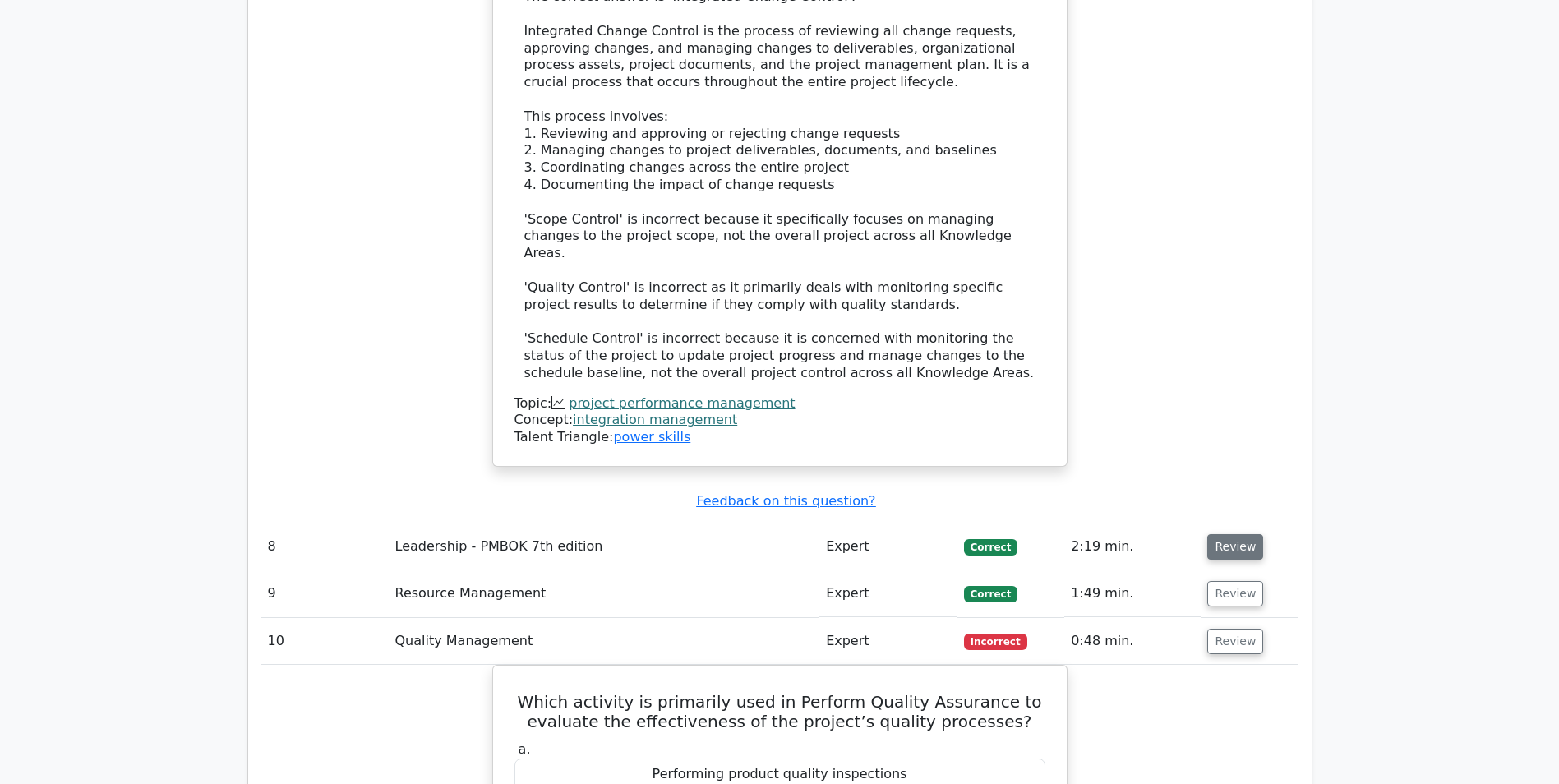
click at [1223, 534] on button "Review" at bounding box center [1235, 547] width 56 height 26
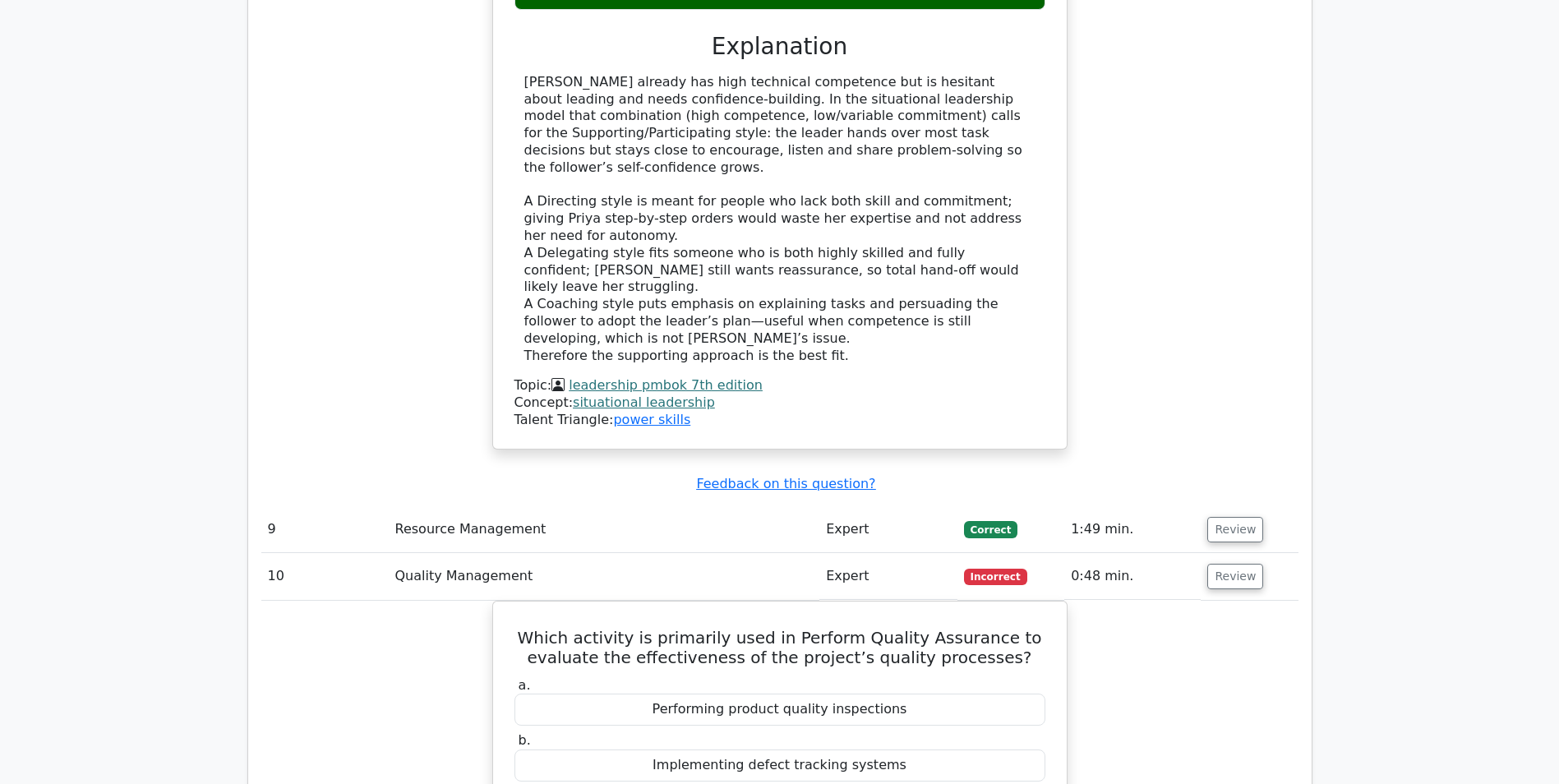
scroll to position [9693, 0]
click at [1228, 516] on button "Review" at bounding box center [1235, 529] width 56 height 26
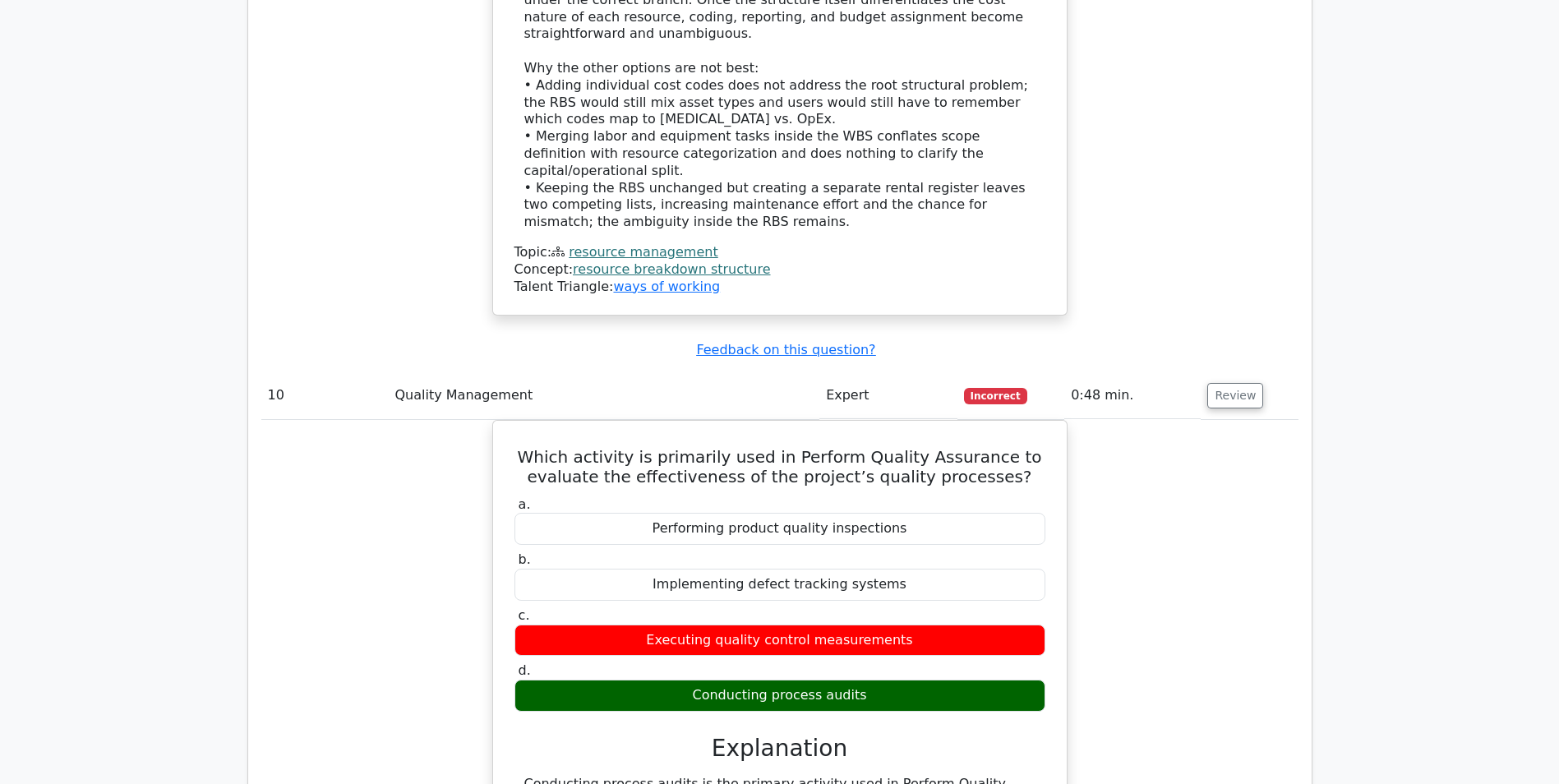
scroll to position [11172, 0]
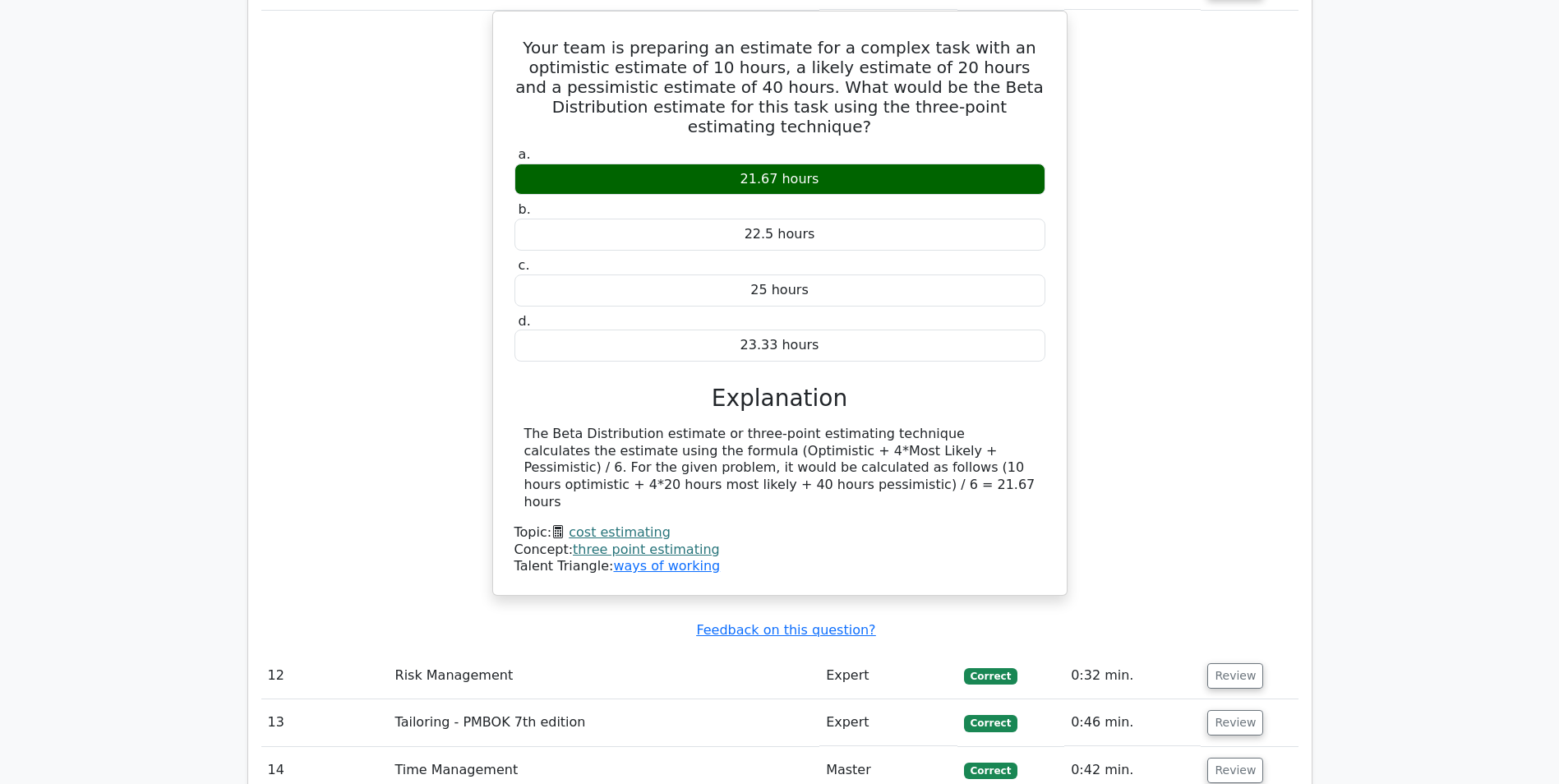
scroll to position [11994, 0]
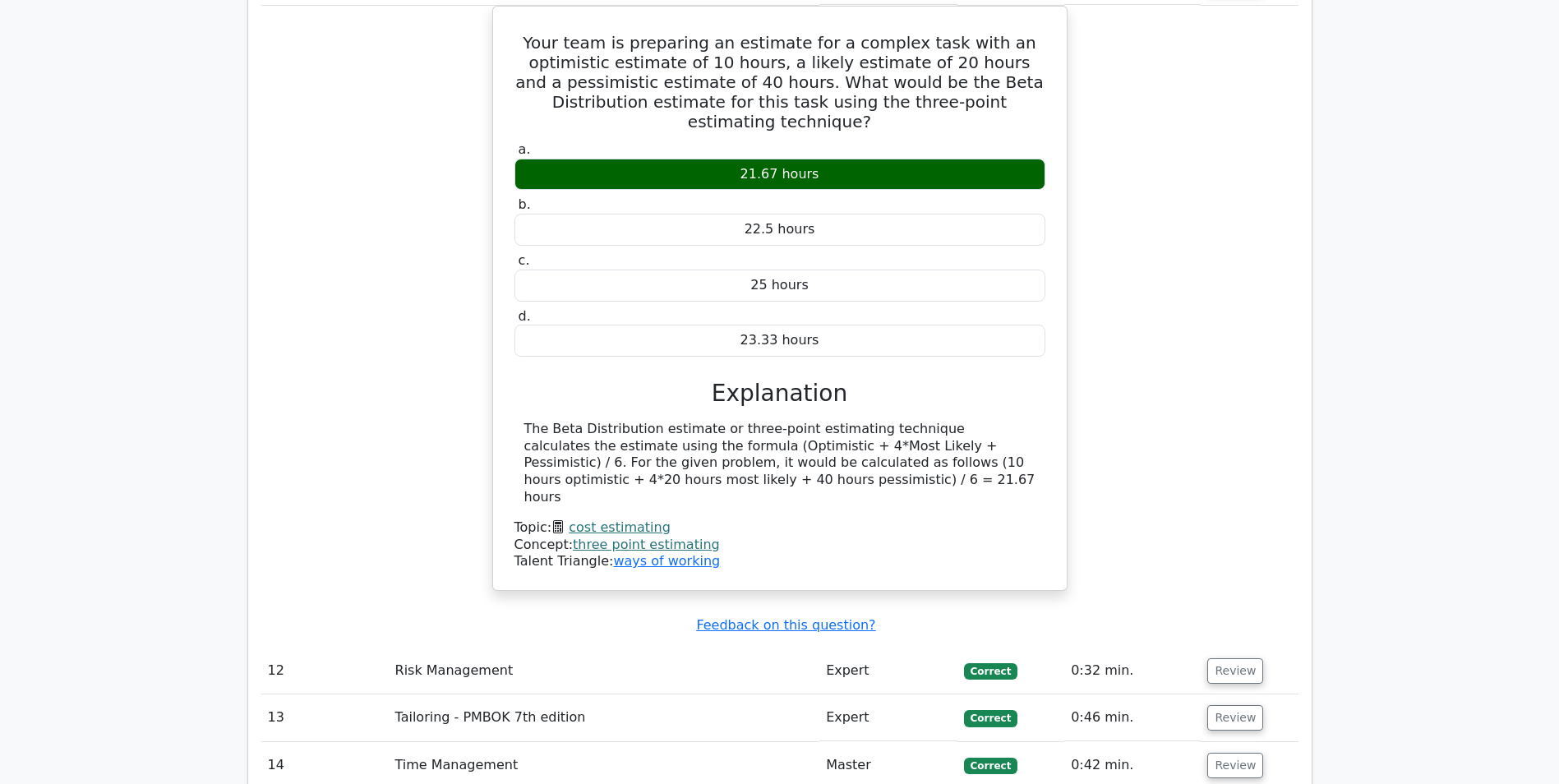
click at [1224, 648] on td "Review" at bounding box center [1249, 671] width 97 height 47
click at [1230, 658] on button "Review" at bounding box center [1235, 671] width 56 height 26
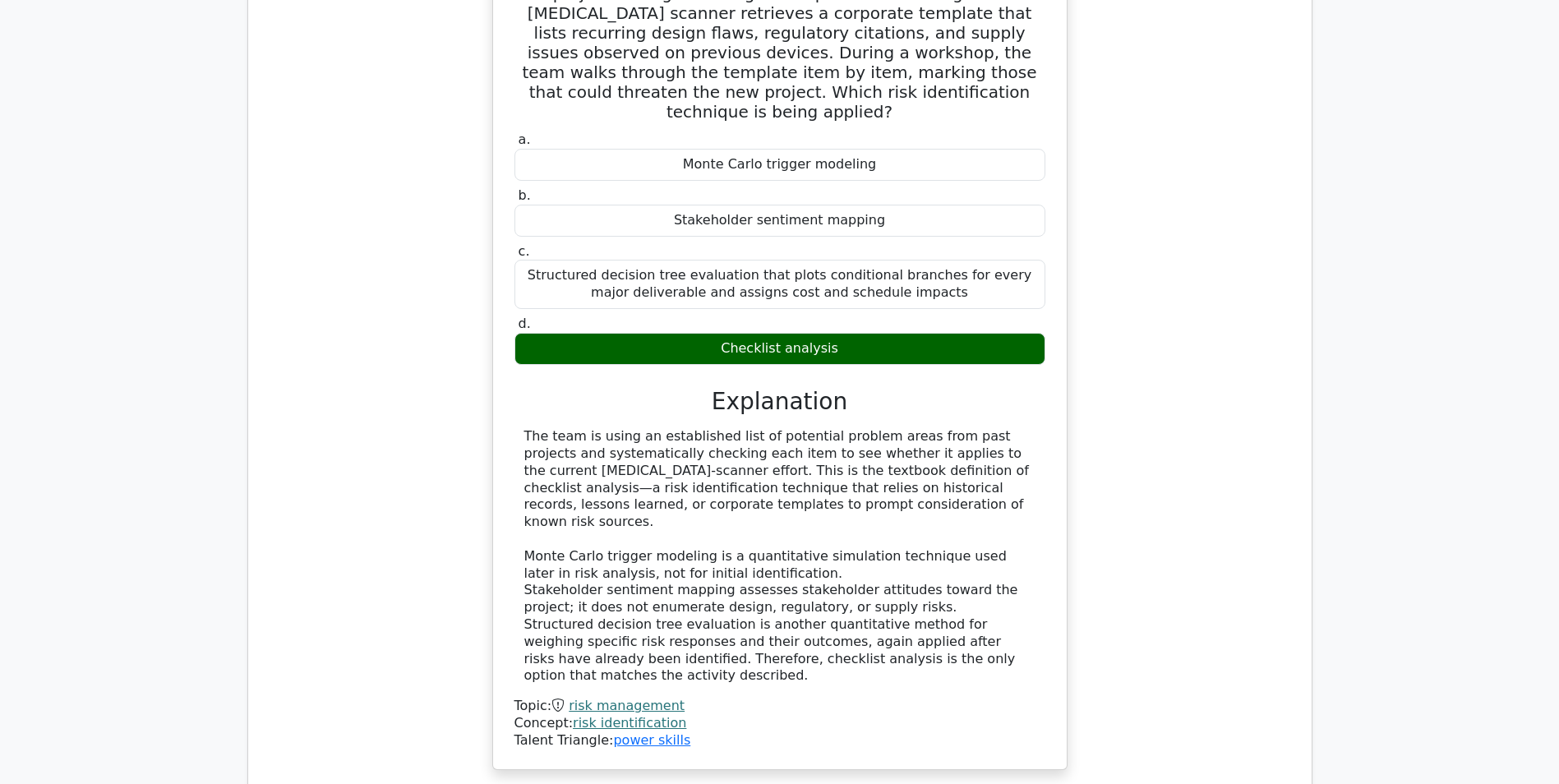
scroll to position [12733, 0]
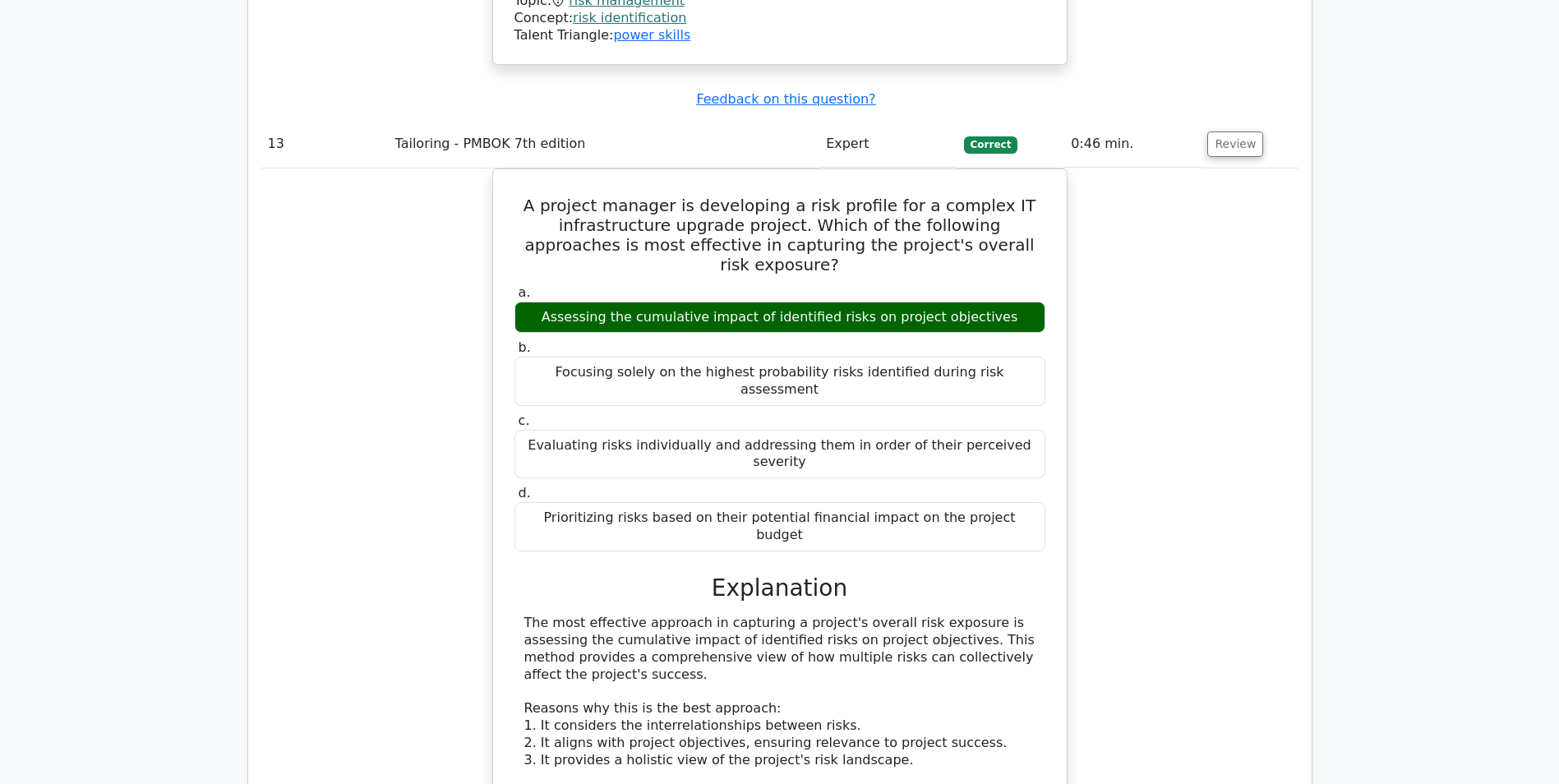
scroll to position [13472, 0]
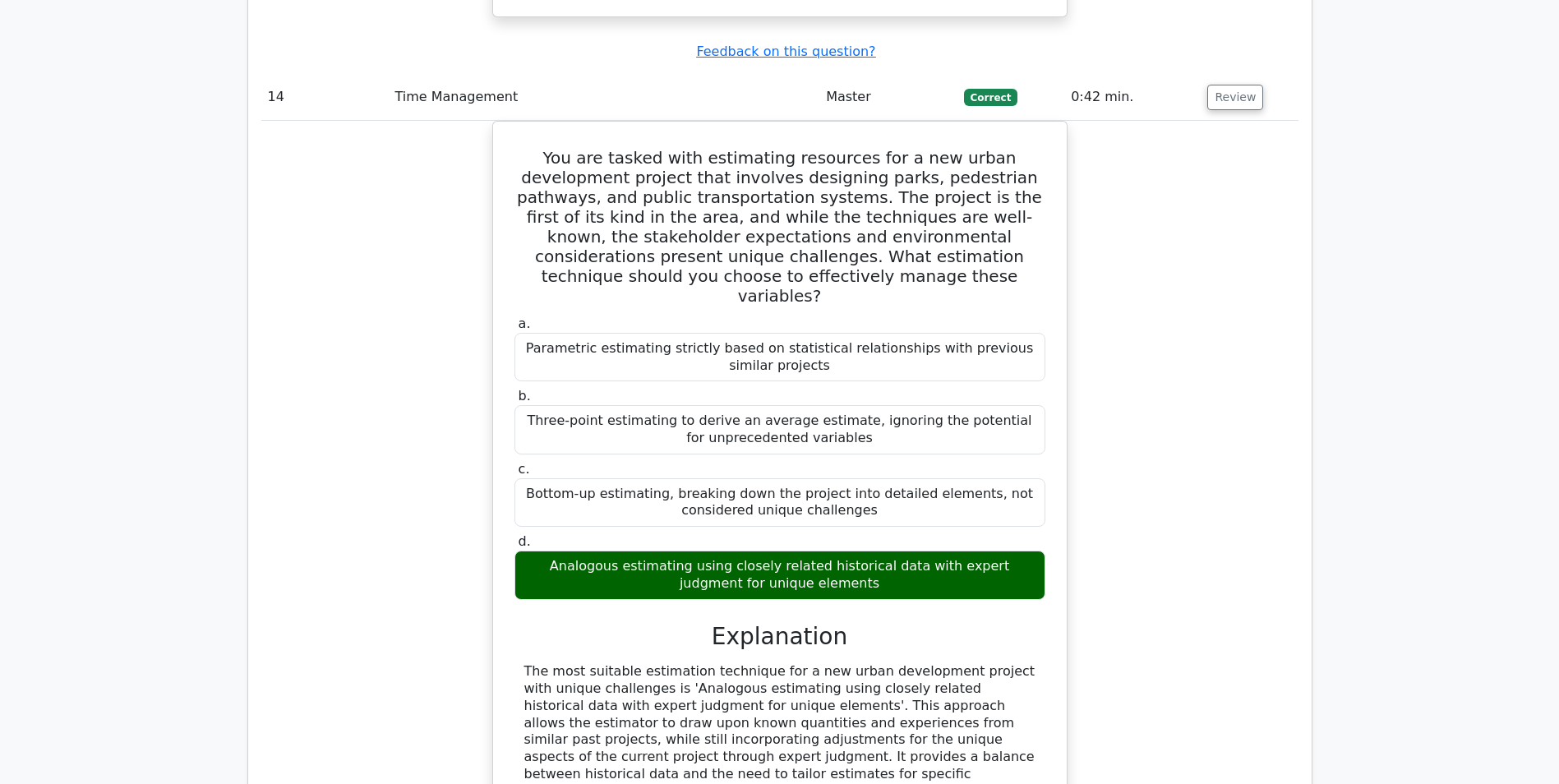
scroll to position [14705, 0]
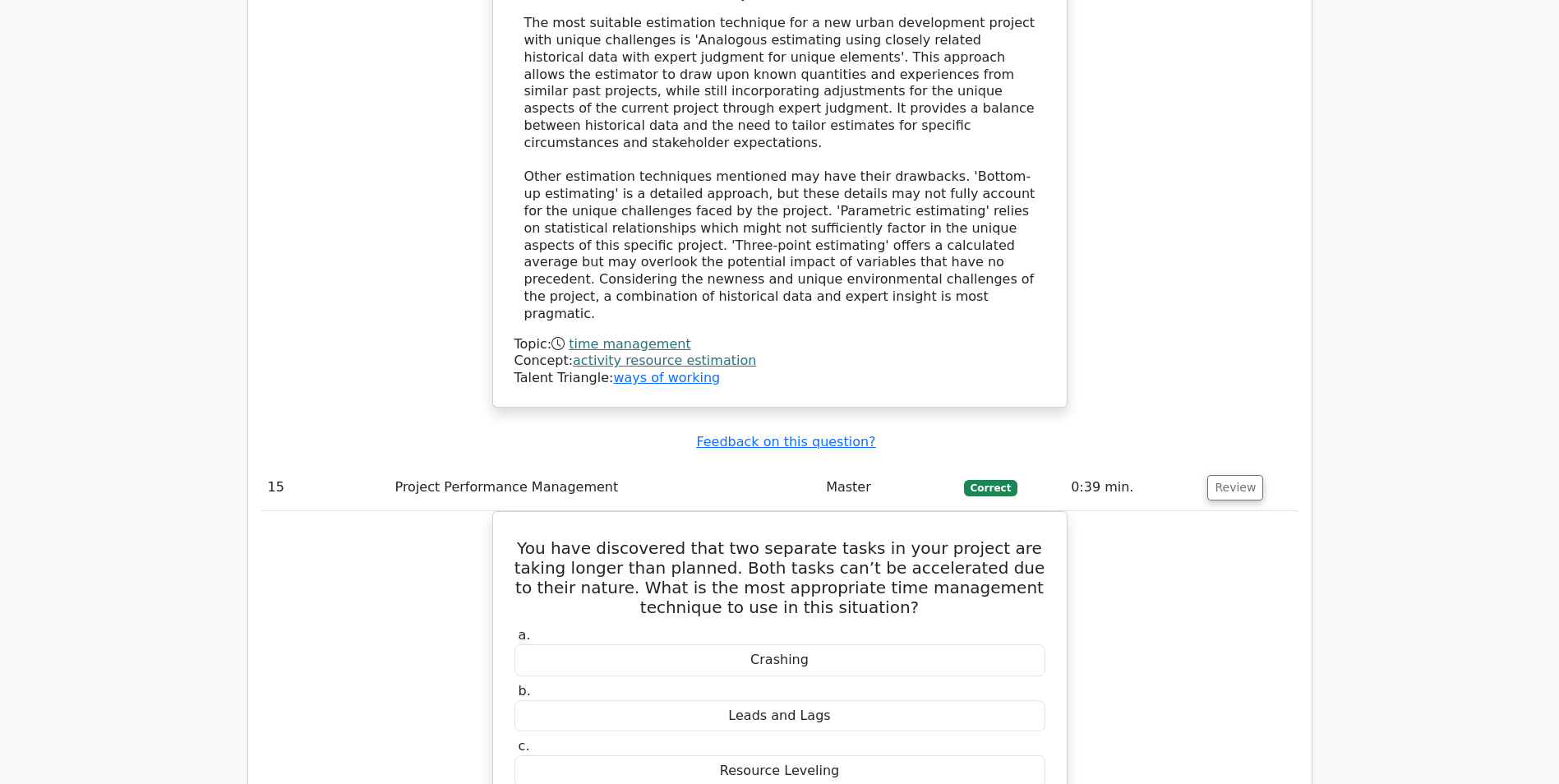
scroll to position [15444, 0]
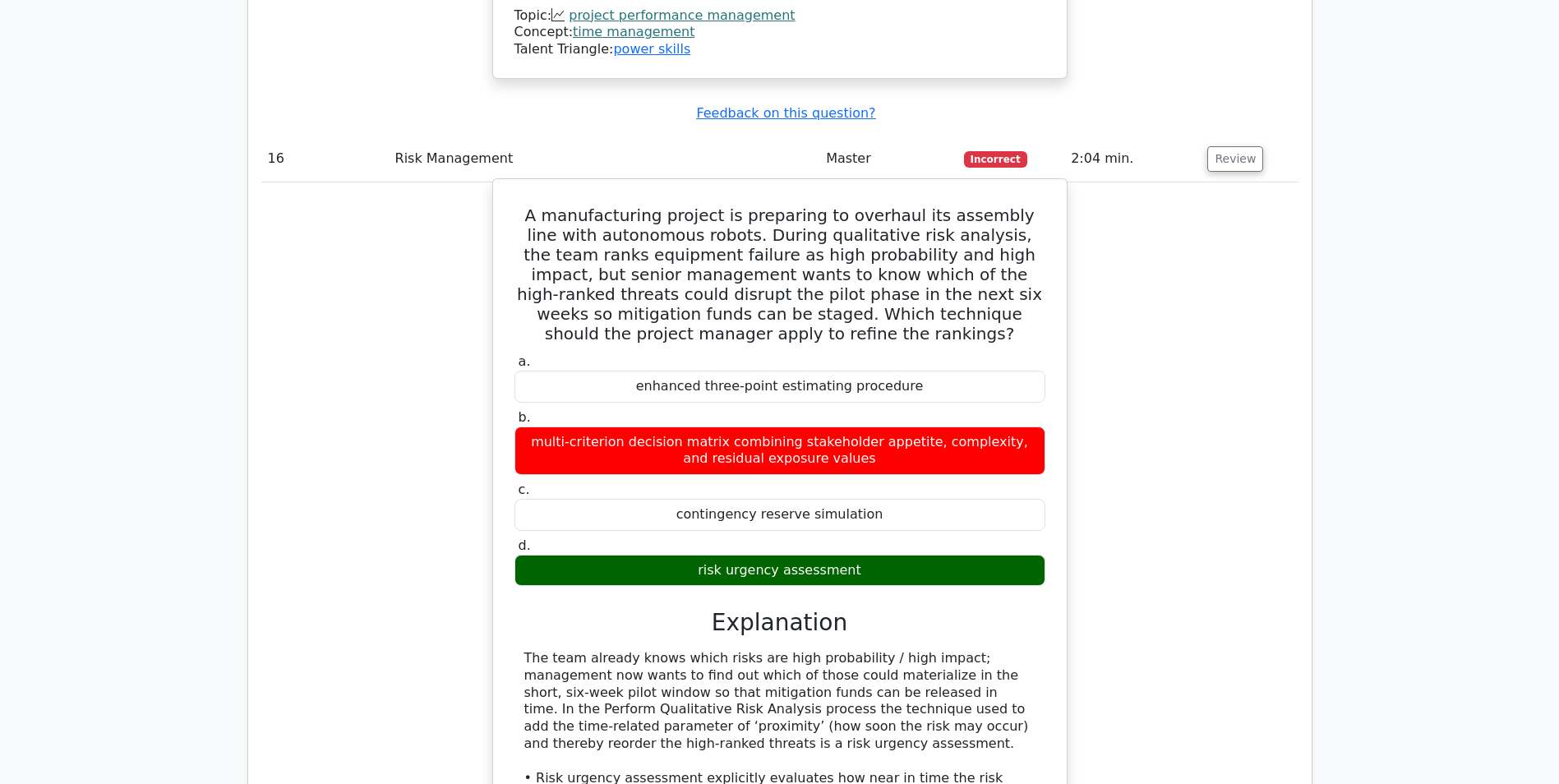
scroll to position [16430, 0]
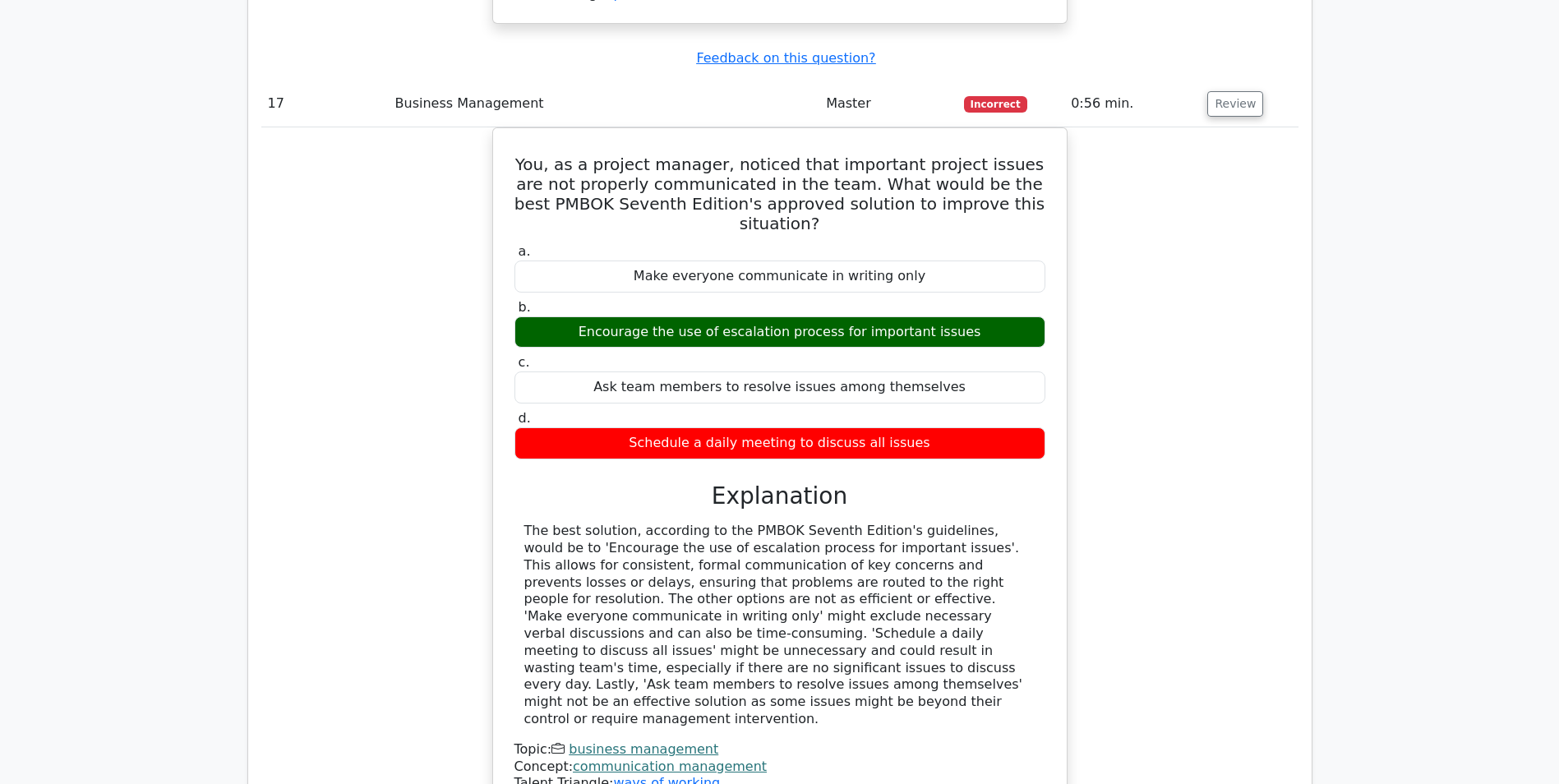
scroll to position [17497, 0]
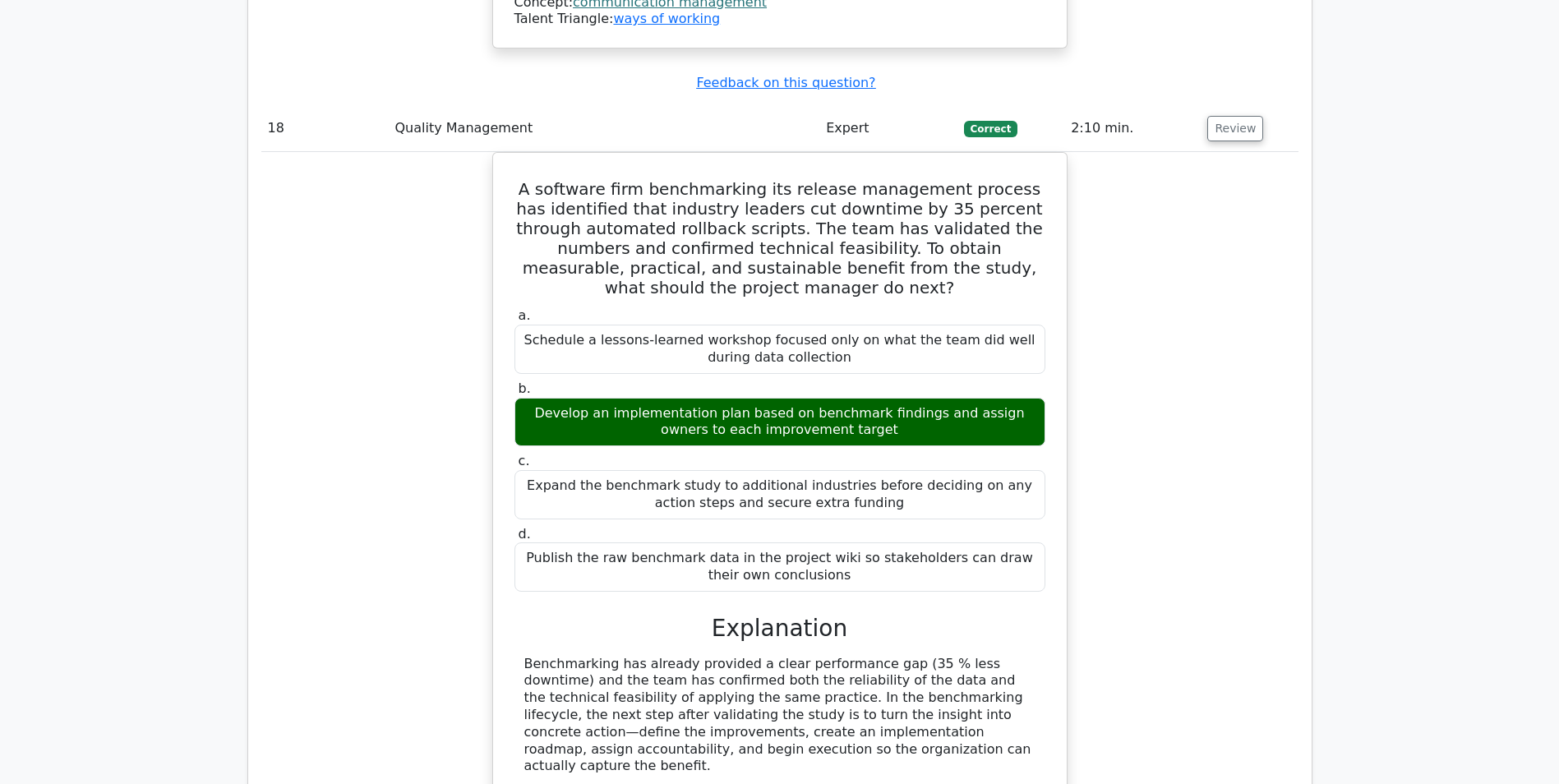
scroll to position [18401, 0]
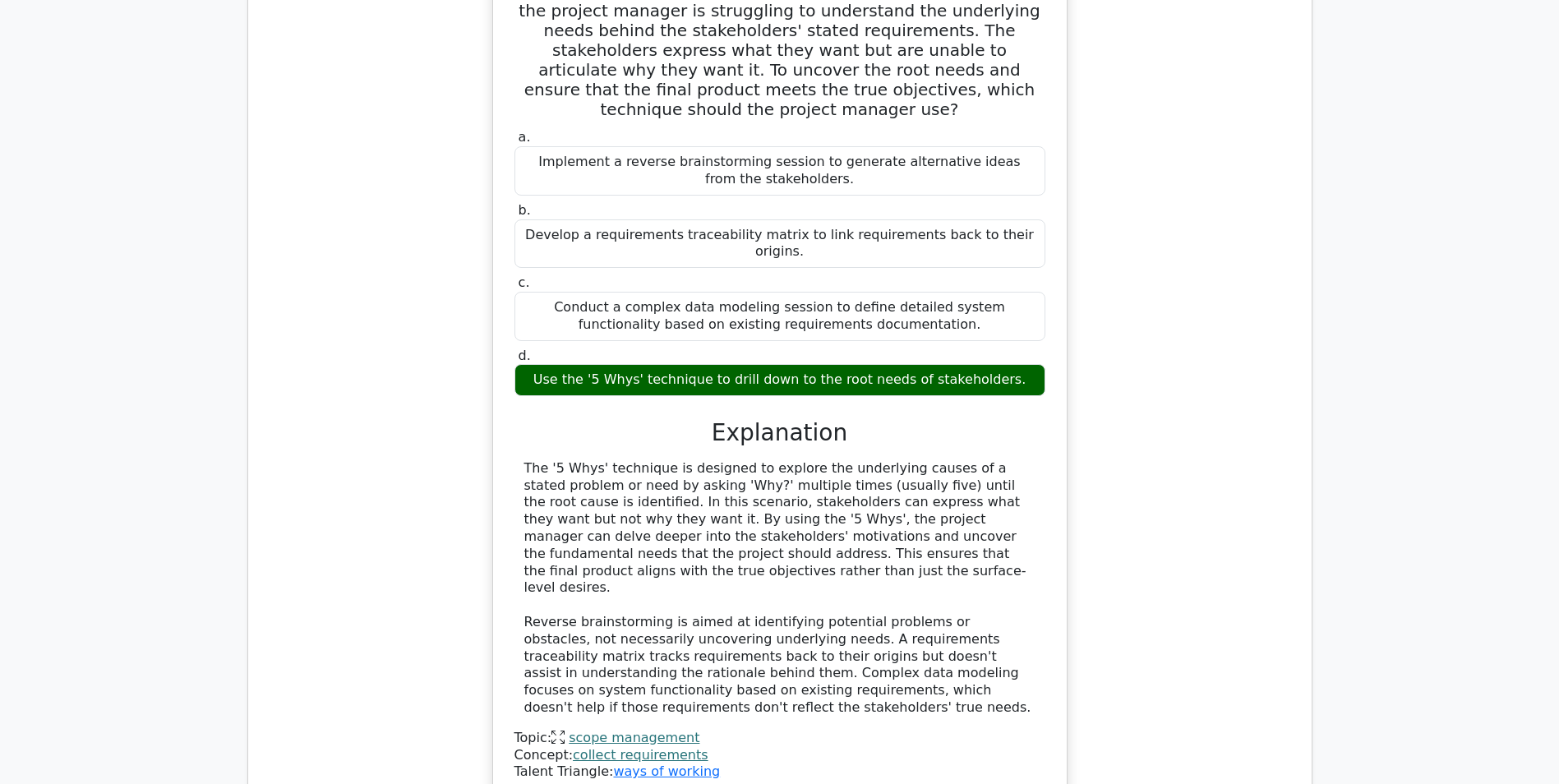
scroll to position [19469, 0]
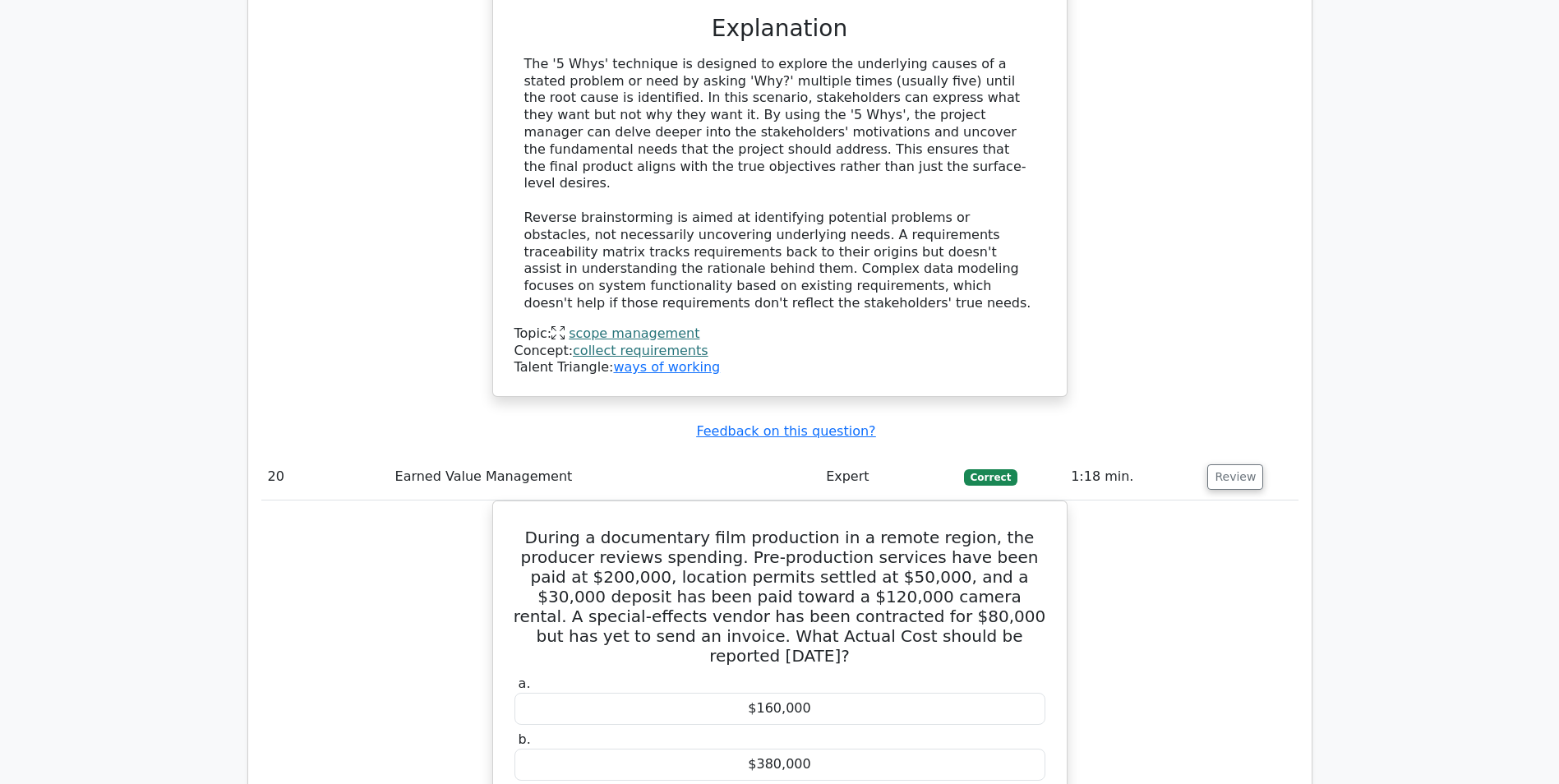
scroll to position [19961, 0]
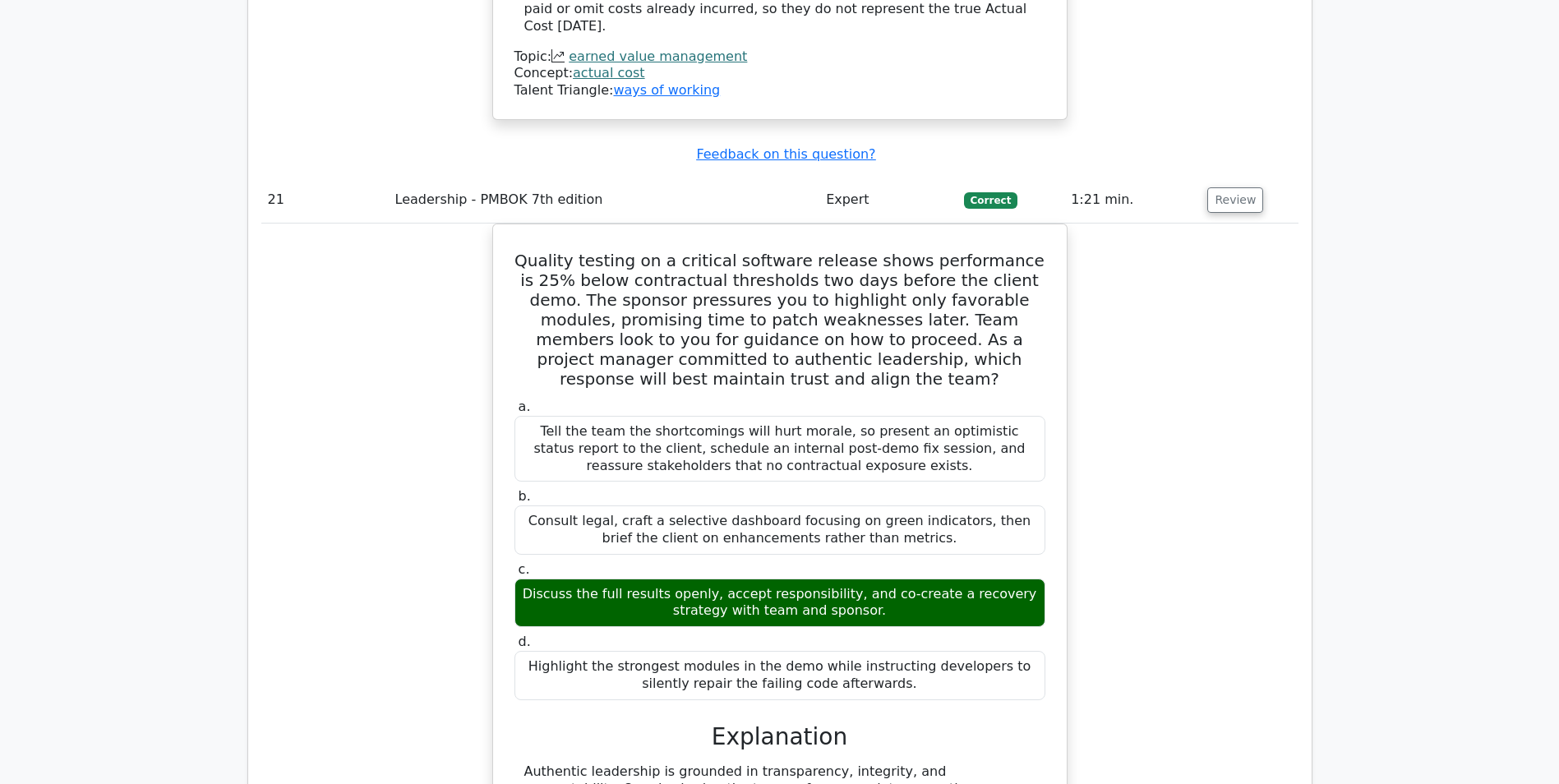
scroll to position [21030, 0]
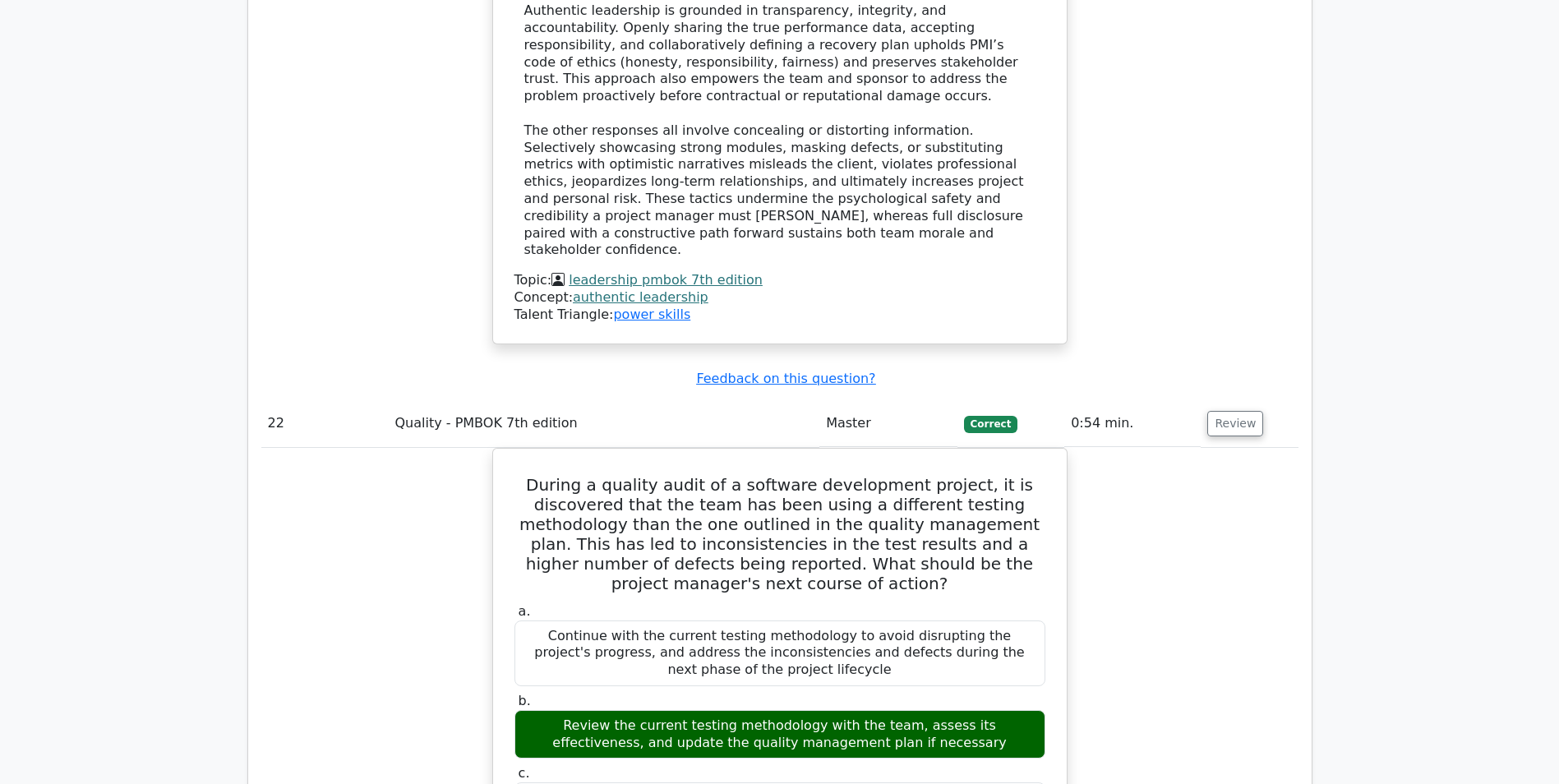
scroll to position [22016, 0]
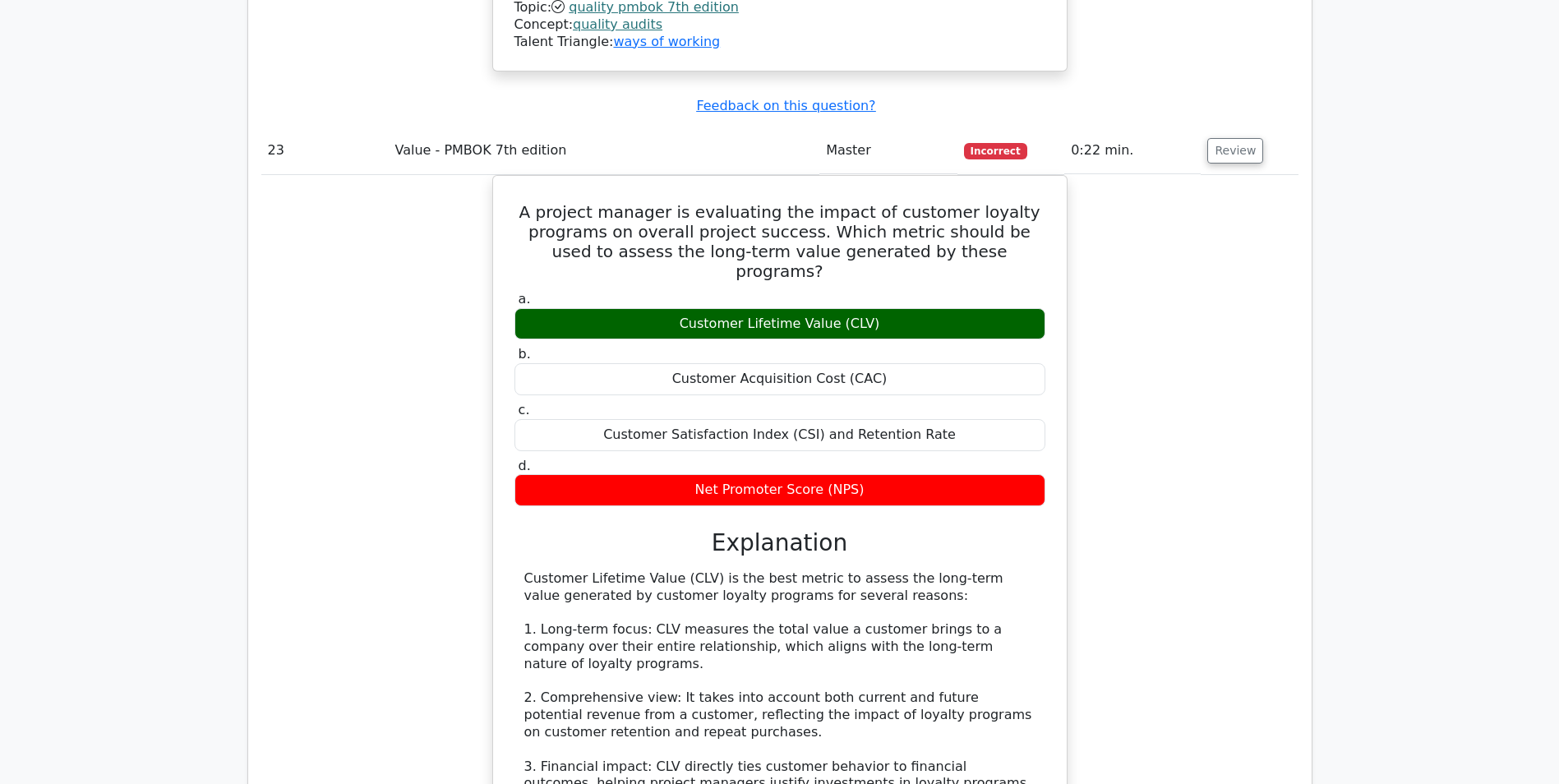
scroll to position [23166, 0]
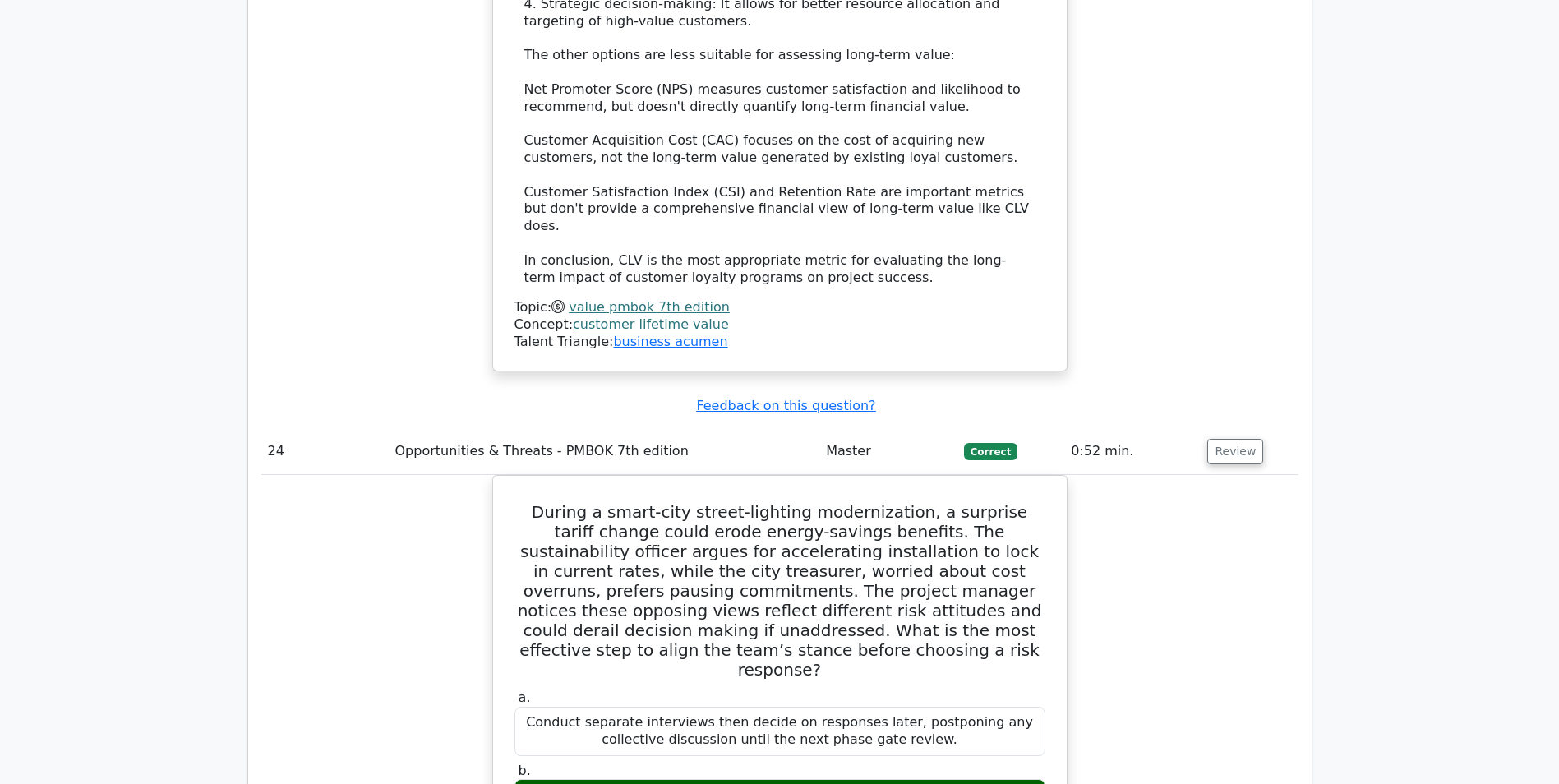
scroll to position [23987, 0]
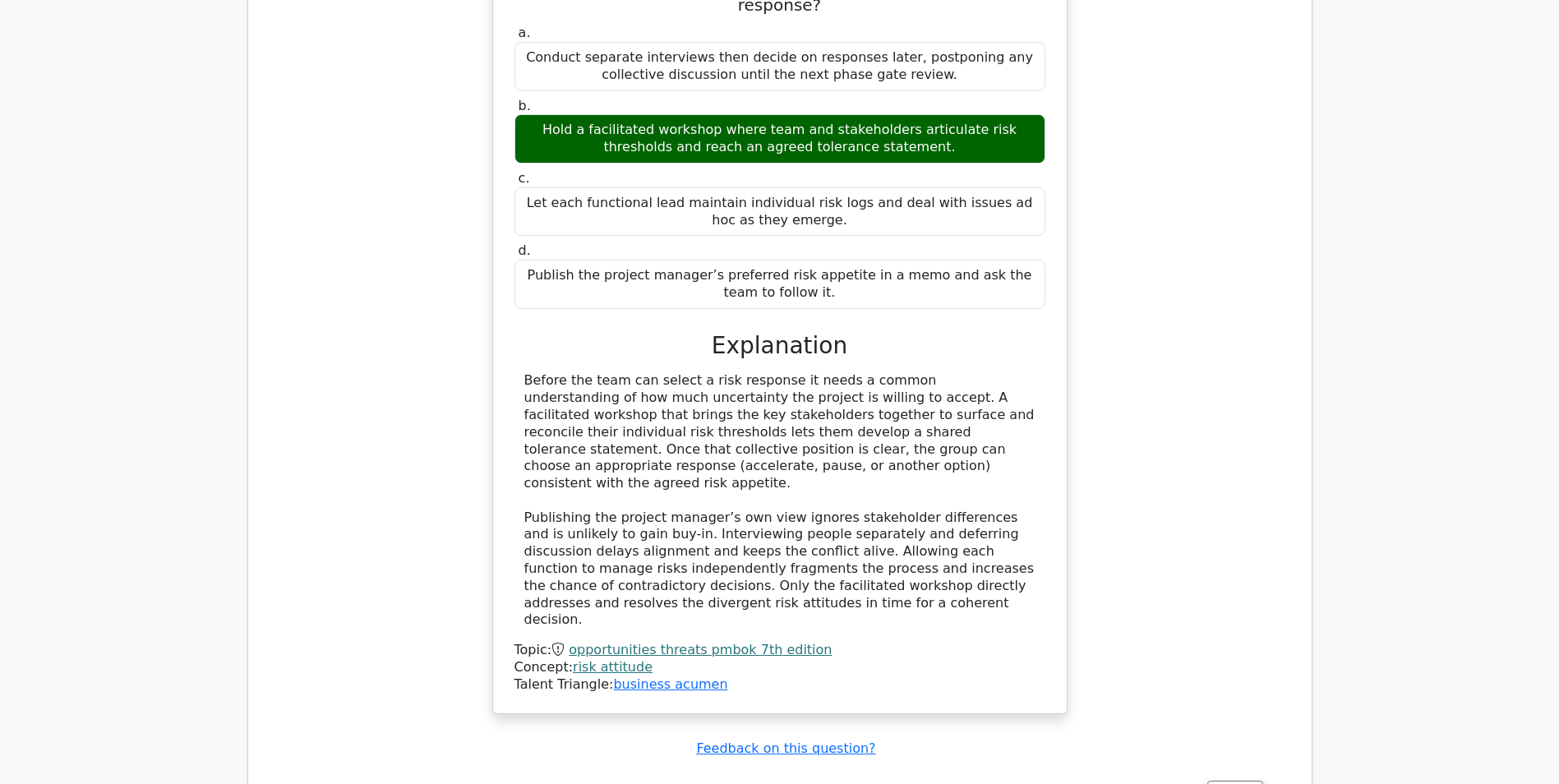
scroll to position [24644, 0]
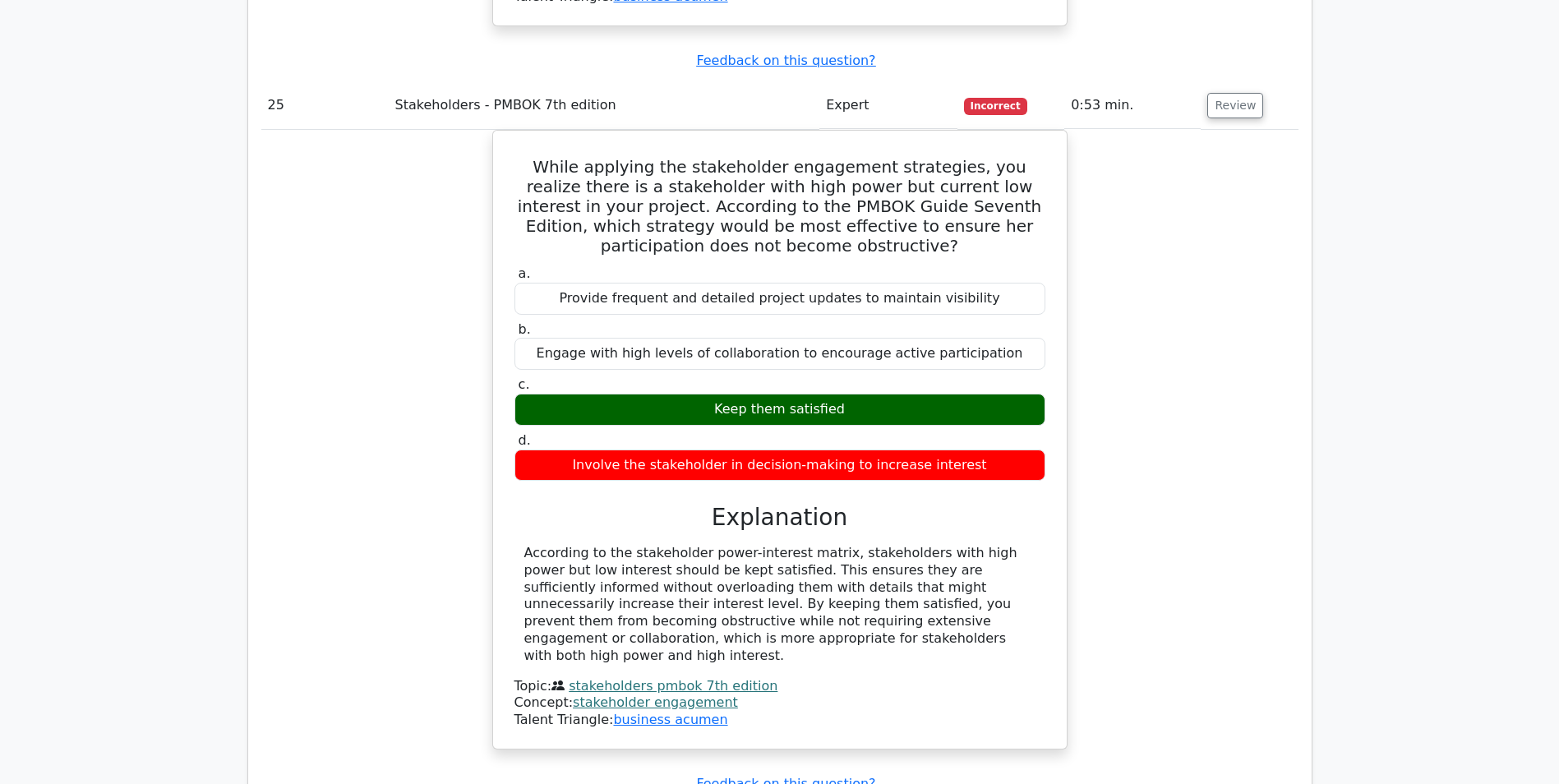
scroll to position [25384, 0]
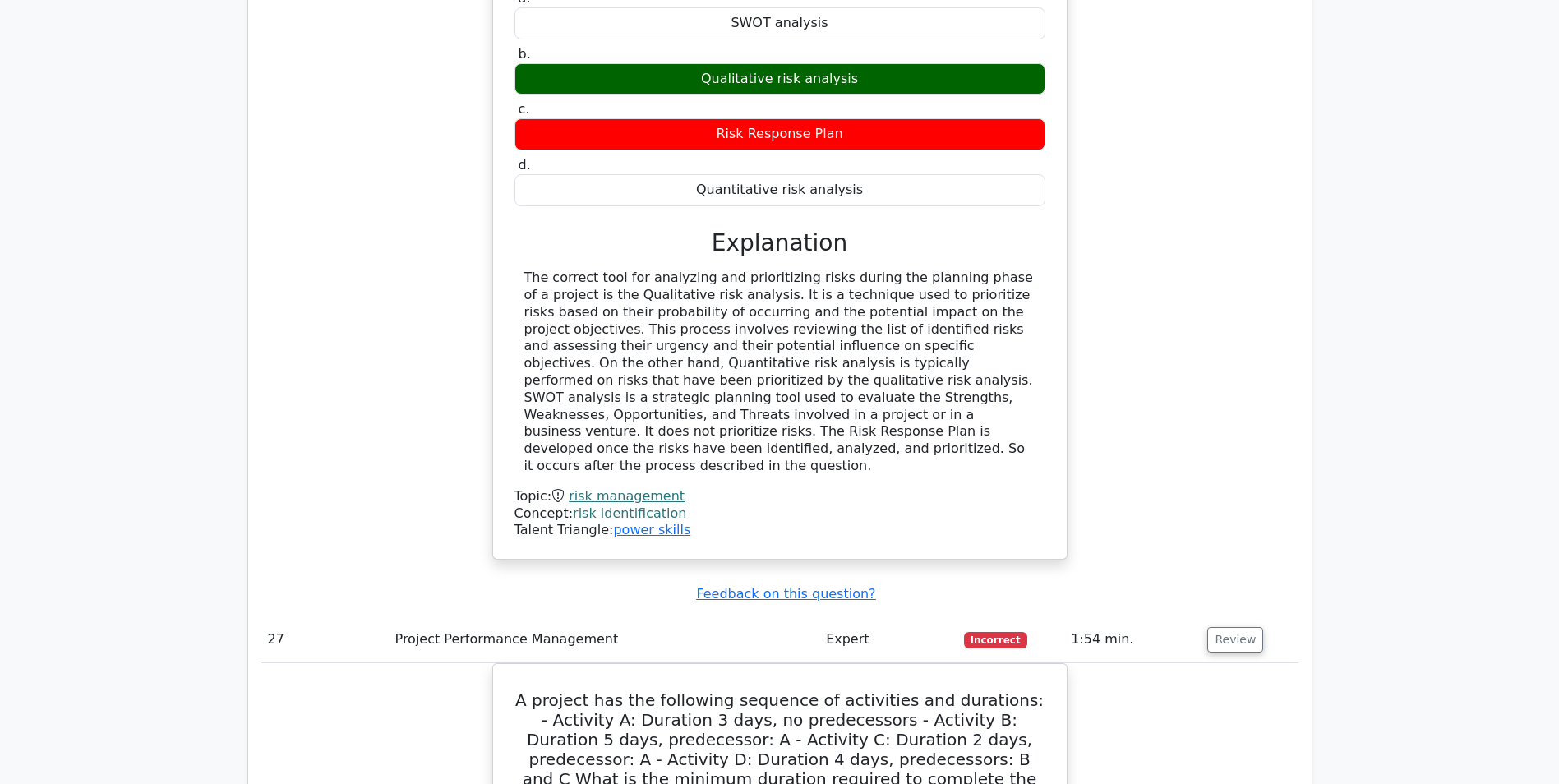
scroll to position [26534, 0]
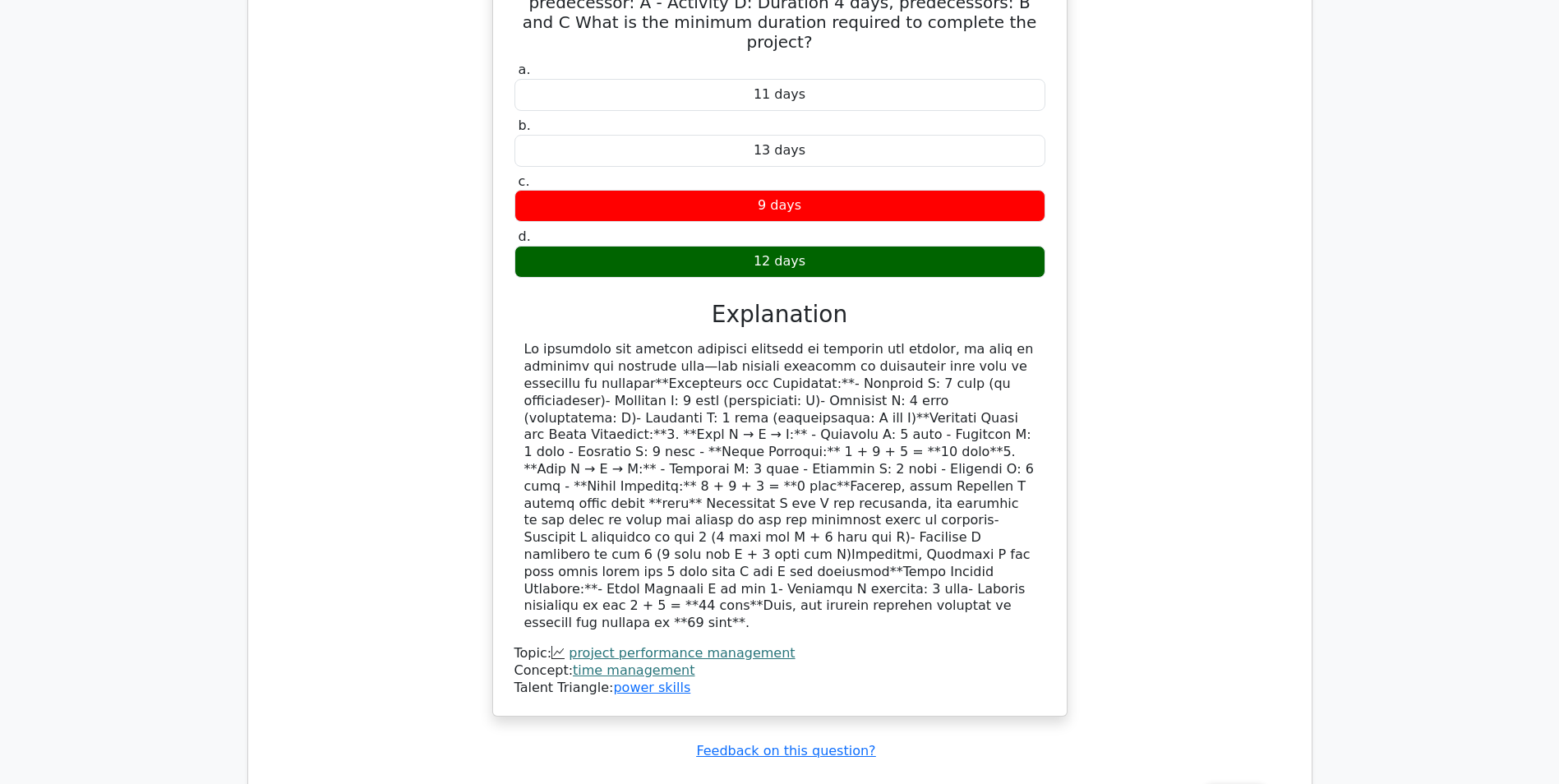
scroll to position [27273, 0]
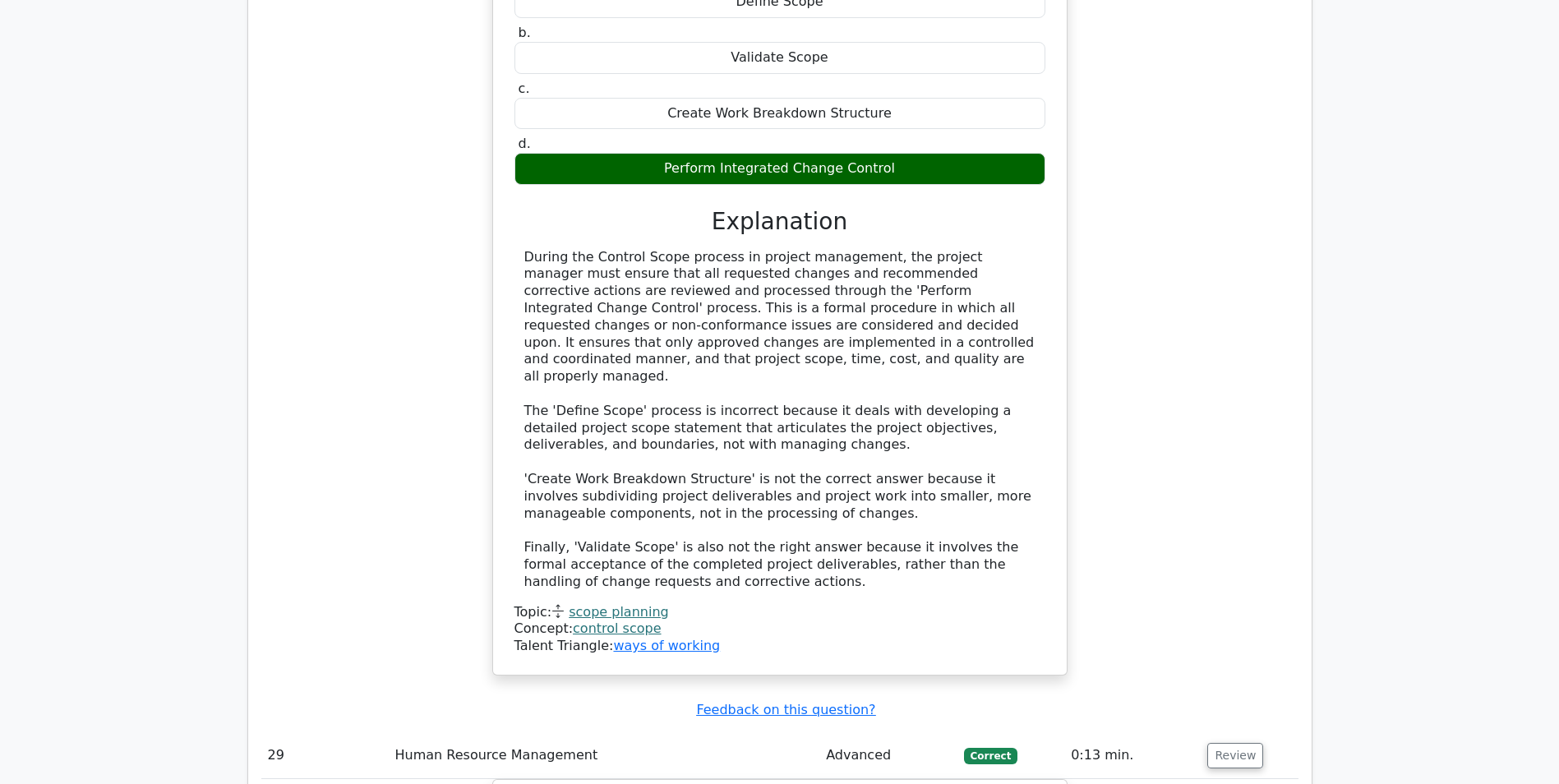
scroll to position [28012, 0]
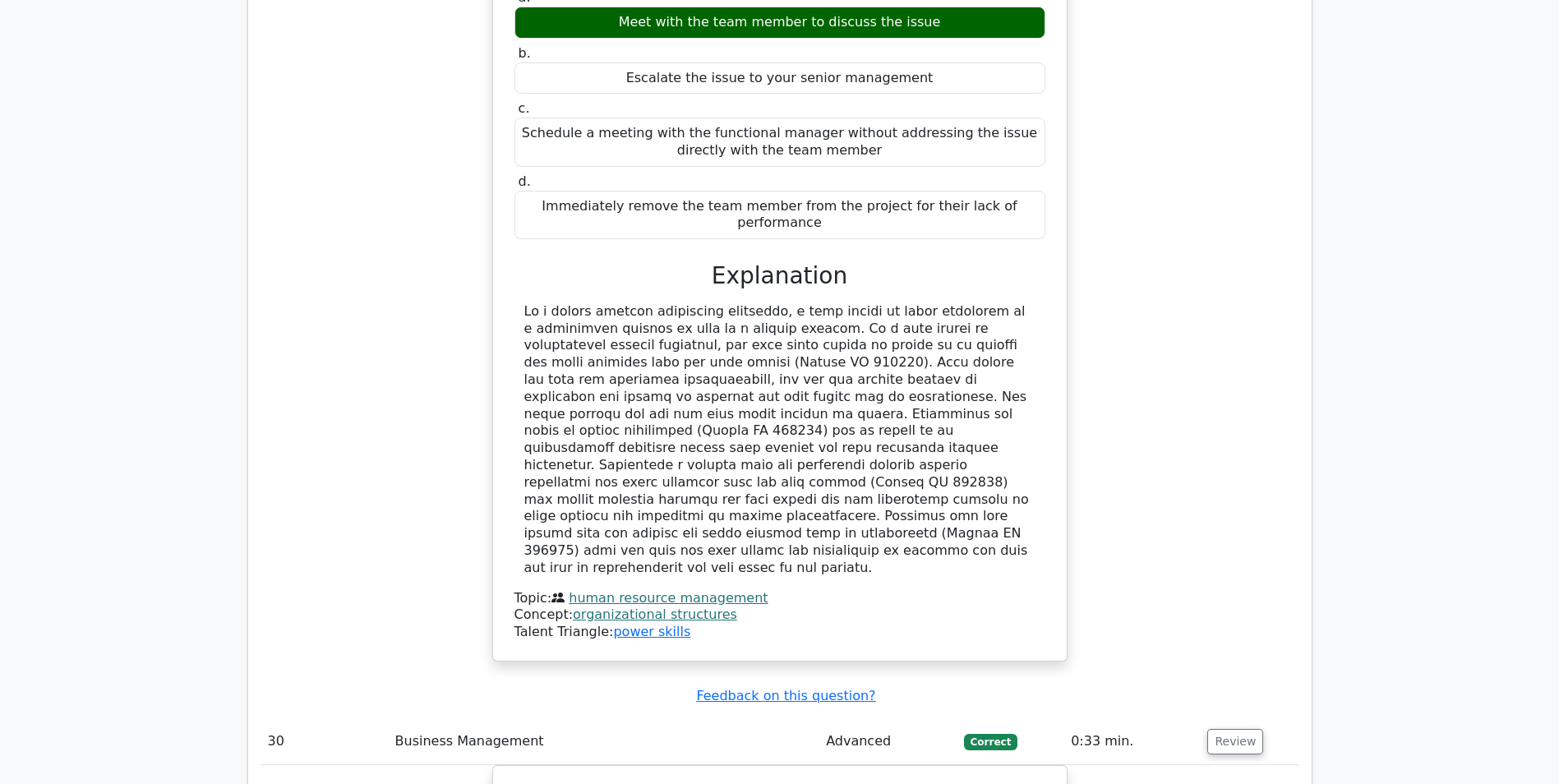
scroll to position [28998, 0]
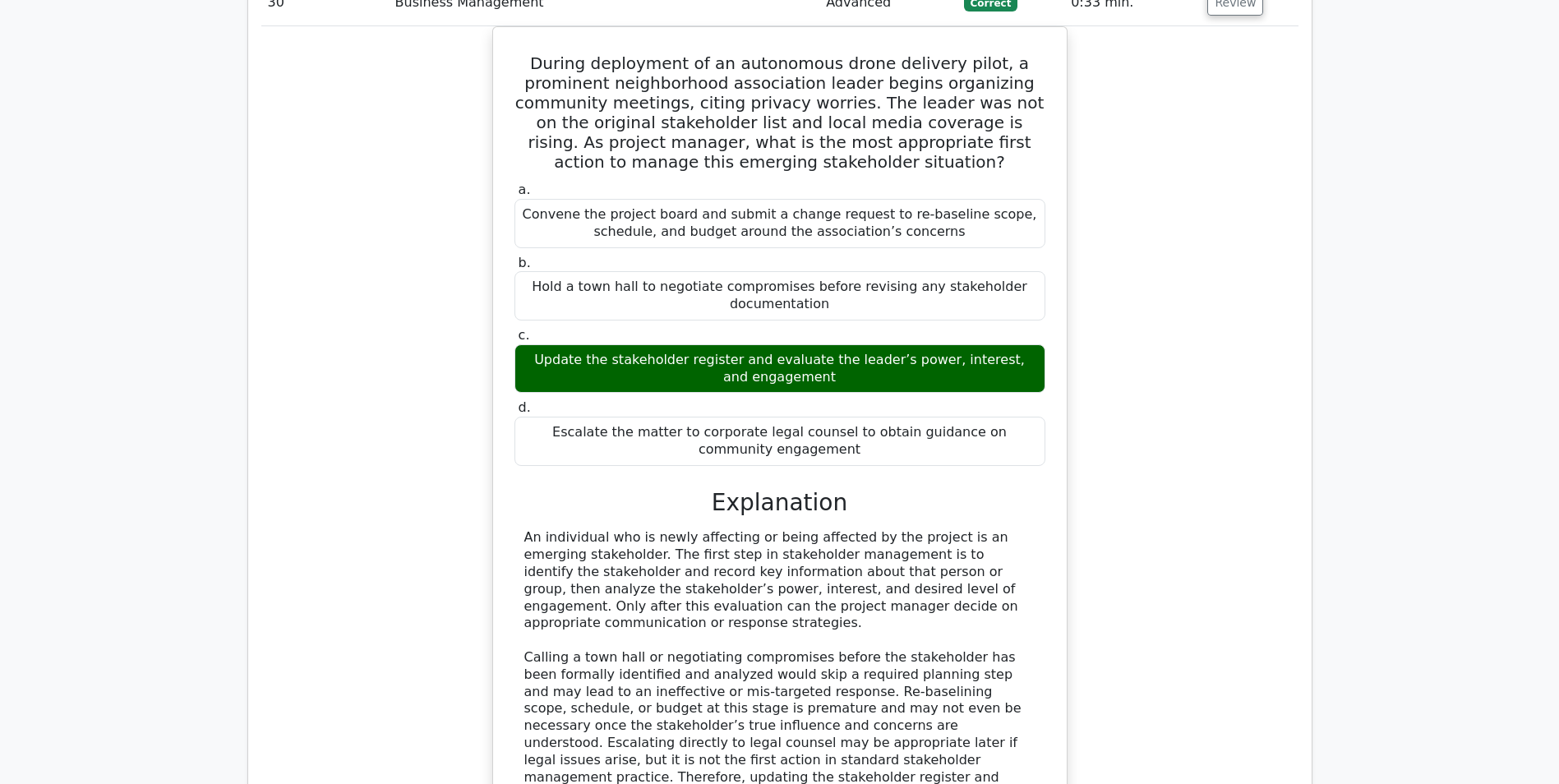
scroll to position [29902, 0]
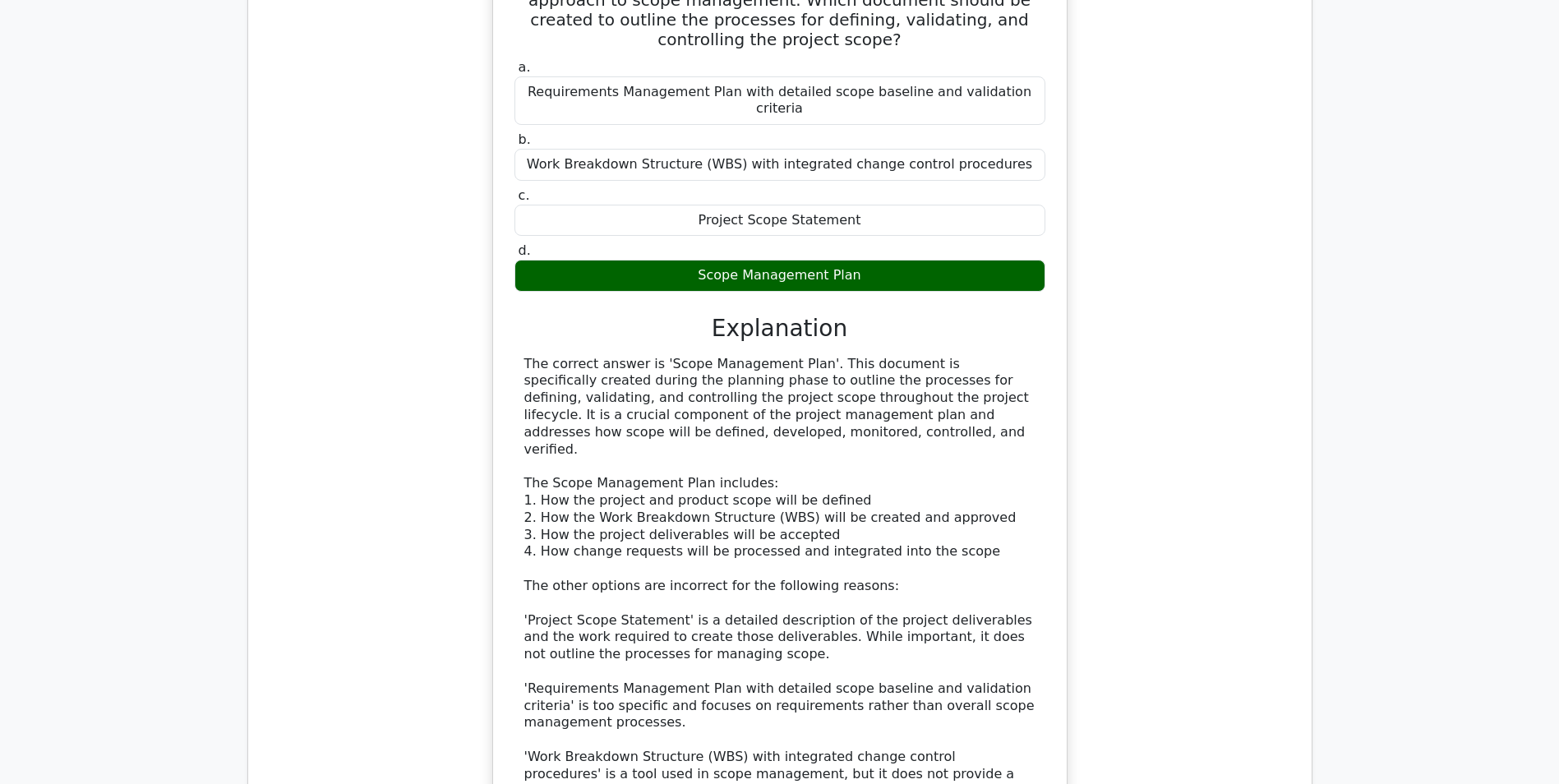
scroll to position [30969, 0]
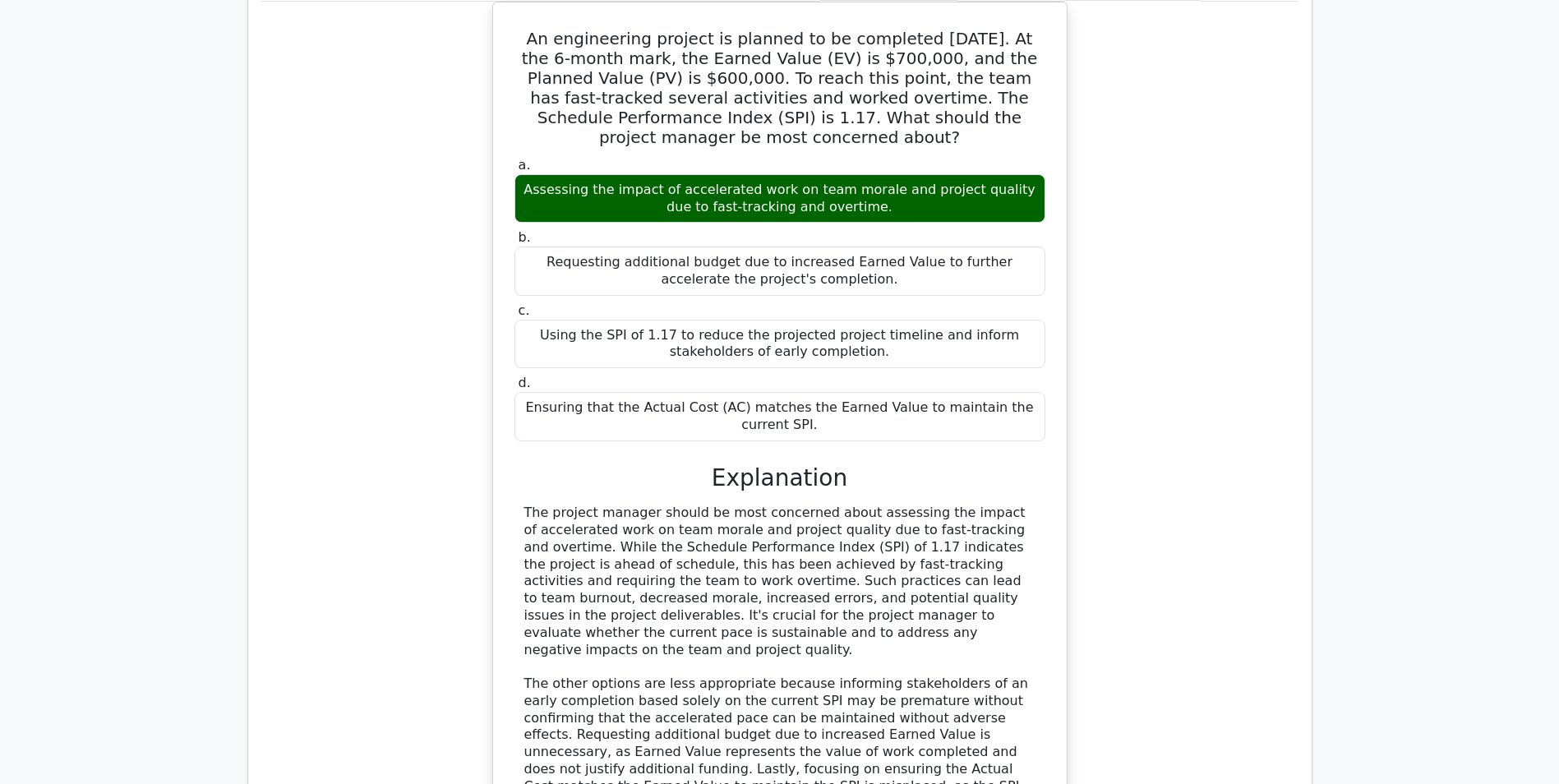
scroll to position [31955, 0]
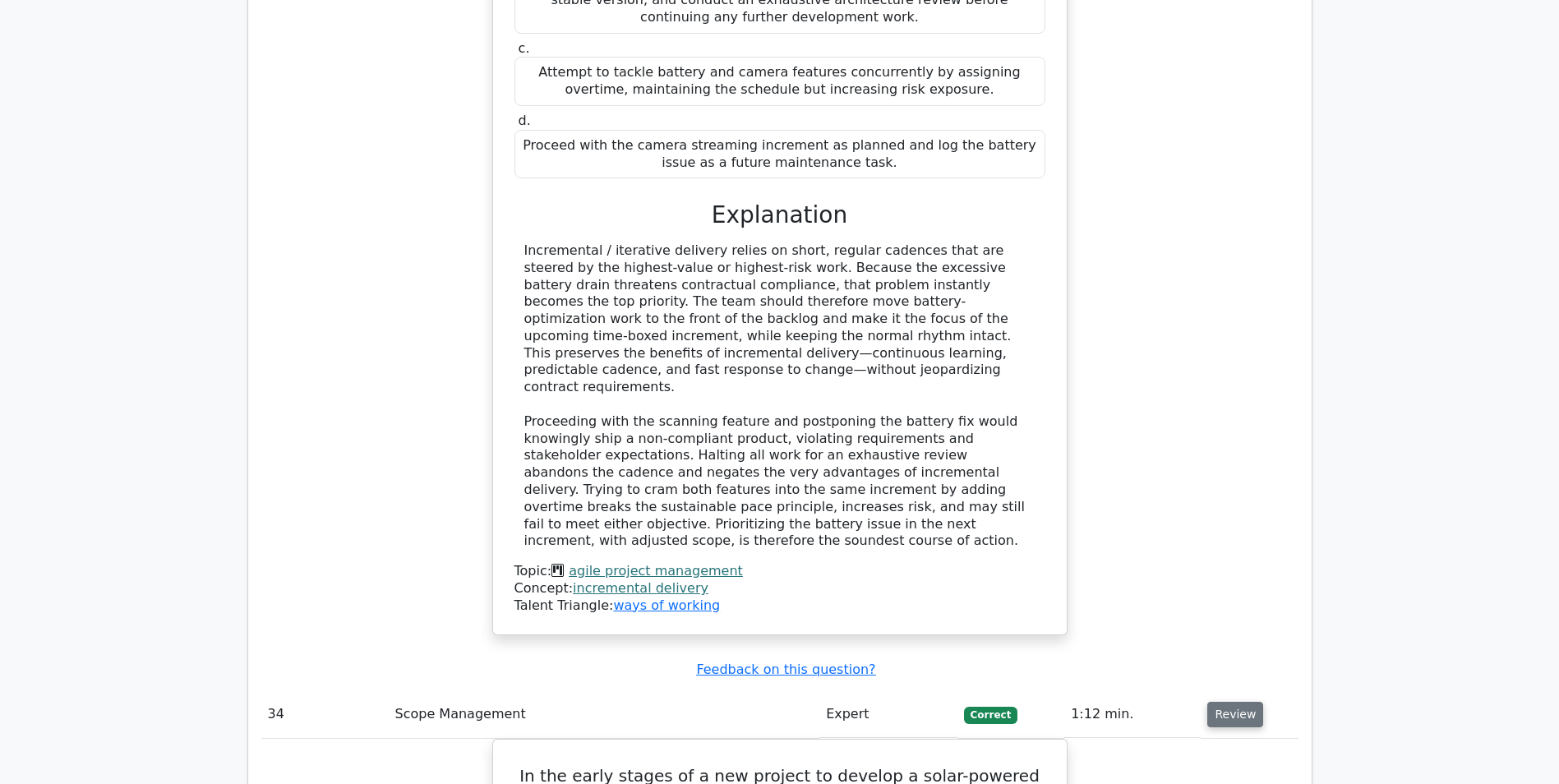
scroll to position [33106, 0]
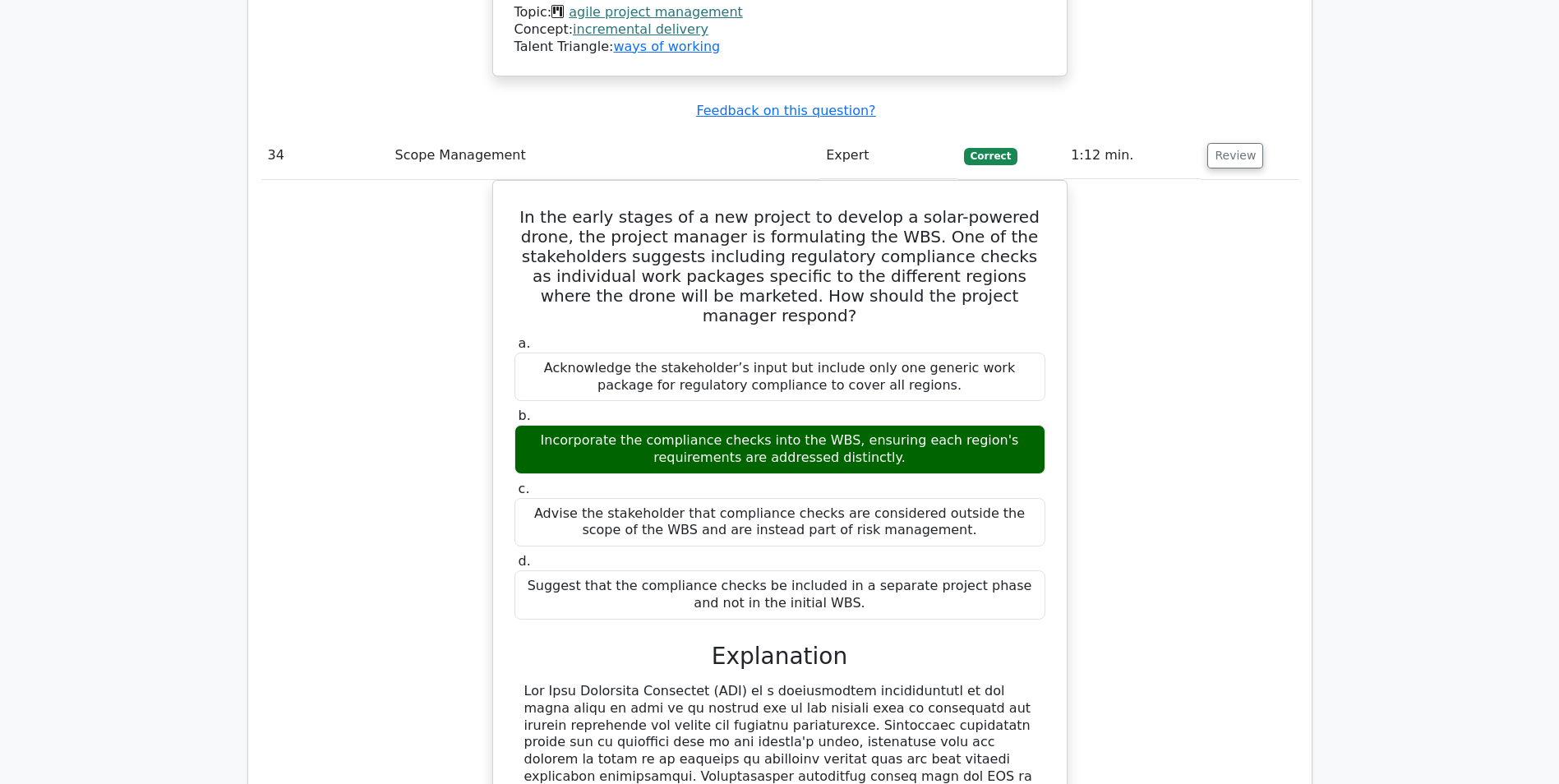
scroll to position [33845, 0]
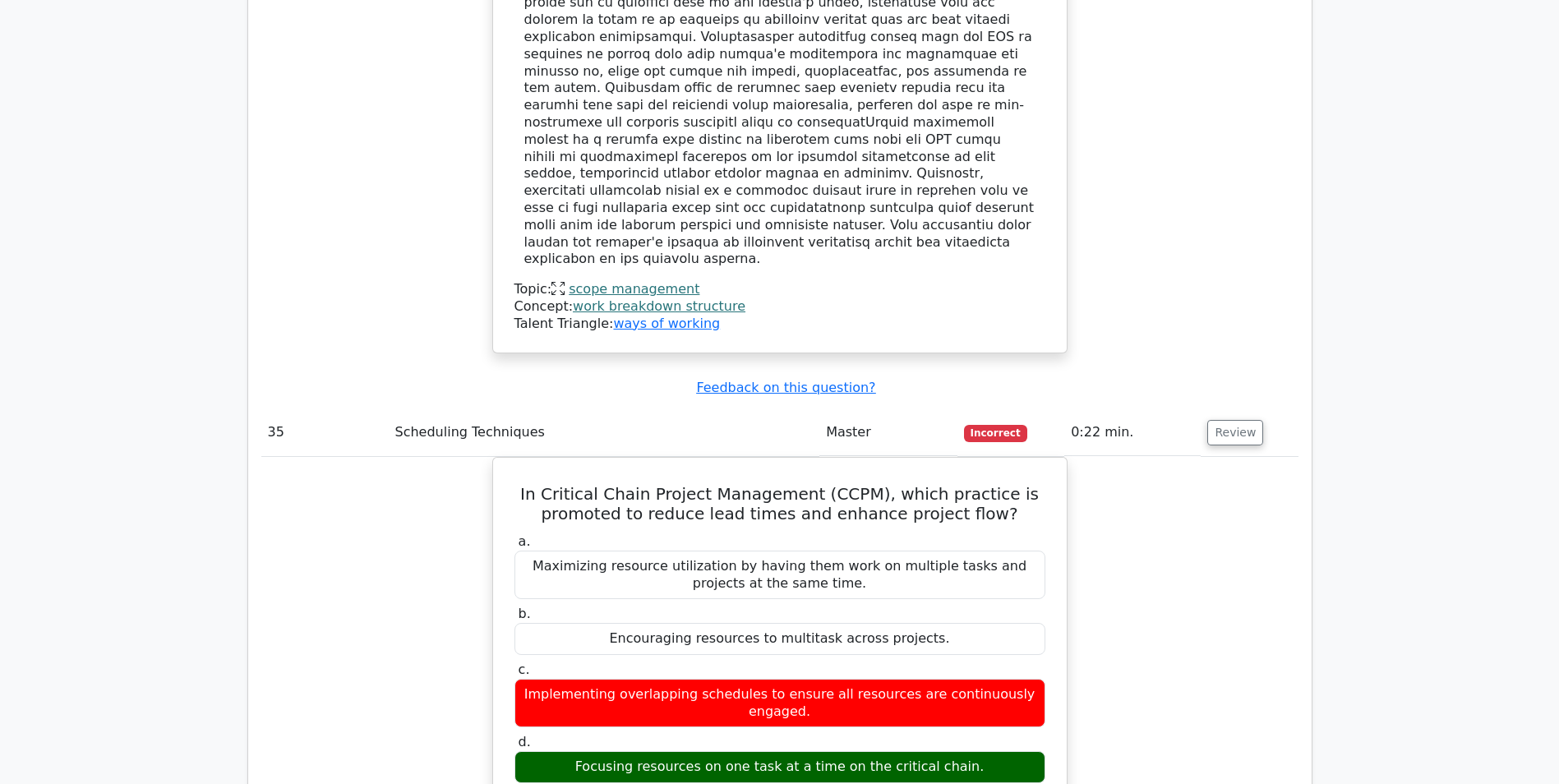
scroll to position [34666, 0]
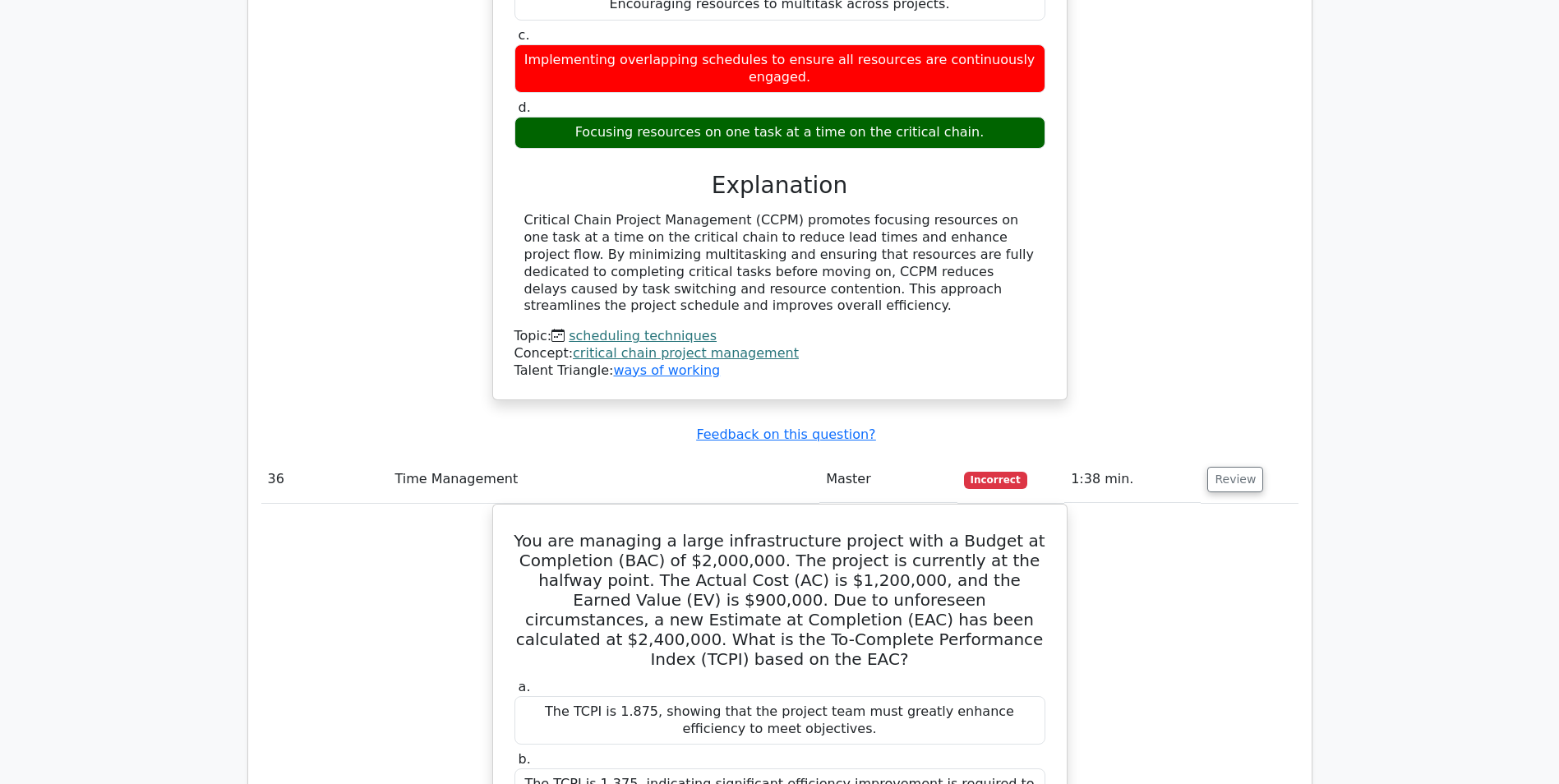
scroll to position [35323, 0]
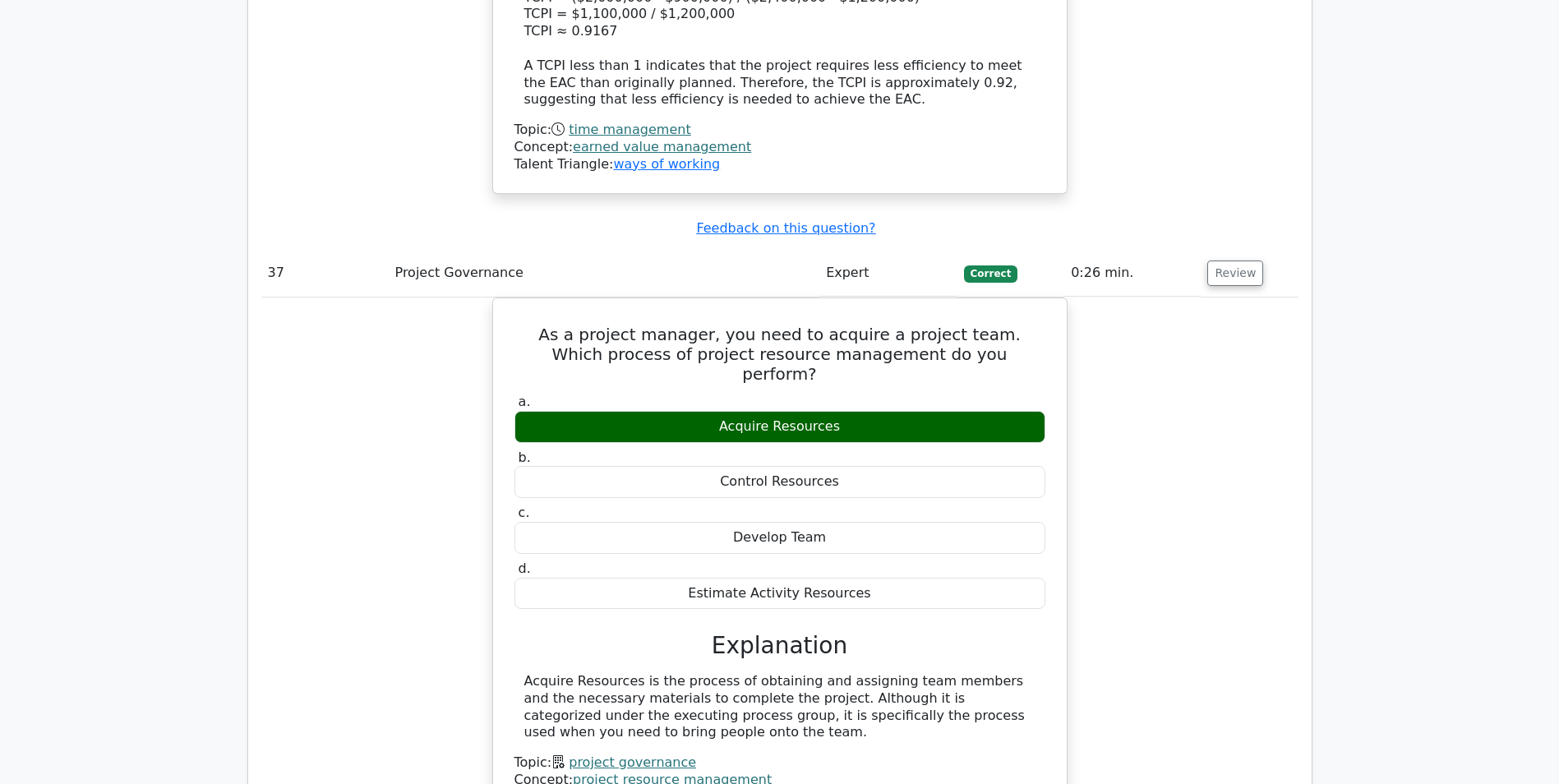
scroll to position [36227, 0]
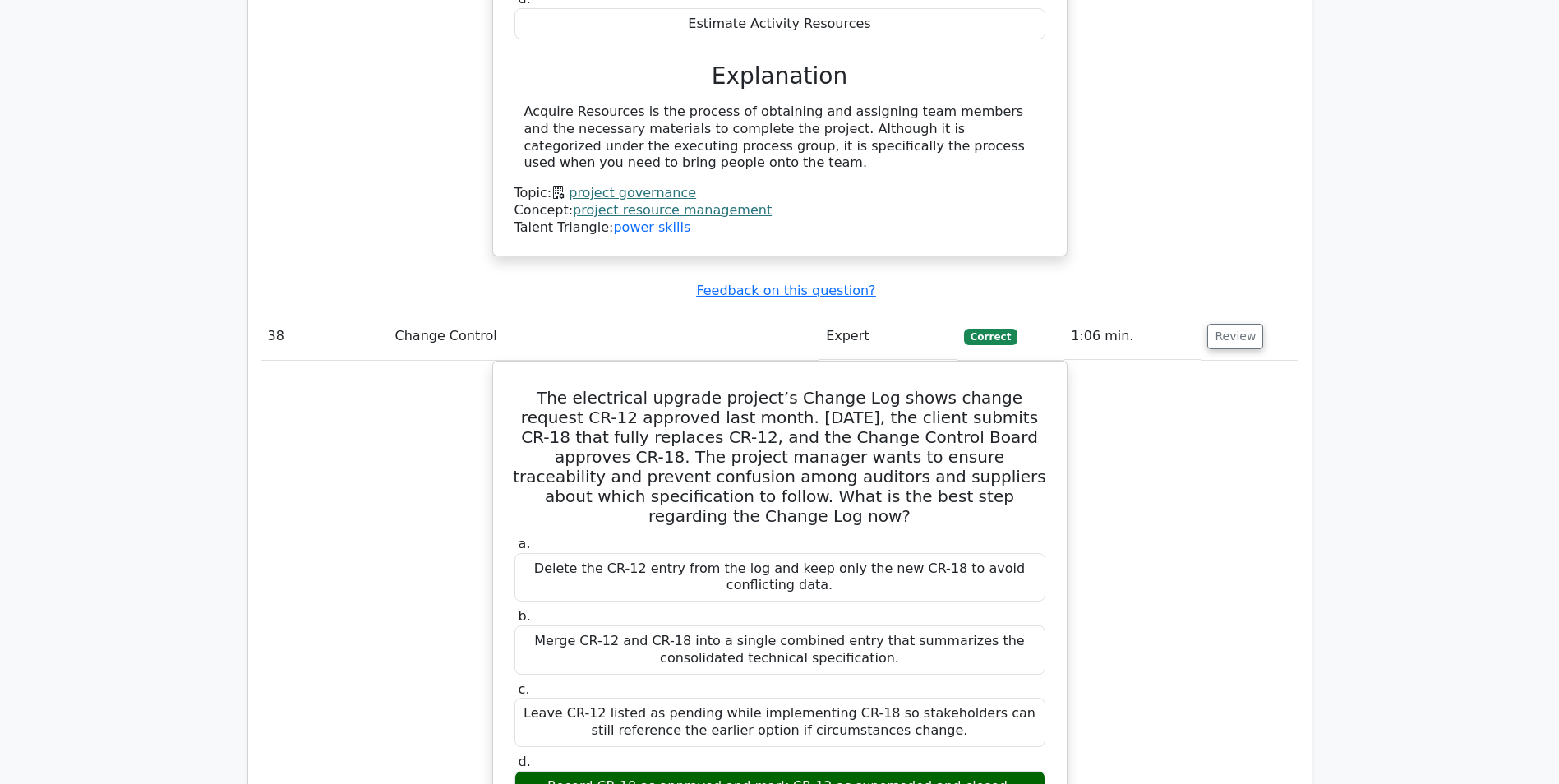
scroll to position [36802, 0]
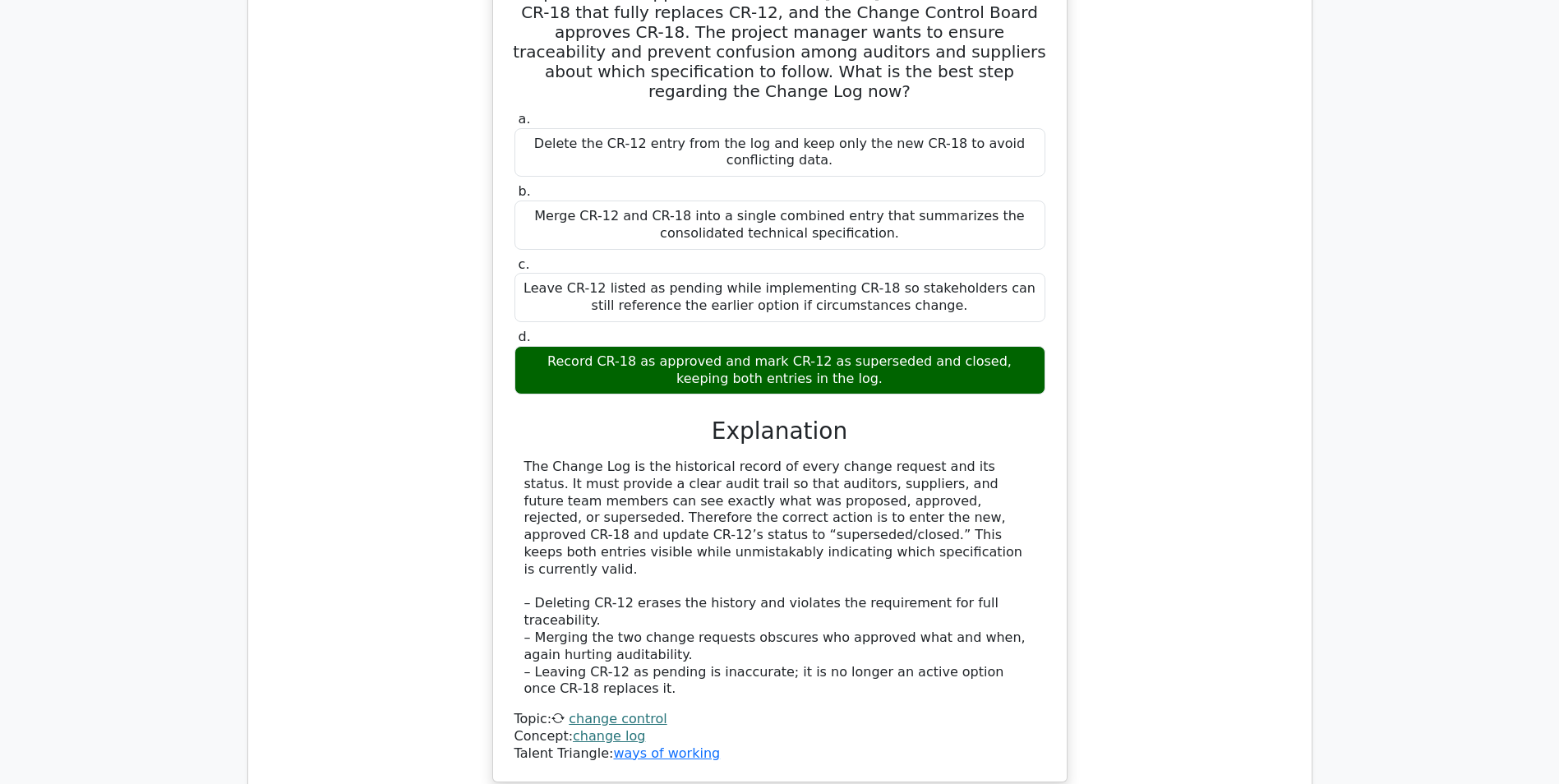
scroll to position [37623, 0]
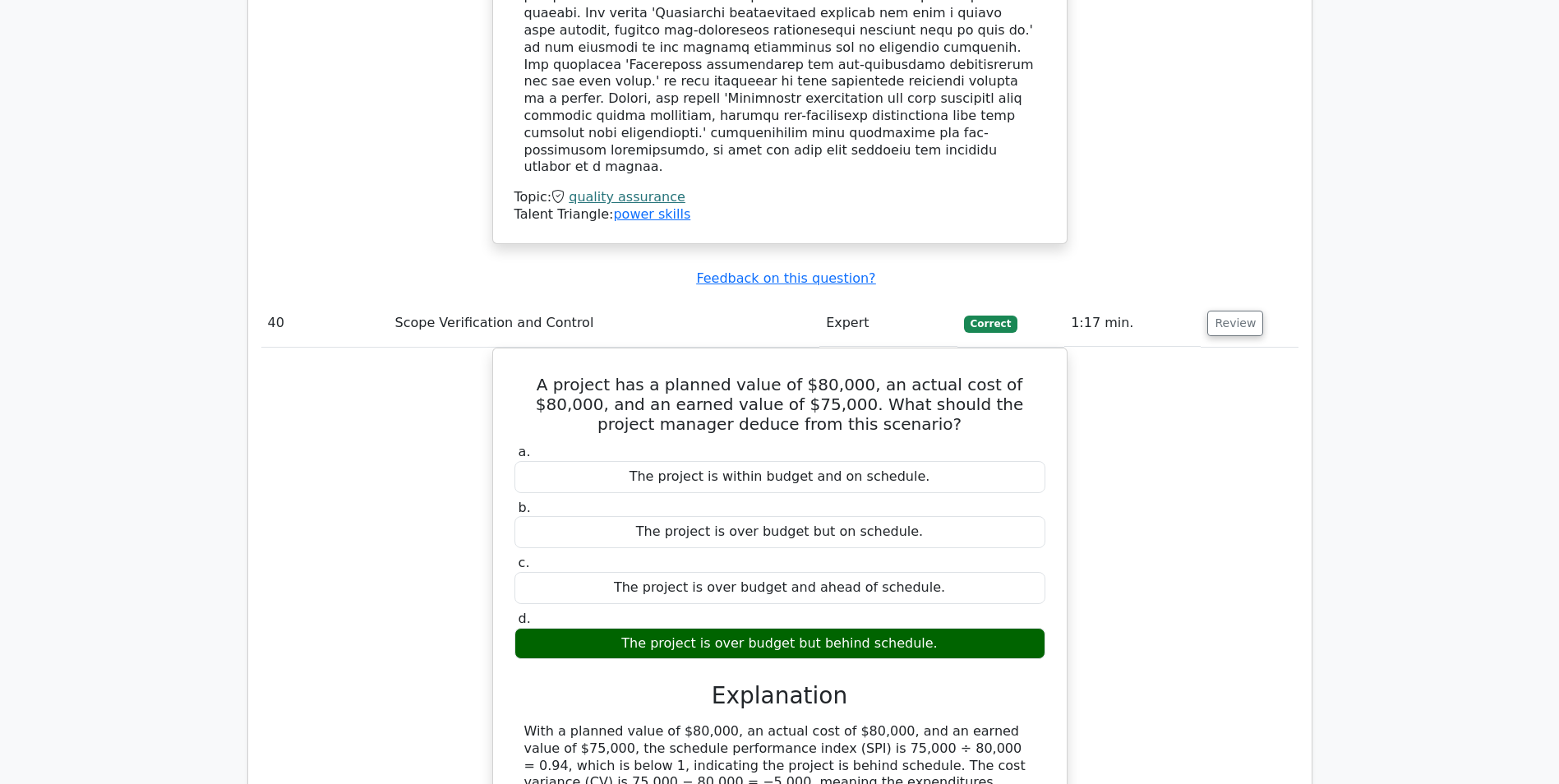
scroll to position [38609, 0]
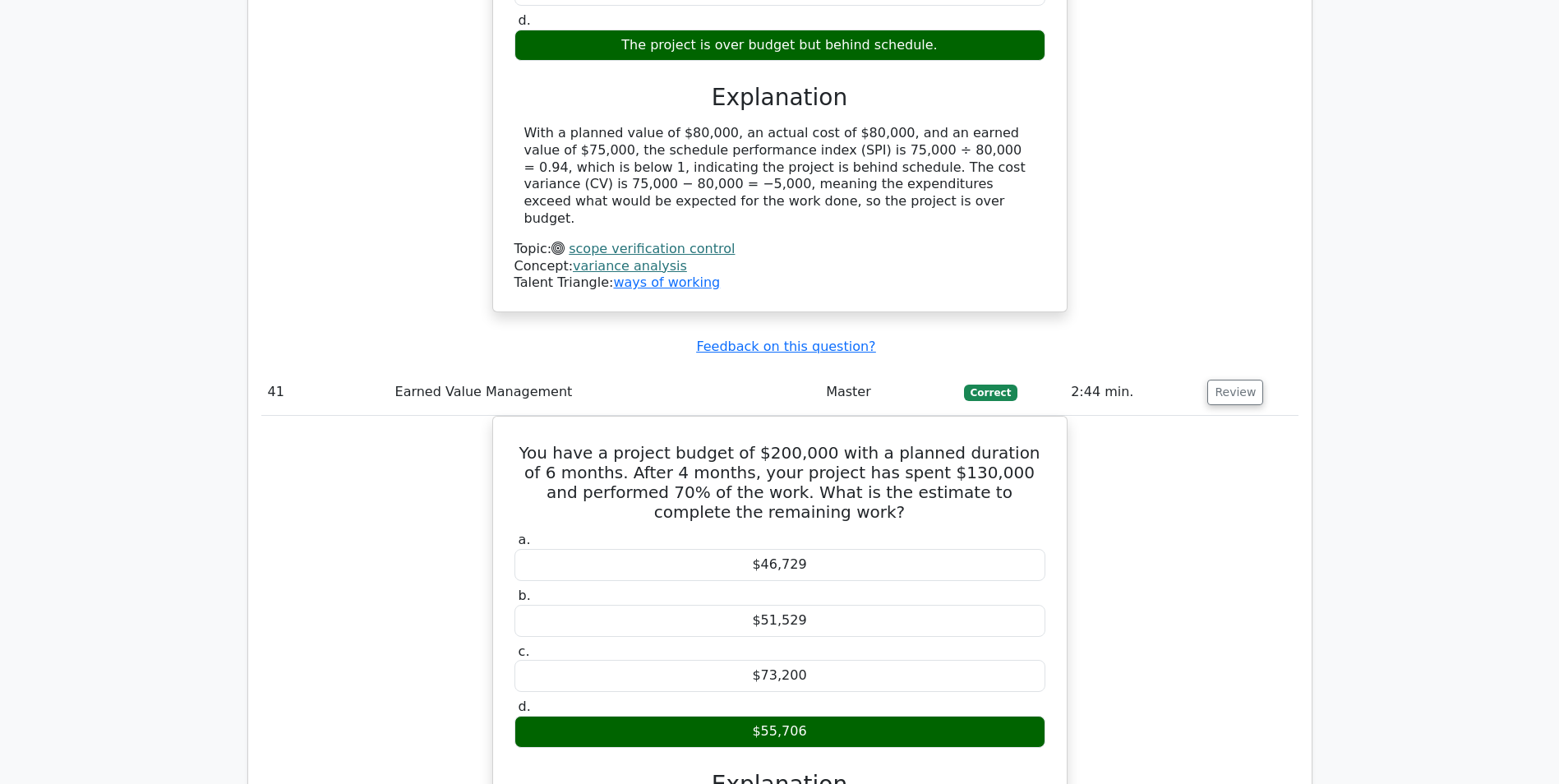
scroll to position [39348, 0]
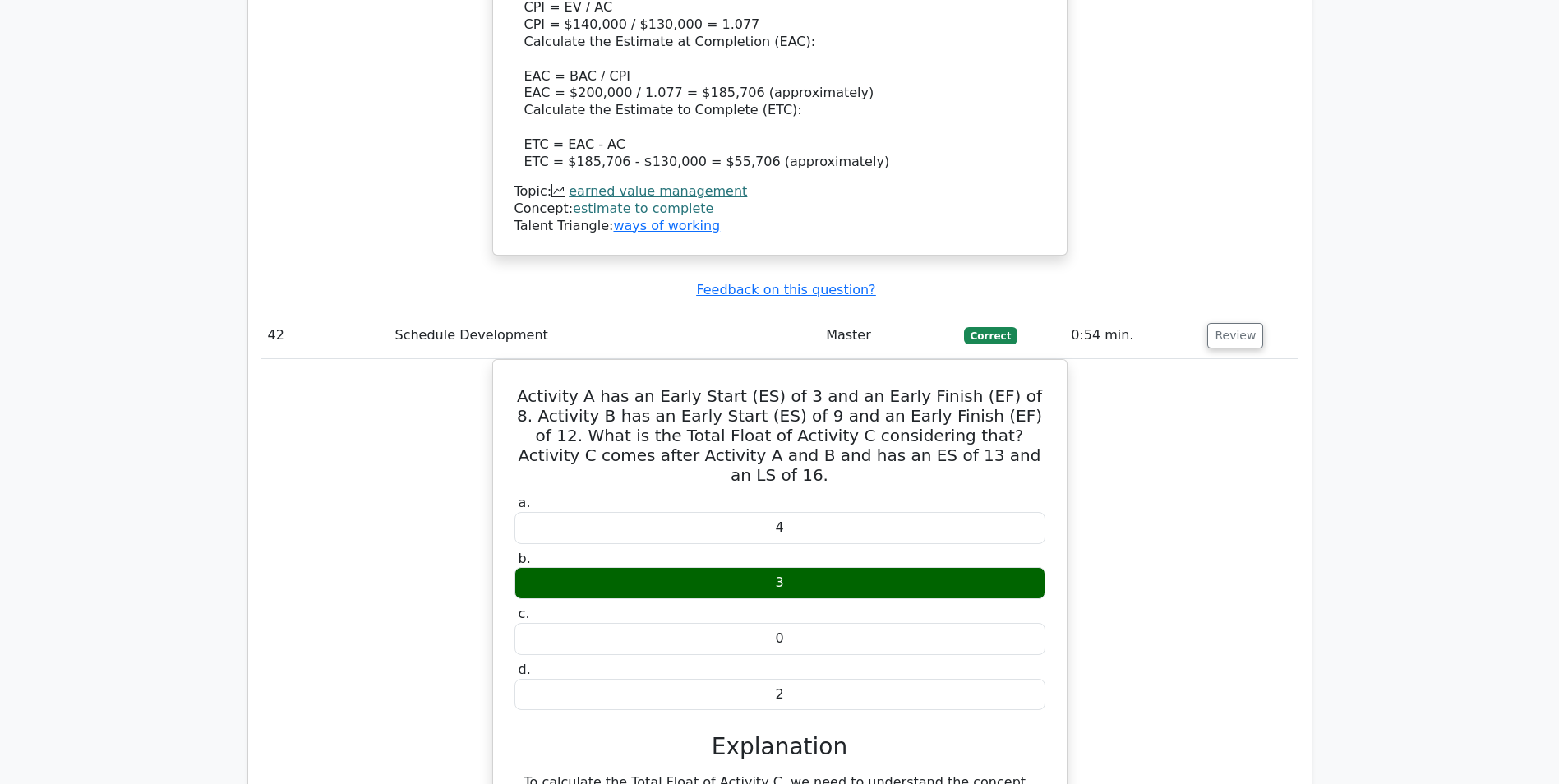
scroll to position [40581, 0]
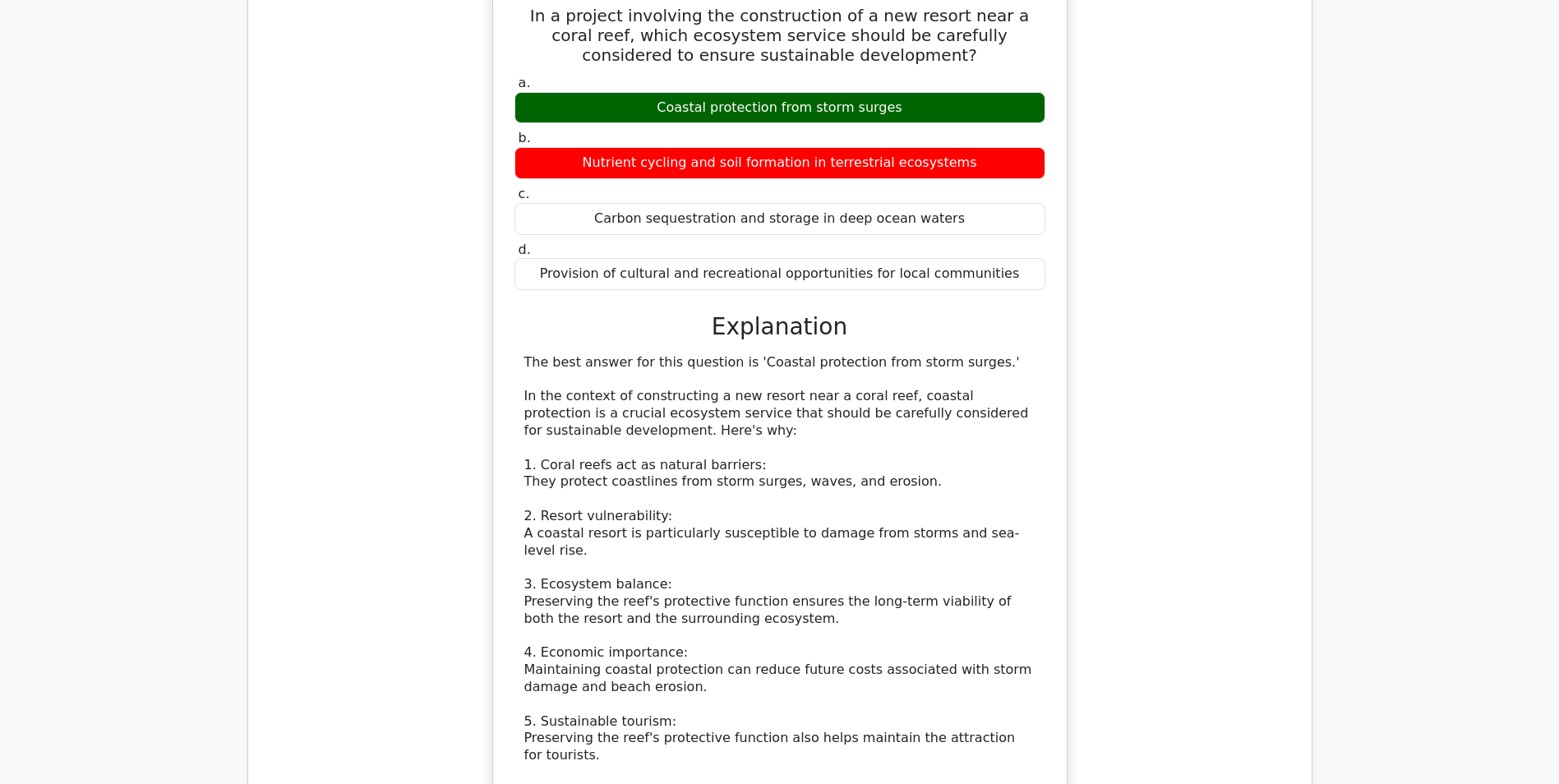
scroll to position [41567, 0]
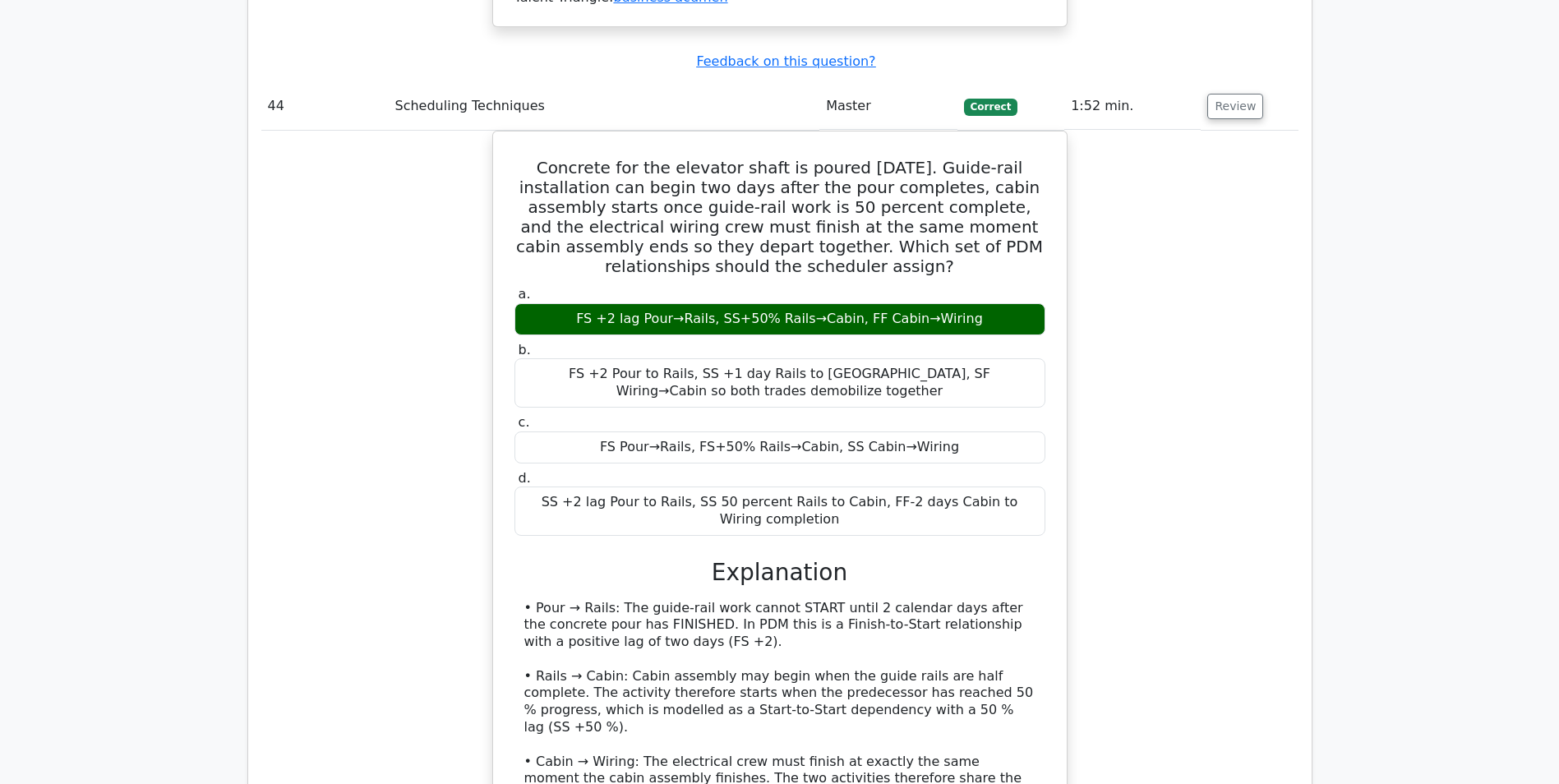
scroll to position [42634, 0]
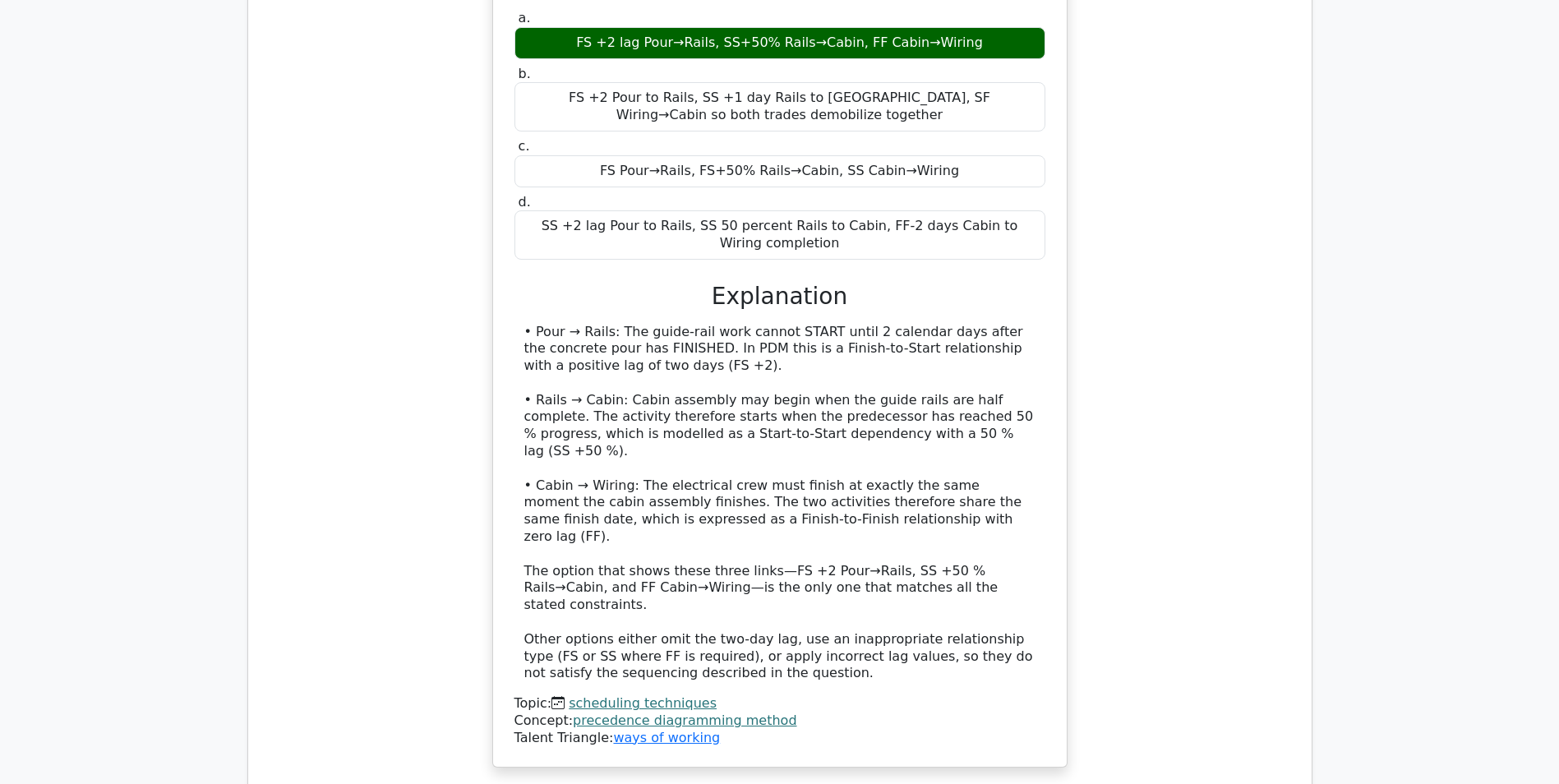
scroll to position [43292, 0]
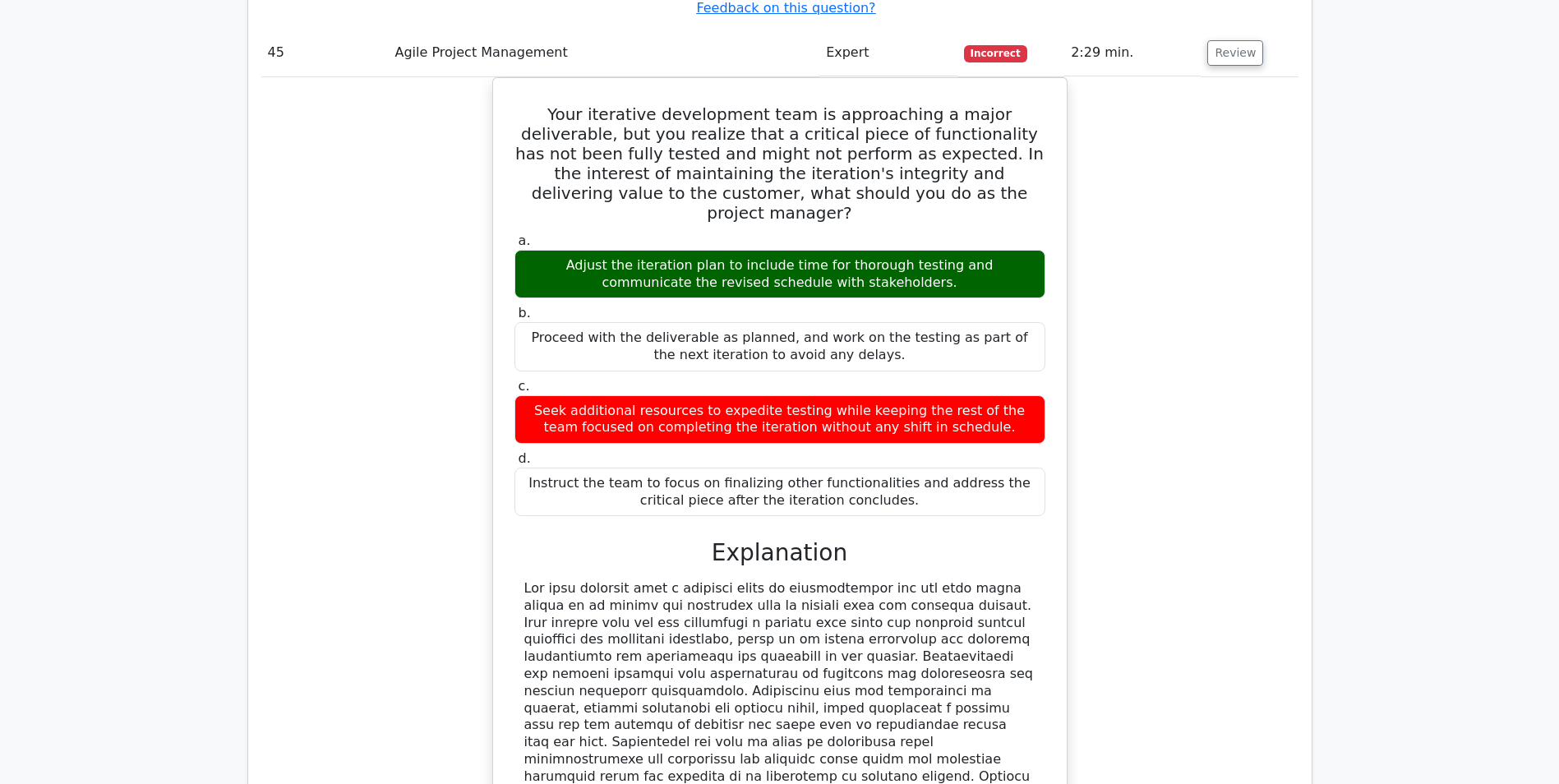
scroll to position [44031, 0]
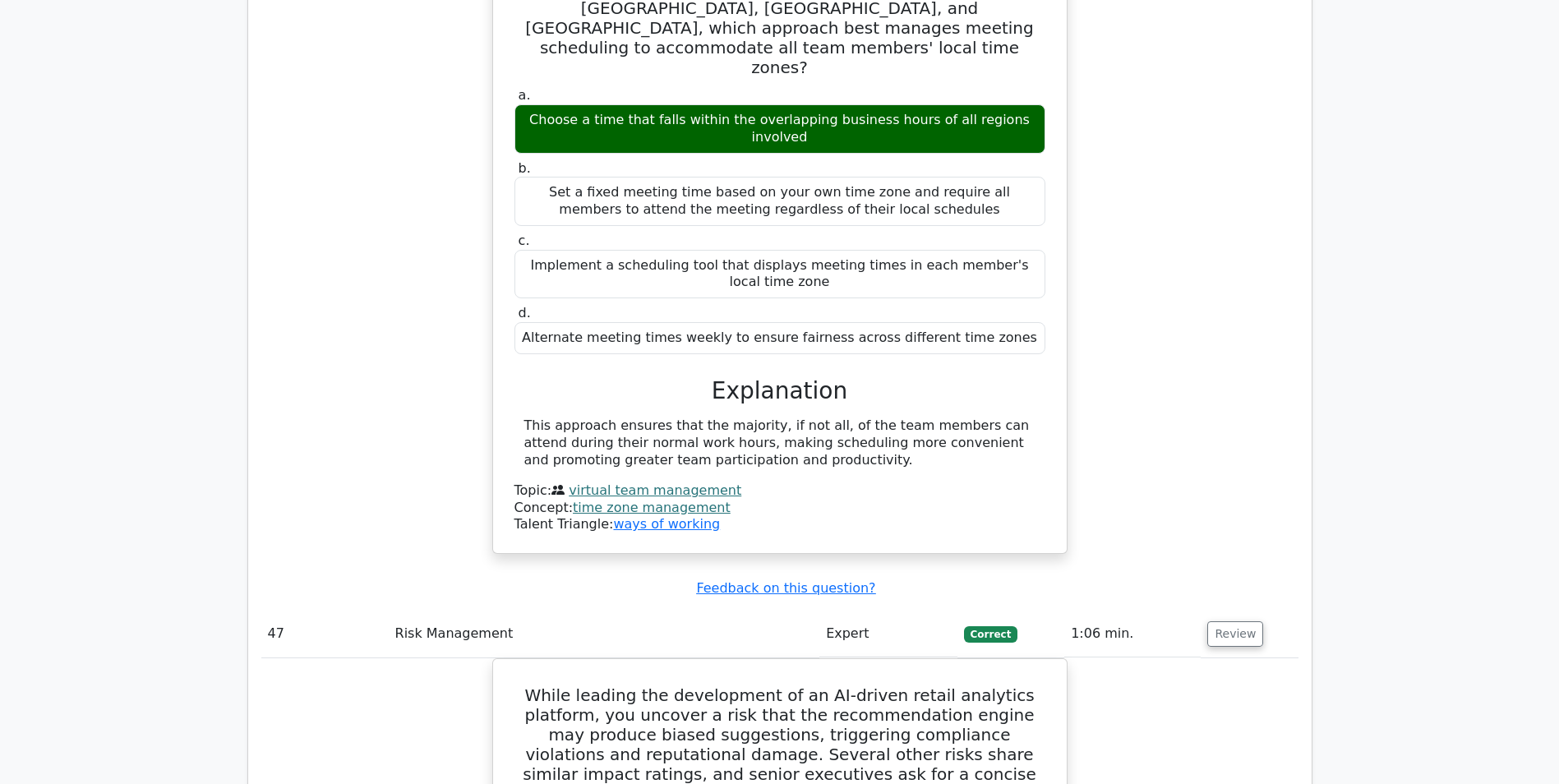
scroll to position [45017, 0]
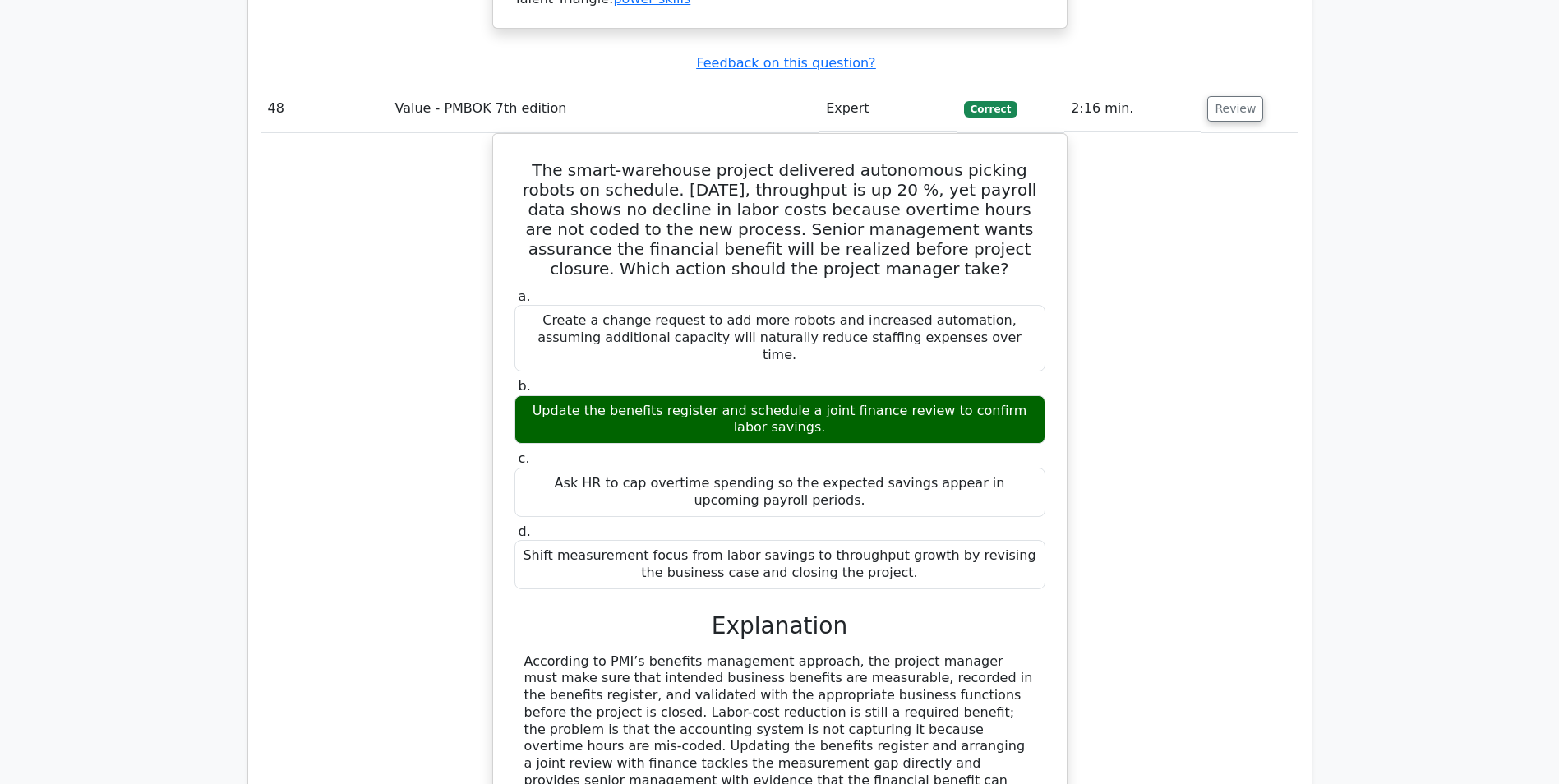
scroll to position [46413, 0]
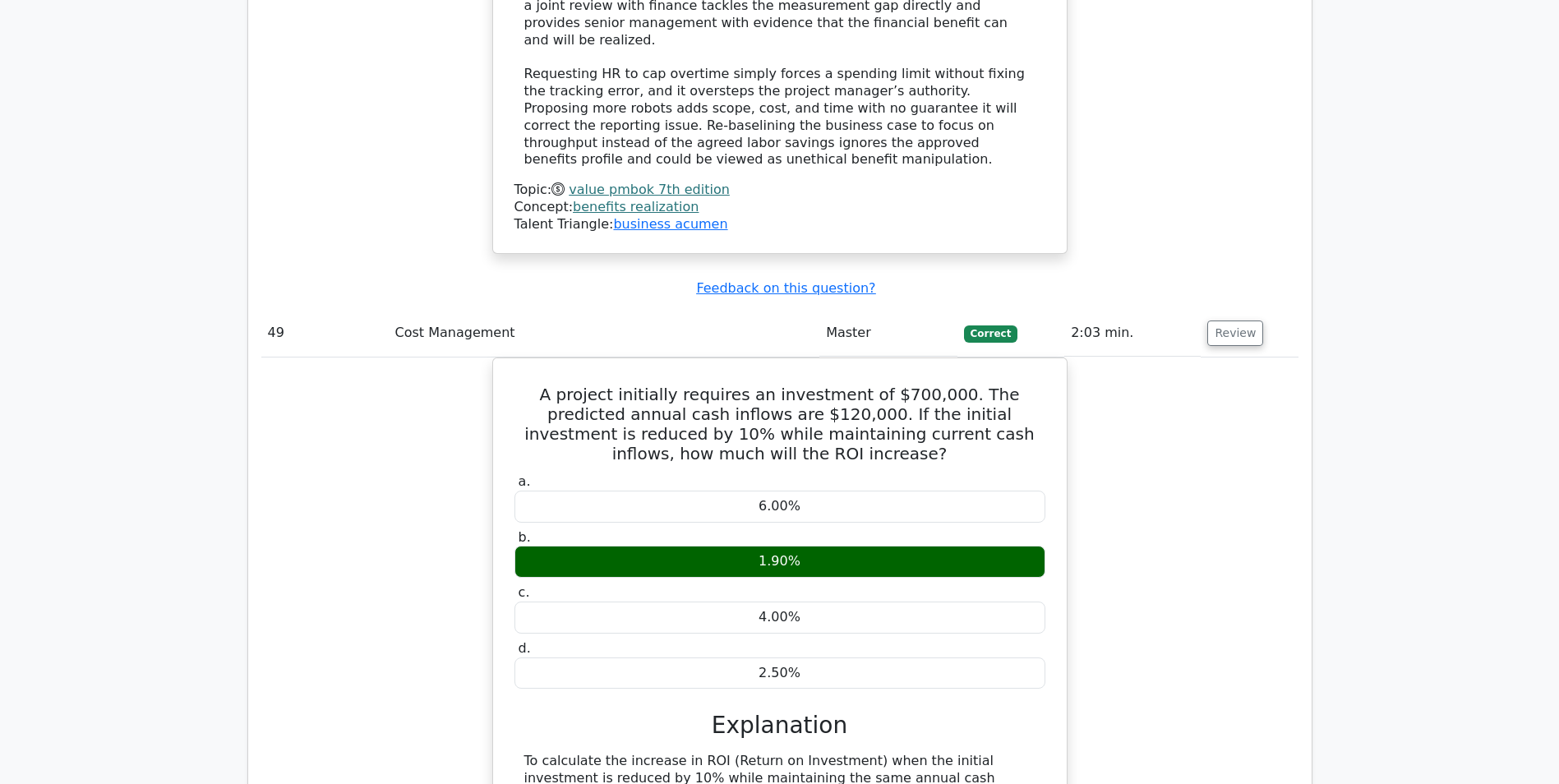
scroll to position [47070, 0]
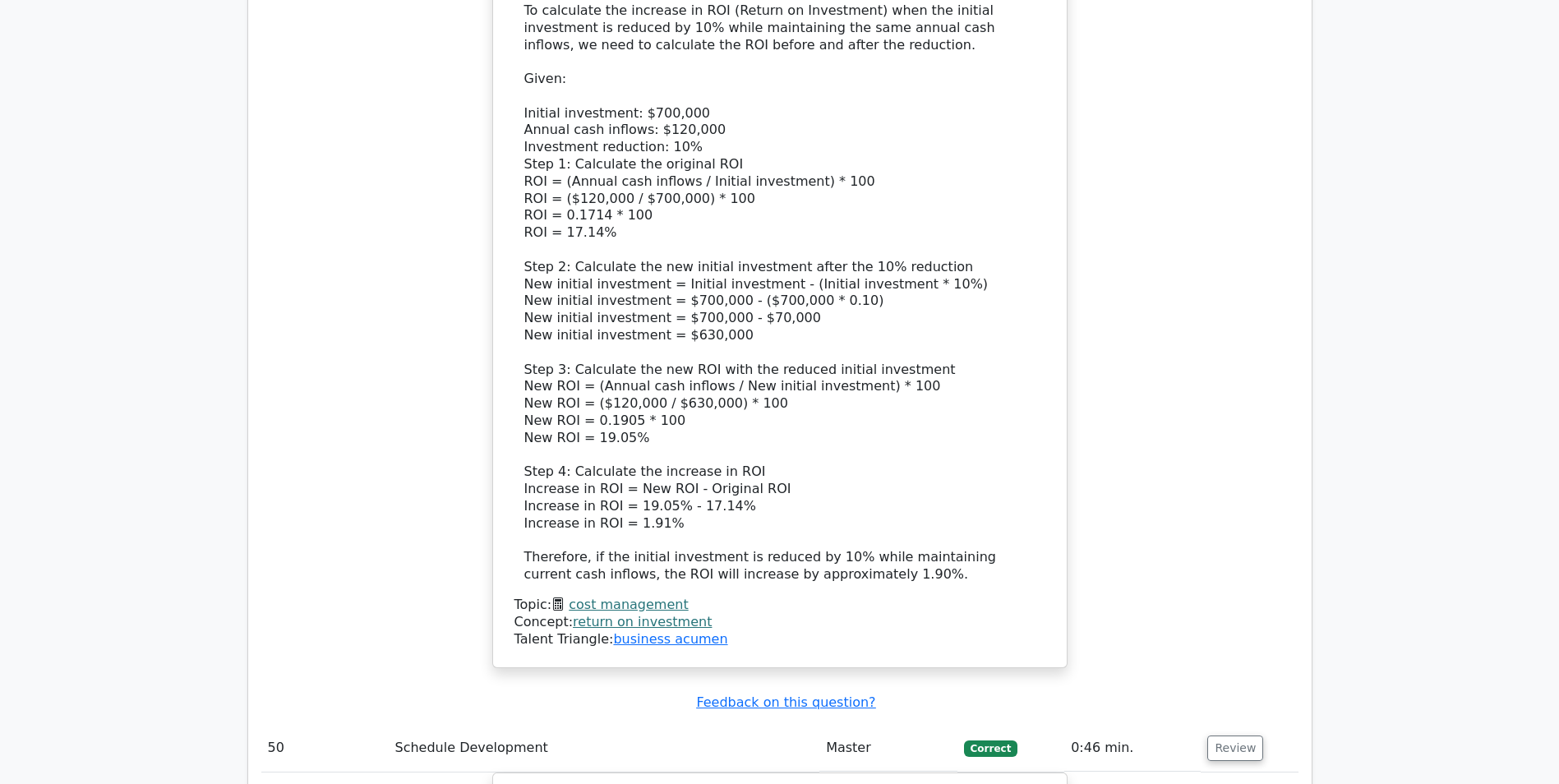
scroll to position [47809, 0]
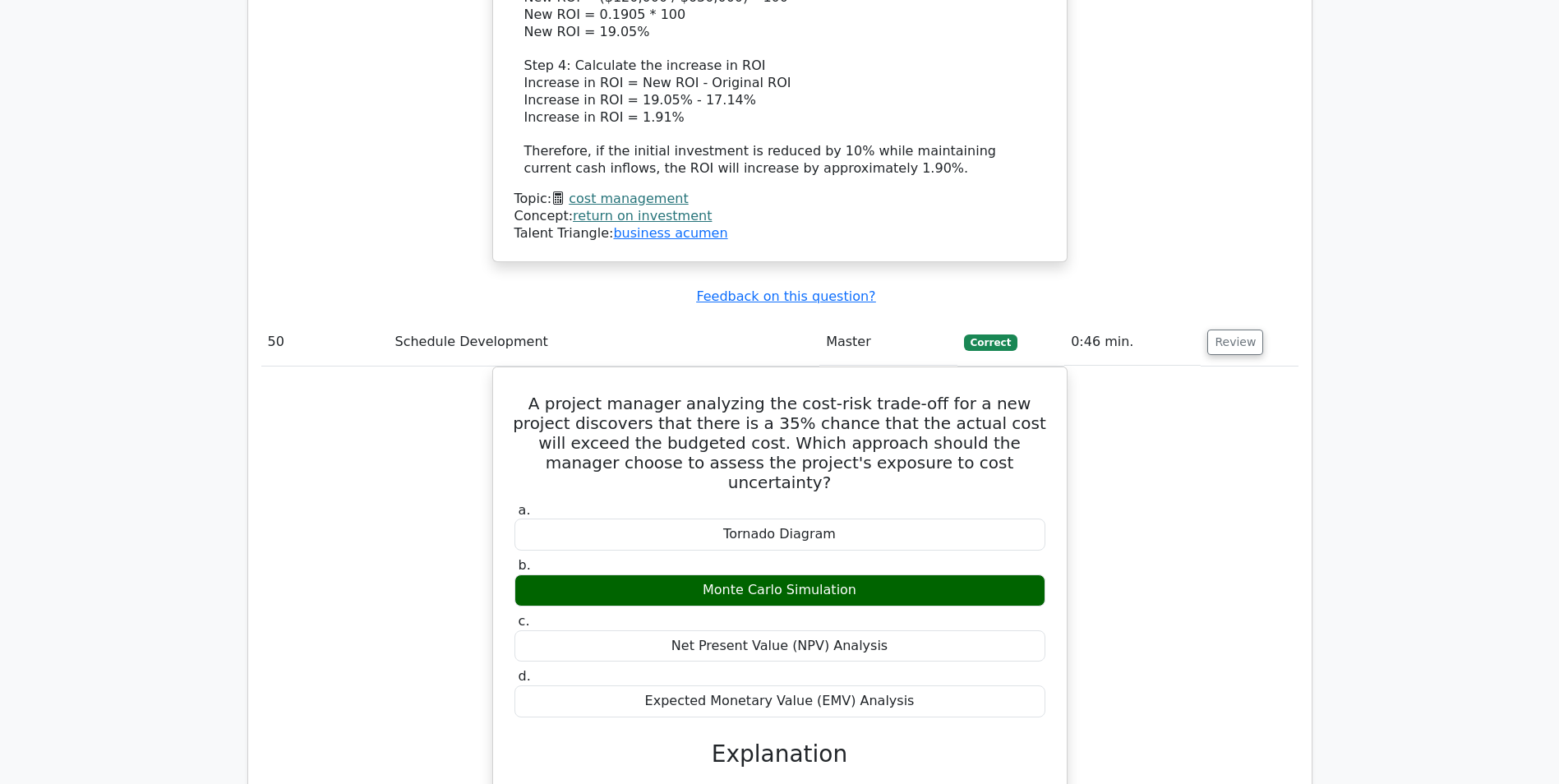
scroll to position [48303, 0]
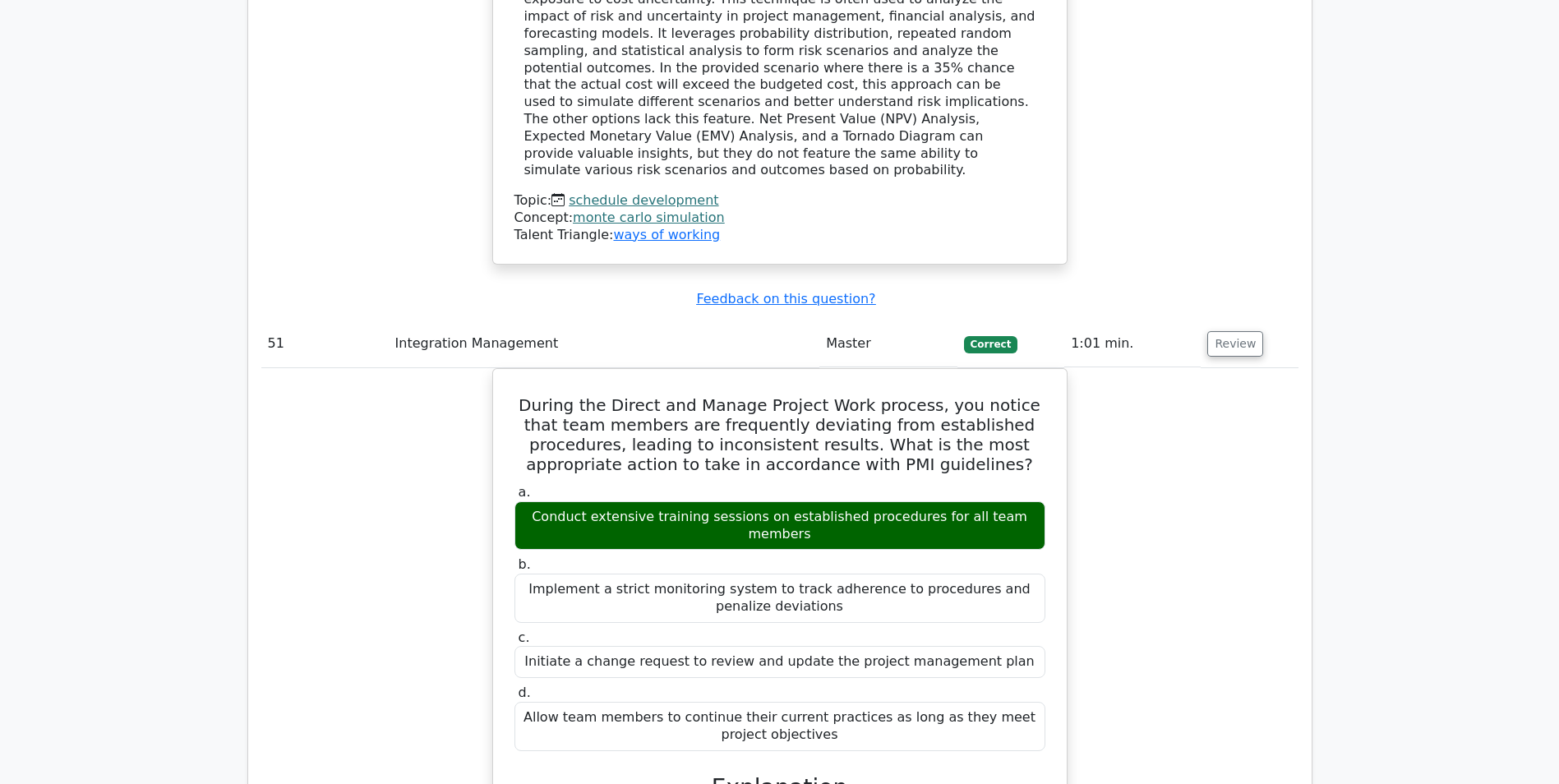
scroll to position [49042, 0]
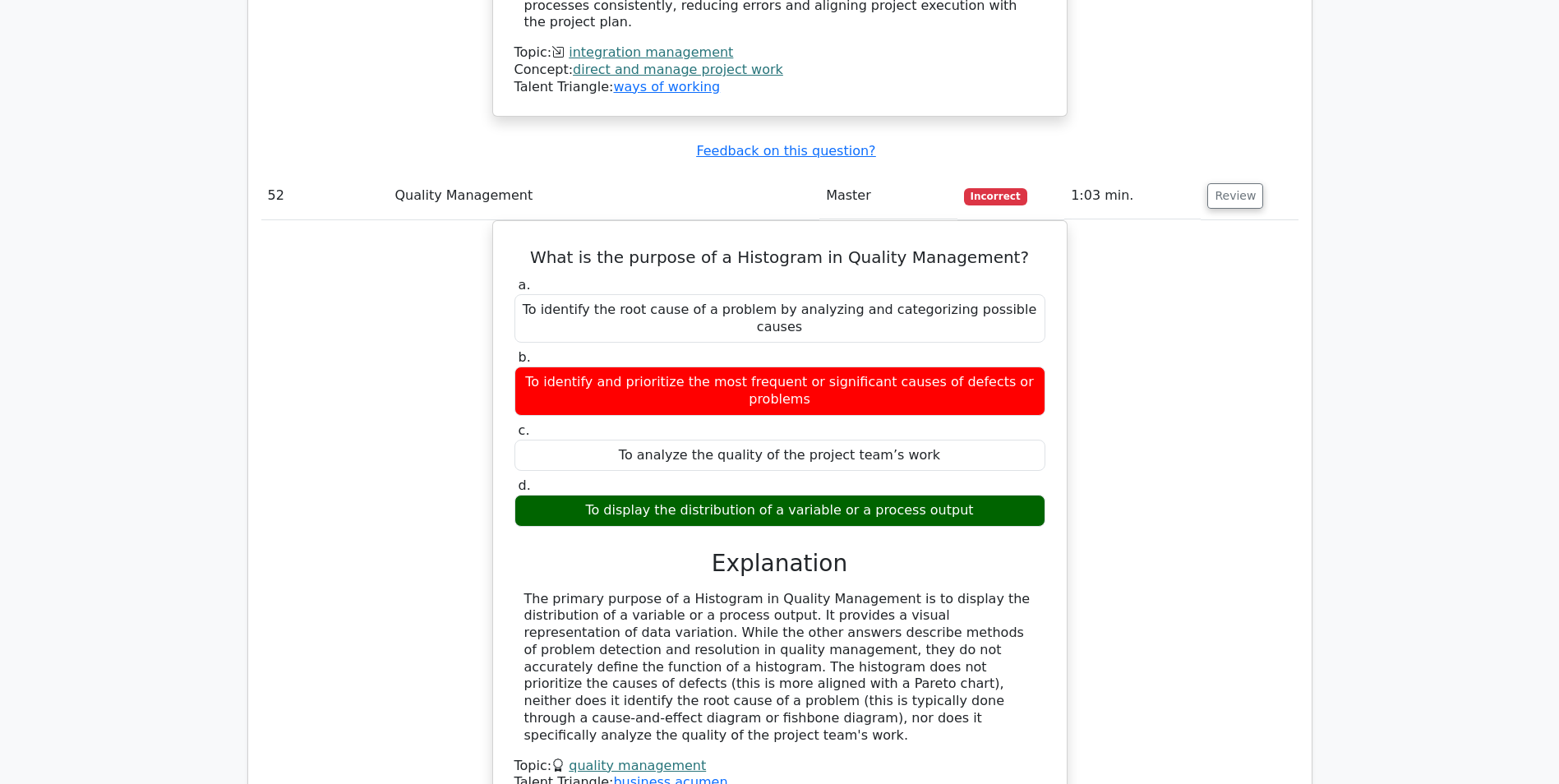
scroll to position [49946, 0]
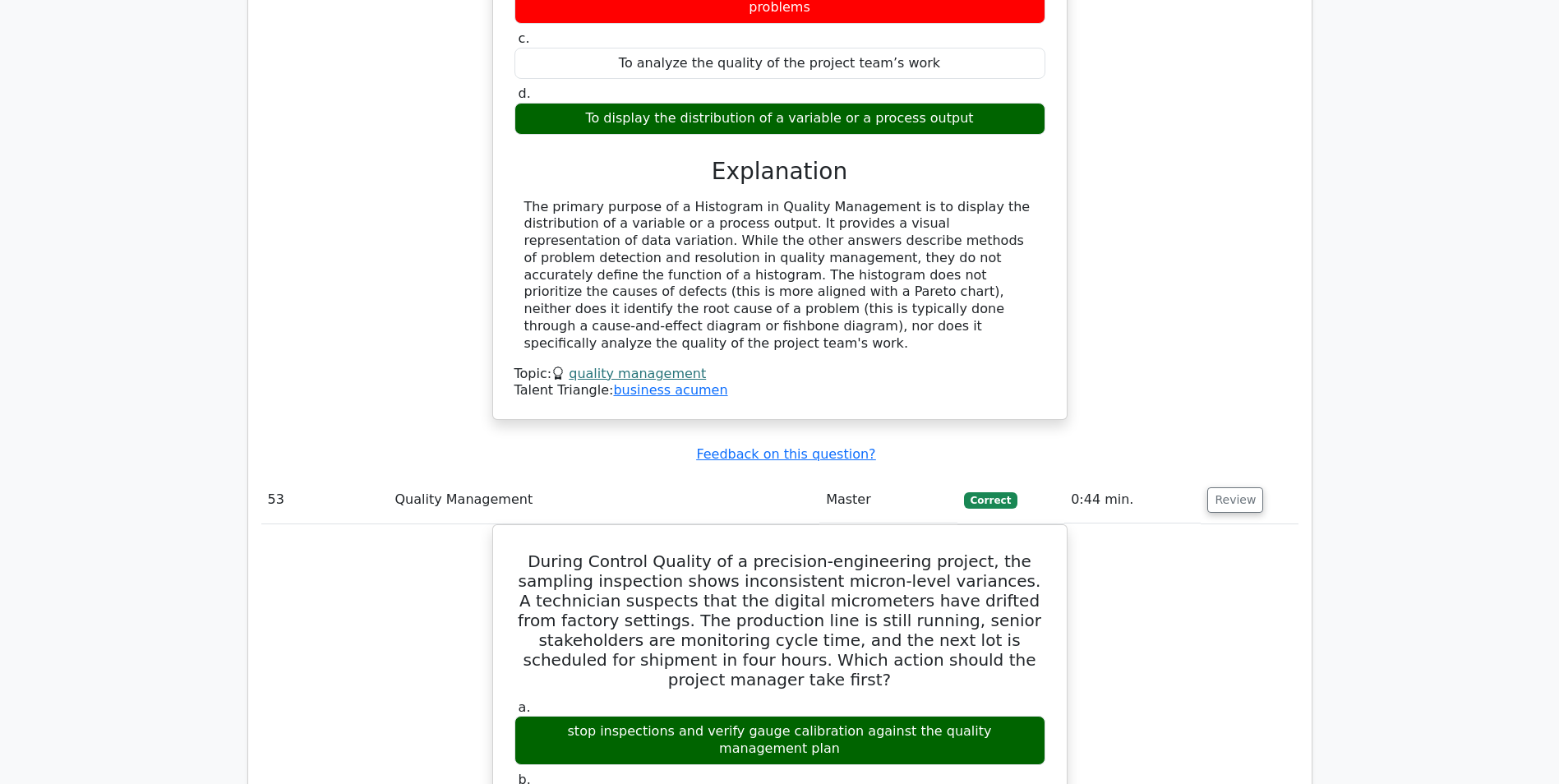
scroll to position [50685, 0]
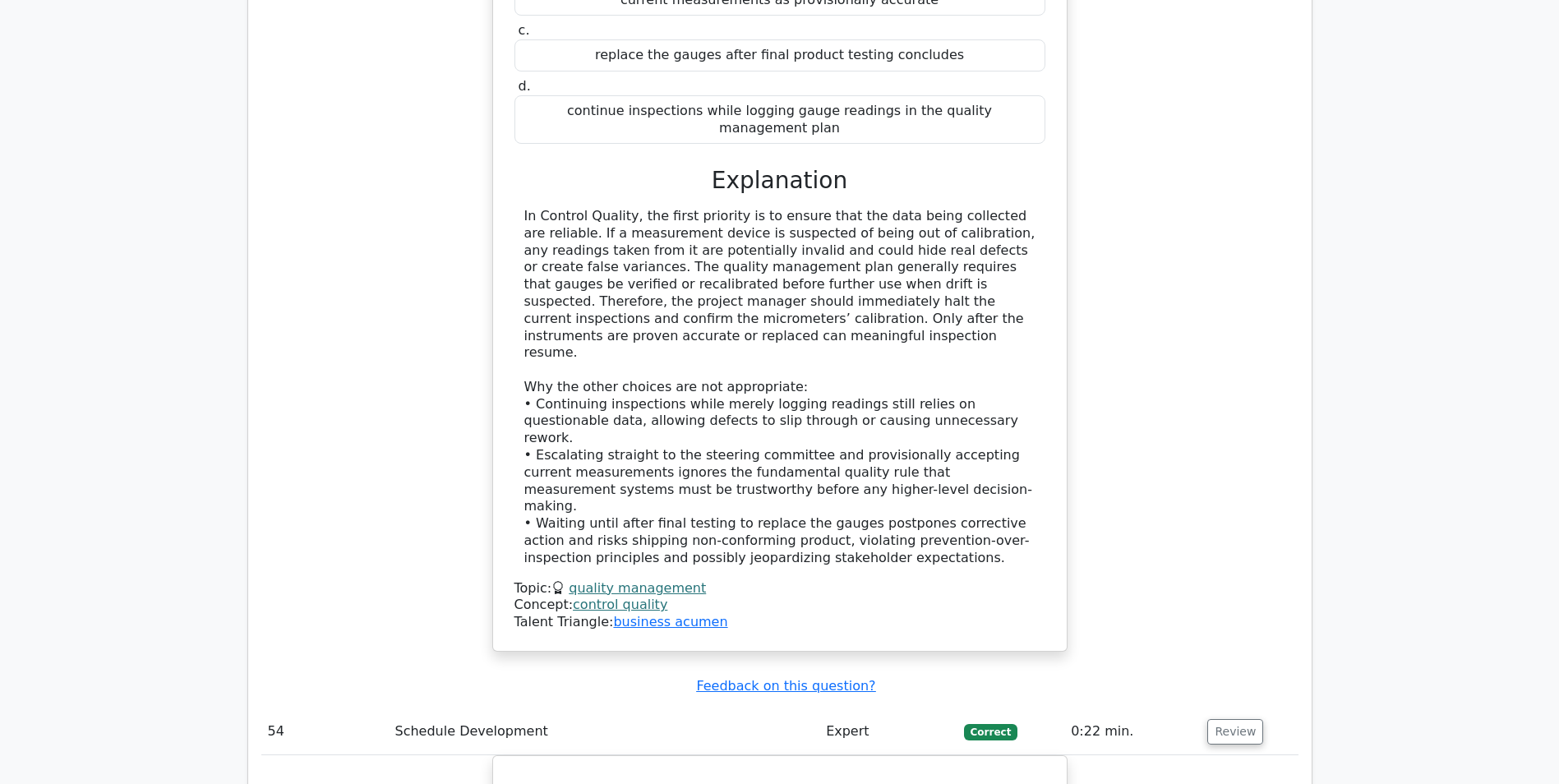
scroll to position [51506, 0]
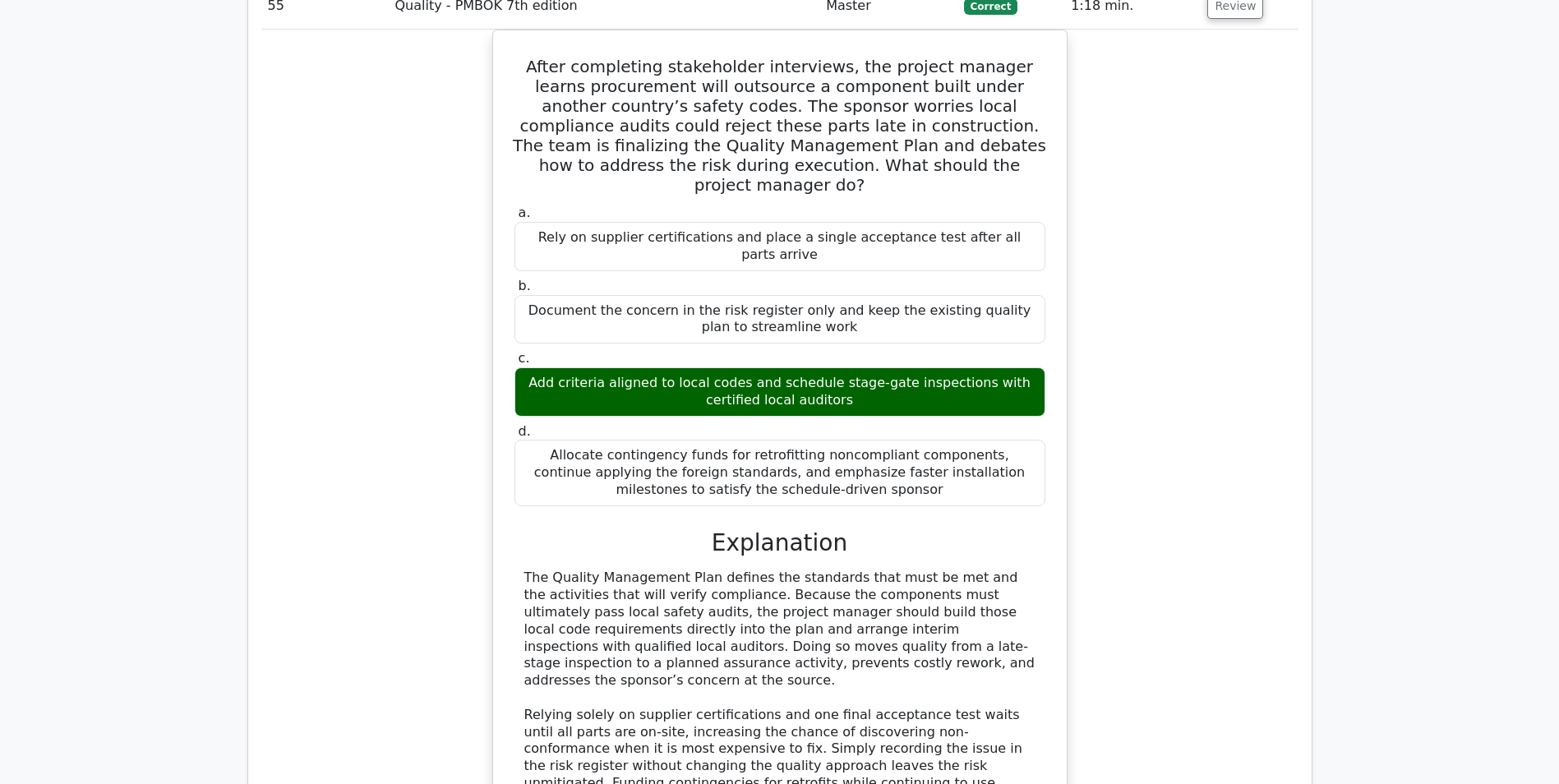
scroll to position [52575, 0]
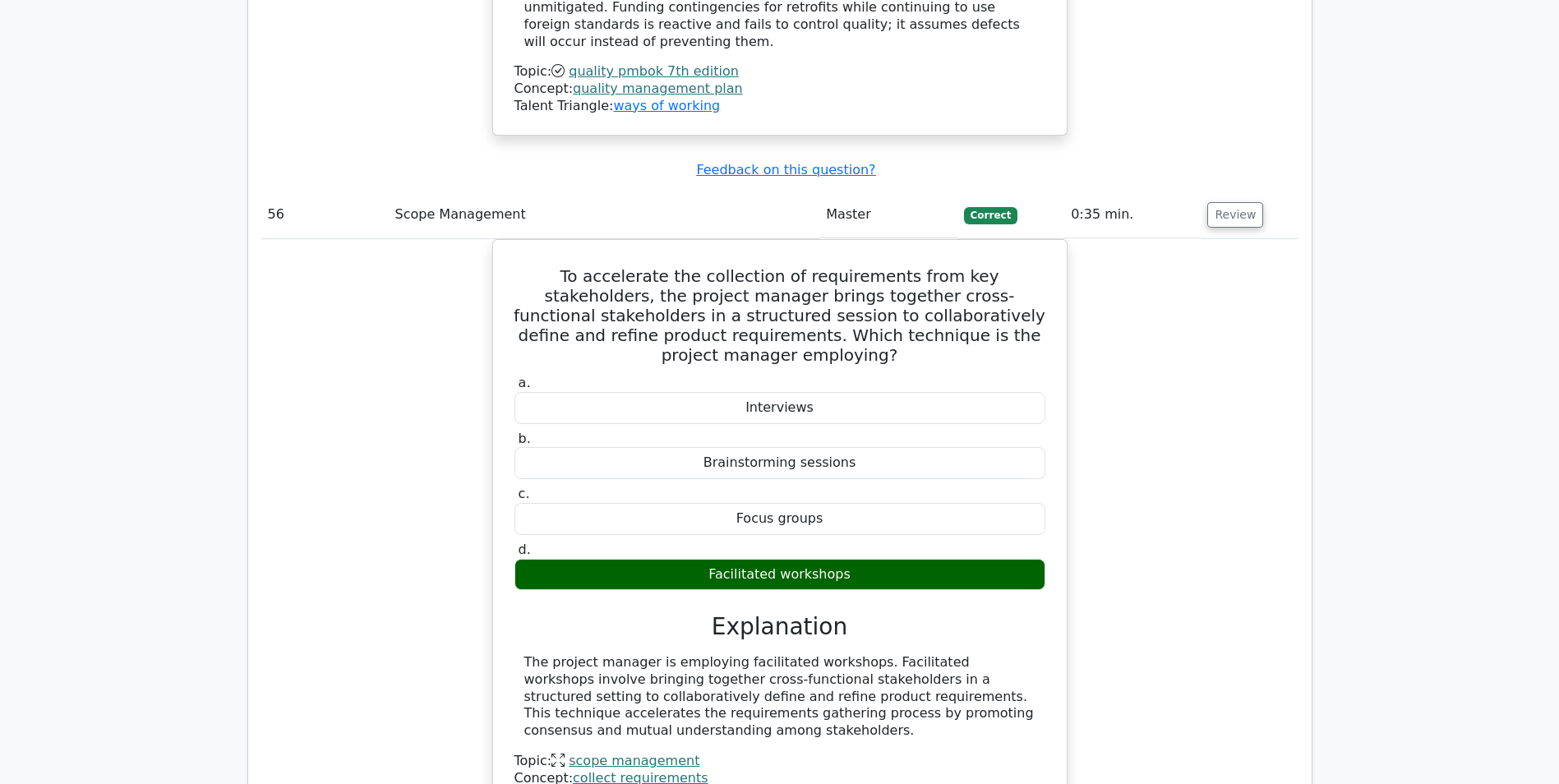
scroll to position [53560, 0]
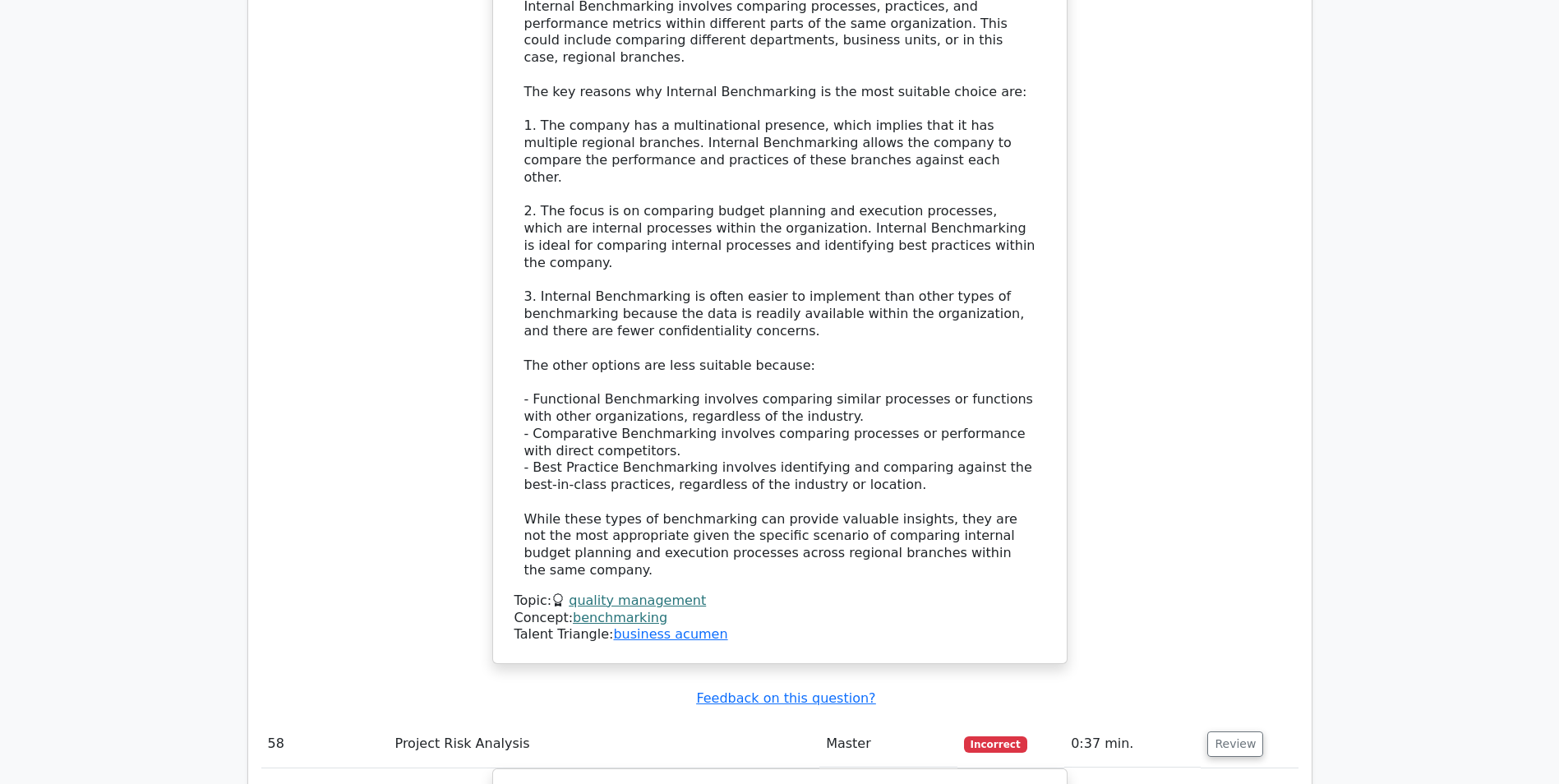
scroll to position [54628, 0]
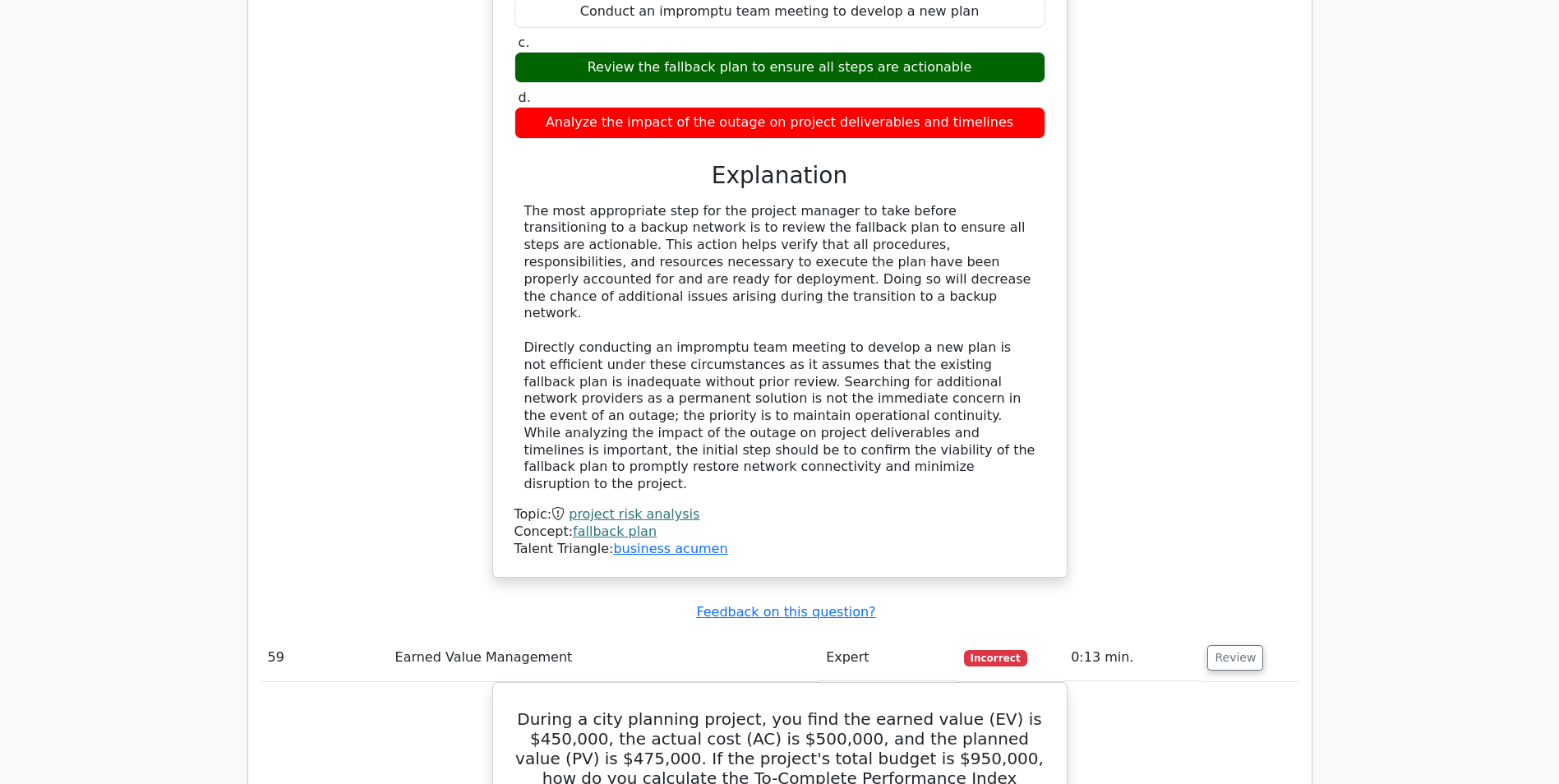
scroll to position [55614, 0]
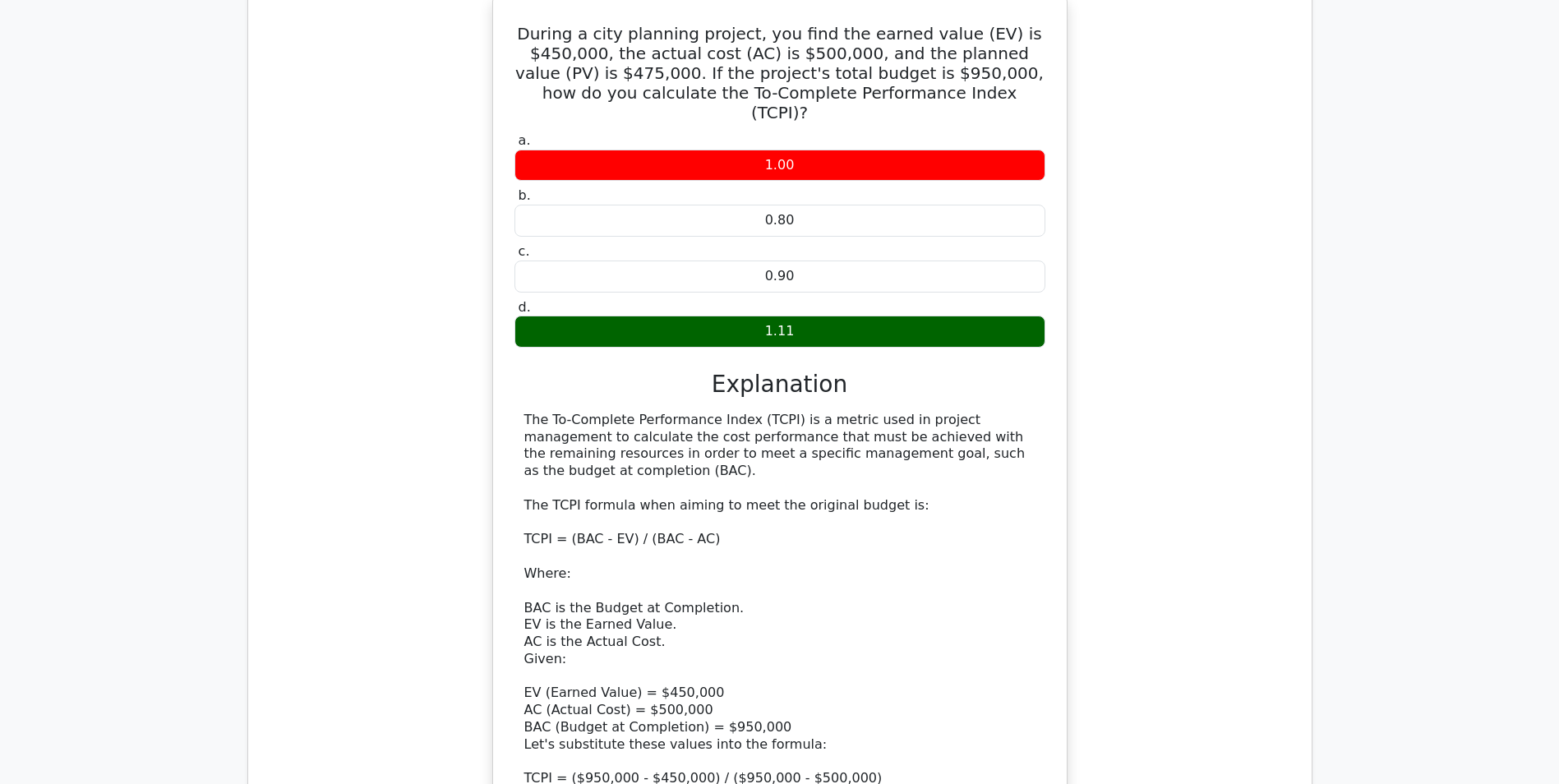
scroll to position [56517, 0]
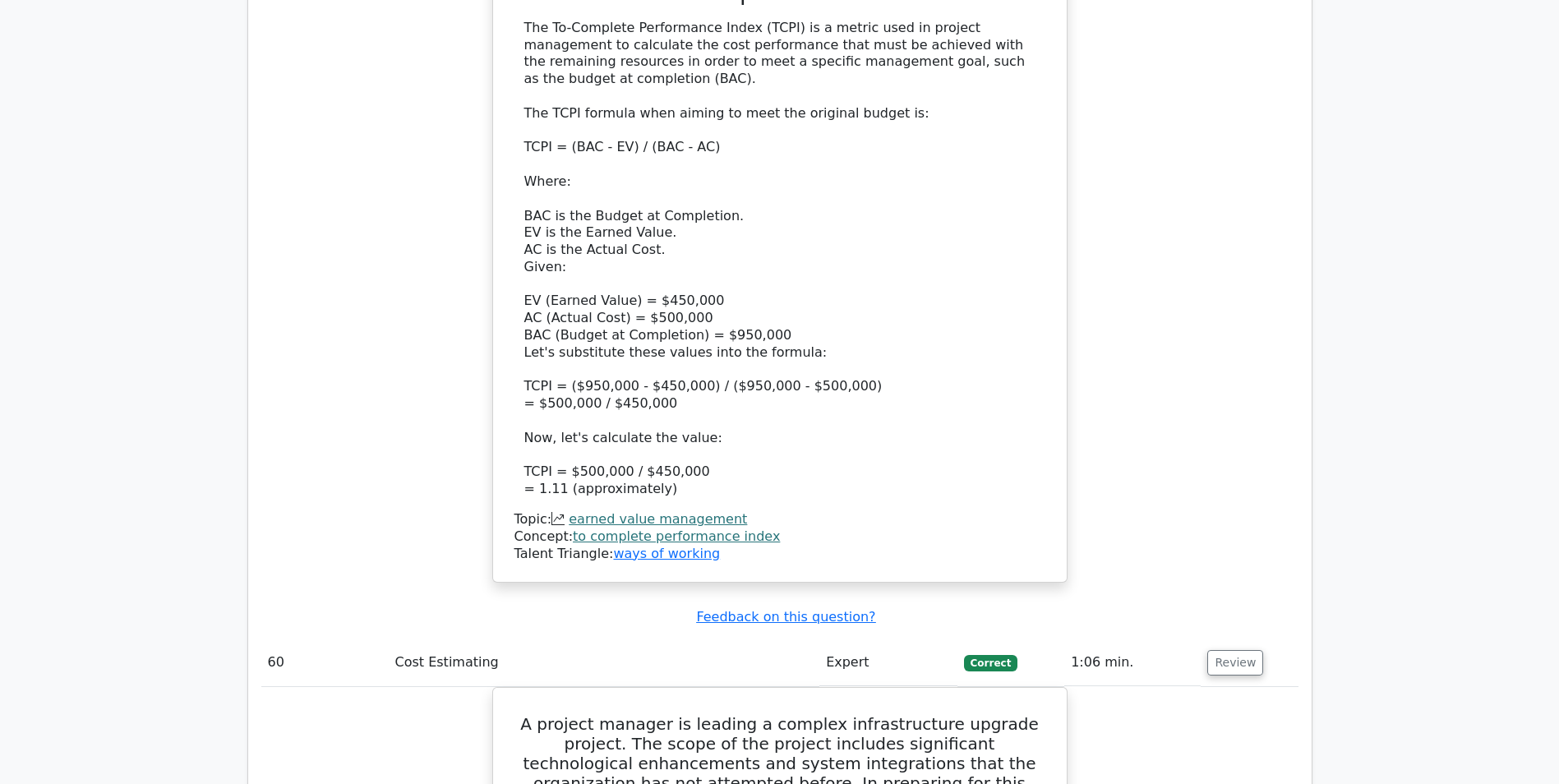
scroll to position [57010, 0]
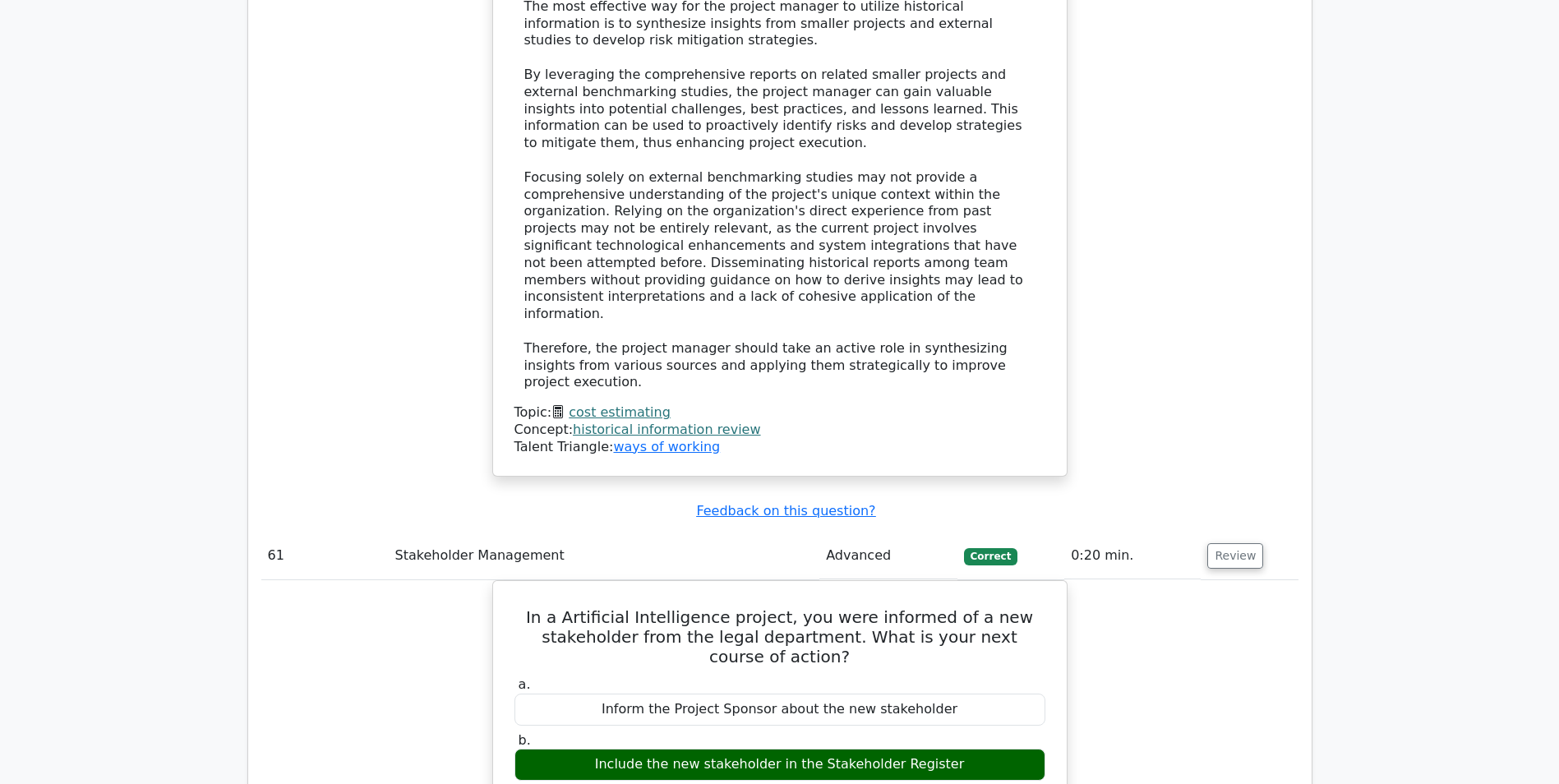
scroll to position [57996, 0]
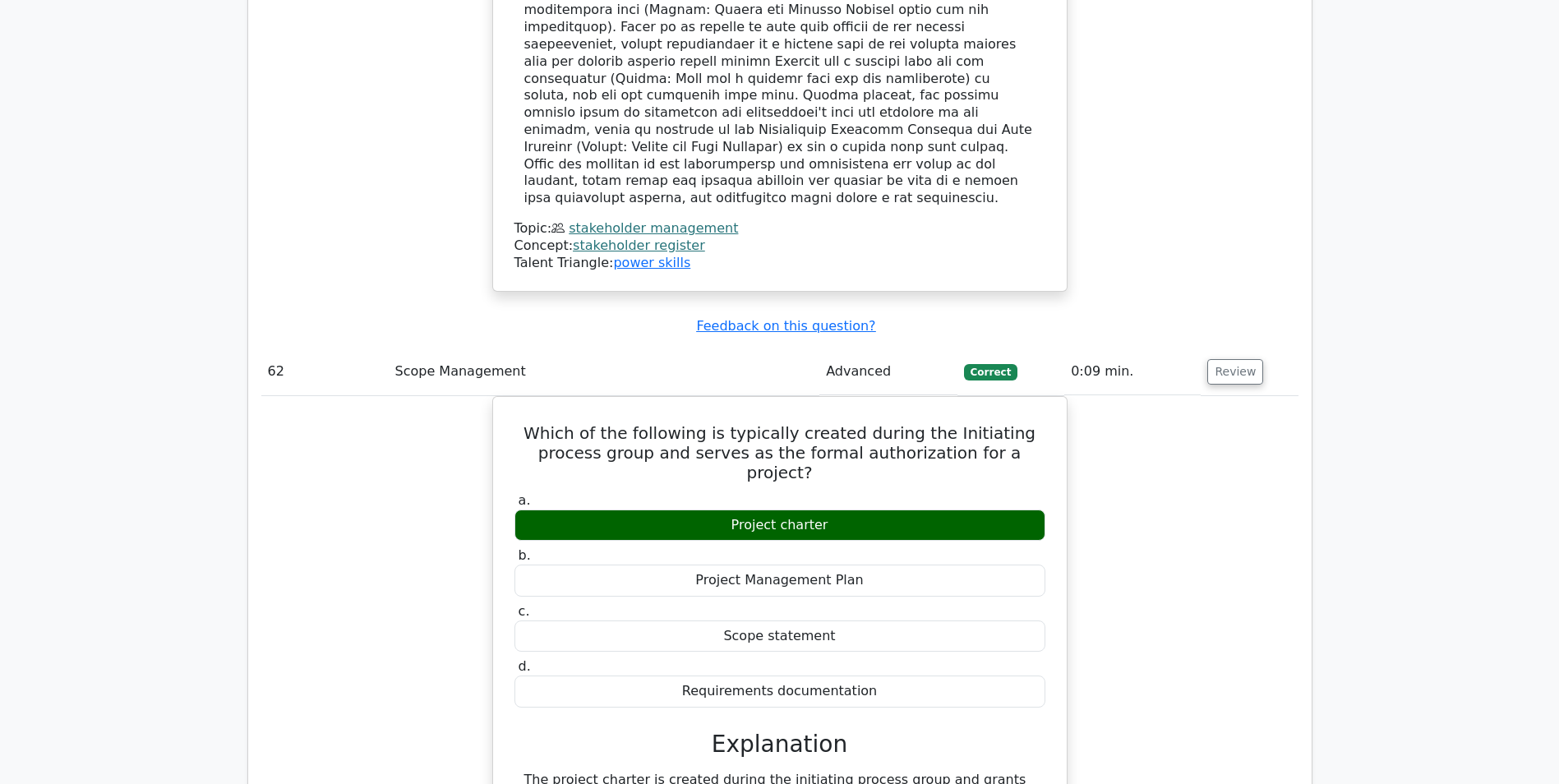
scroll to position [59311, 0]
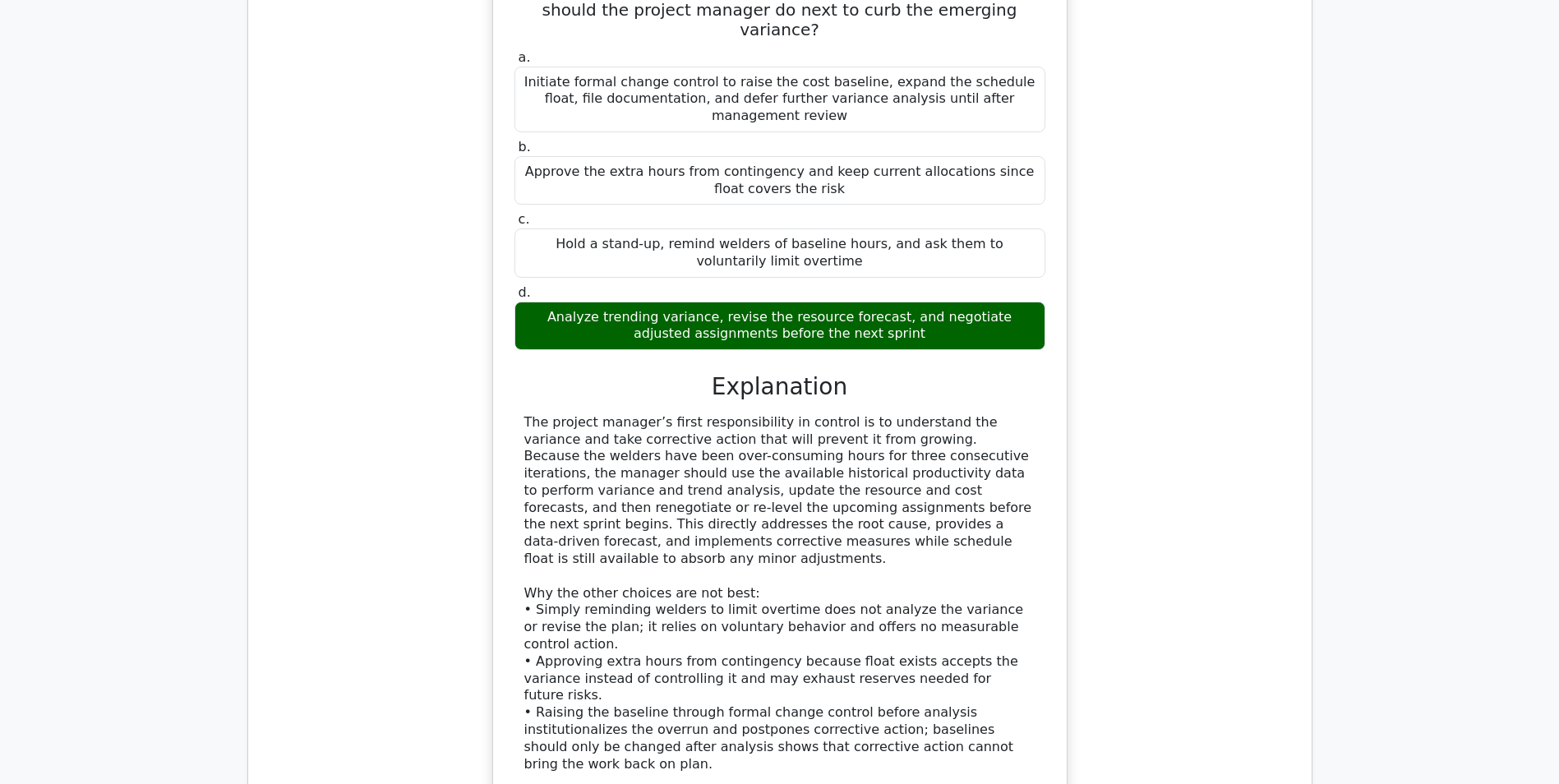
scroll to position [60214, 0]
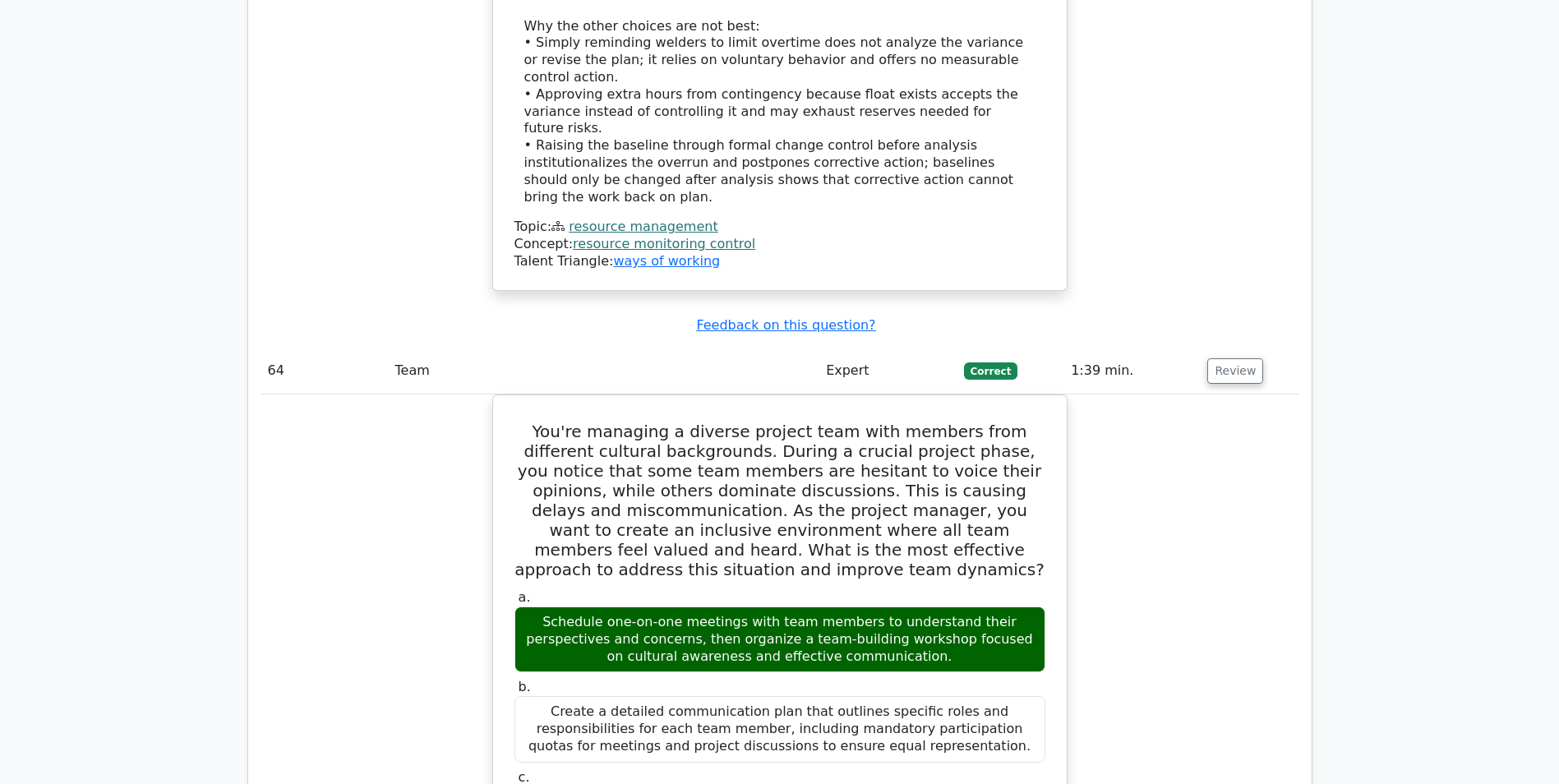
scroll to position [60789, 0]
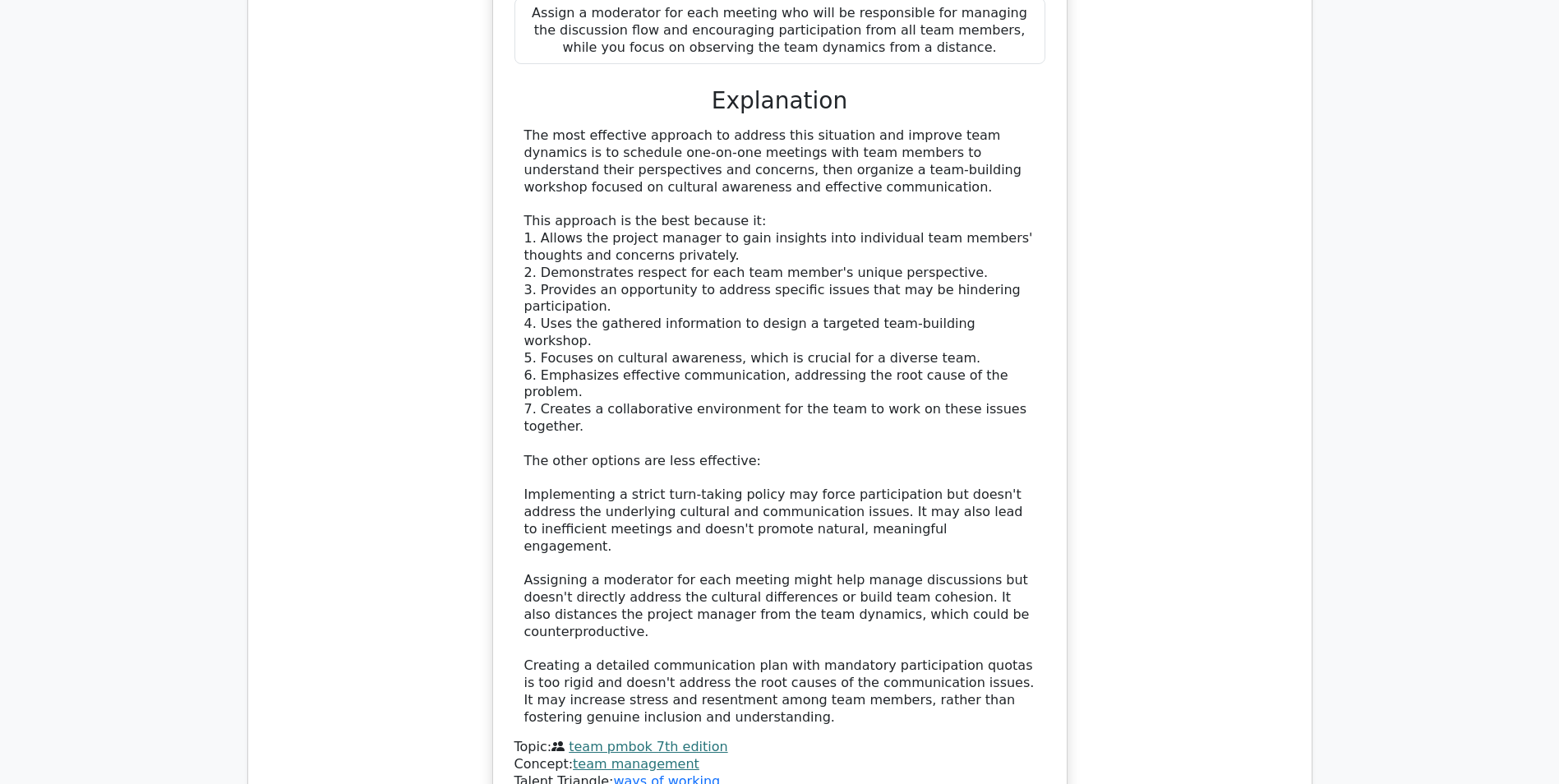
scroll to position [61693, 0]
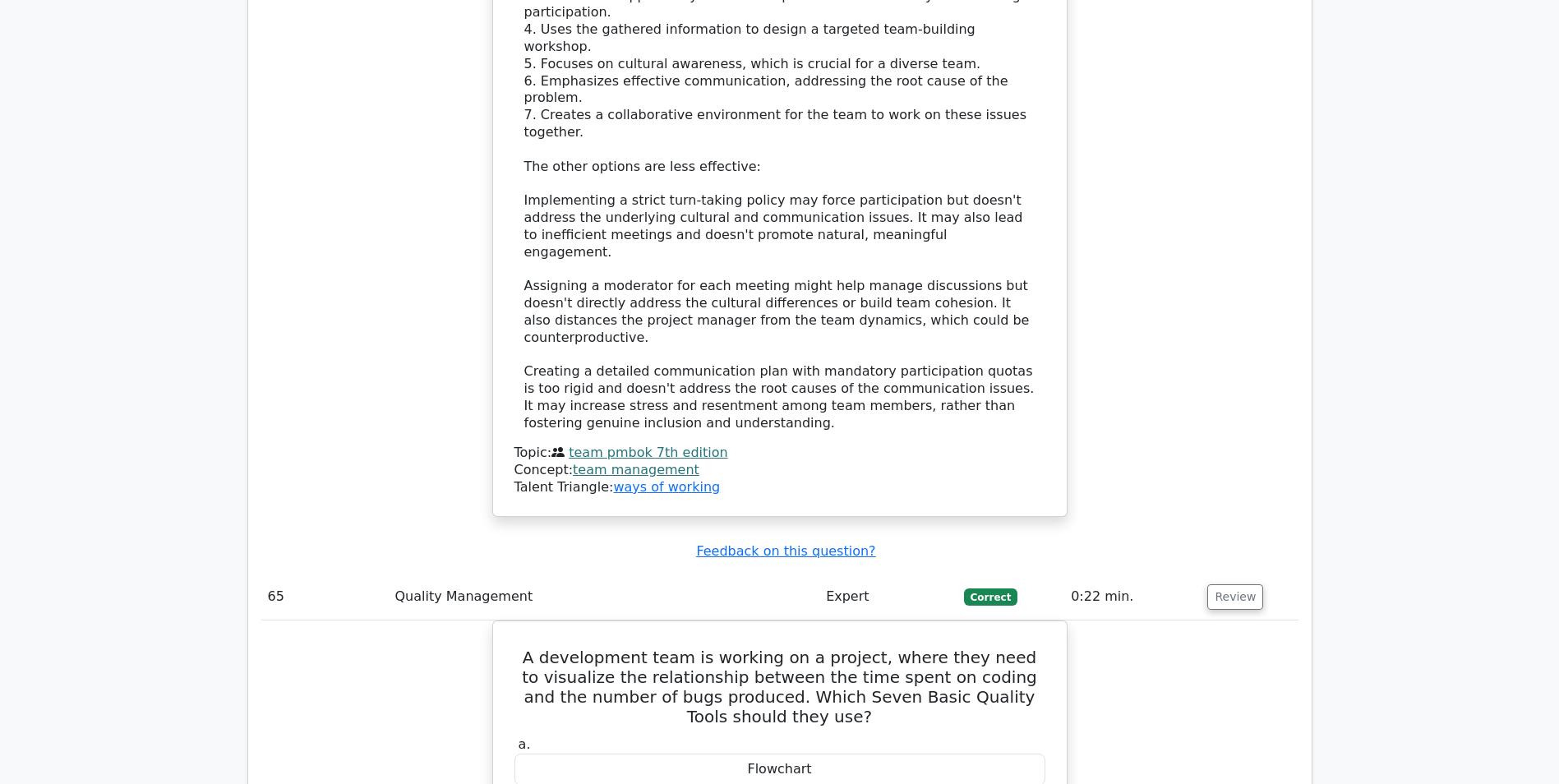
scroll to position [62267, 0]
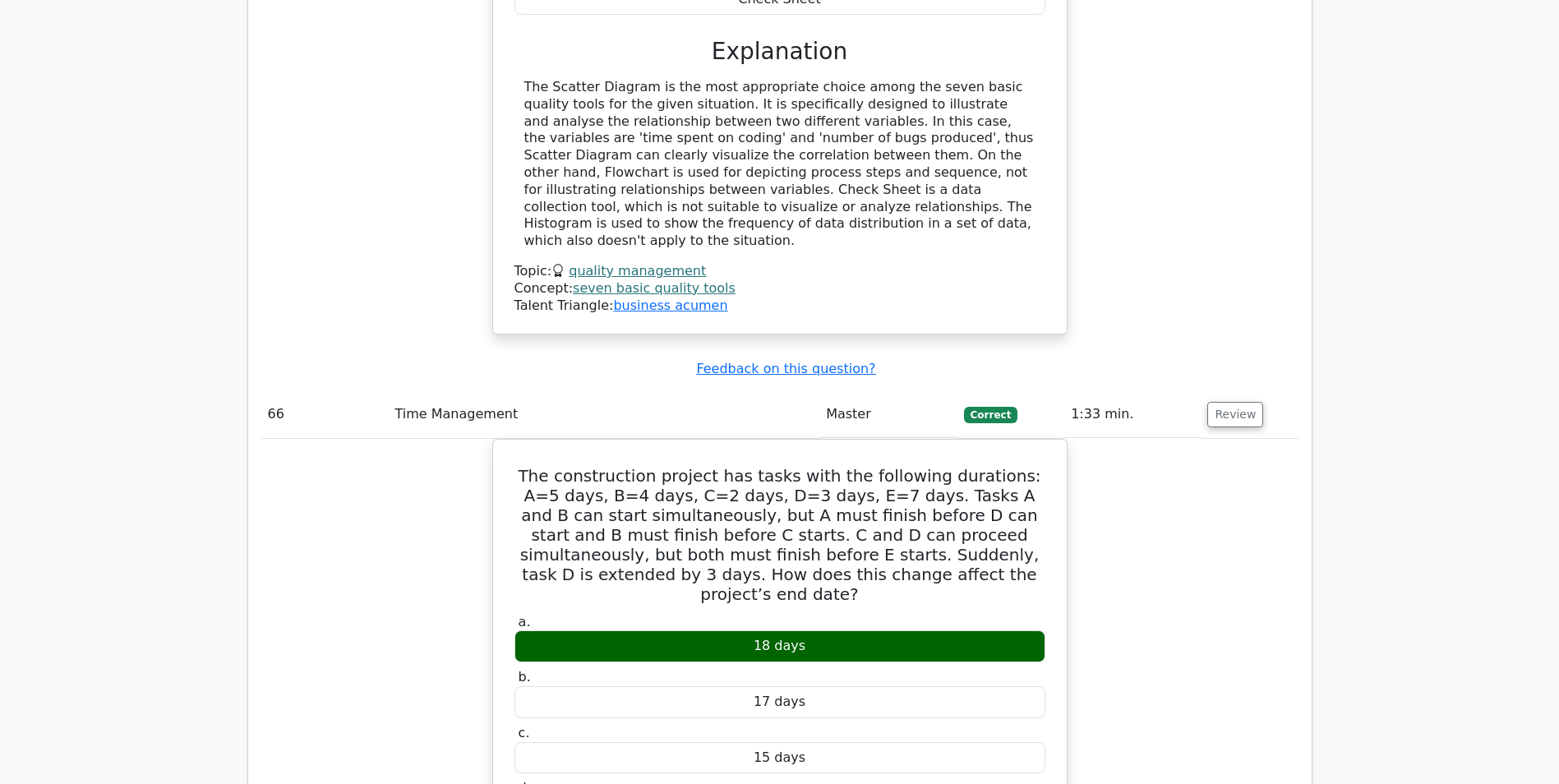
scroll to position [63007, 0]
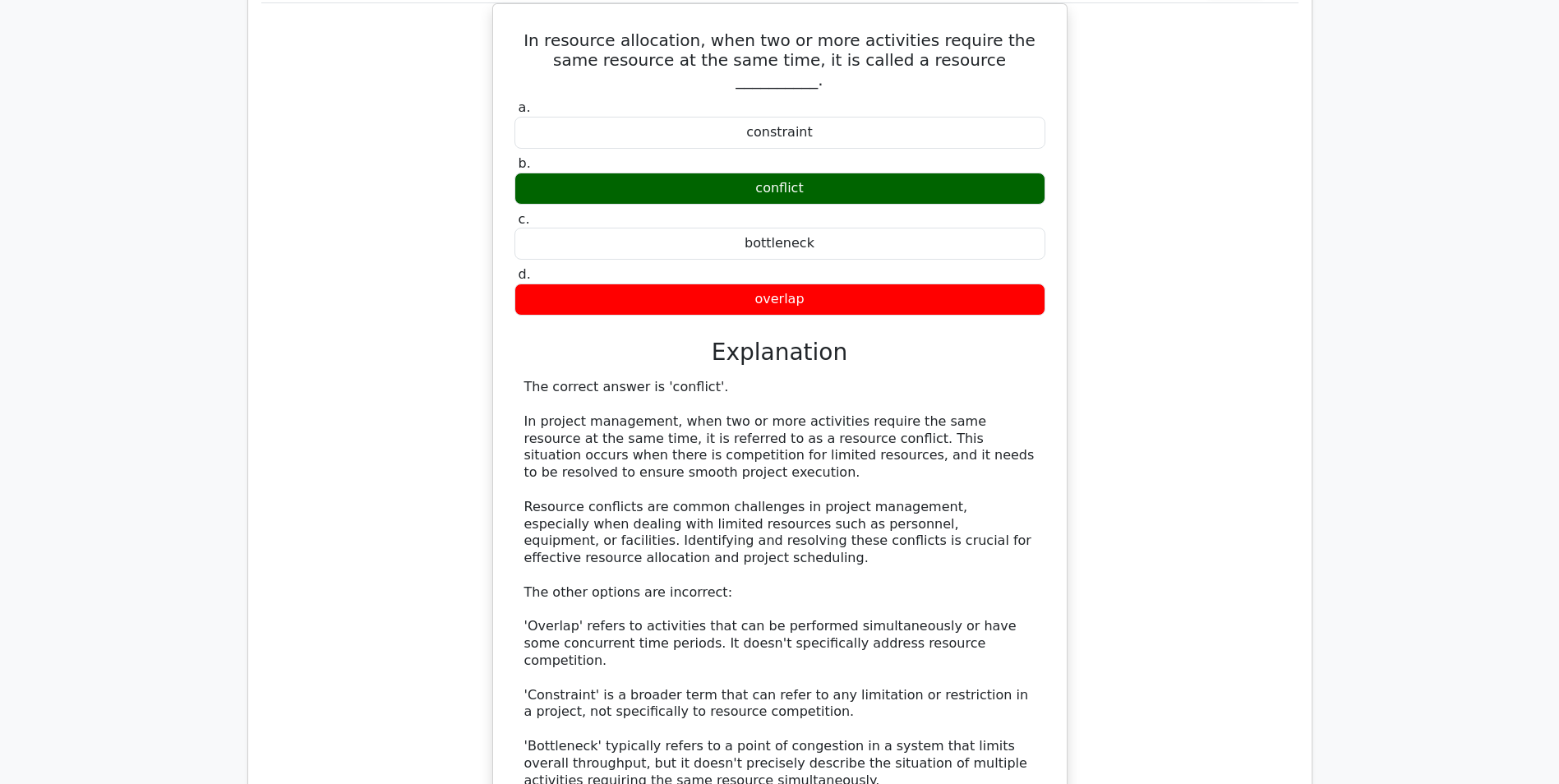
scroll to position [64075, 0]
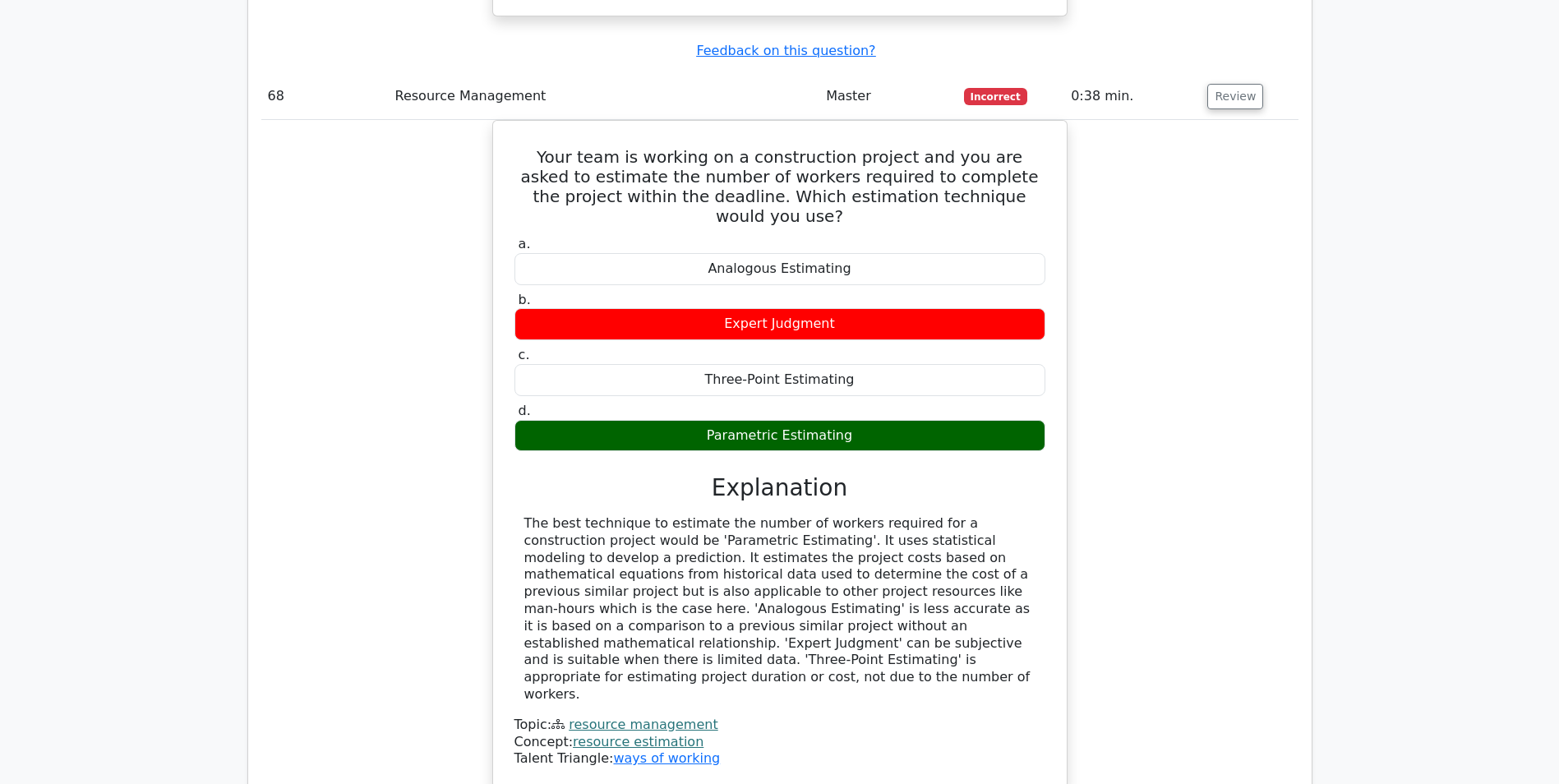
scroll to position [65225, 0]
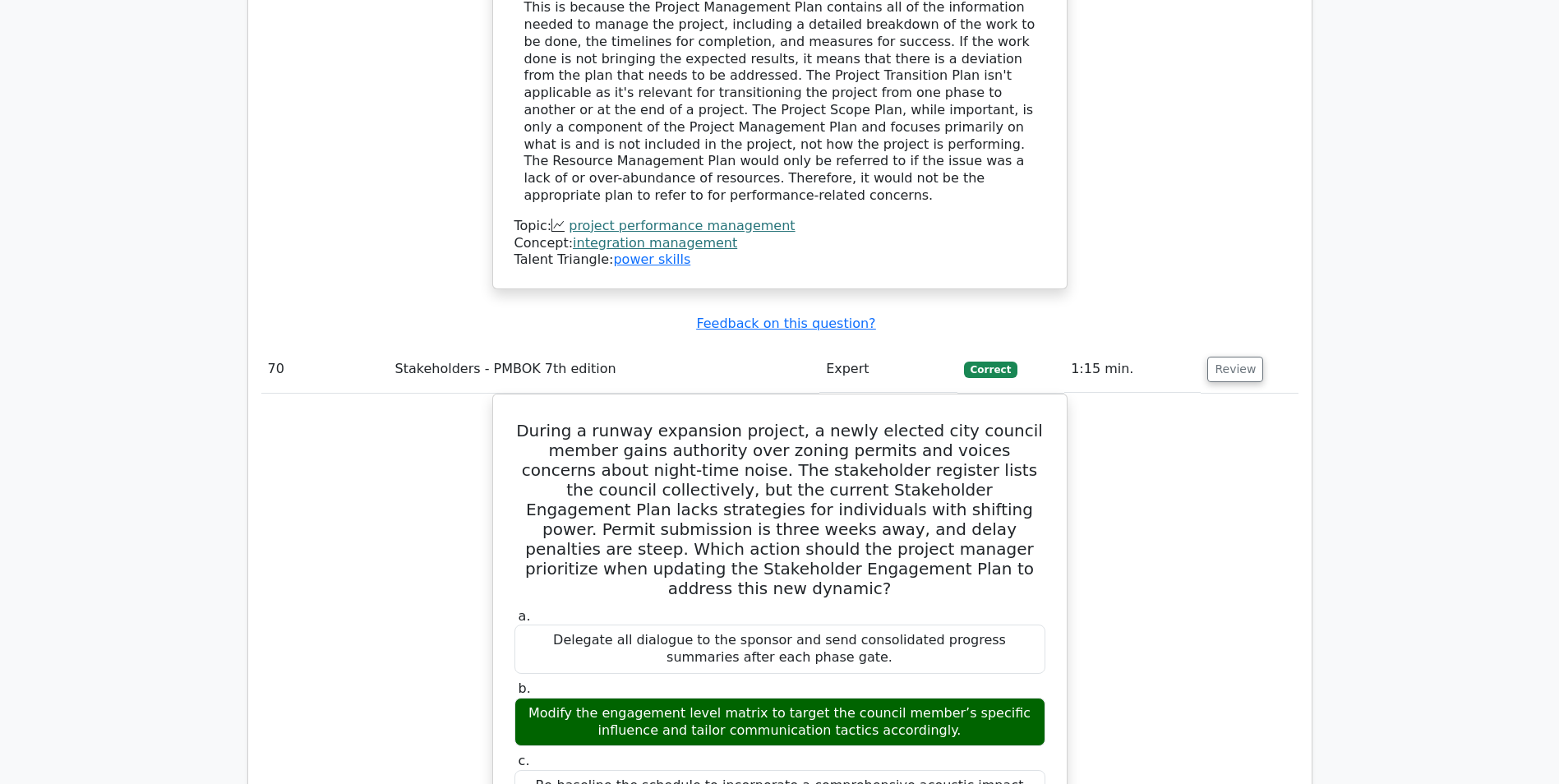
scroll to position [66210, 0]
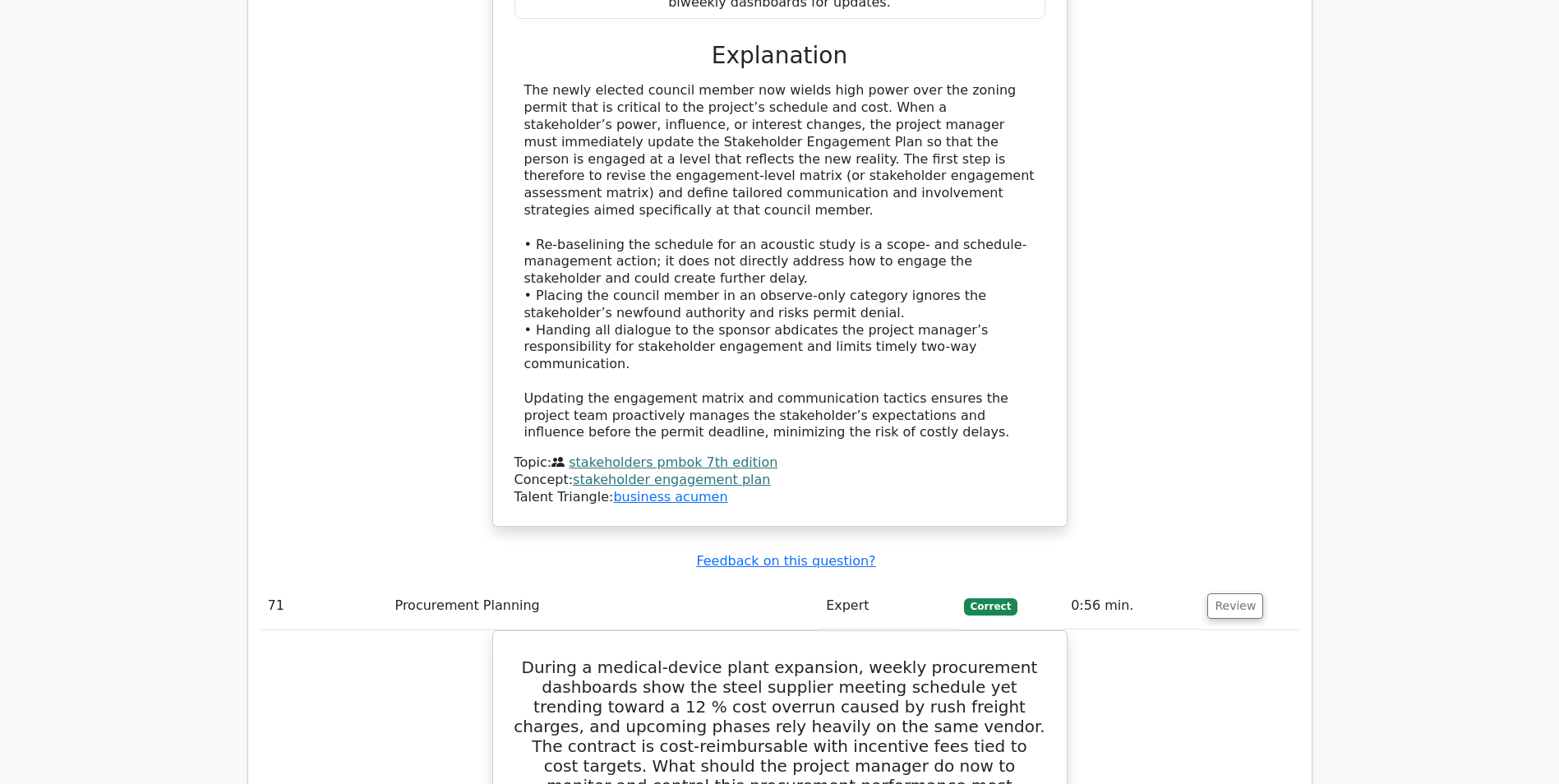
scroll to position [67278, 0]
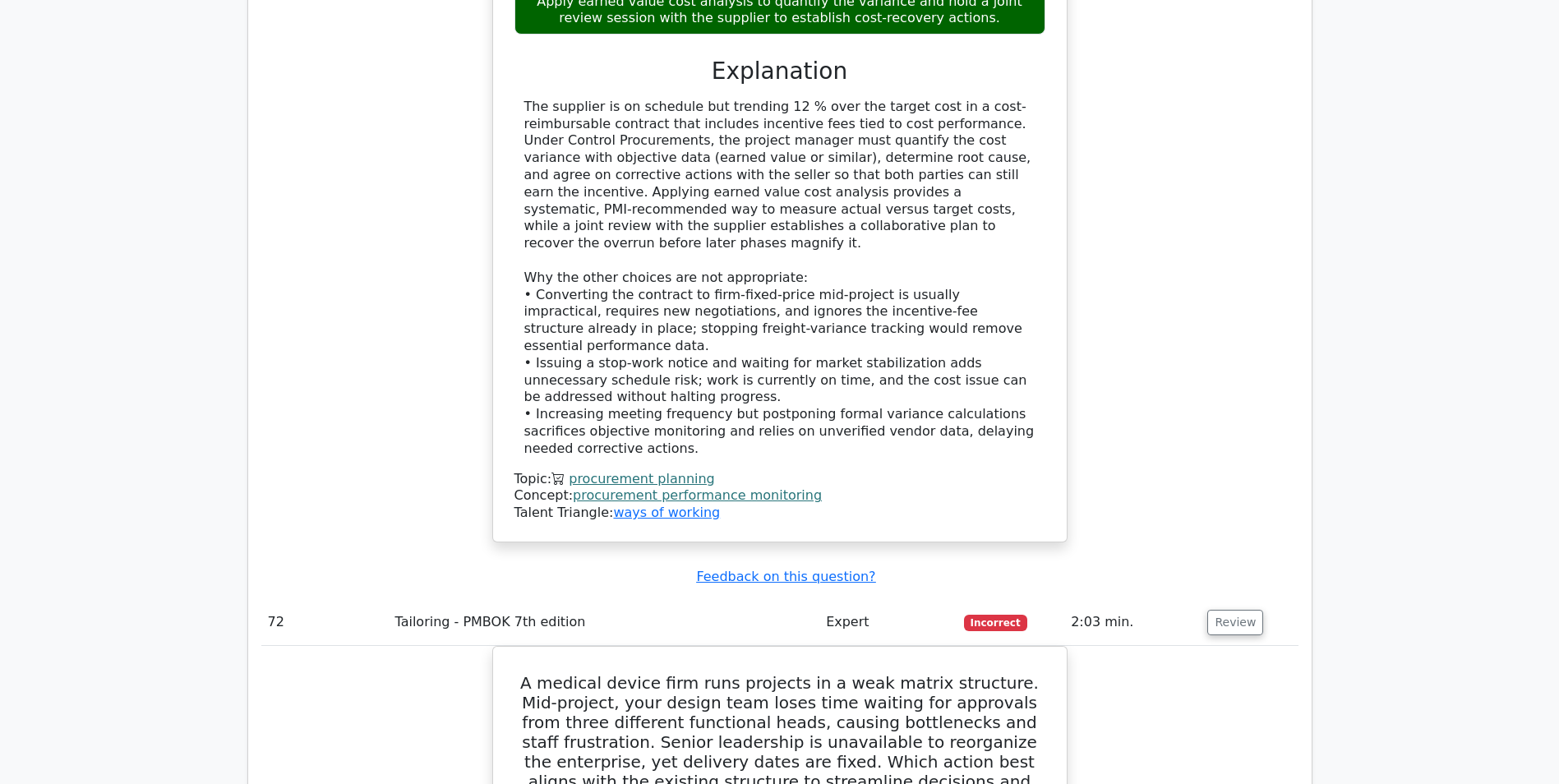
scroll to position [68182, 0]
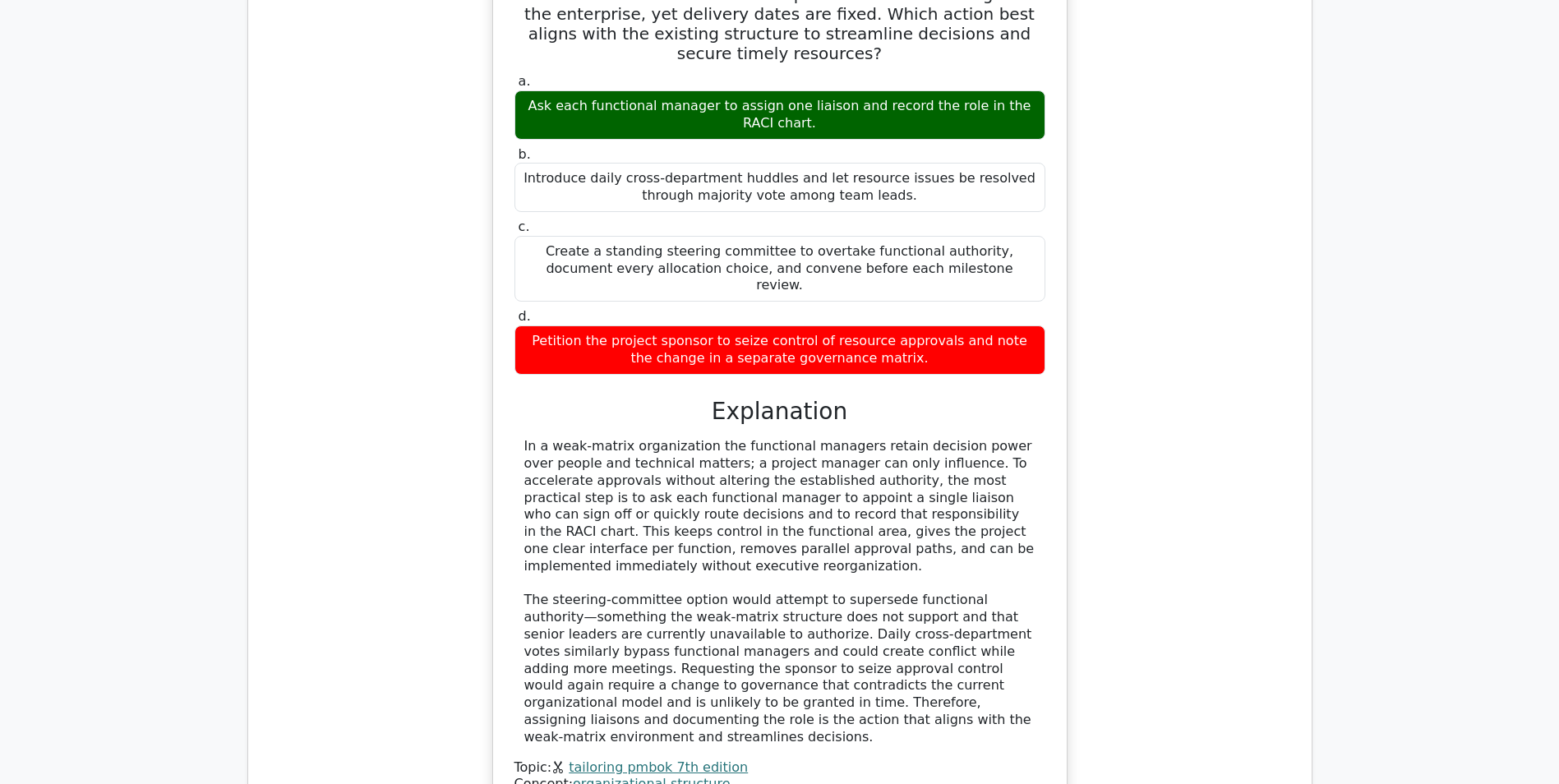
scroll to position [69003, 0]
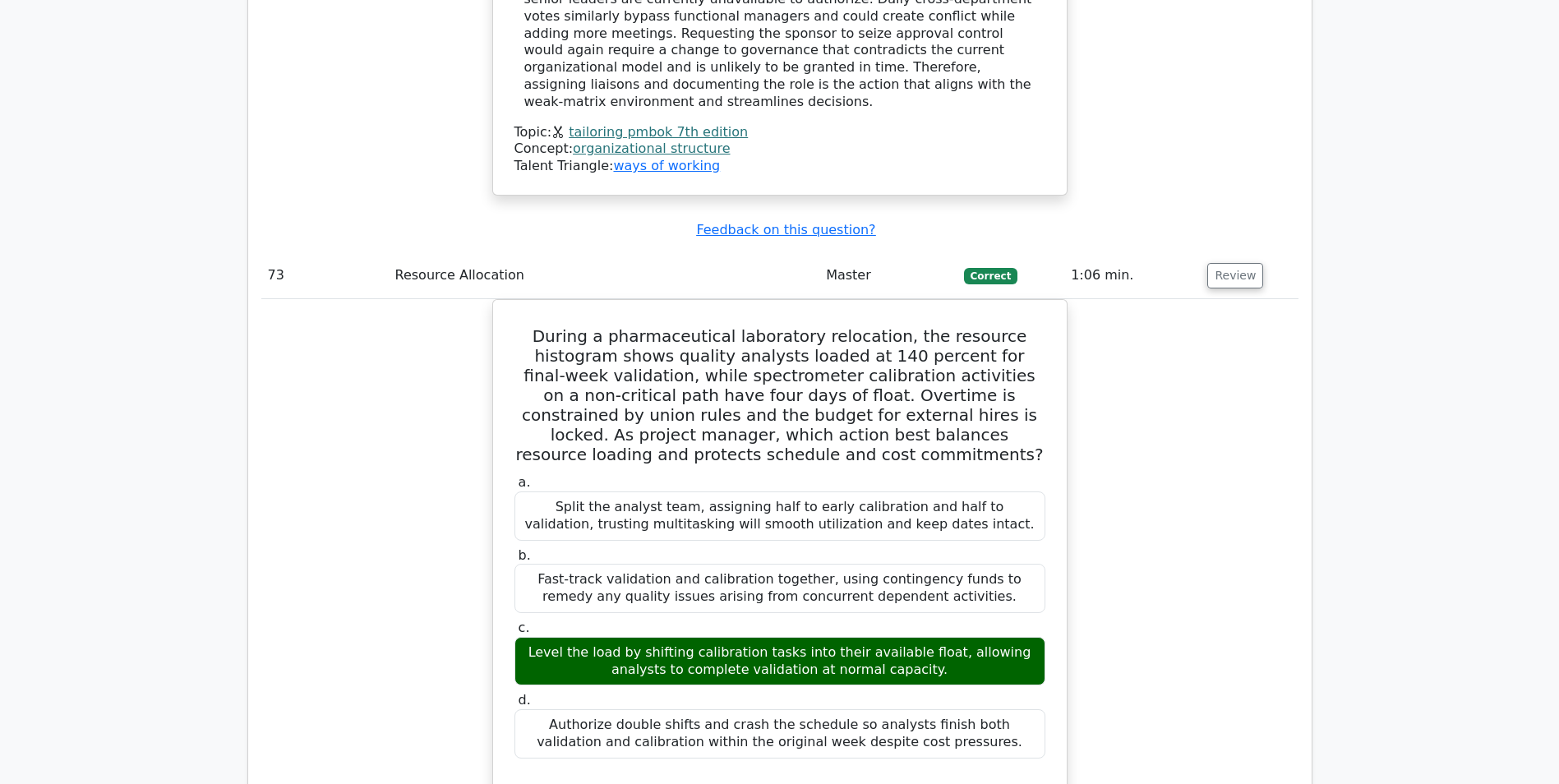
scroll to position [69743, 0]
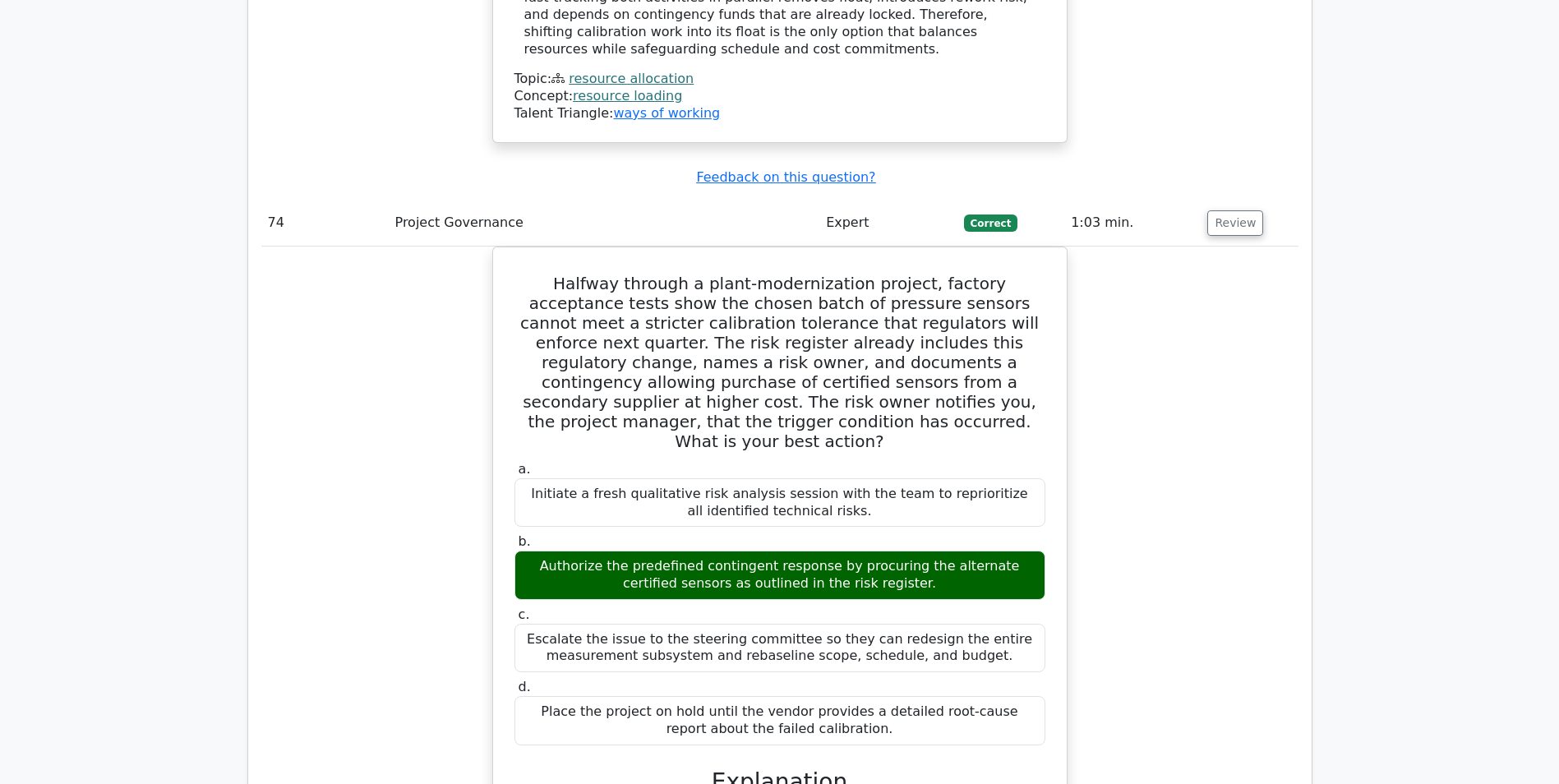
scroll to position [70975, 0]
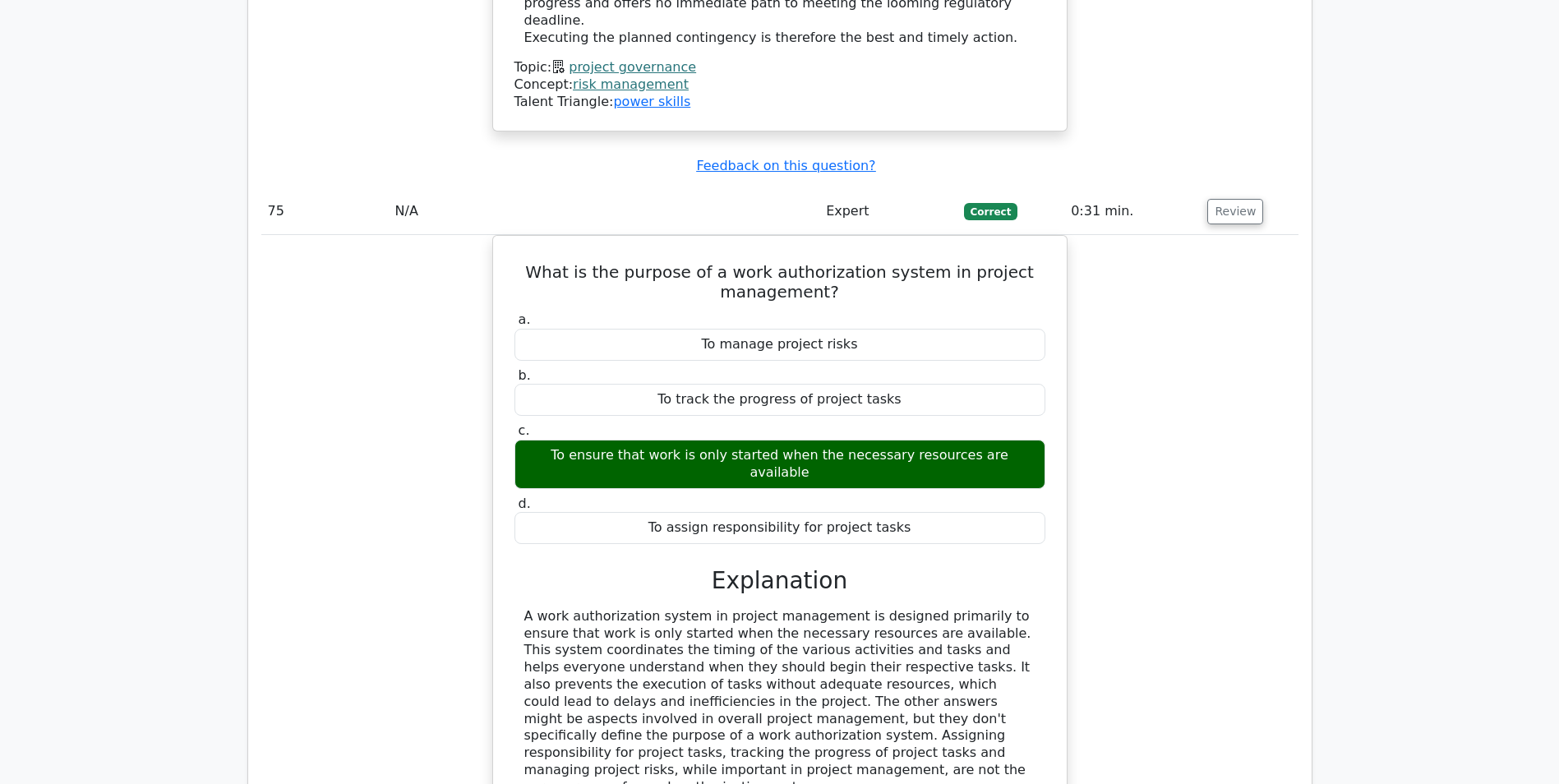
scroll to position [71797, 0]
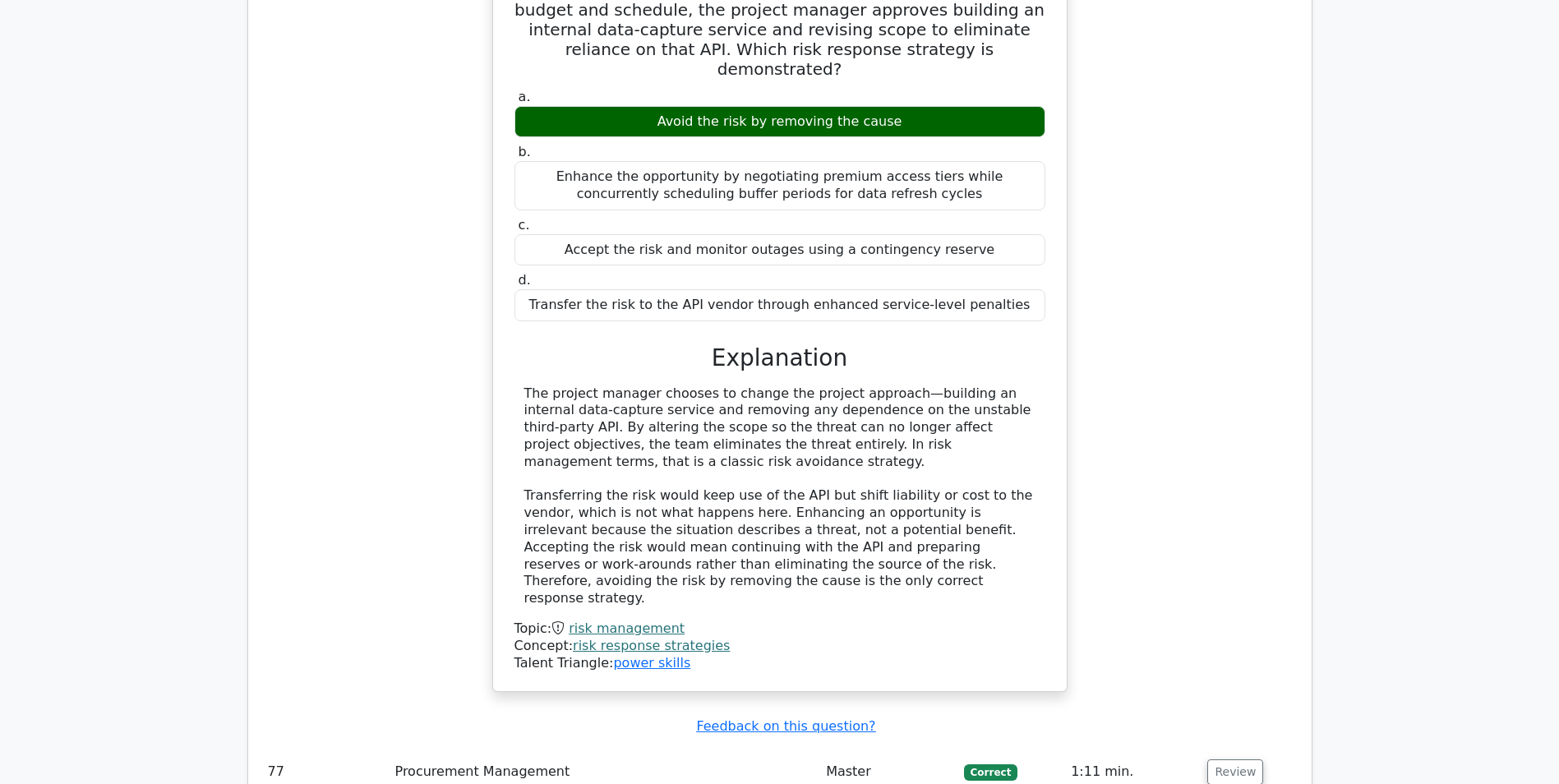
scroll to position [72783, 0]
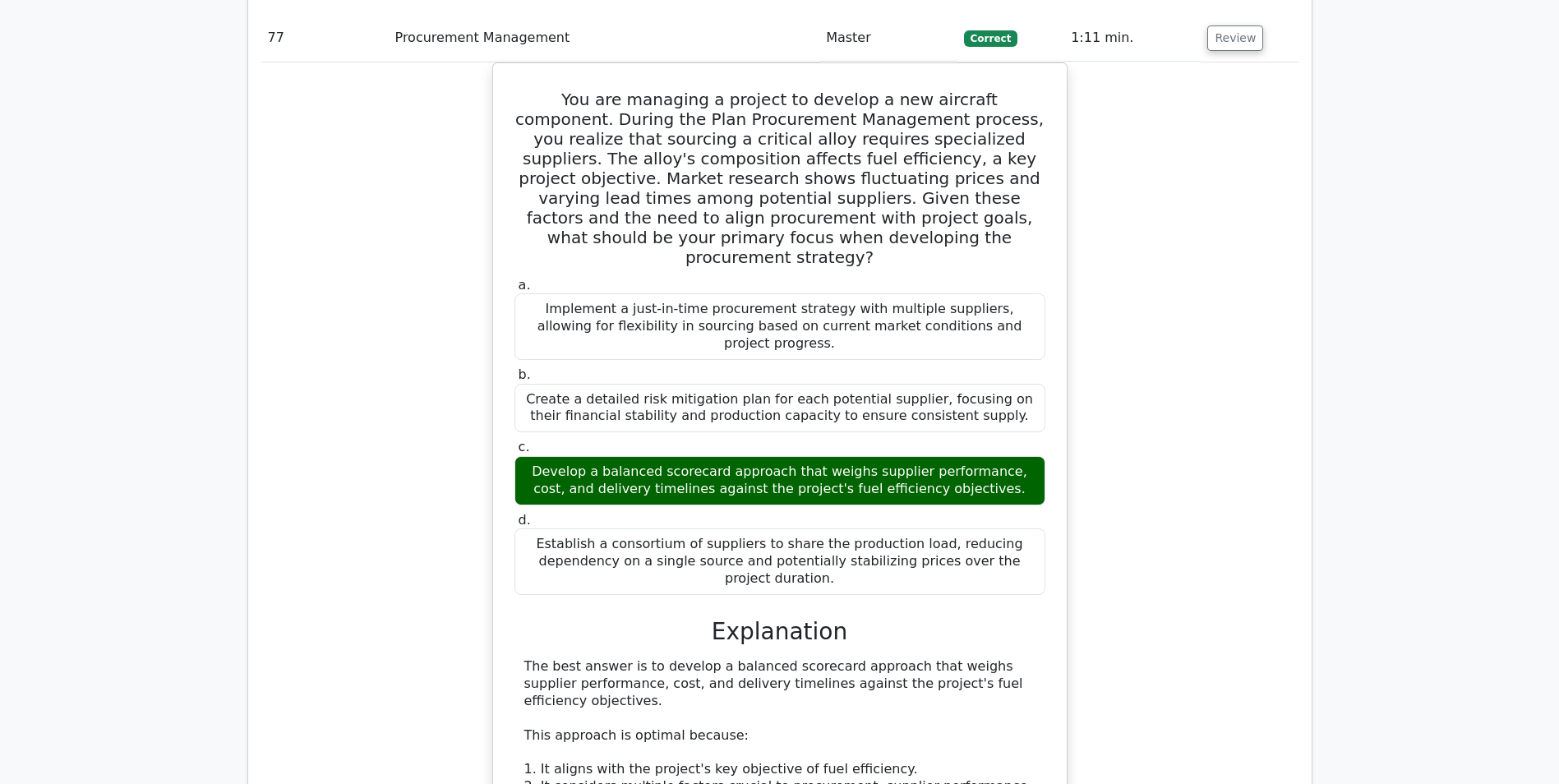
scroll to position [73440, 0]
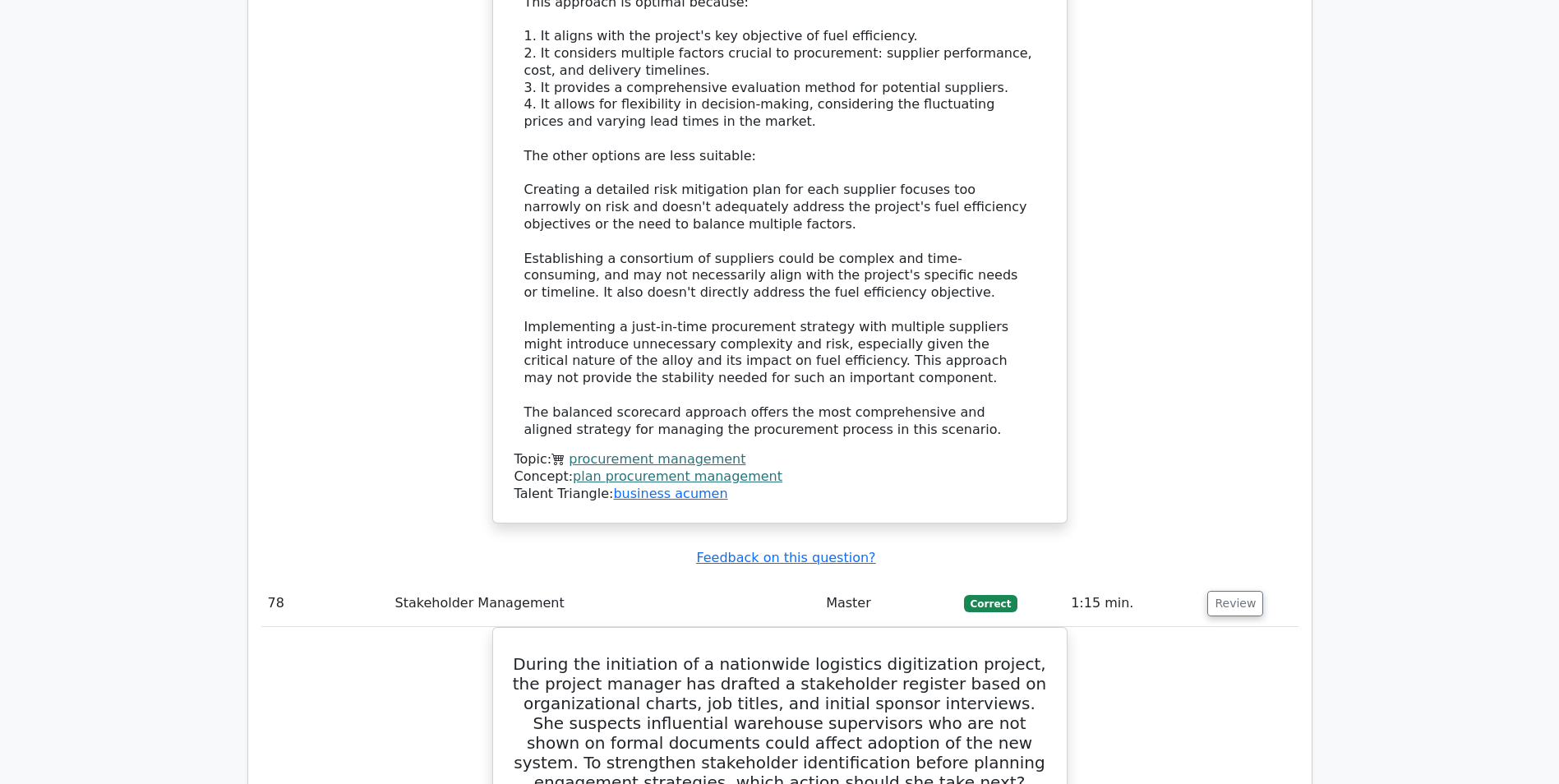
scroll to position [74179, 0]
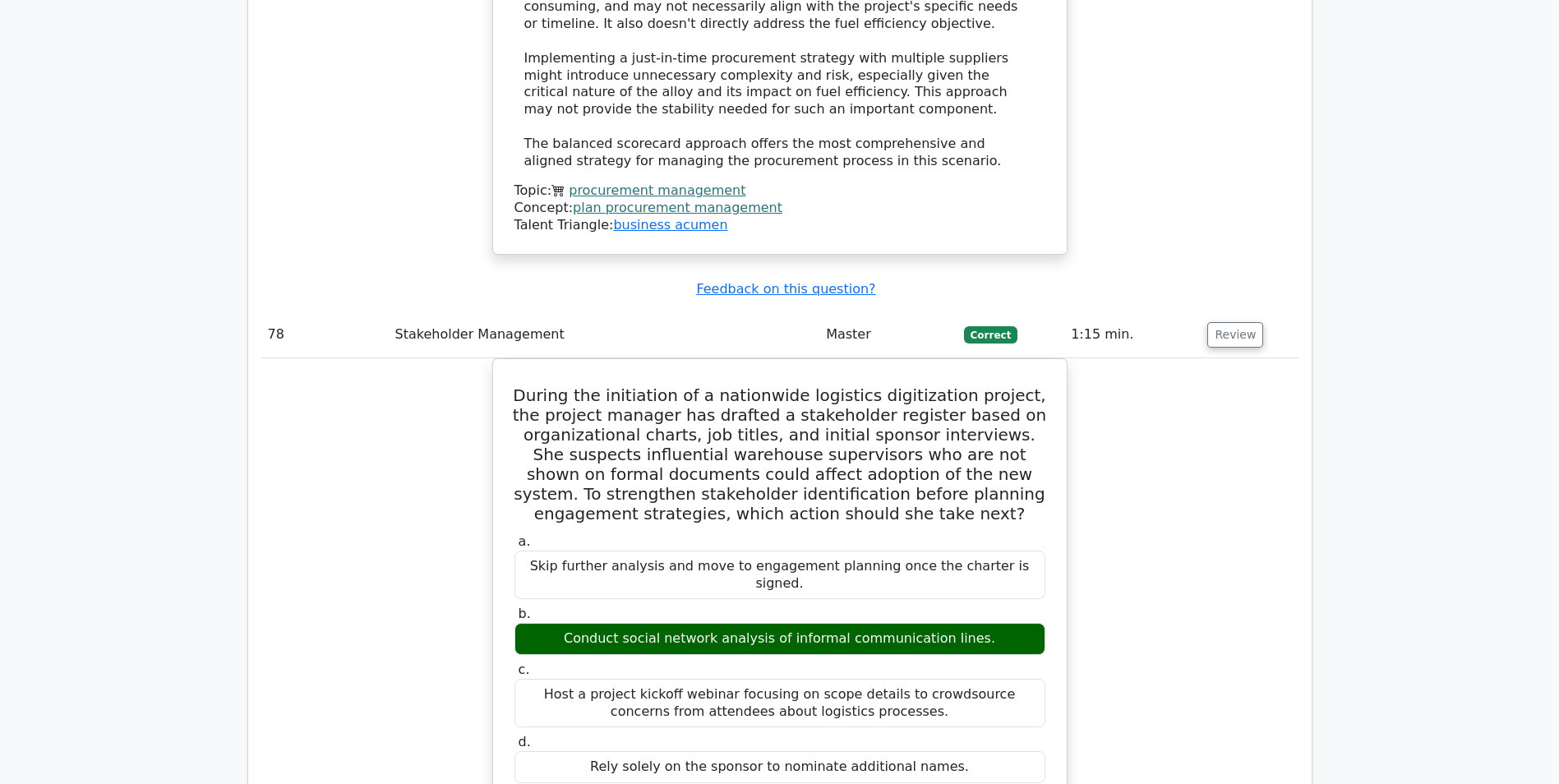
scroll to position [74754, 0]
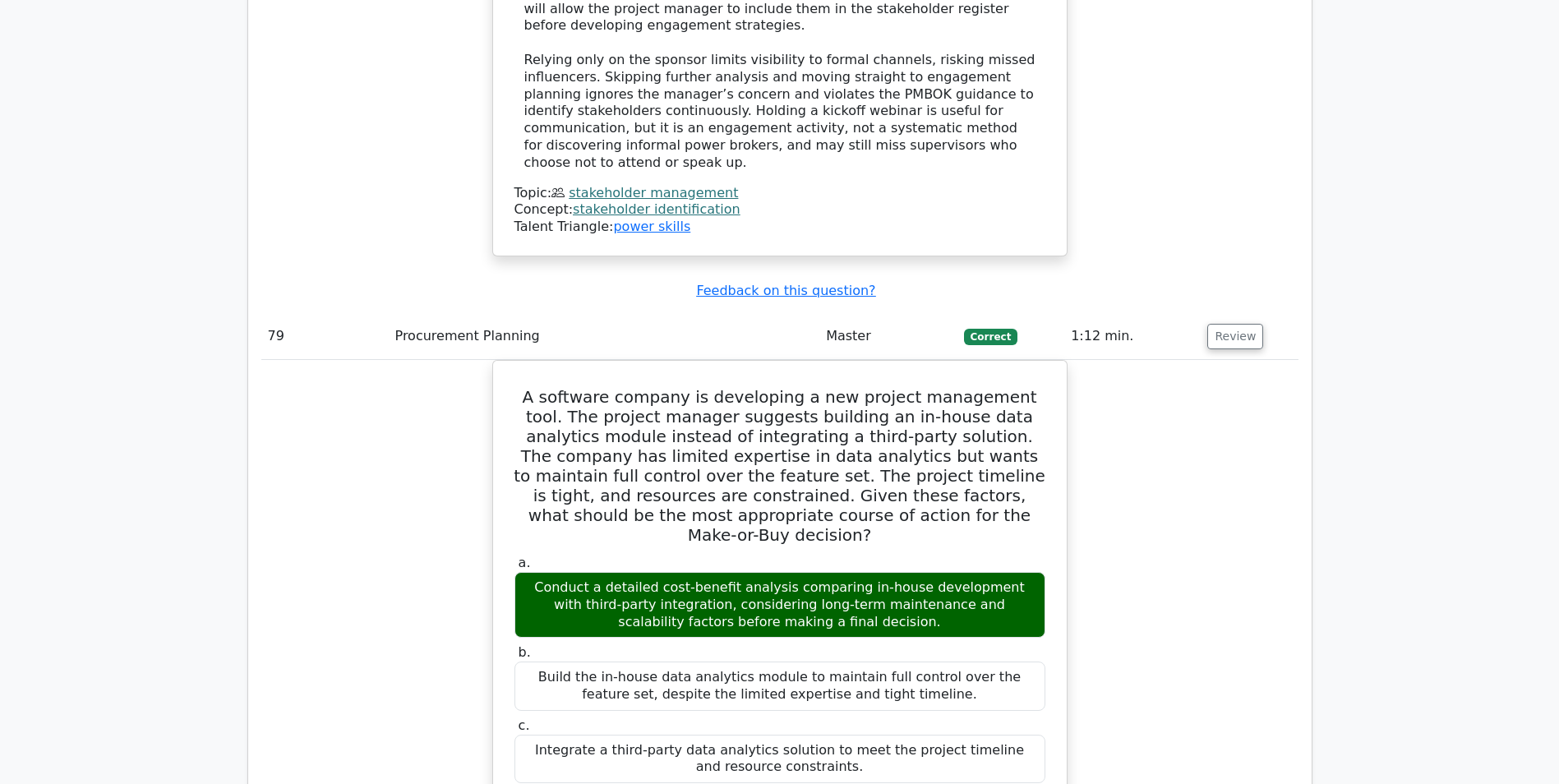
scroll to position [75411, 0]
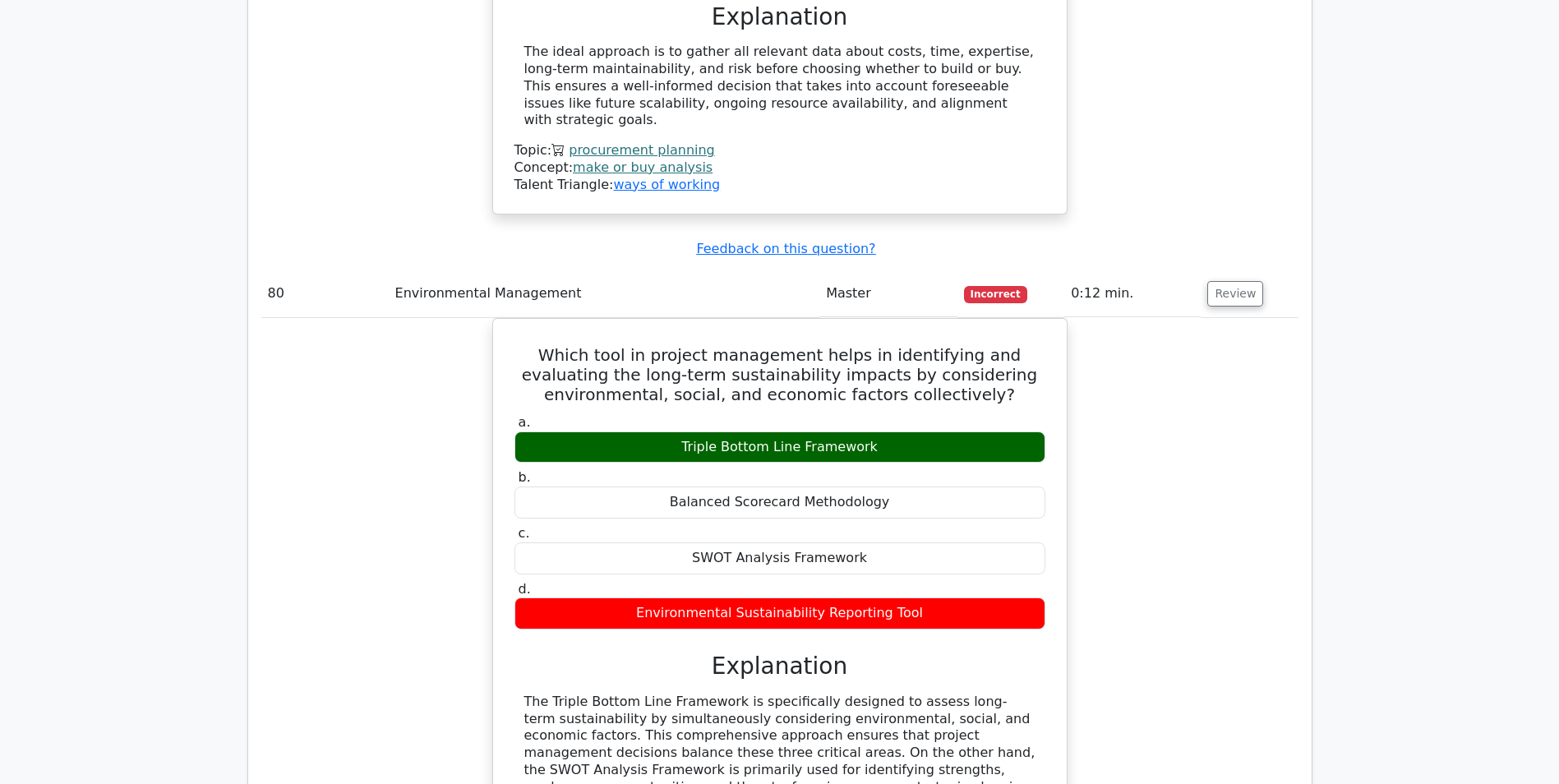
scroll to position [76396, 0]
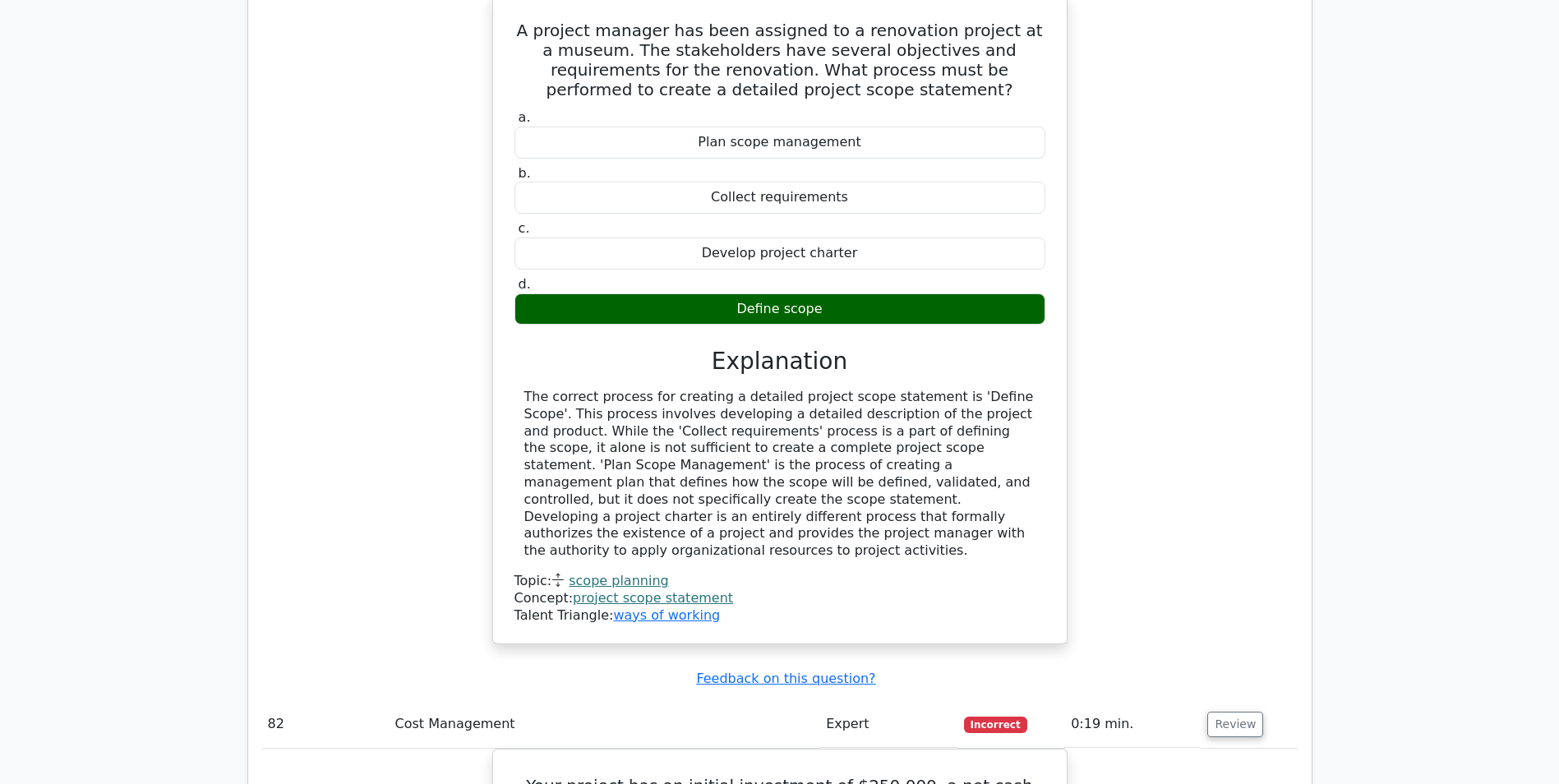
scroll to position [77465, 0]
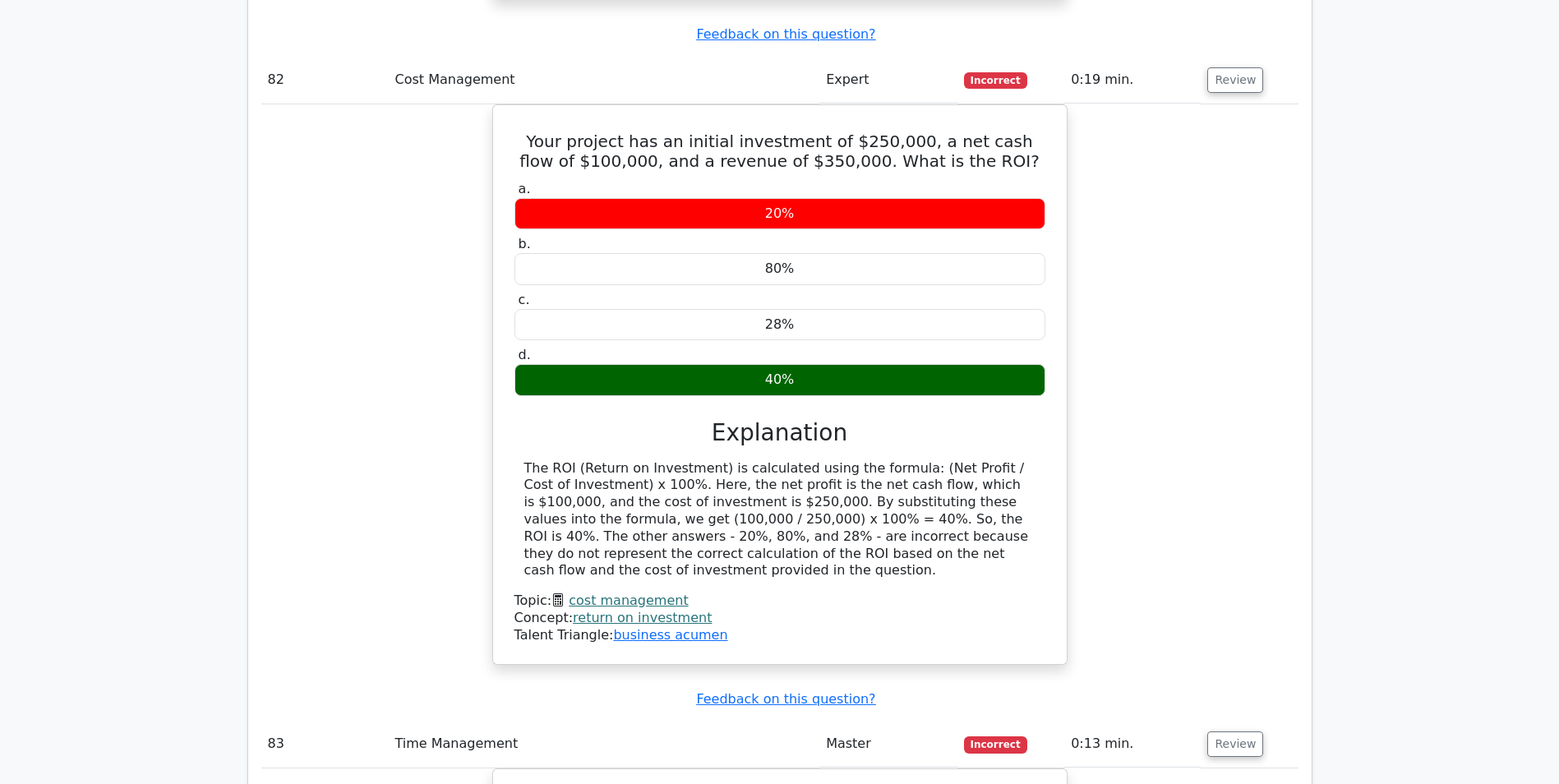
scroll to position [78286, 0]
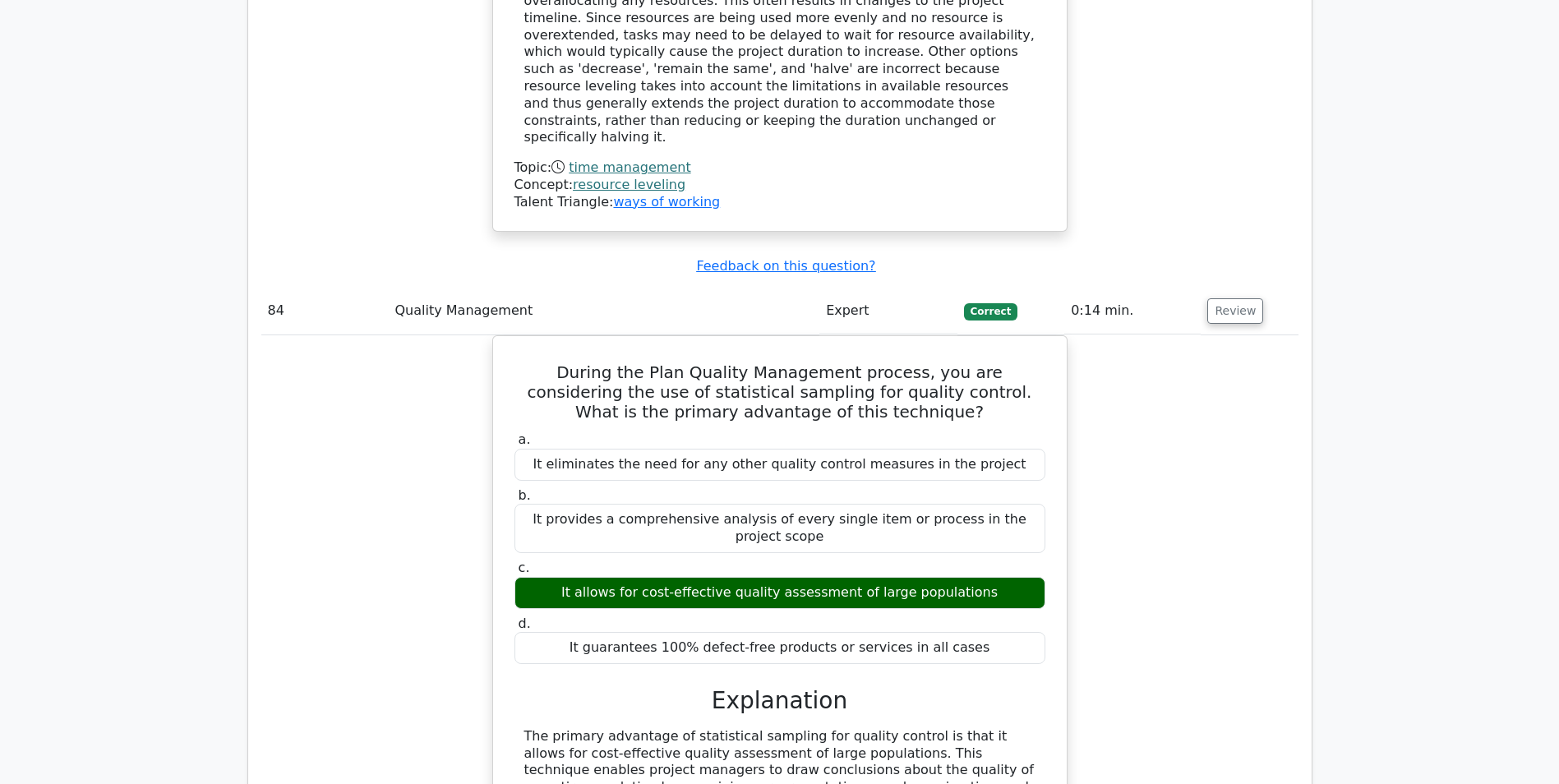
scroll to position [79190, 0]
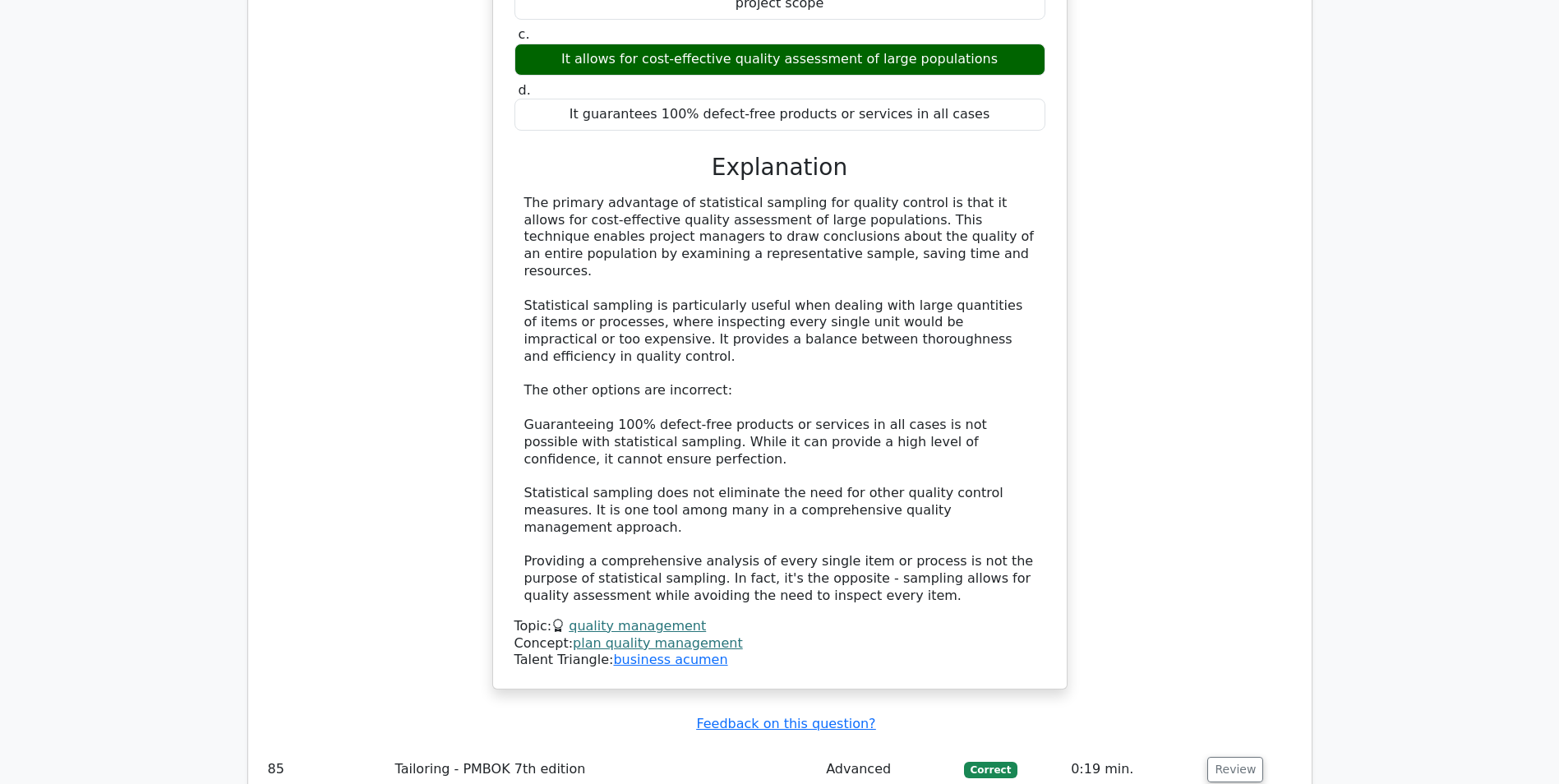
scroll to position [79929, 0]
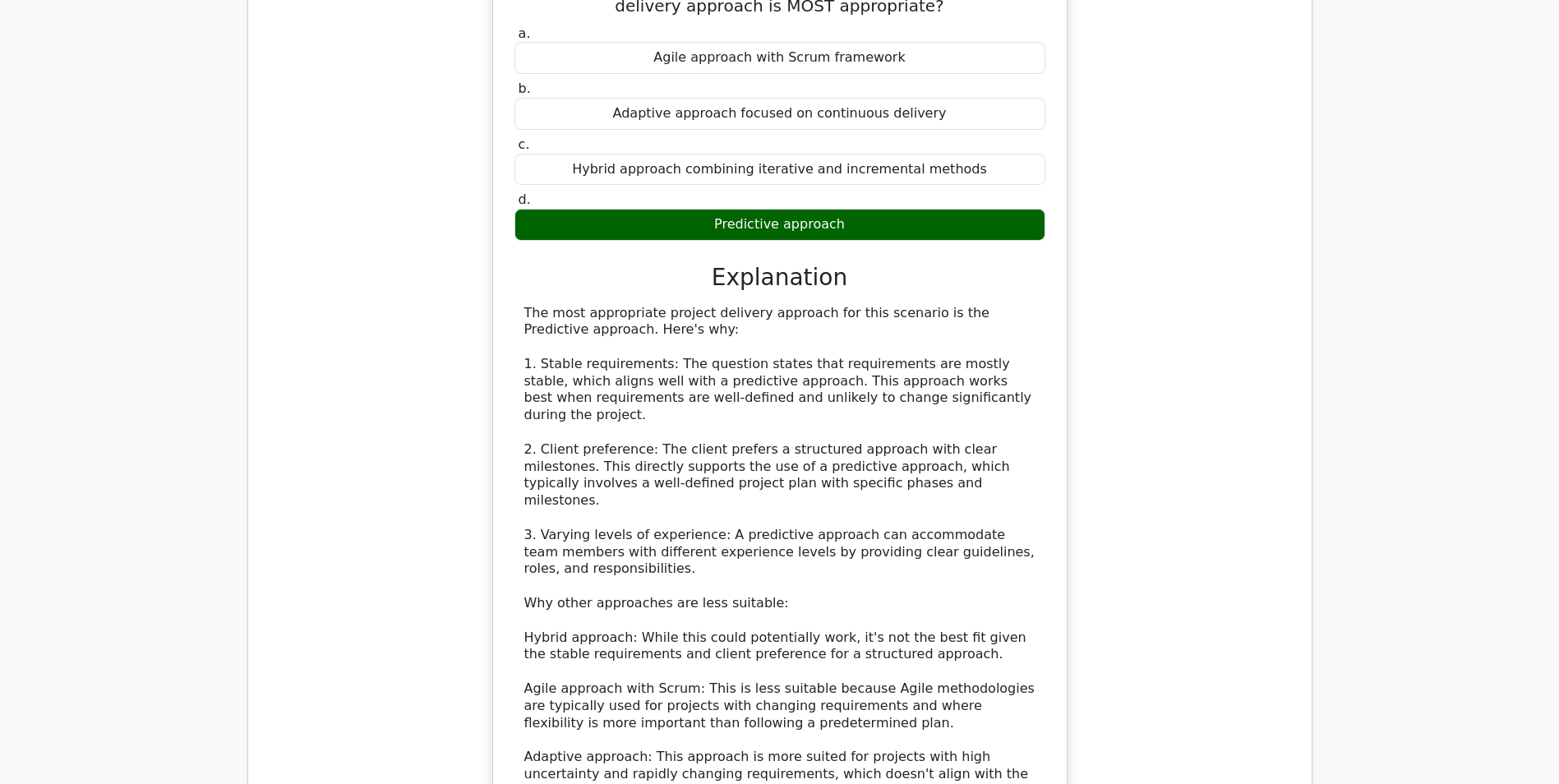
scroll to position [80833, 0]
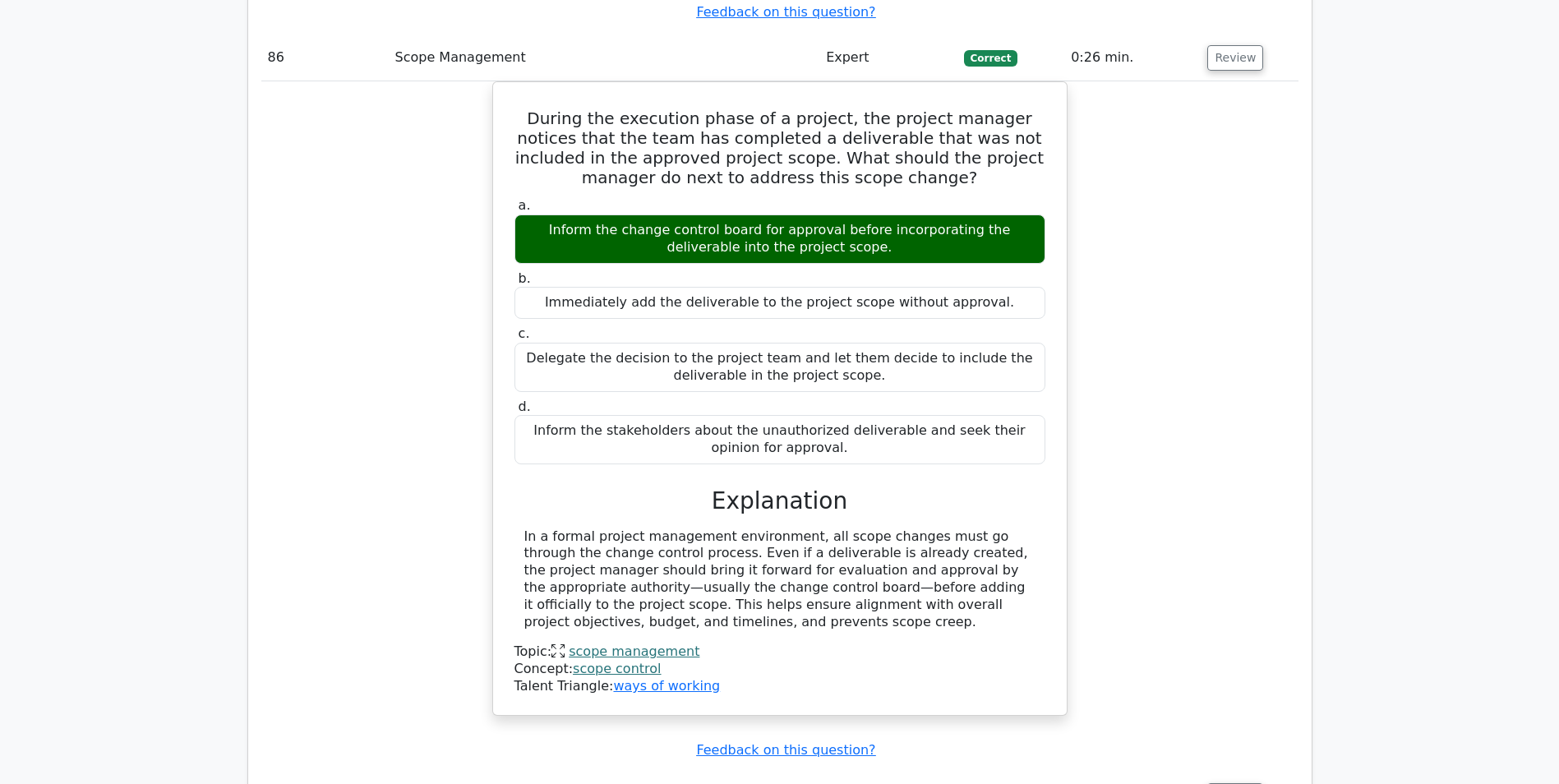
scroll to position [81654, 0]
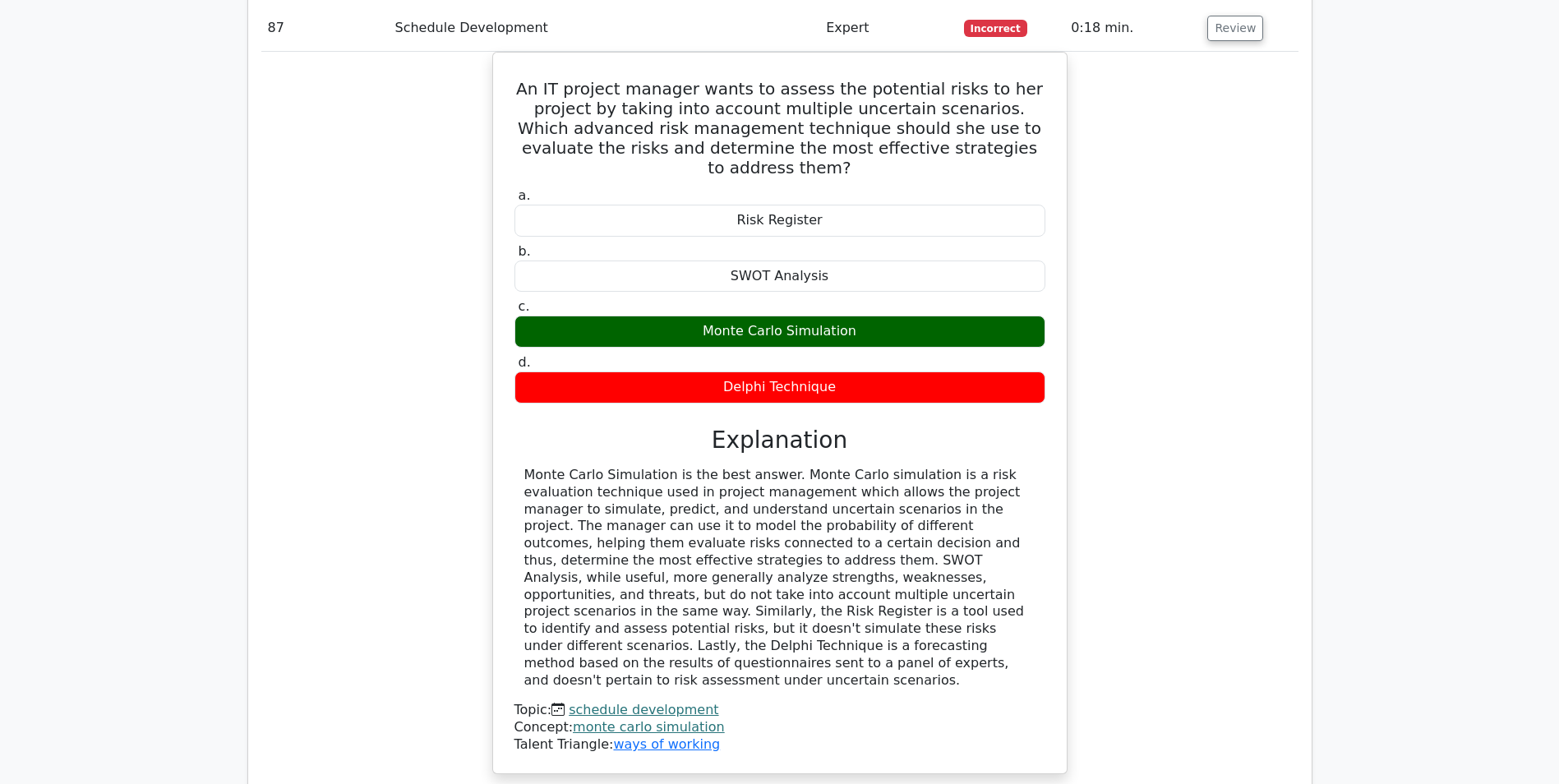
scroll to position [82311, 0]
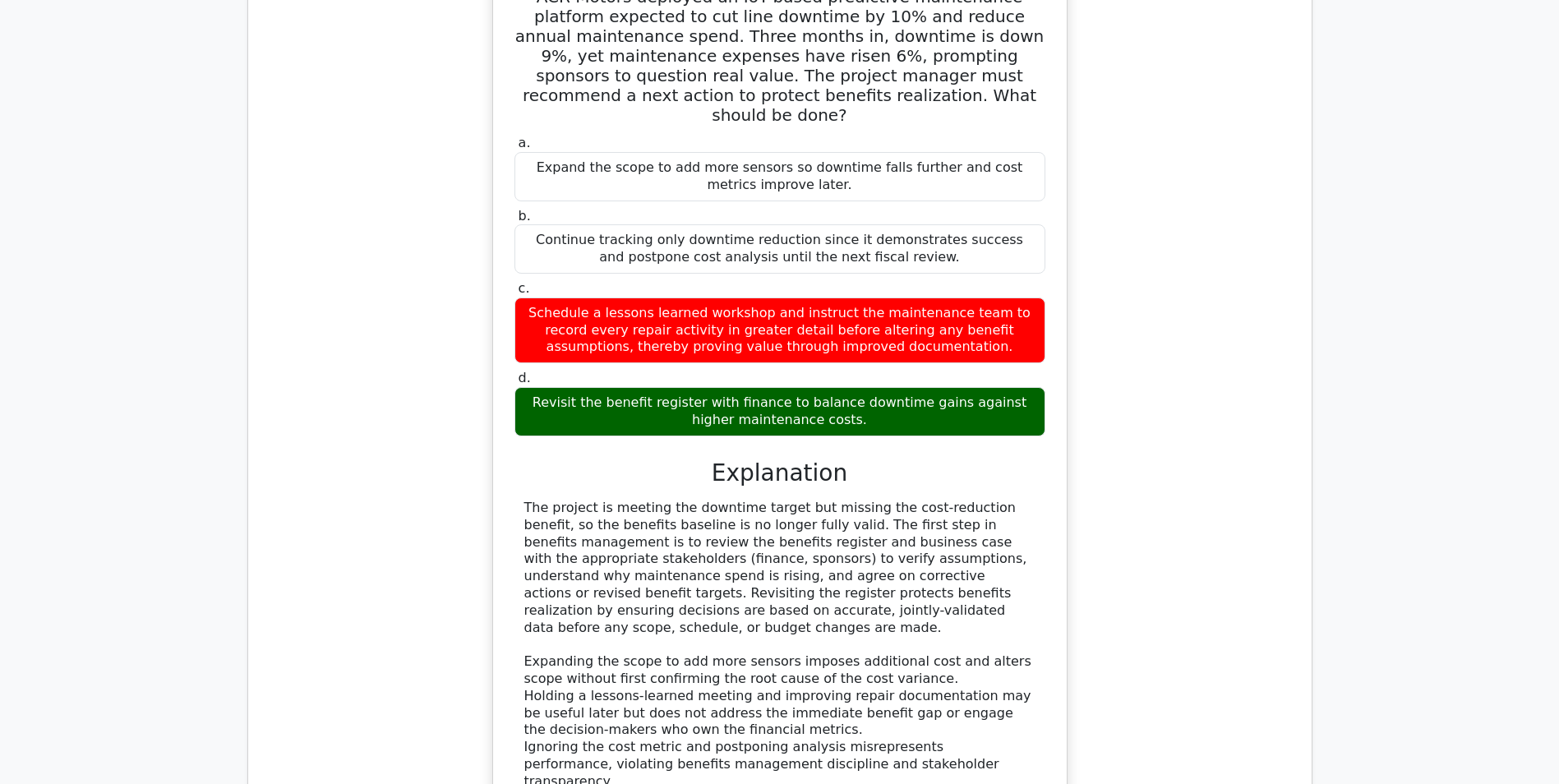
scroll to position [83215, 0]
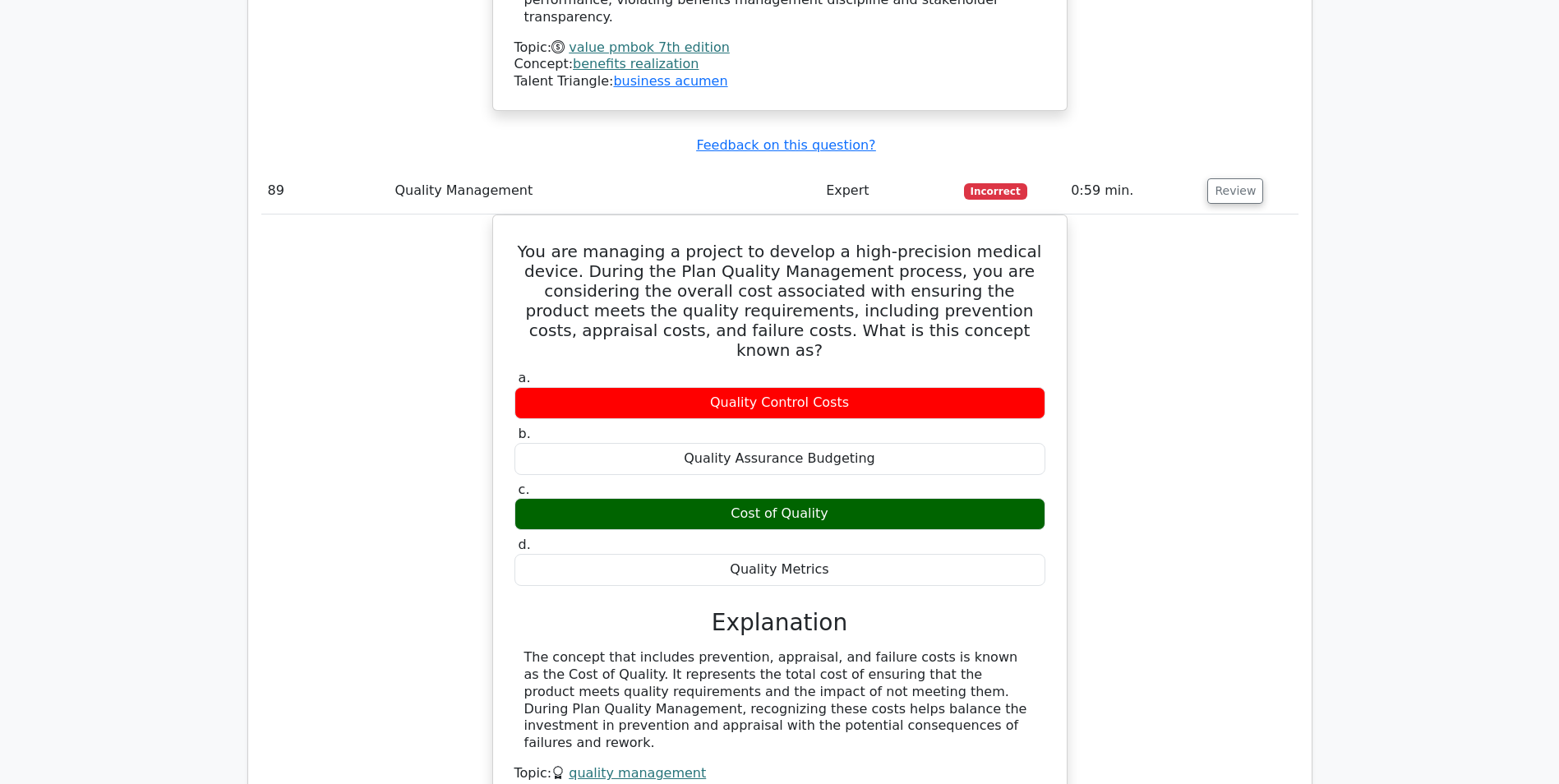
scroll to position [83954, 0]
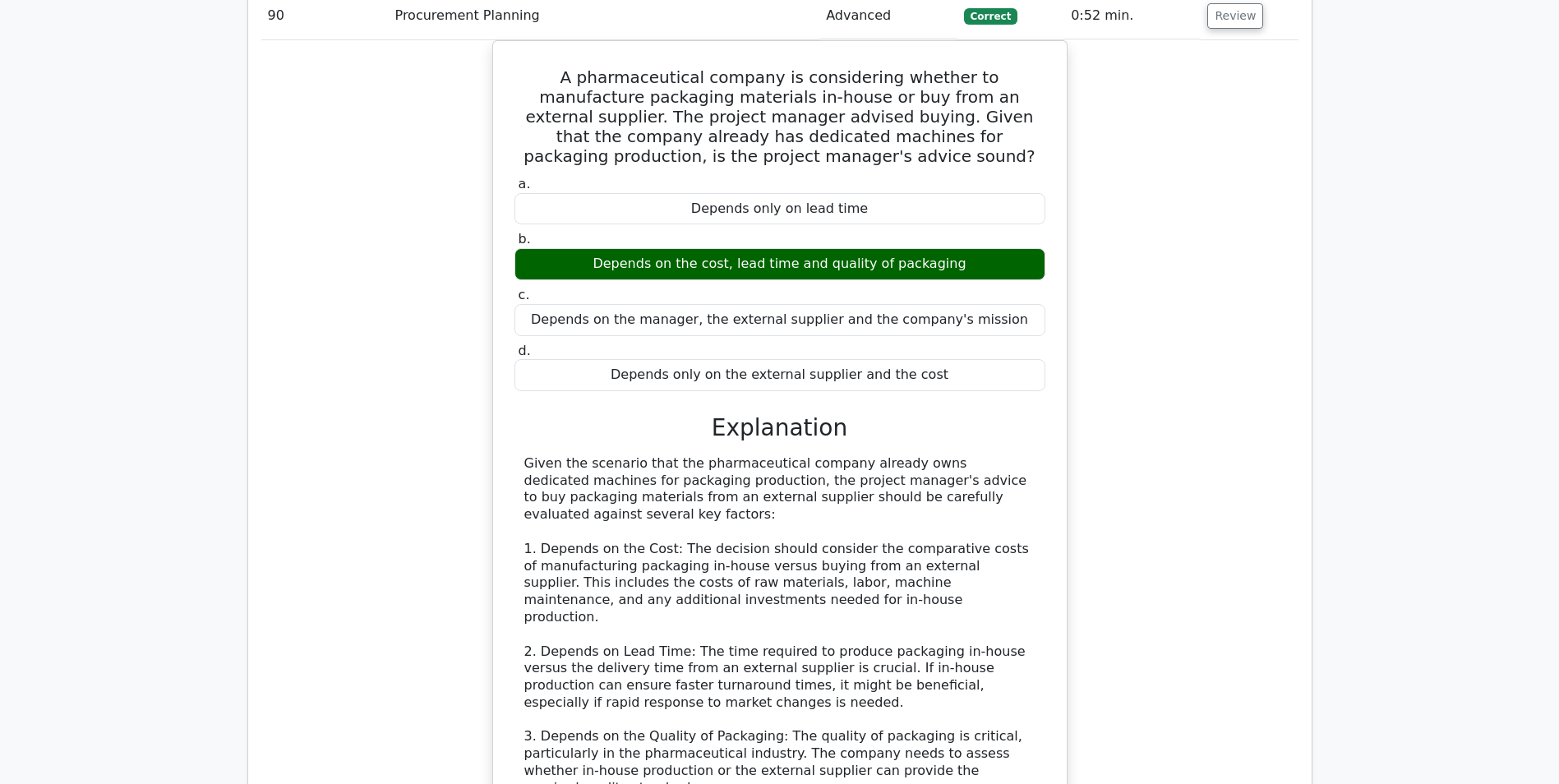
scroll to position [84858, 0]
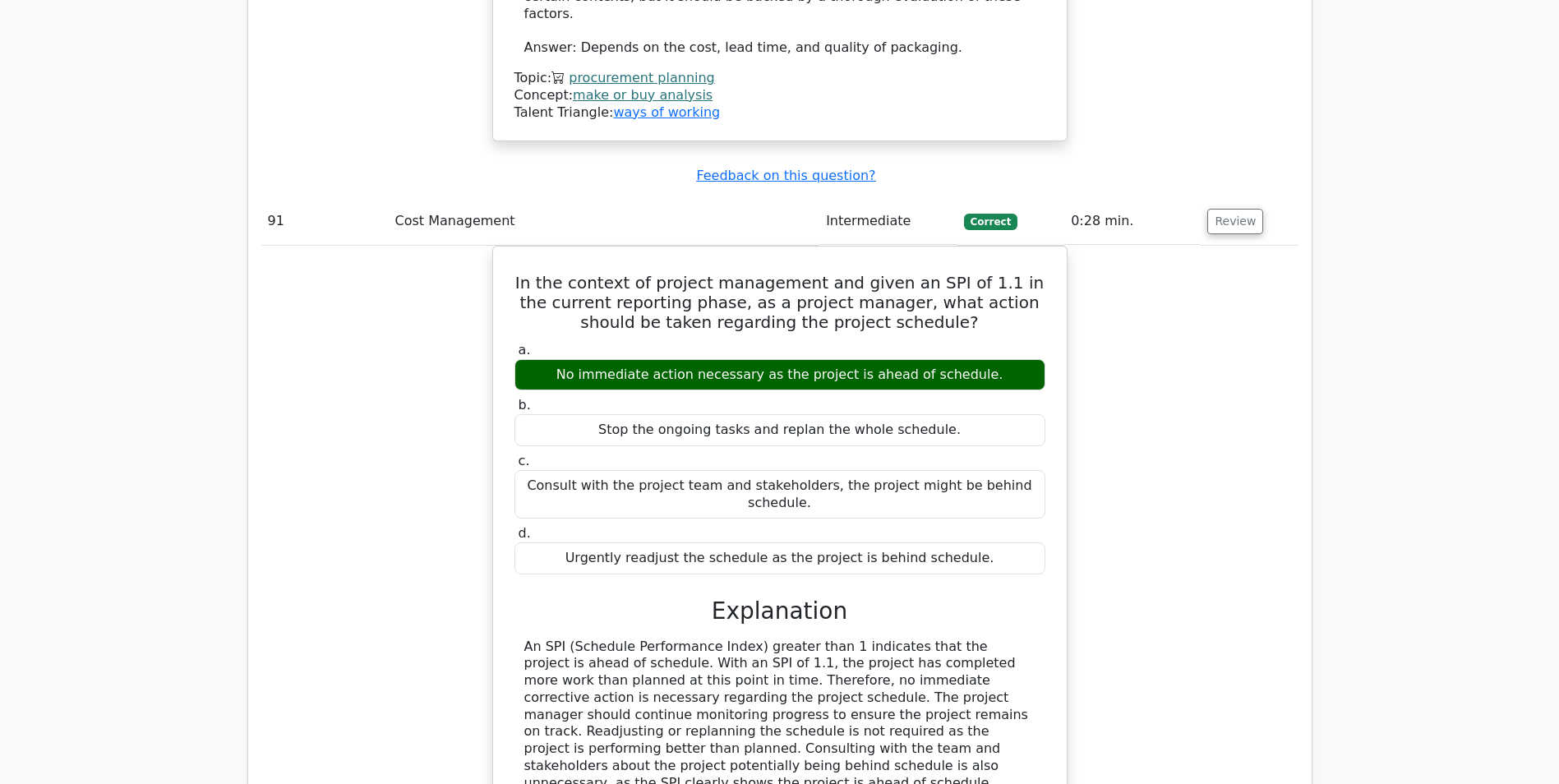
scroll to position [85837, 0]
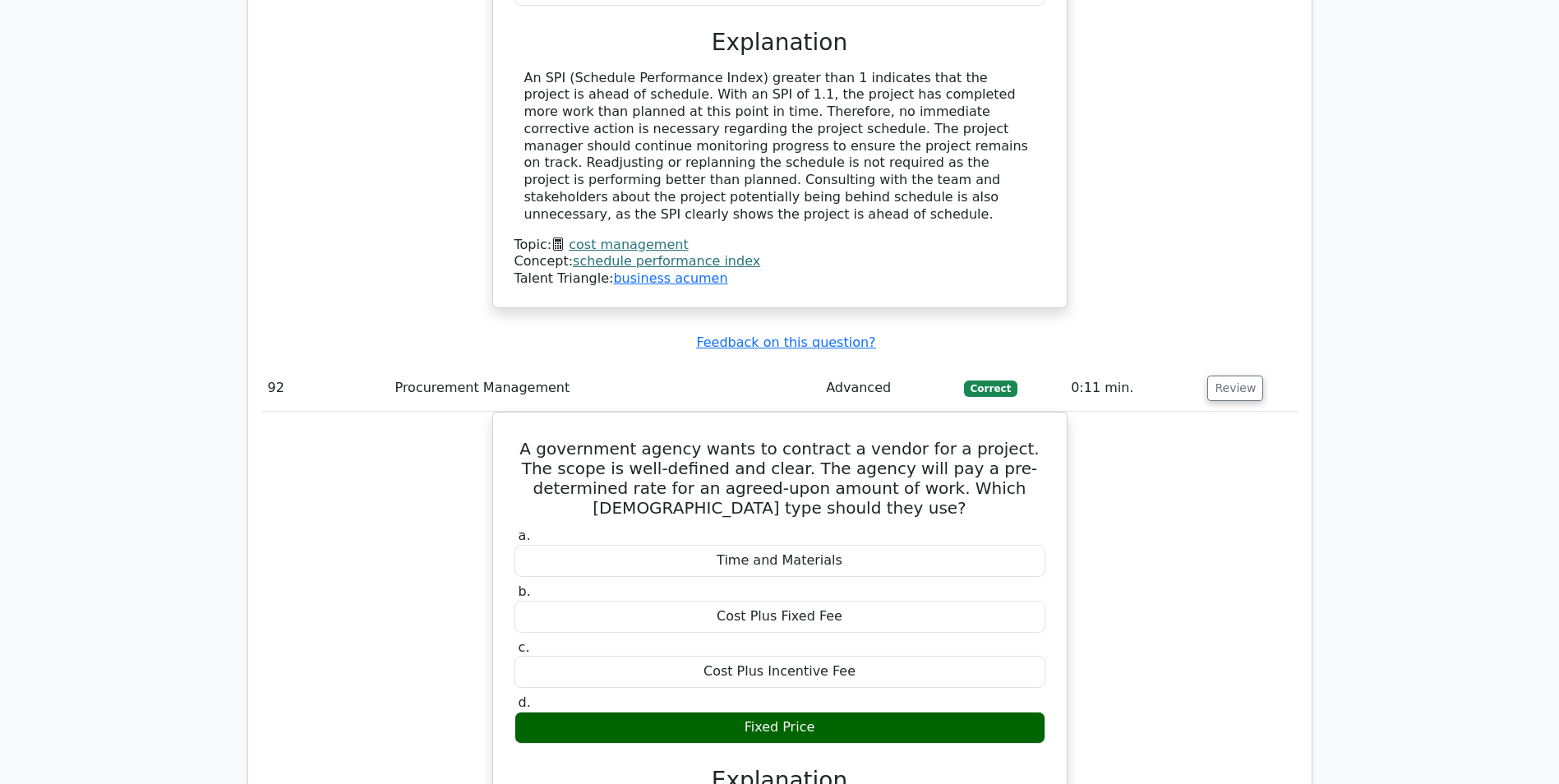
scroll to position [86494, 0]
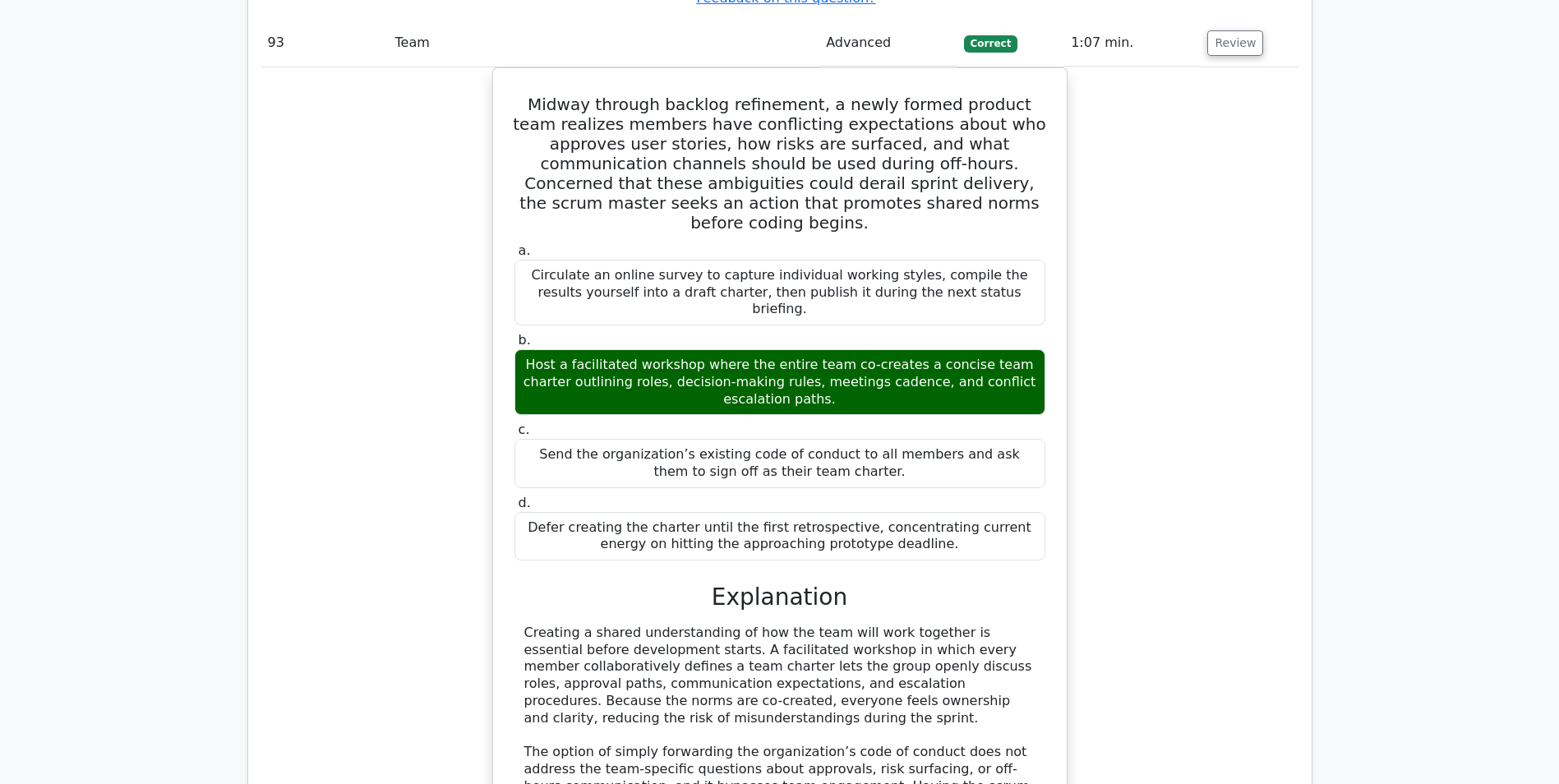
scroll to position [87472, 0]
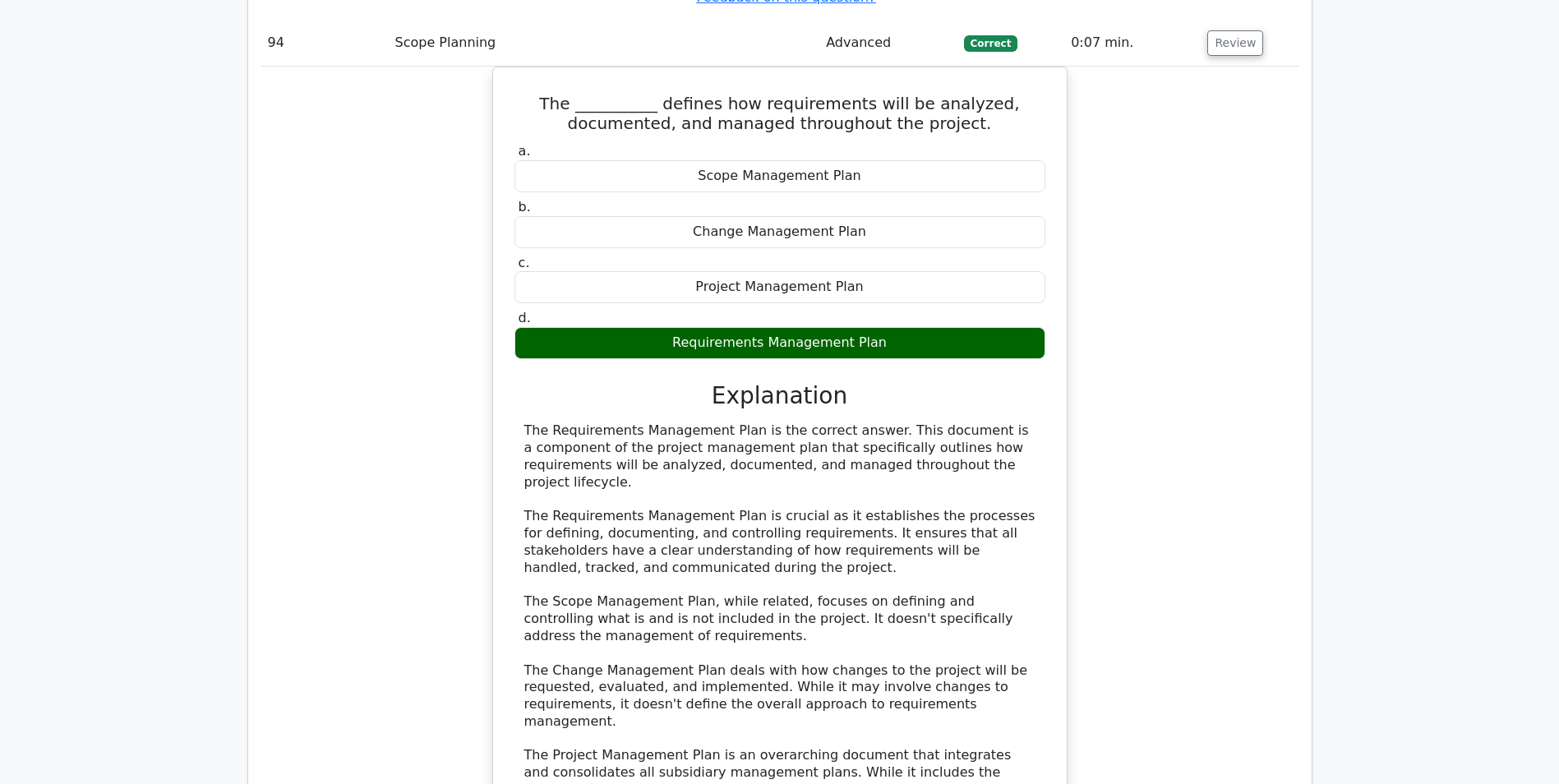
scroll to position [88389, 0]
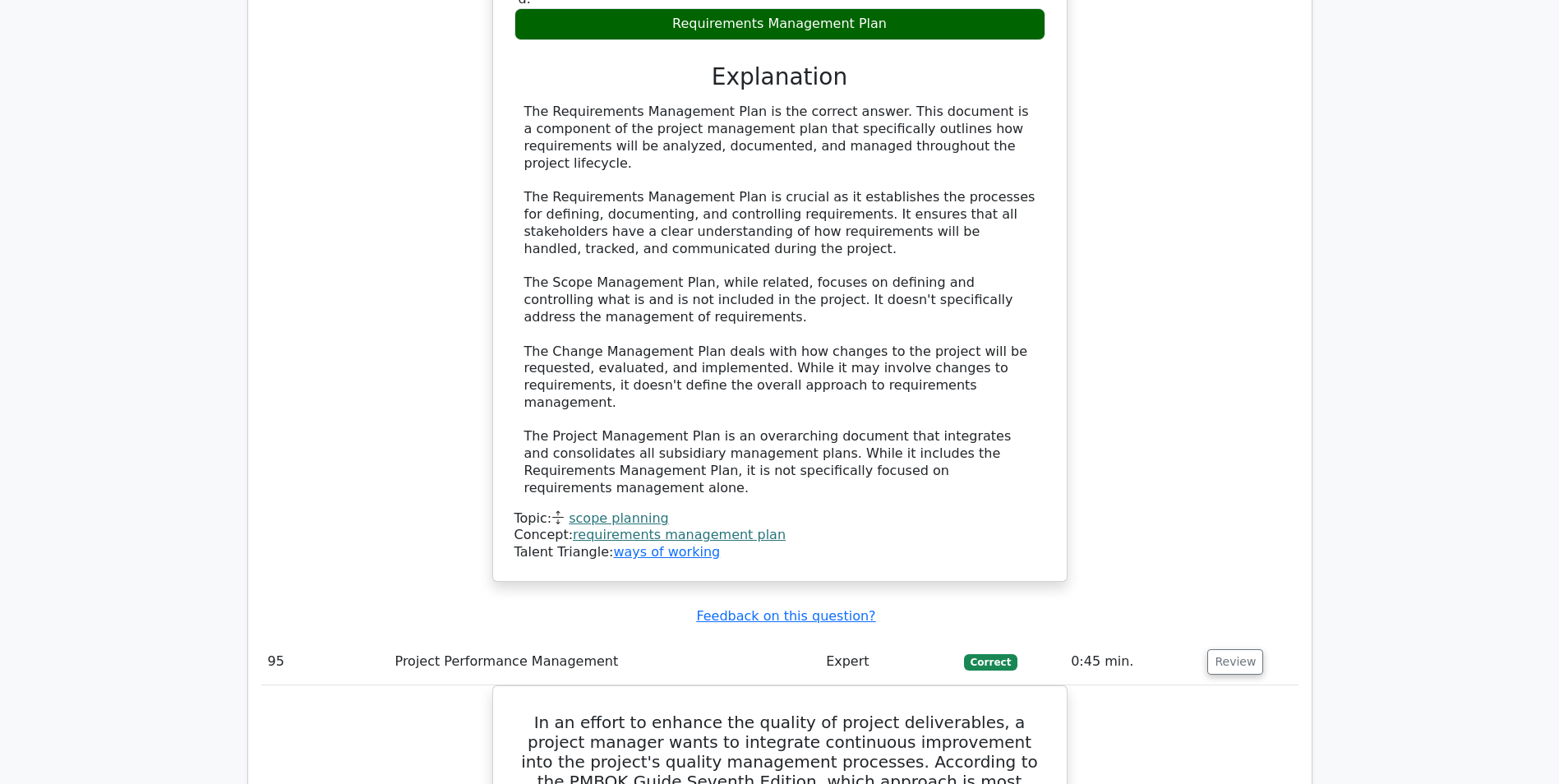
scroll to position [88800, 0]
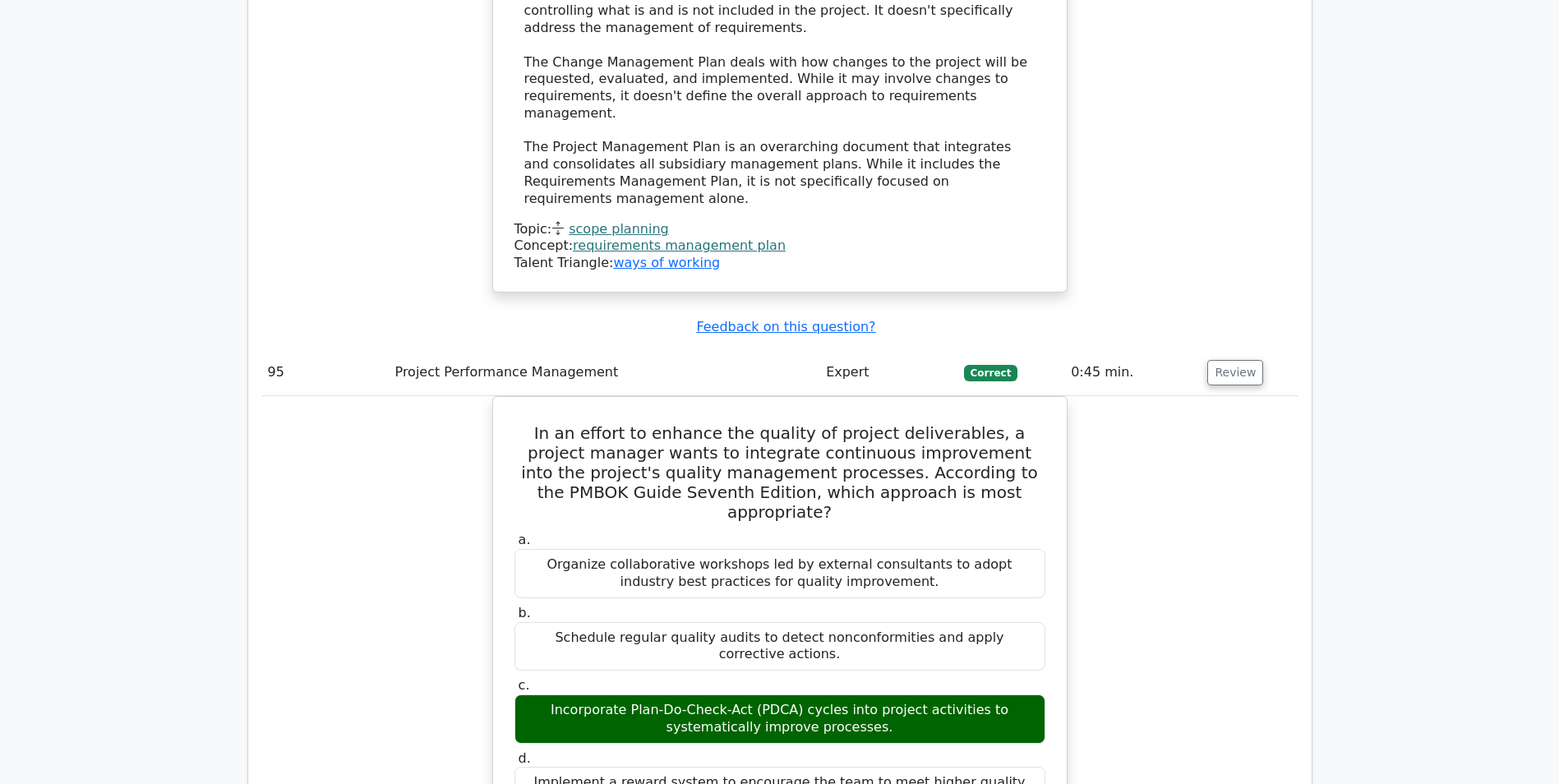
scroll to position [89128, 0]
